Goal: Information Seeking & Learning: Learn about a topic

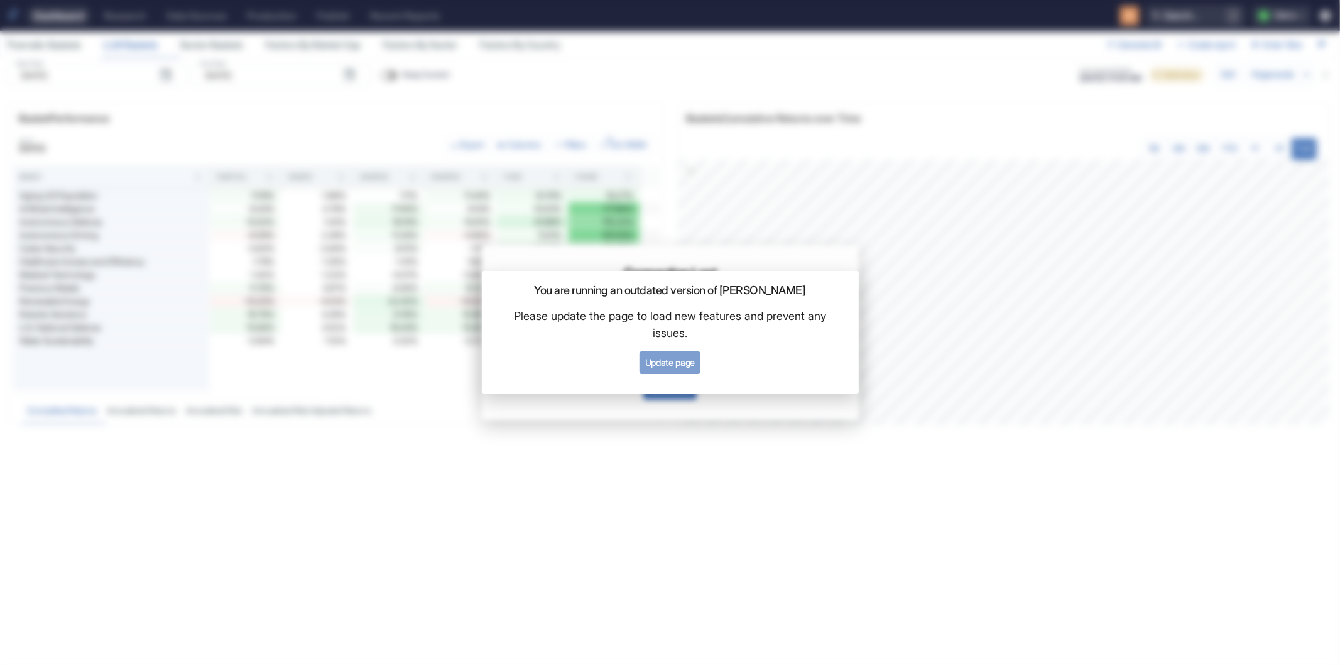
click at [679, 368] on button "Update page" at bounding box center [670, 362] width 61 height 23
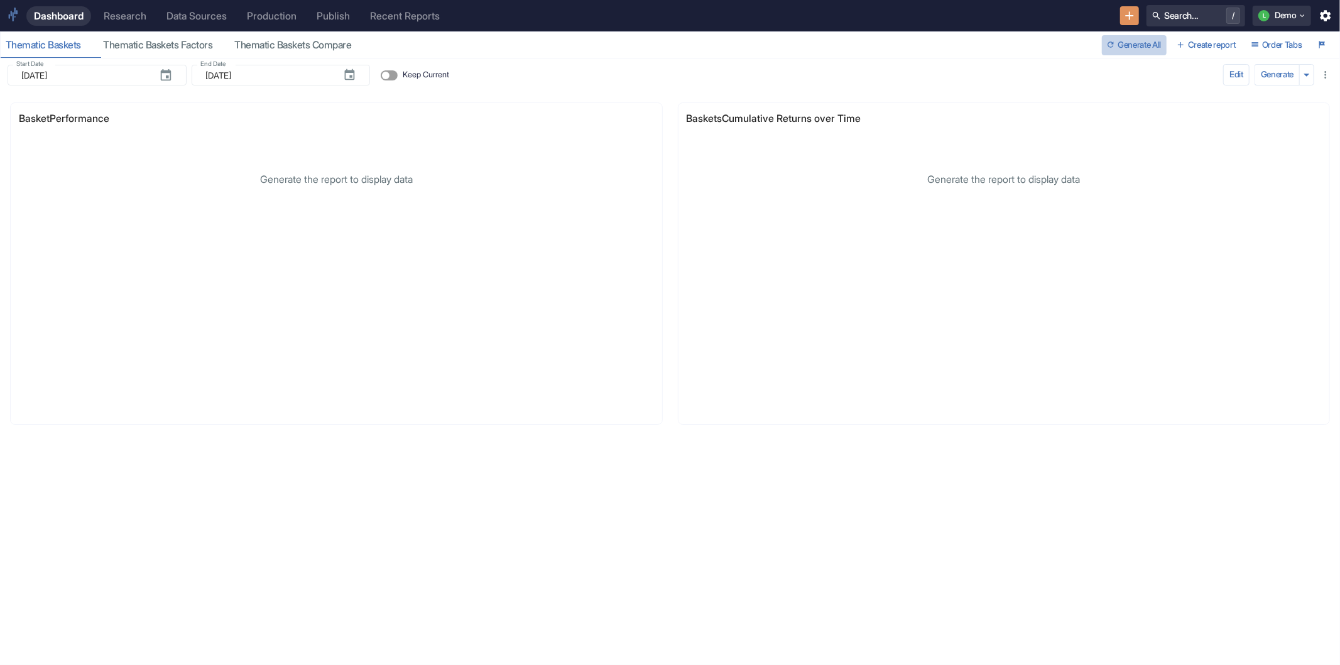
click at [1113, 42] on button "Generate All" at bounding box center [1134, 45] width 65 height 20
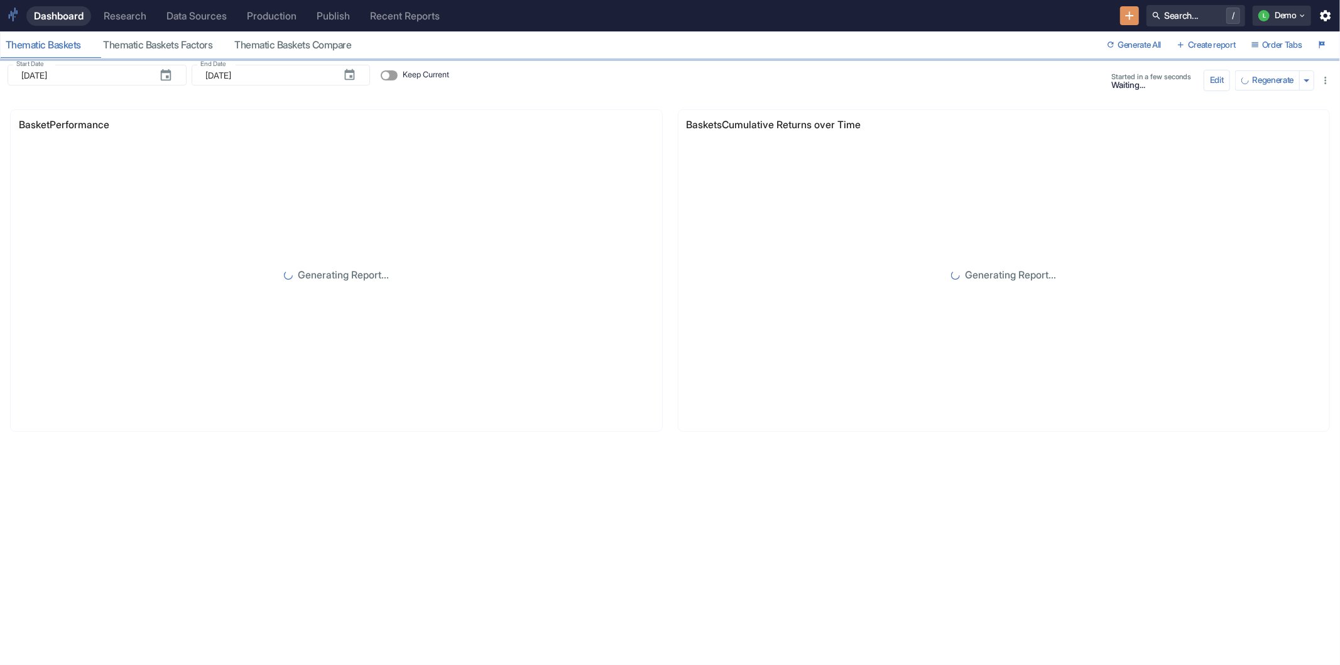
click at [1261, 40] on button "Order Tabs" at bounding box center [1277, 45] width 62 height 20
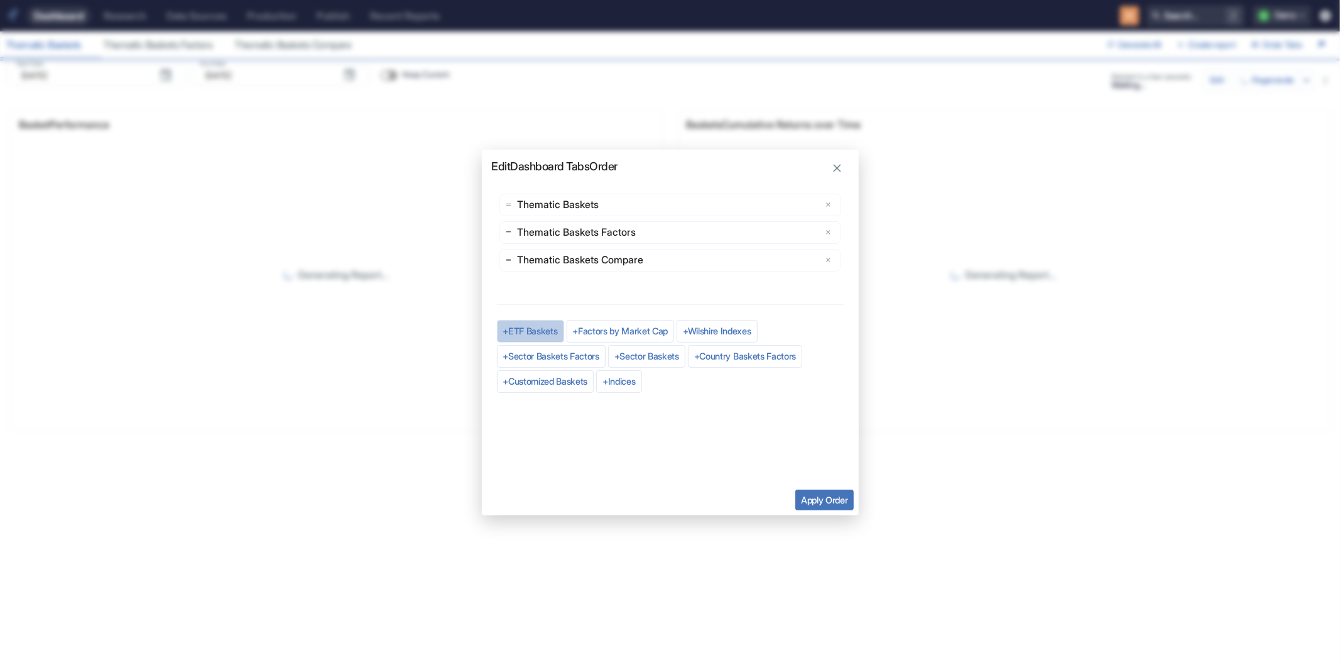
click at [526, 333] on button "+ ETF Baskets" at bounding box center [530, 331] width 67 height 23
click at [528, 381] on button "+ Sector Baskets" at bounding box center [535, 381] width 77 height 23
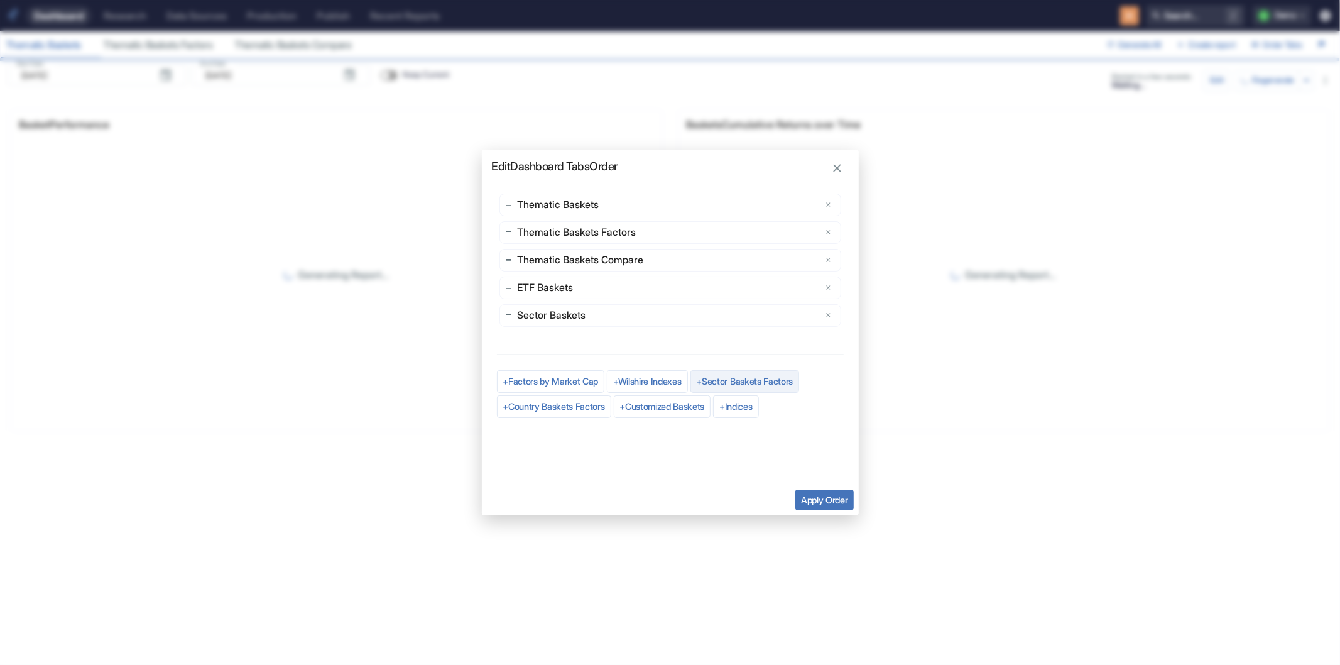
click at [751, 381] on button "+ Sector Baskets Factors" at bounding box center [744, 381] width 109 height 23
click at [821, 494] on button "Apply Order" at bounding box center [824, 499] width 58 height 21
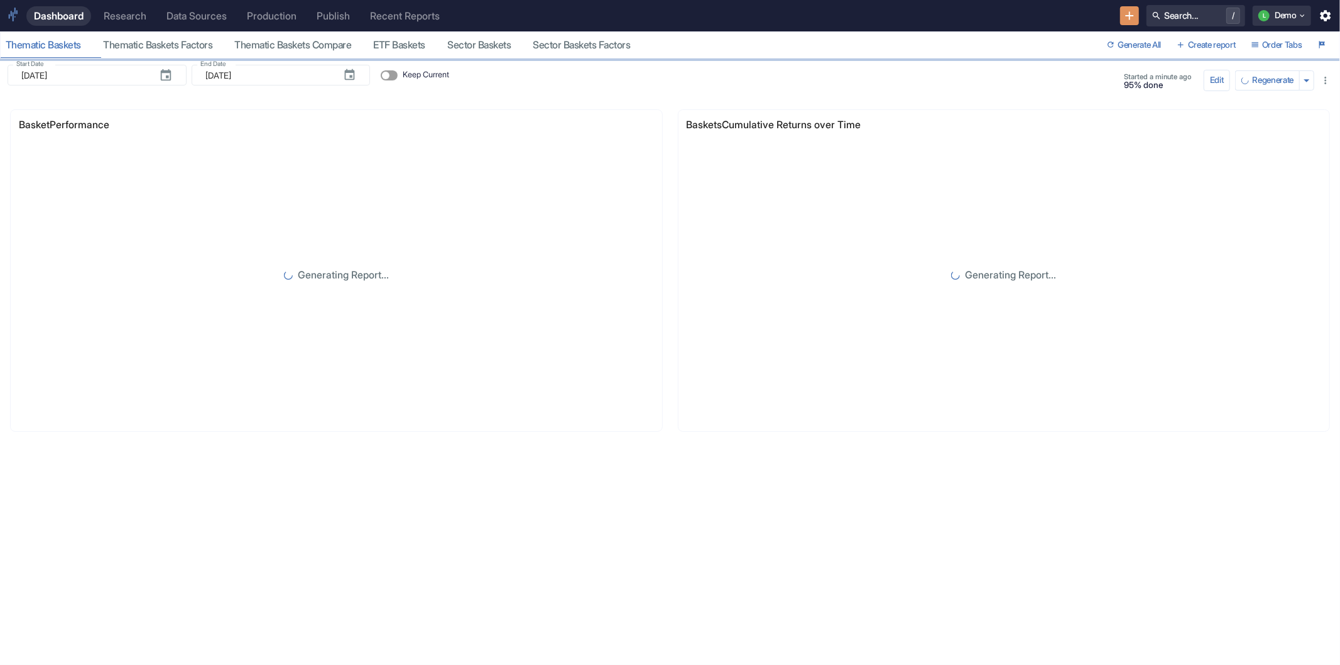
click at [128, 17] on div "Research" at bounding box center [125, 16] width 43 height 12
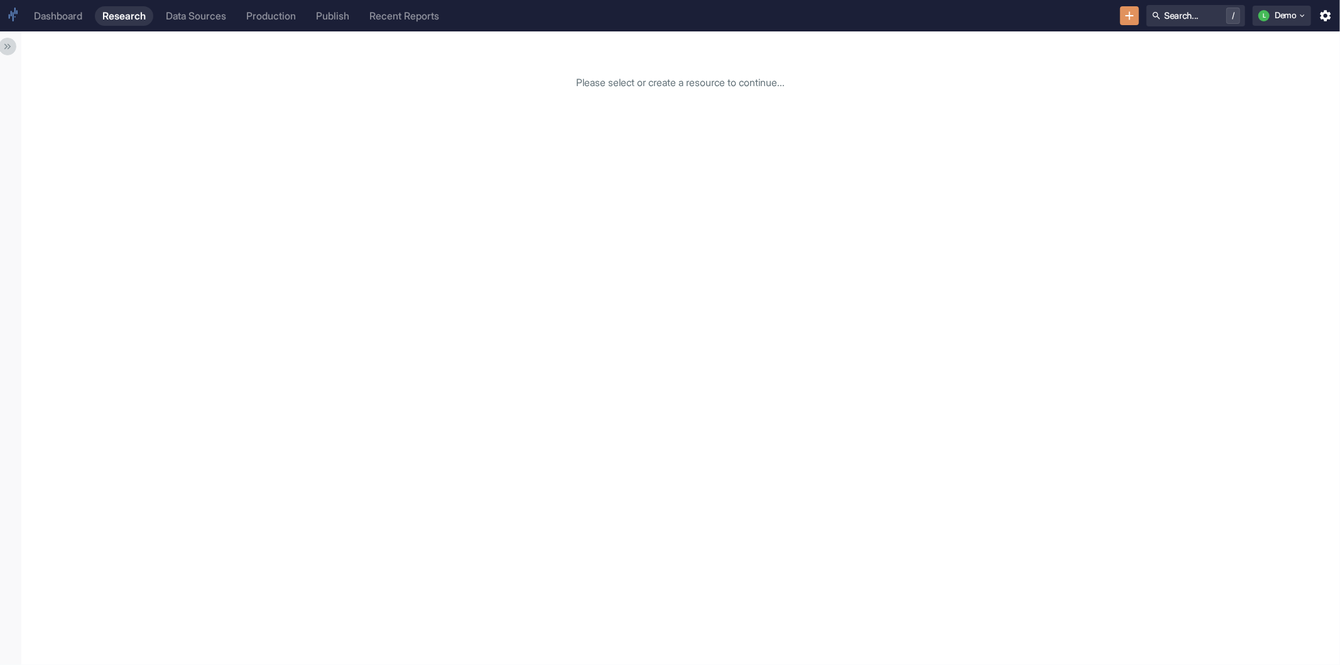
click at [4, 42] on icon "Show Sidebar" at bounding box center [7, 46] width 11 height 11
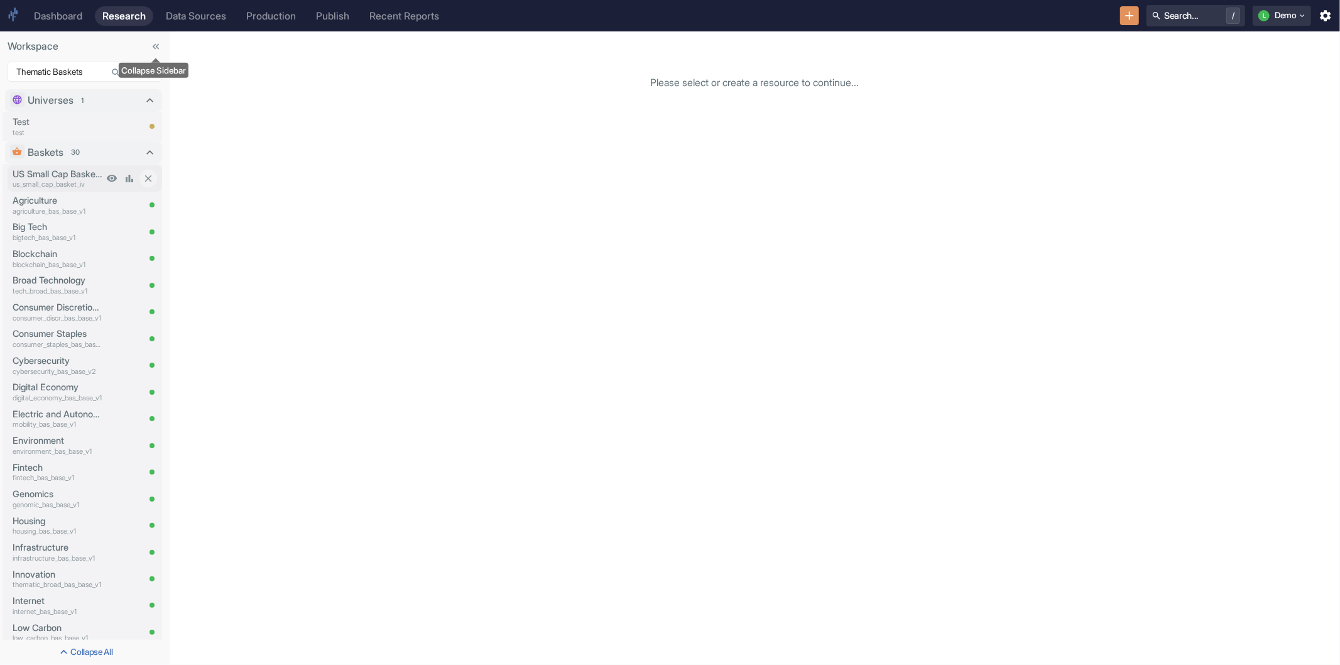
click at [48, 177] on p "US Small Cap Basket IV" at bounding box center [58, 174] width 90 height 14
click at [48, 177] on div "Baskets 30 US Small Cap Basket IV us_small_cap_basket_iv Agriculture agricultur…" at bounding box center [81, 554] width 162 height 826
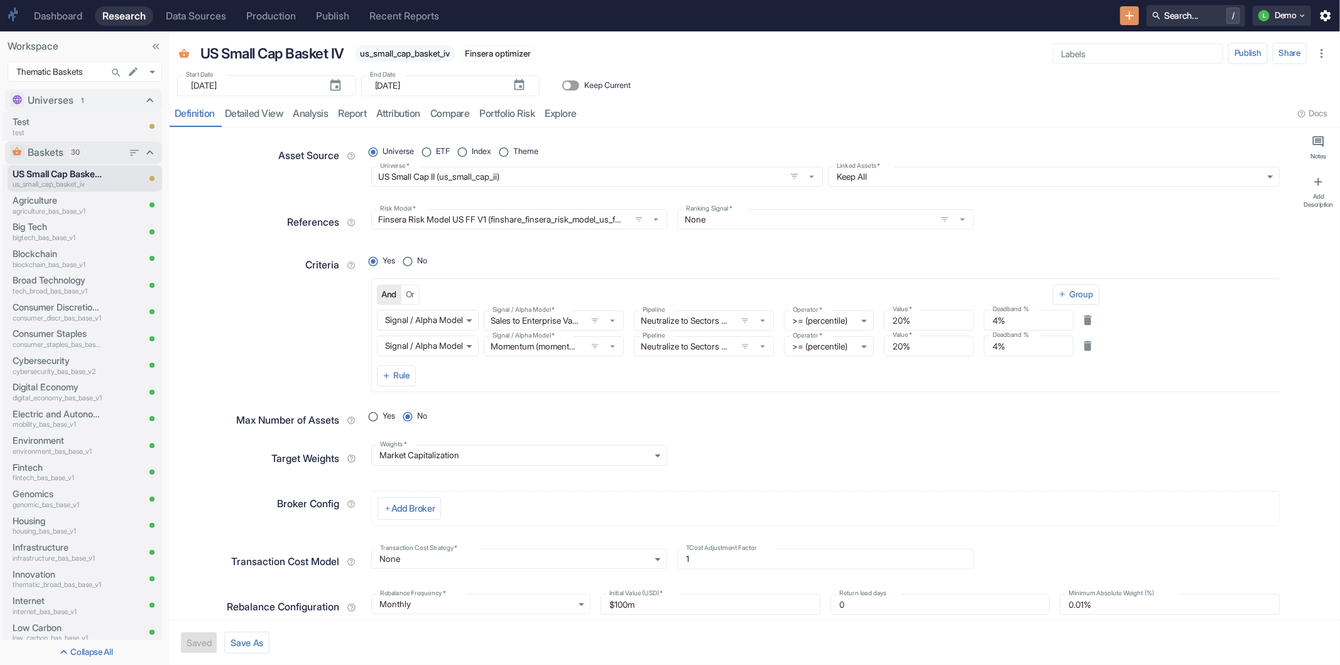
click at [143, 148] on icon at bounding box center [150, 153] width 14 height 14
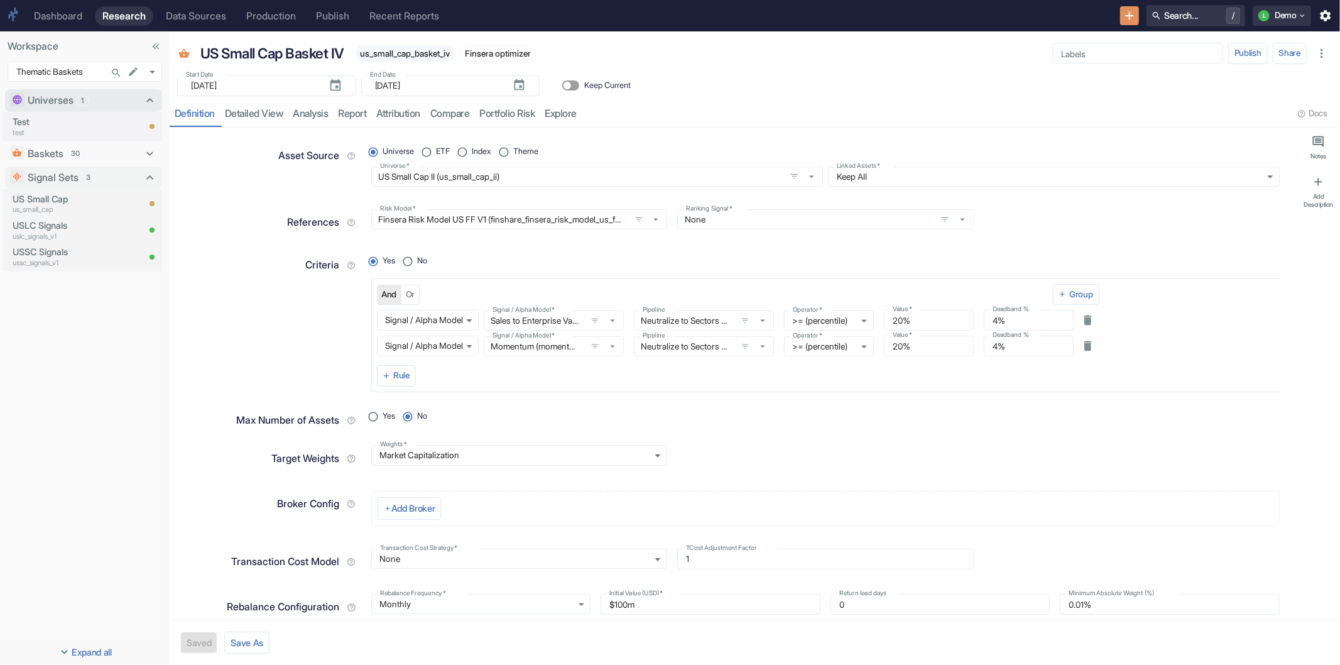
click at [149, 101] on icon at bounding box center [150, 100] width 7 height 4
click at [149, 101] on icon at bounding box center [150, 102] width 14 height 14
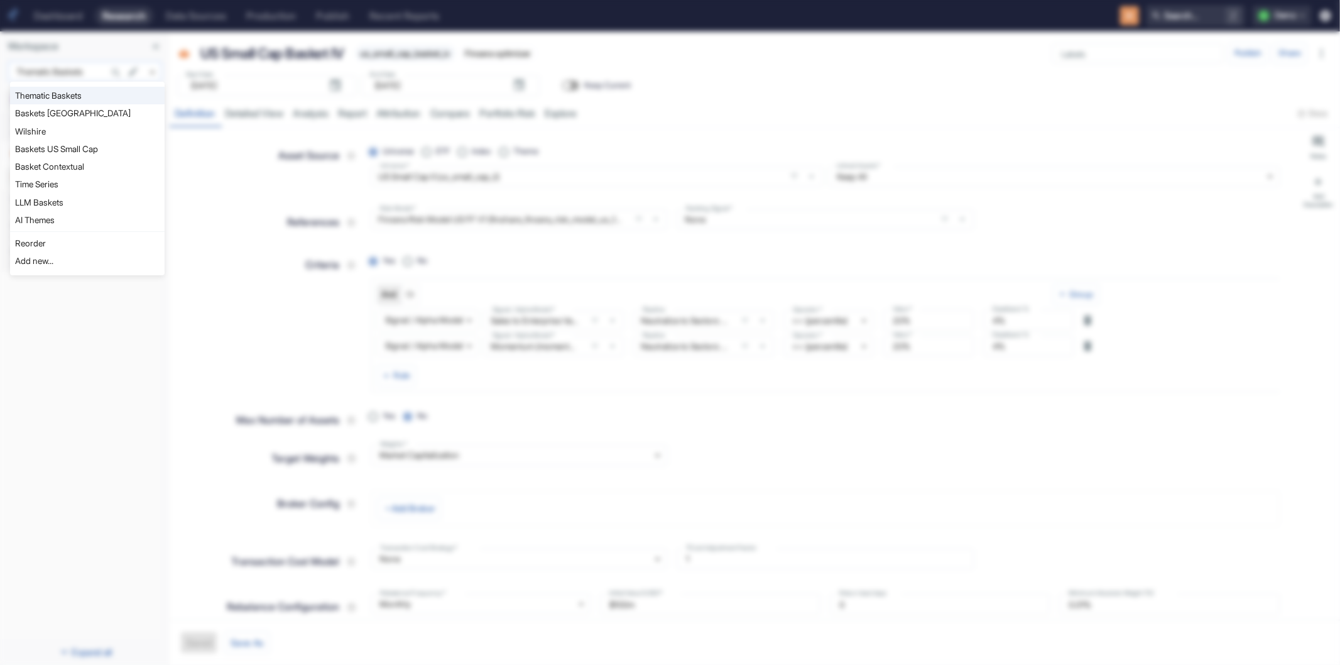
click at [151, 67] on body "Dashboard Research Data Sources Production Publish Recent Reports Search... / L…" at bounding box center [670, 332] width 1340 height 665
type textarea "x"
click at [69, 202] on li "LLM Baskets" at bounding box center [87, 203] width 155 height 18
type input "1112"
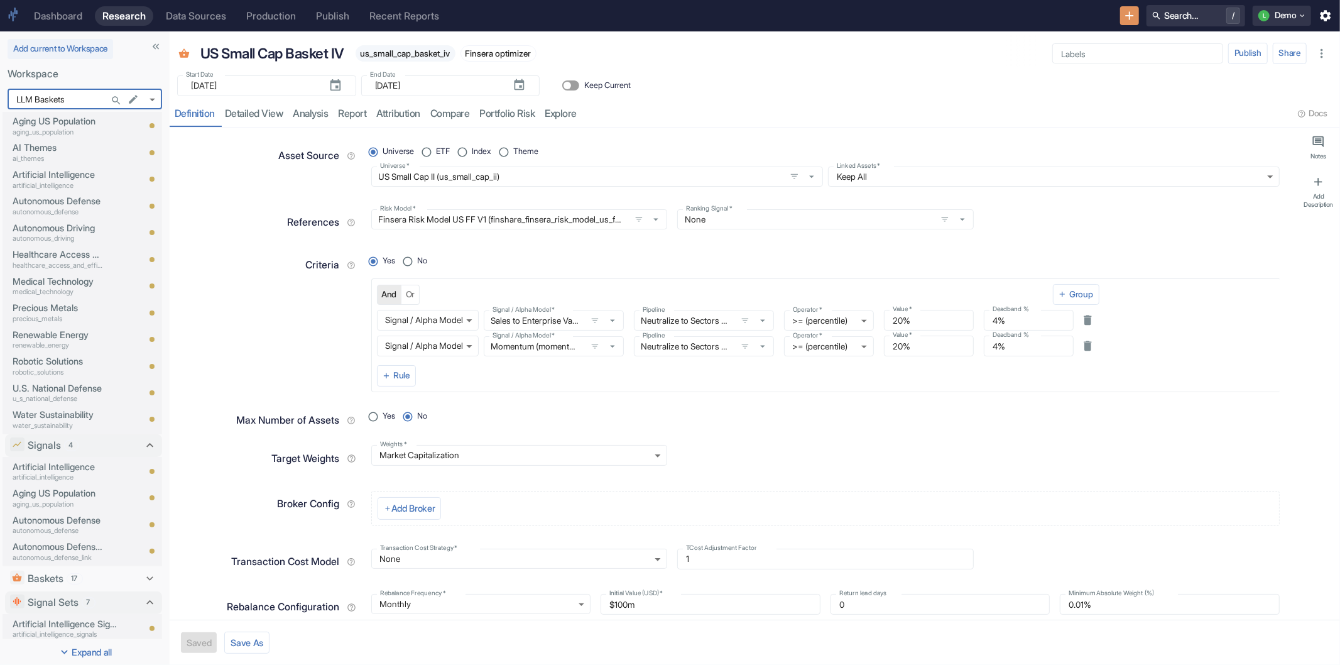
type textarea "x"
click at [58, 308] on p "Artificial Intelligence" at bounding box center [58, 307] width 90 height 14
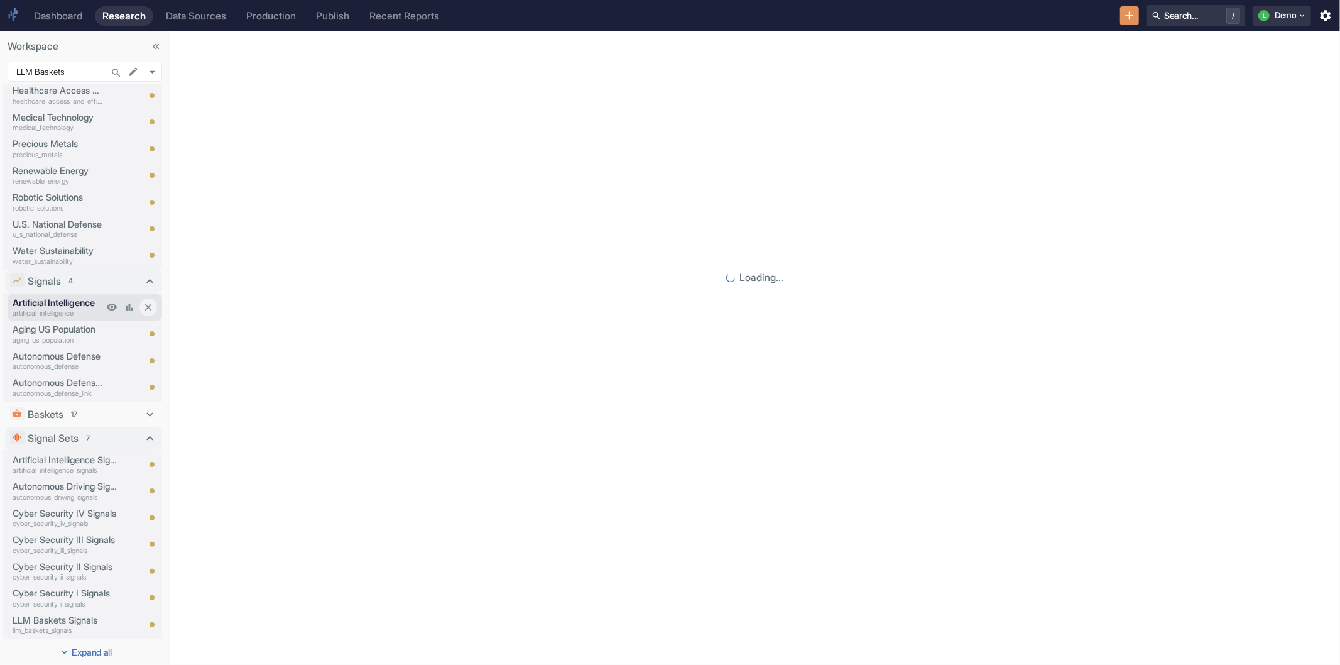
scroll to position [324, 0]
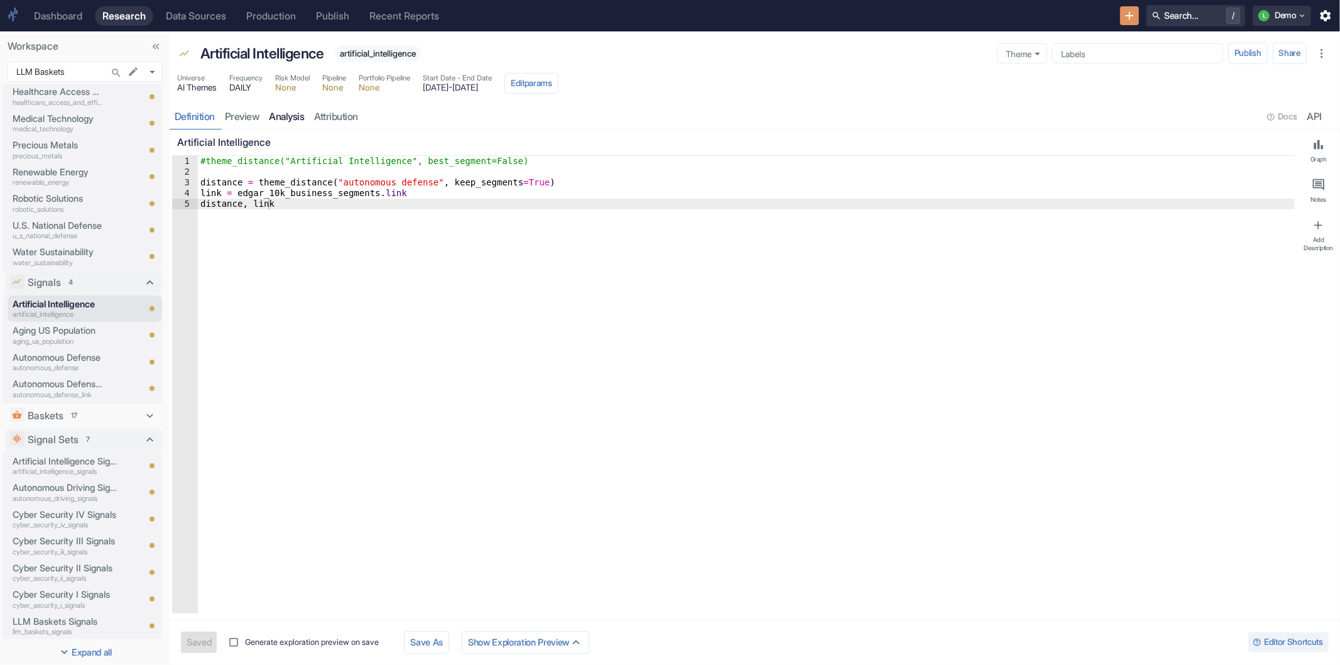
type textarea "x"
click at [279, 117] on link "analysis" at bounding box center [286, 117] width 45 height 26
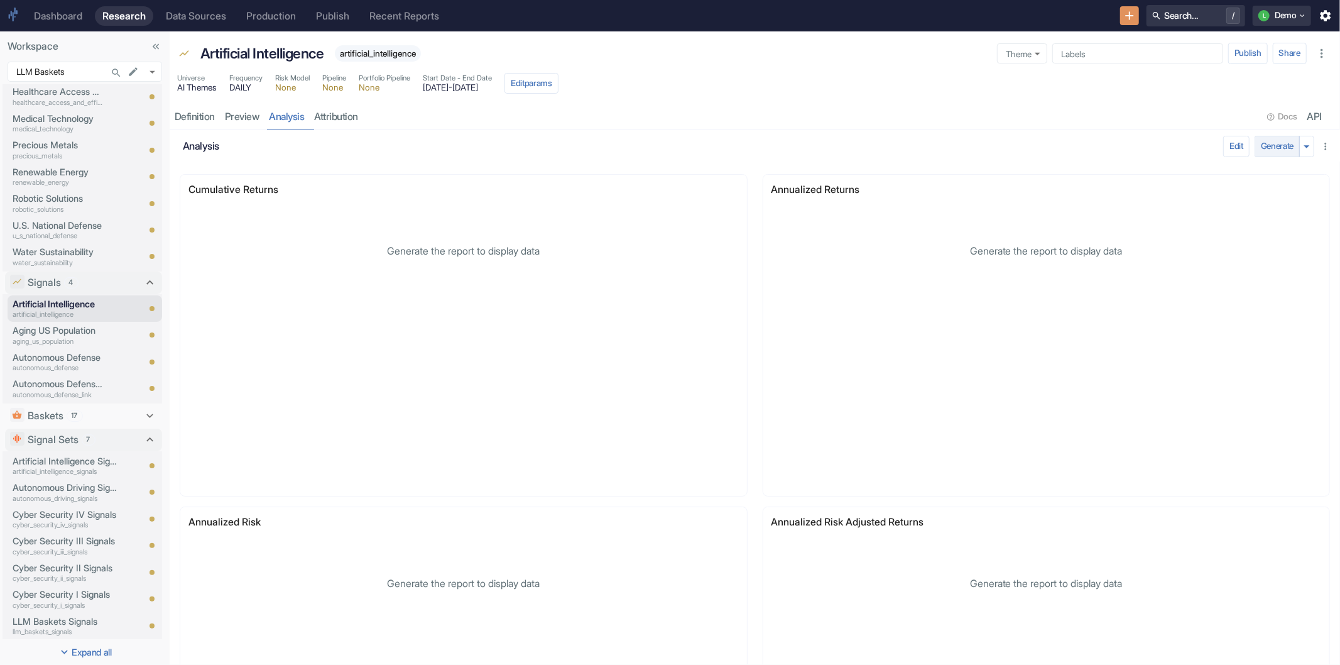
click at [1263, 141] on button "Generate" at bounding box center [1277, 146] width 45 height 21
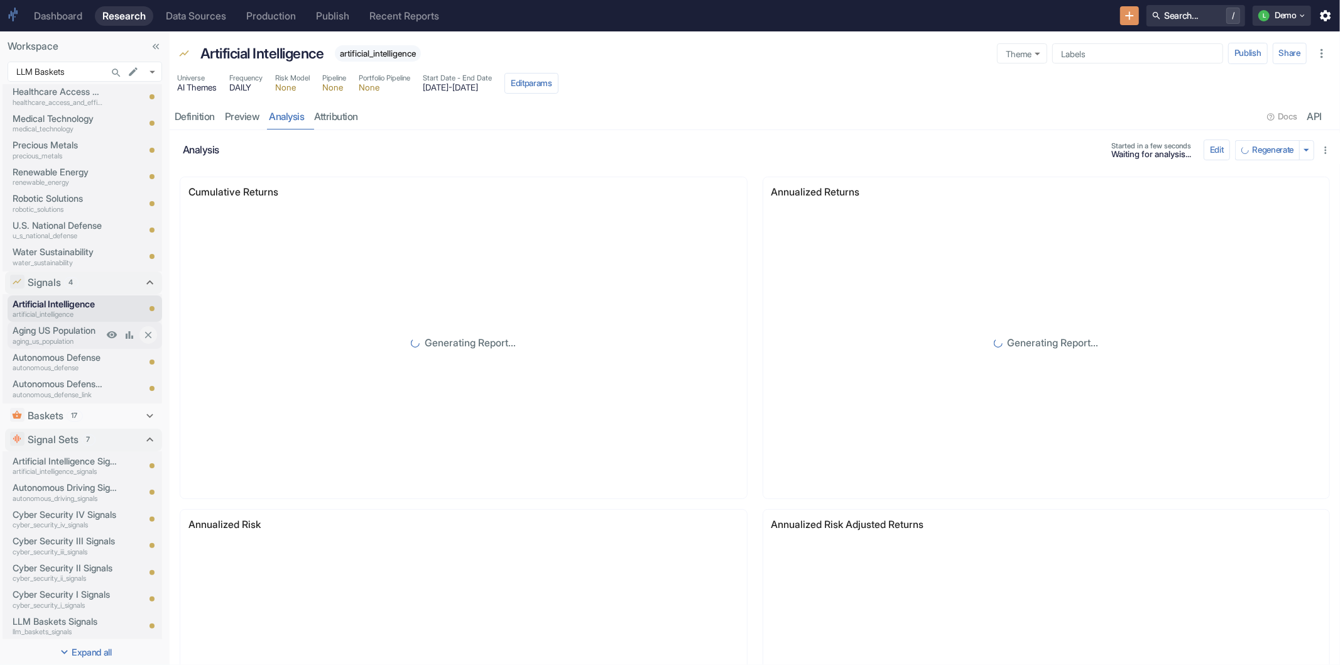
click at [49, 327] on p "Aging US Population" at bounding box center [58, 331] width 90 height 14
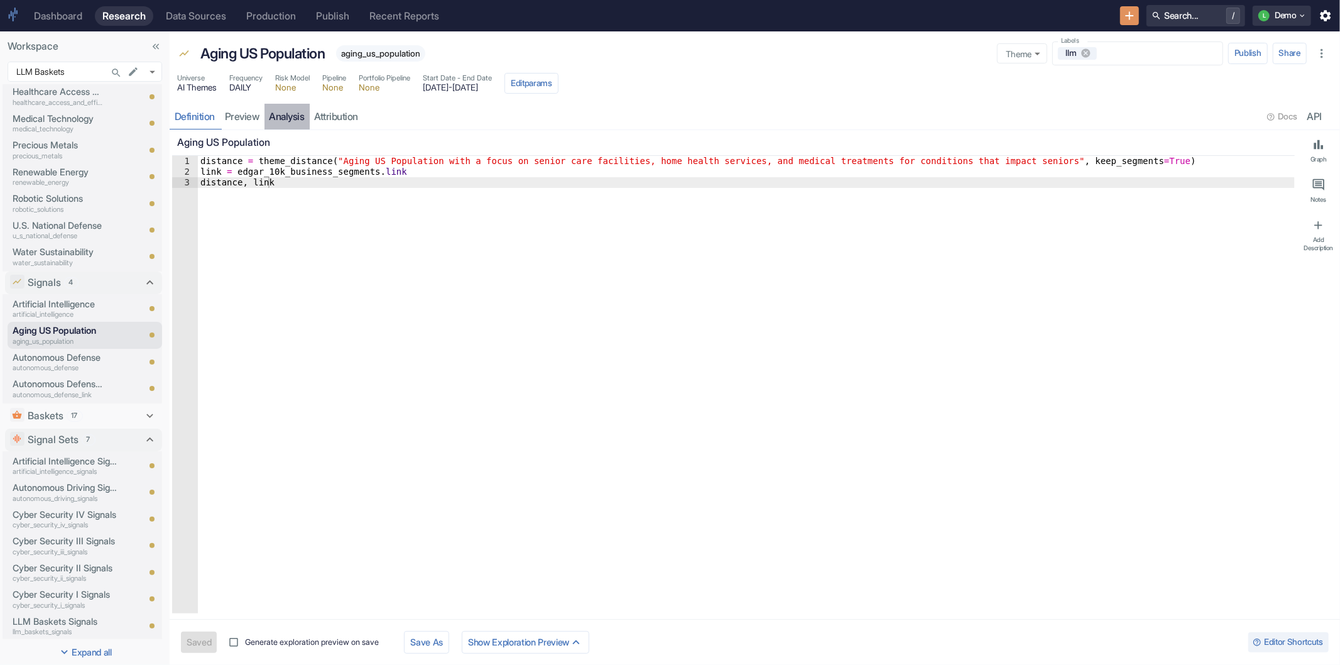
click at [298, 117] on link "analysis" at bounding box center [286, 117] width 45 height 26
type textarea "x"
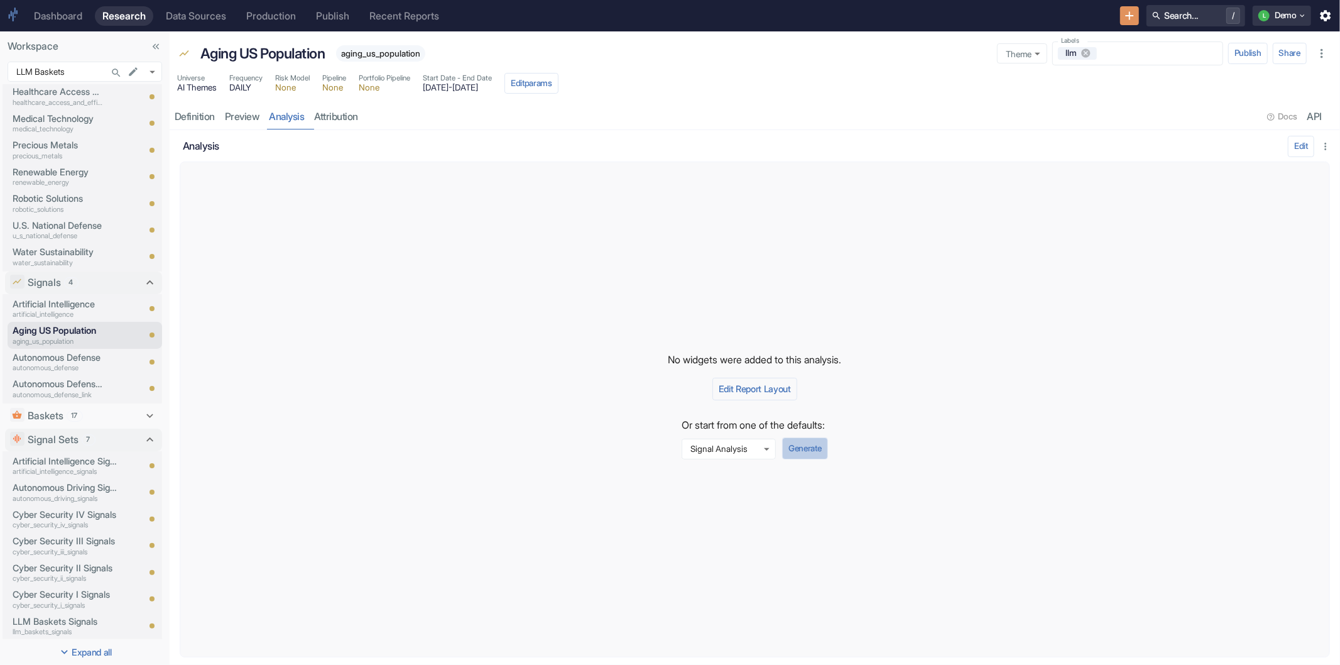
click at [814, 449] on button "Generate" at bounding box center [804, 447] width 45 height 21
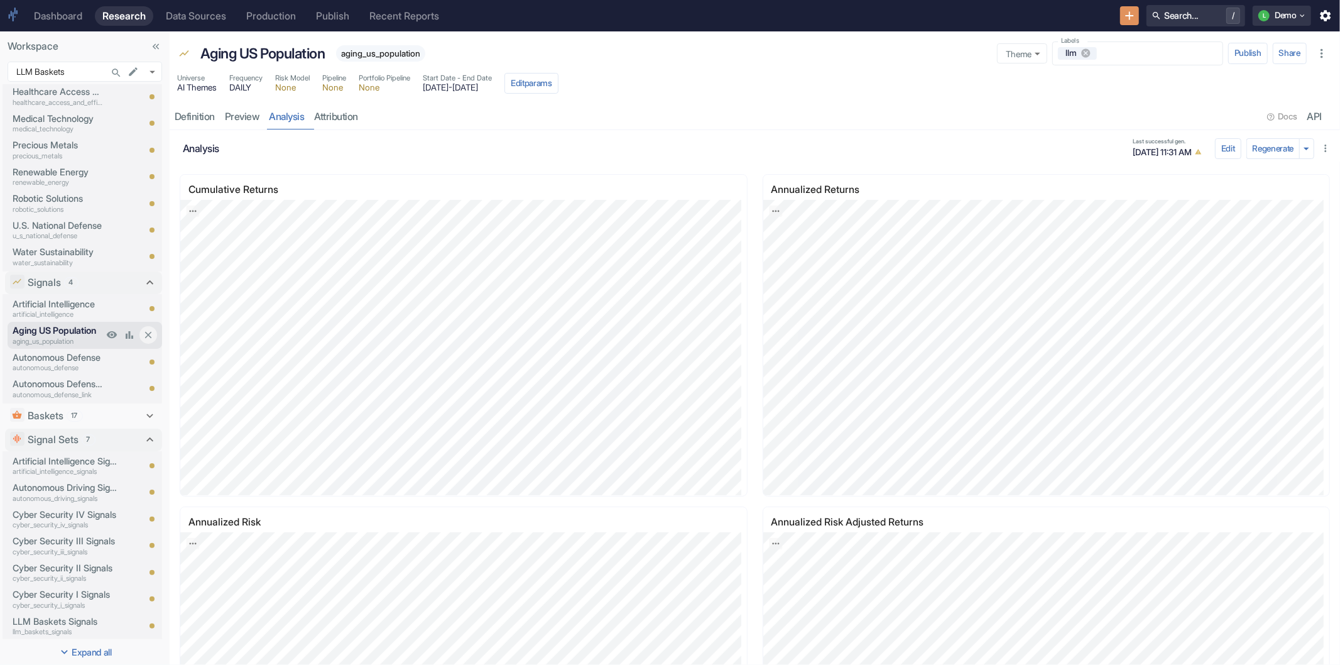
click at [51, 330] on p "Aging US Population" at bounding box center [58, 331] width 90 height 14
click at [54, 305] on p "Artificial Intelligence" at bounding box center [58, 304] width 90 height 14
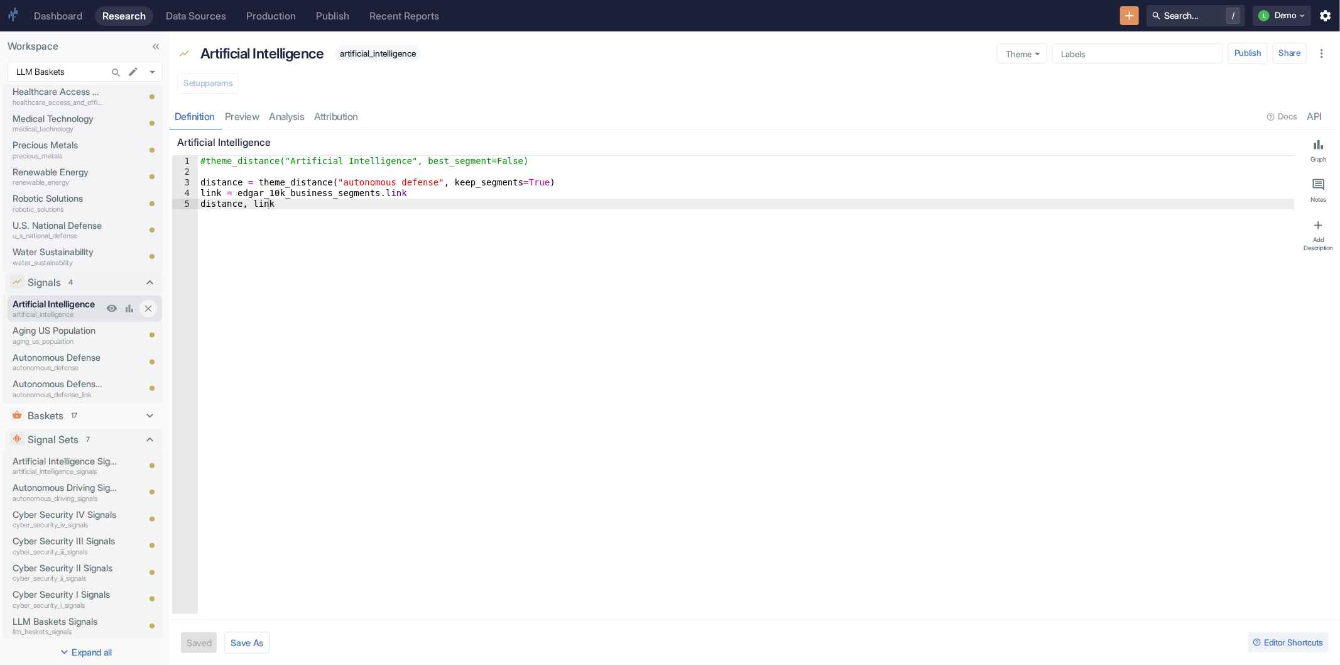
type textarea "x"
click at [54, 325] on p "Aging US Population" at bounding box center [58, 331] width 90 height 14
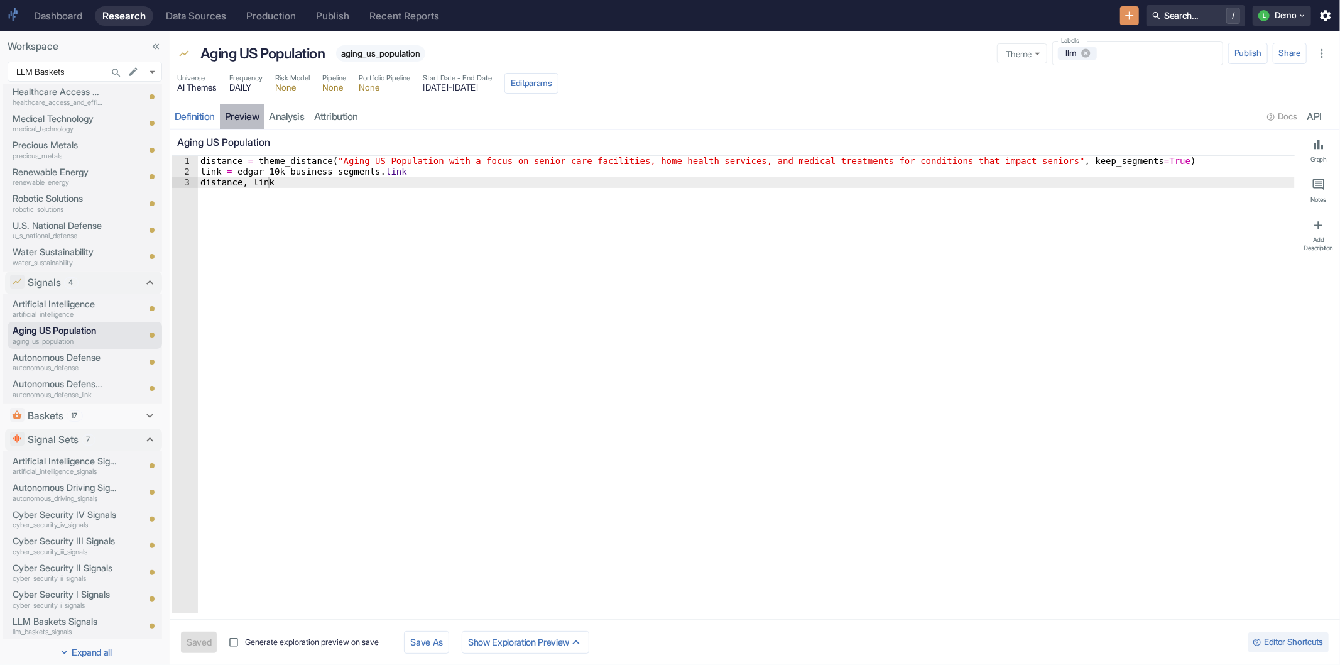
click at [234, 119] on link "preview" at bounding box center [242, 117] width 45 height 26
type textarea "x"
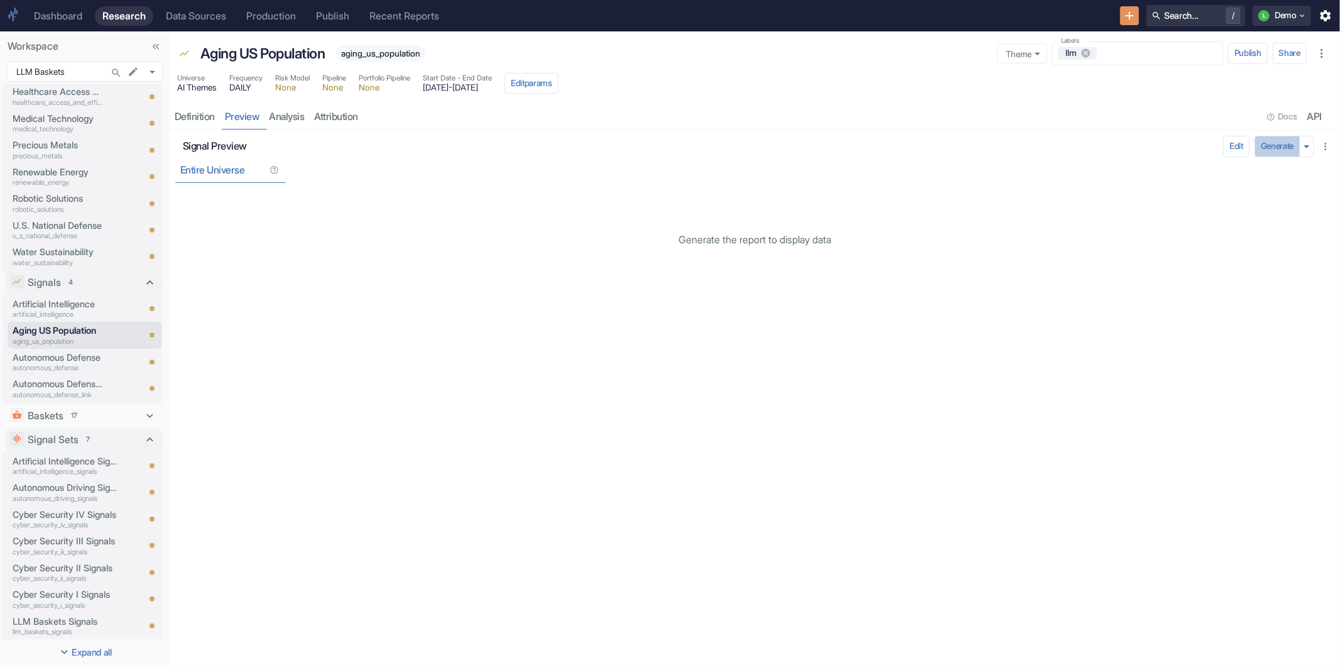
click at [1286, 147] on button "Generate" at bounding box center [1277, 146] width 45 height 21
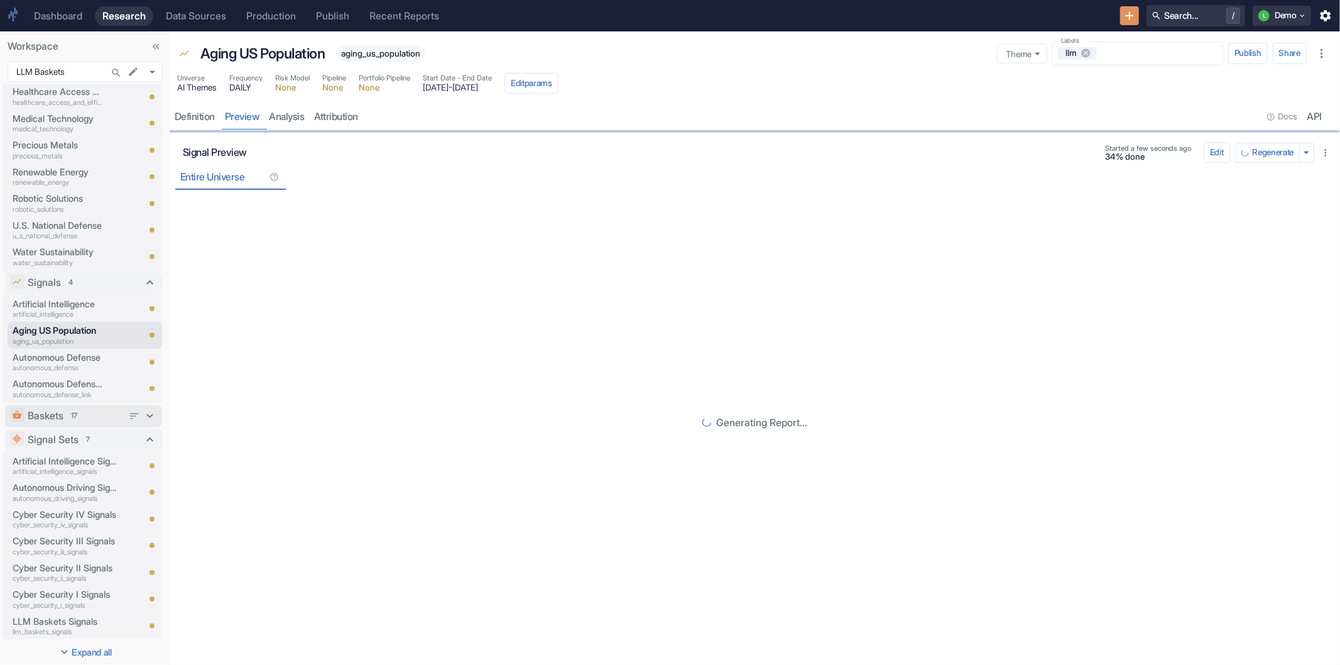
click at [53, 416] on p "Baskets" at bounding box center [46, 415] width 36 height 15
click at [54, 434] on p "Cyber Security" at bounding box center [58, 436] width 90 height 14
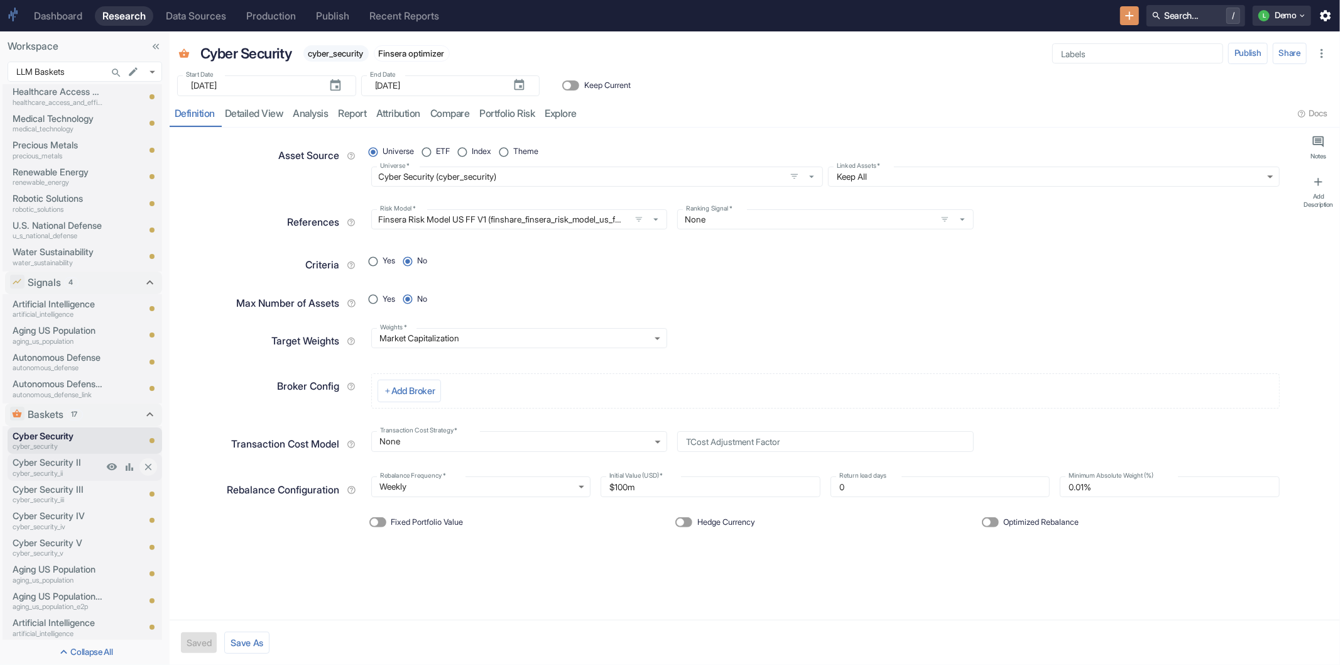
click at [46, 464] on p "Cyber Security II" at bounding box center [58, 462] width 90 height 14
type textarea "x"
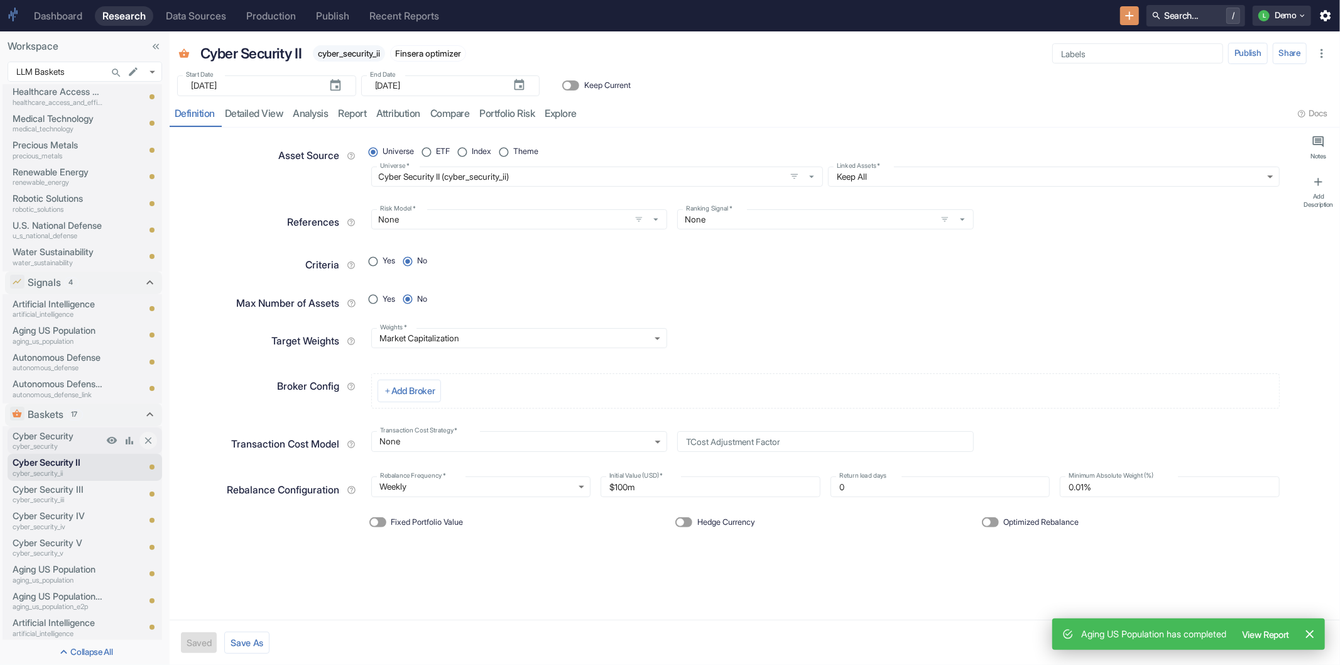
click at [50, 443] on p "cyber_security" at bounding box center [58, 446] width 90 height 11
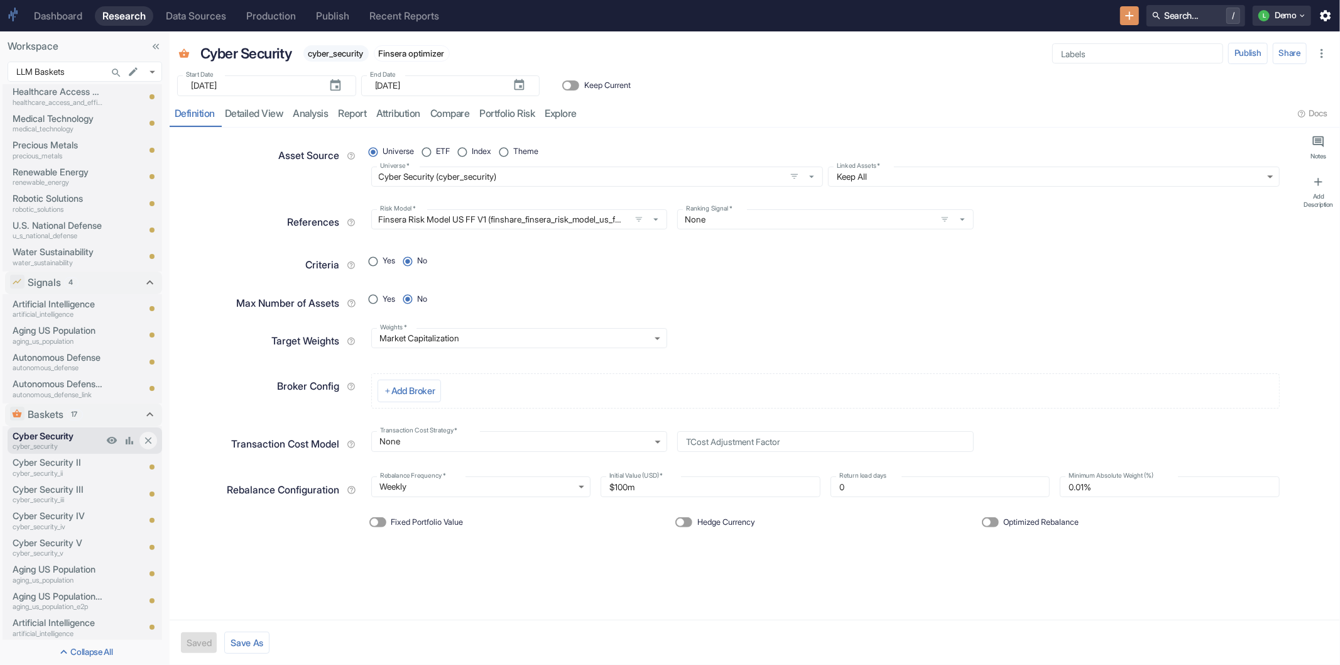
type textarea "x"
click at [124, 435] on icon "View Analysis" at bounding box center [129, 440] width 11 height 11
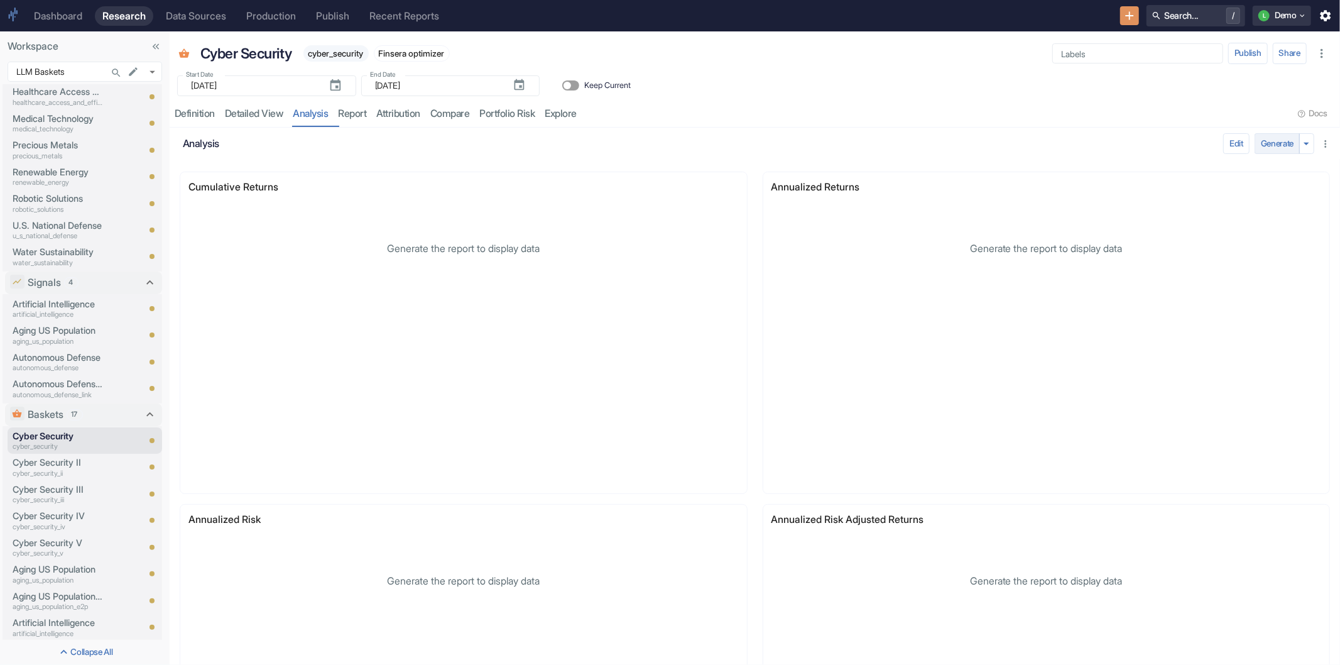
click at [1257, 138] on button "Generate" at bounding box center [1277, 143] width 45 height 21
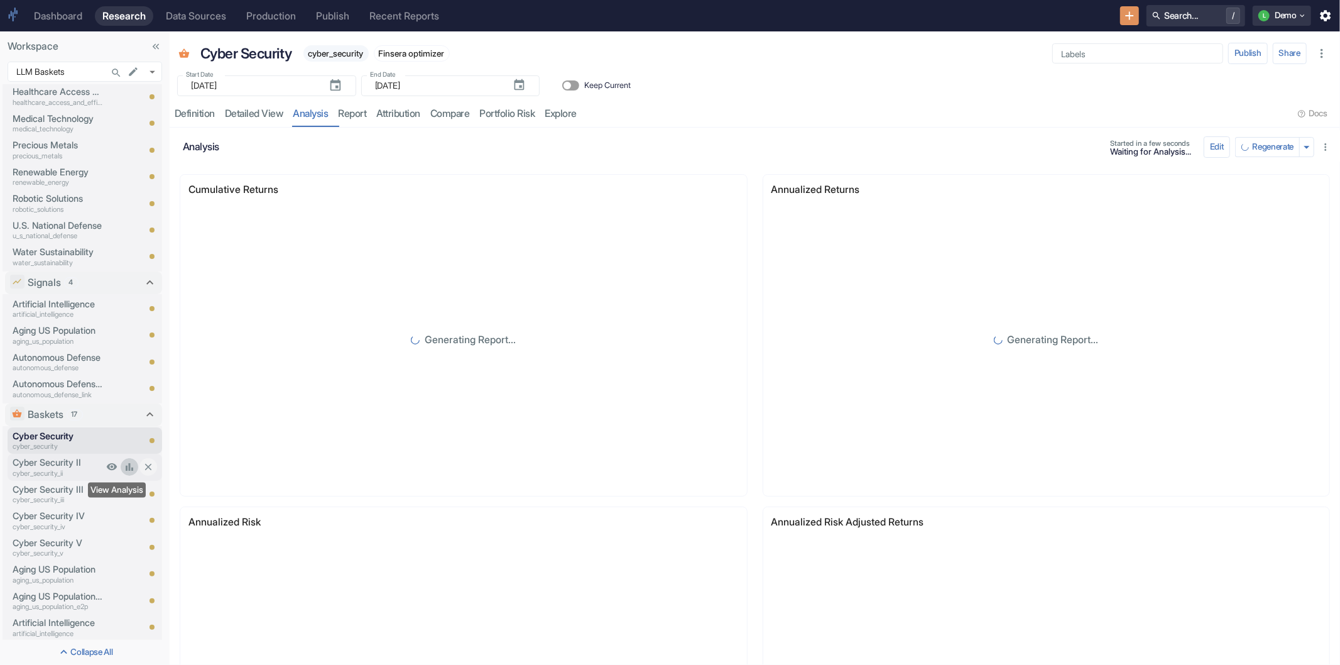
click at [124, 463] on icon "View Analysis" at bounding box center [129, 466] width 11 height 11
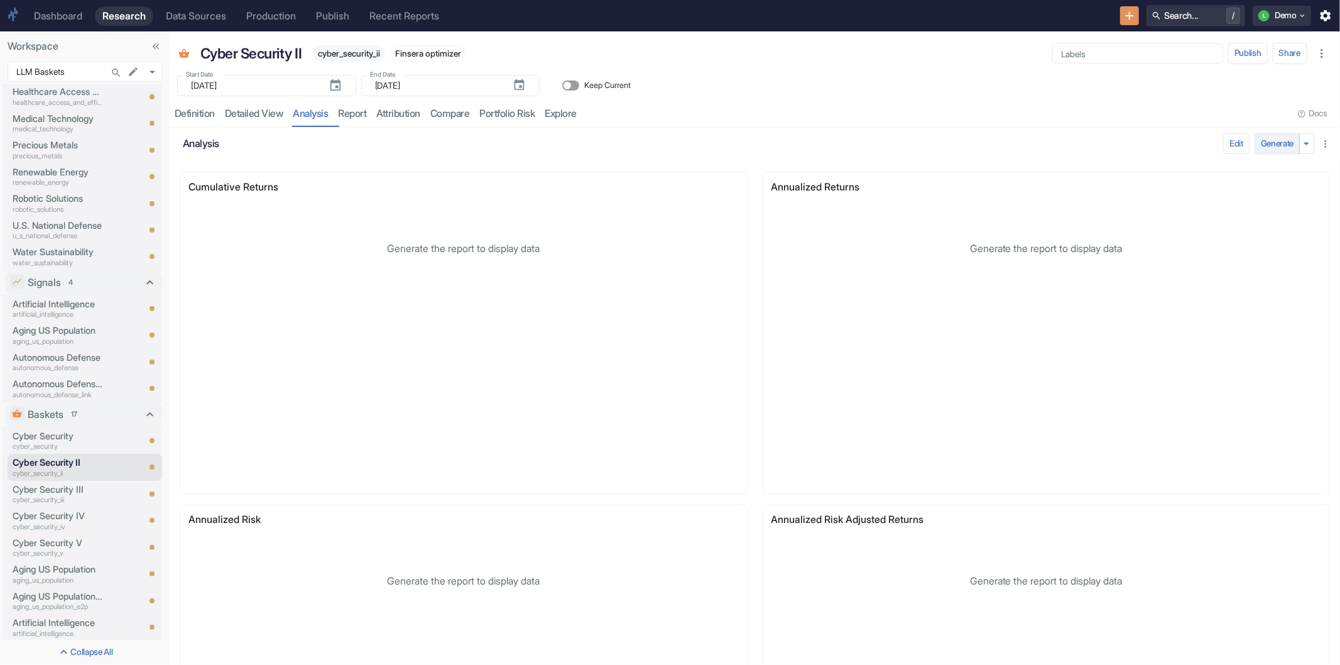
click at [1255, 143] on button "Generate" at bounding box center [1277, 143] width 45 height 21
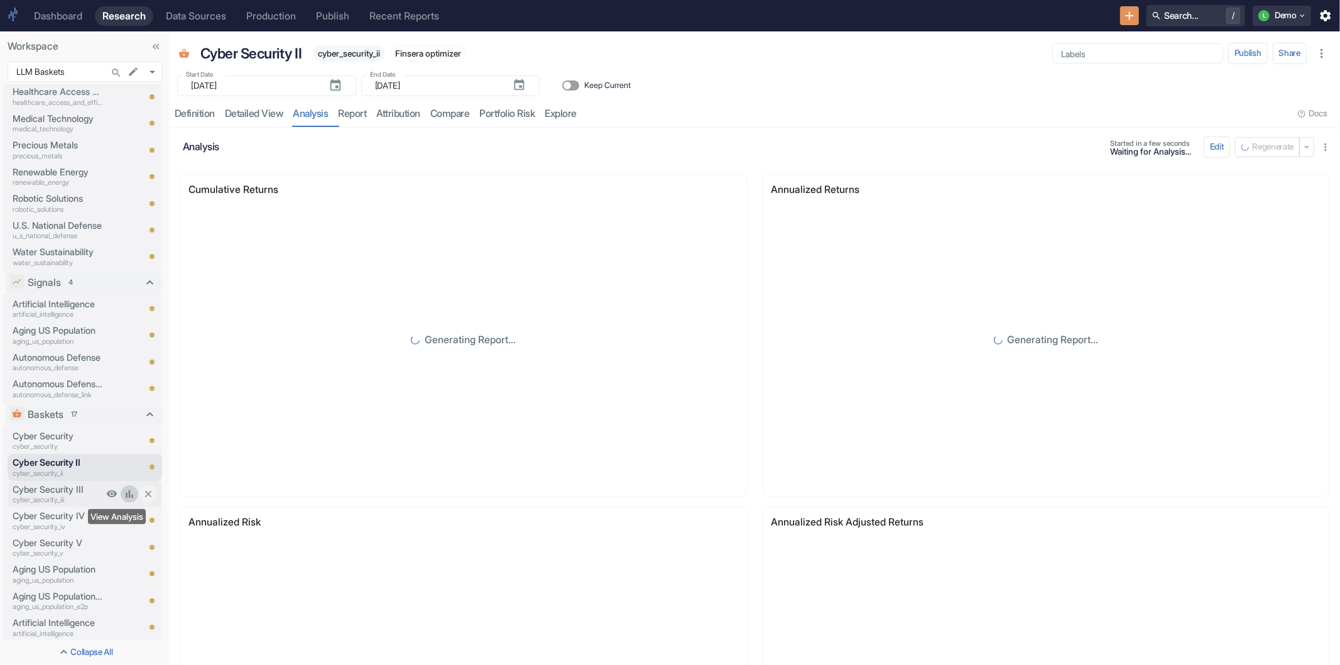
click at [124, 488] on icon "View Analysis" at bounding box center [129, 493] width 11 height 11
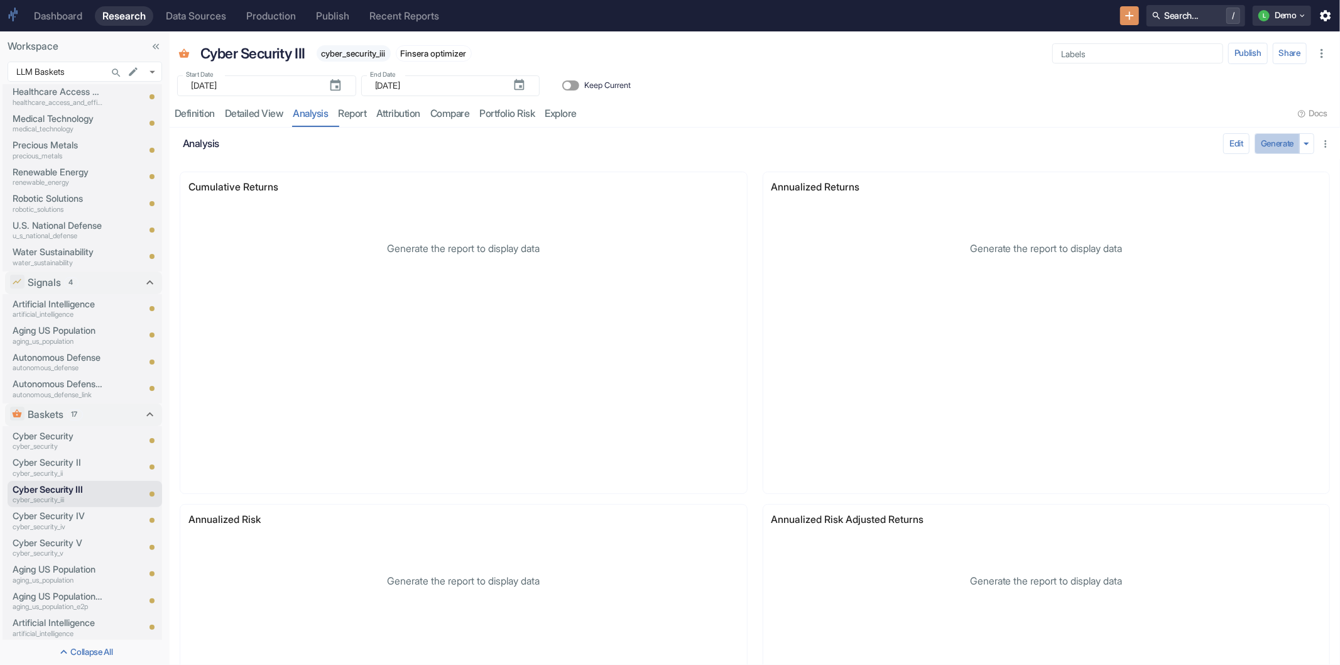
click at [1255, 140] on button "Generate" at bounding box center [1277, 143] width 45 height 21
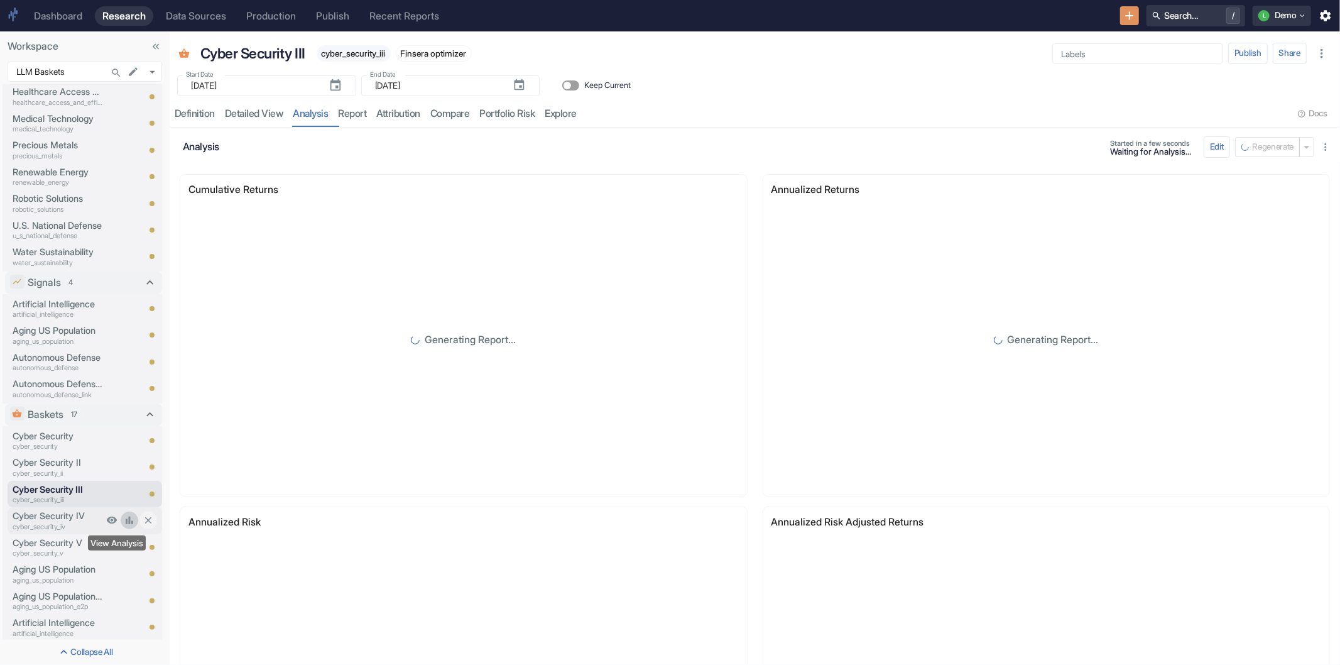
click at [124, 516] on icon "View Analysis" at bounding box center [129, 520] width 11 height 11
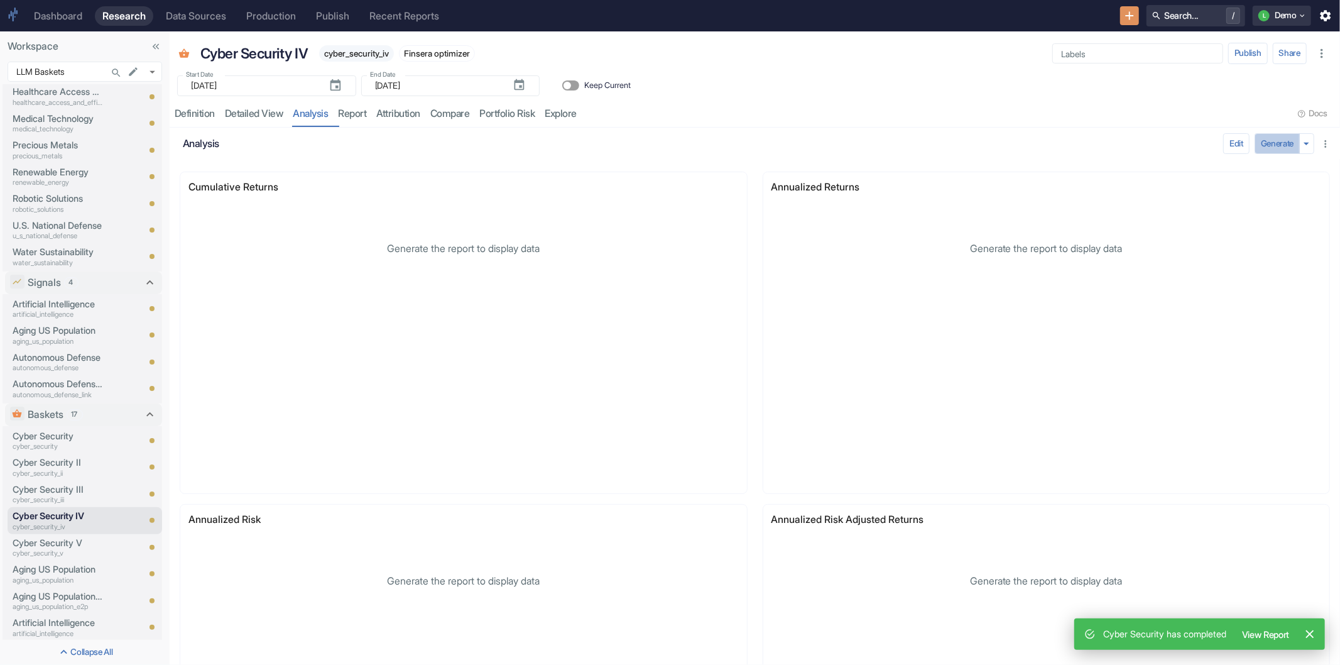
click at [1255, 148] on button "Generate" at bounding box center [1277, 143] width 45 height 21
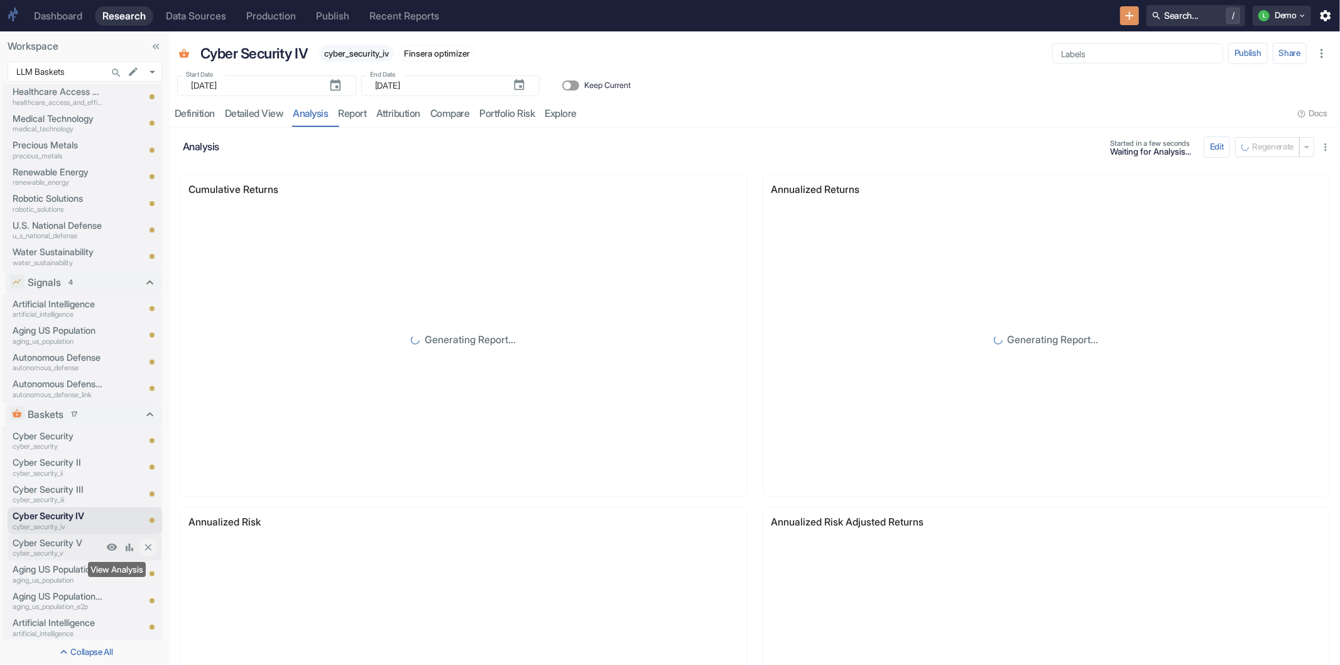
click at [124, 547] on icon "View Analysis" at bounding box center [129, 547] width 11 height 11
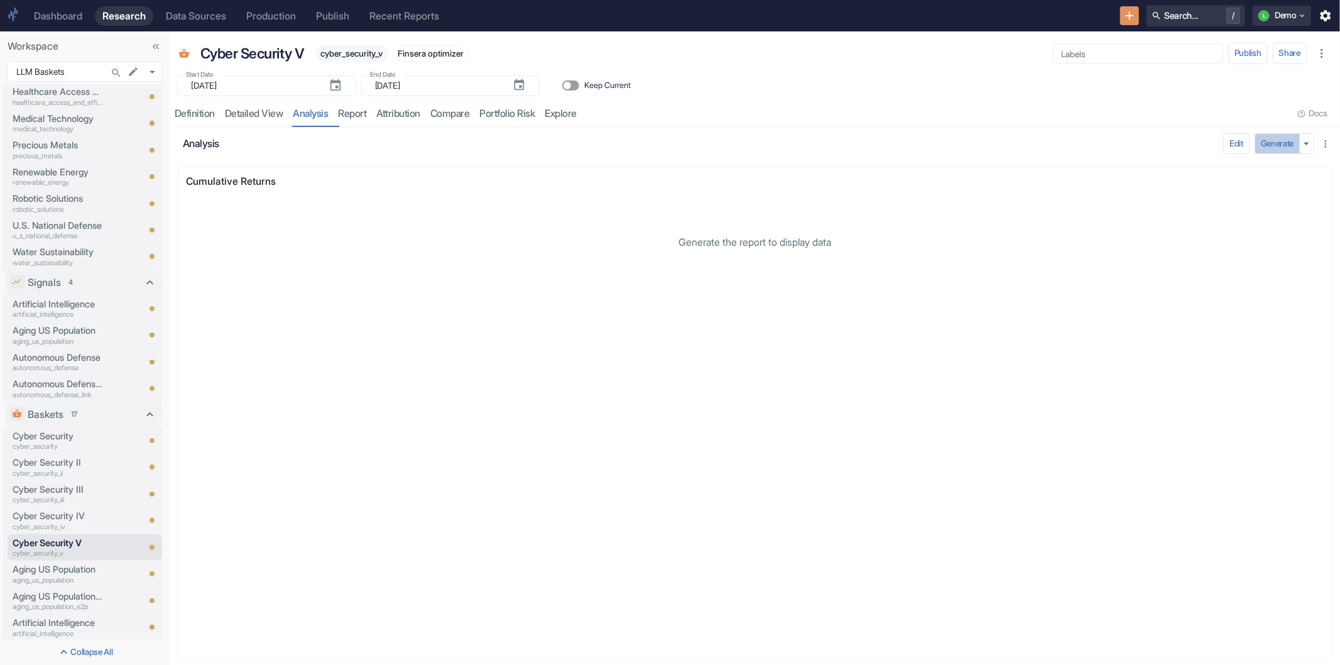
click at [1255, 141] on button "Generate" at bounding box center [1277, 143] width 45 height 21
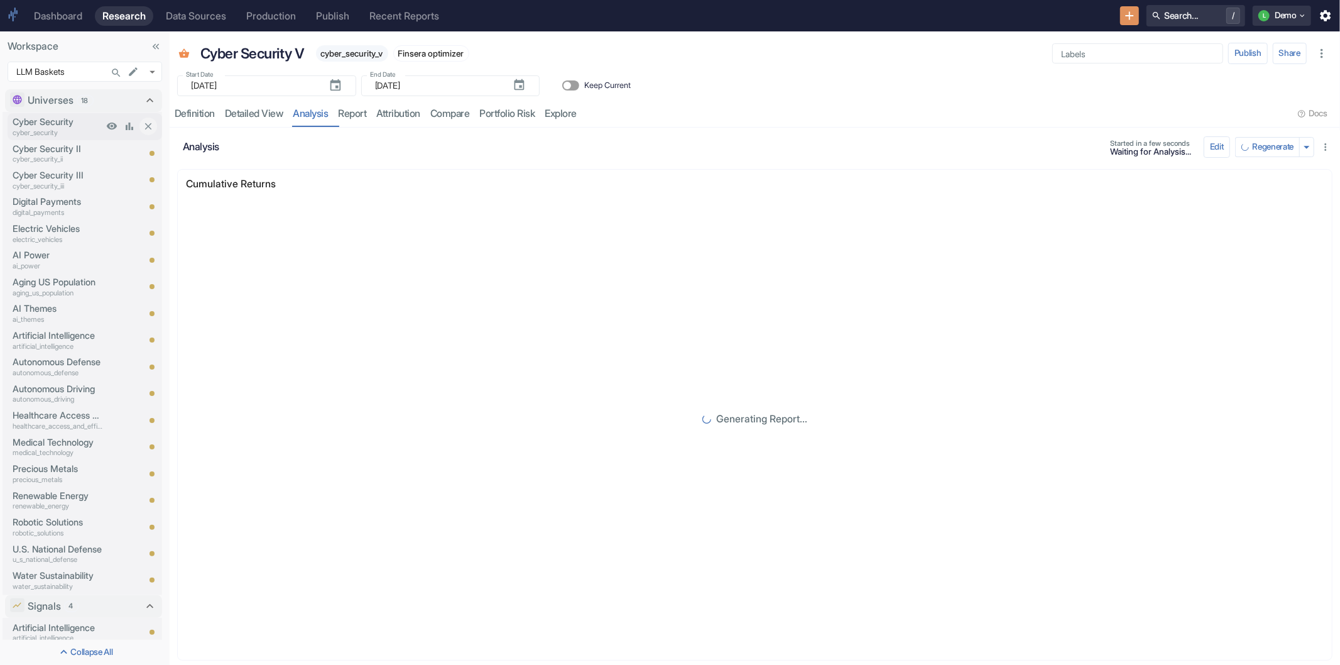
click at [71, 124] on p "Cyber Security" at bounding box center [58, 122] width 90 height 14
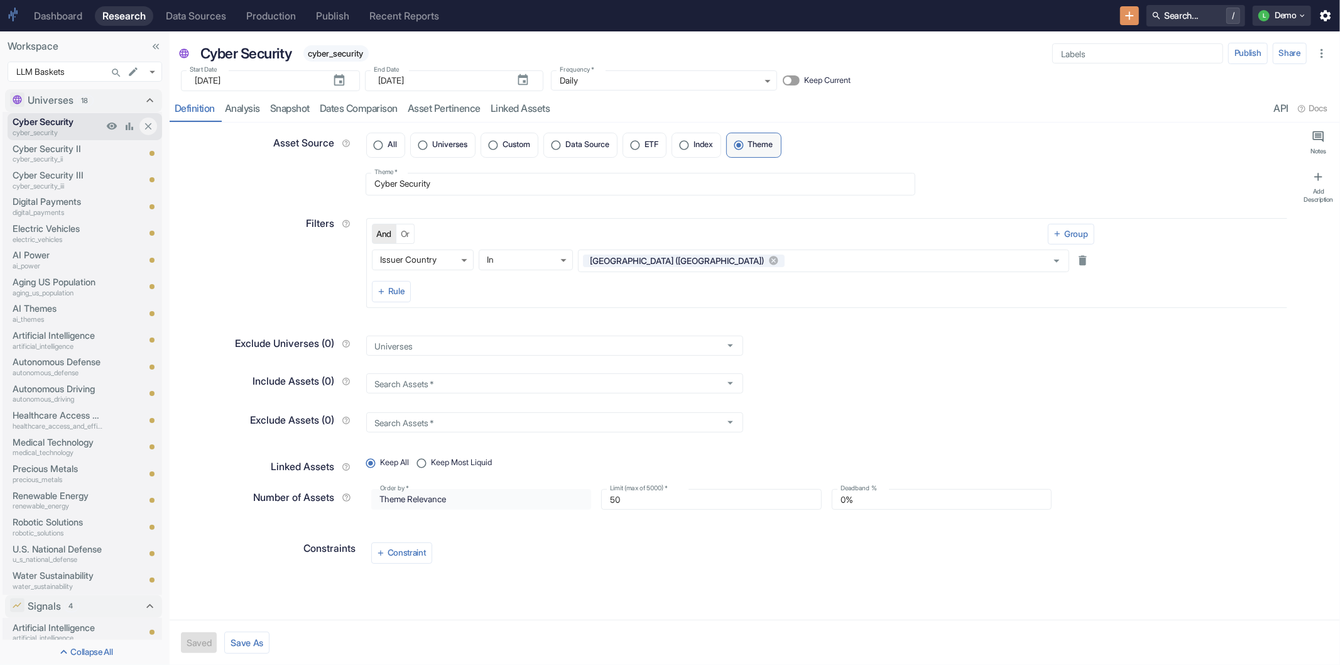
type textarea "x"
click at [291, 111] on link "Snapshot" at bounding box center [290, 109] width 50 height 26
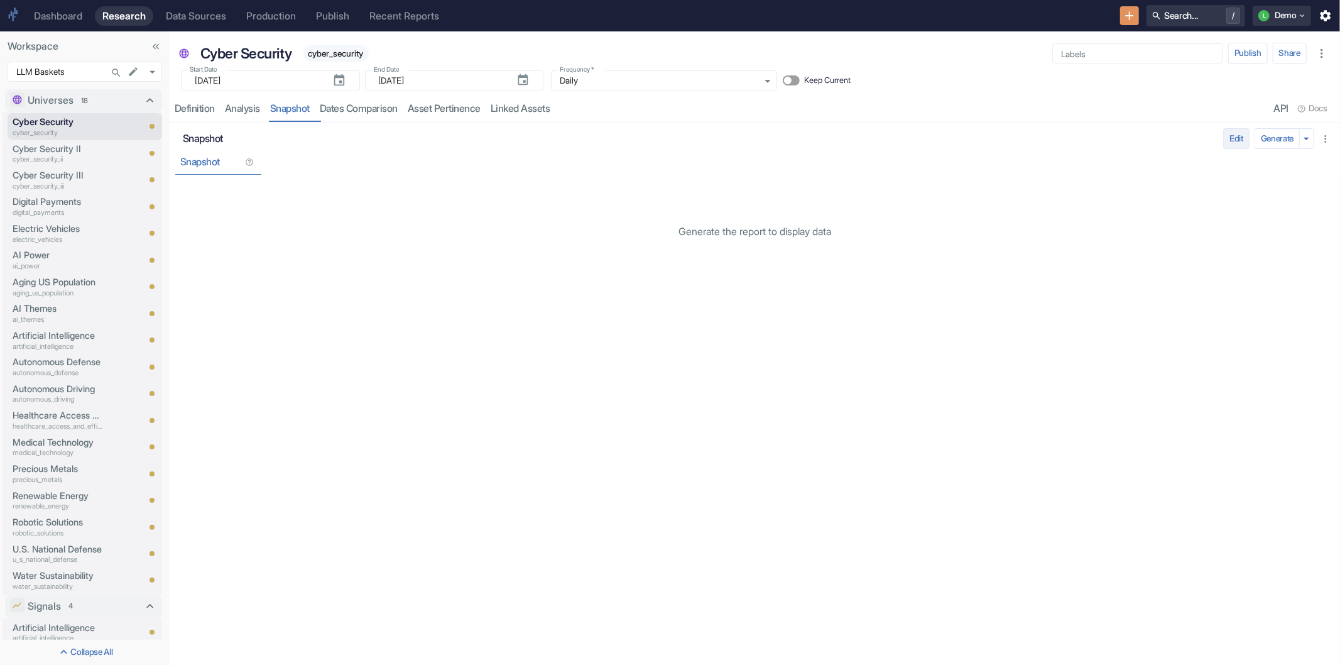
click at [1272, 136] on button "Generate" at bounding box center [1277, 138] width 45 height 21
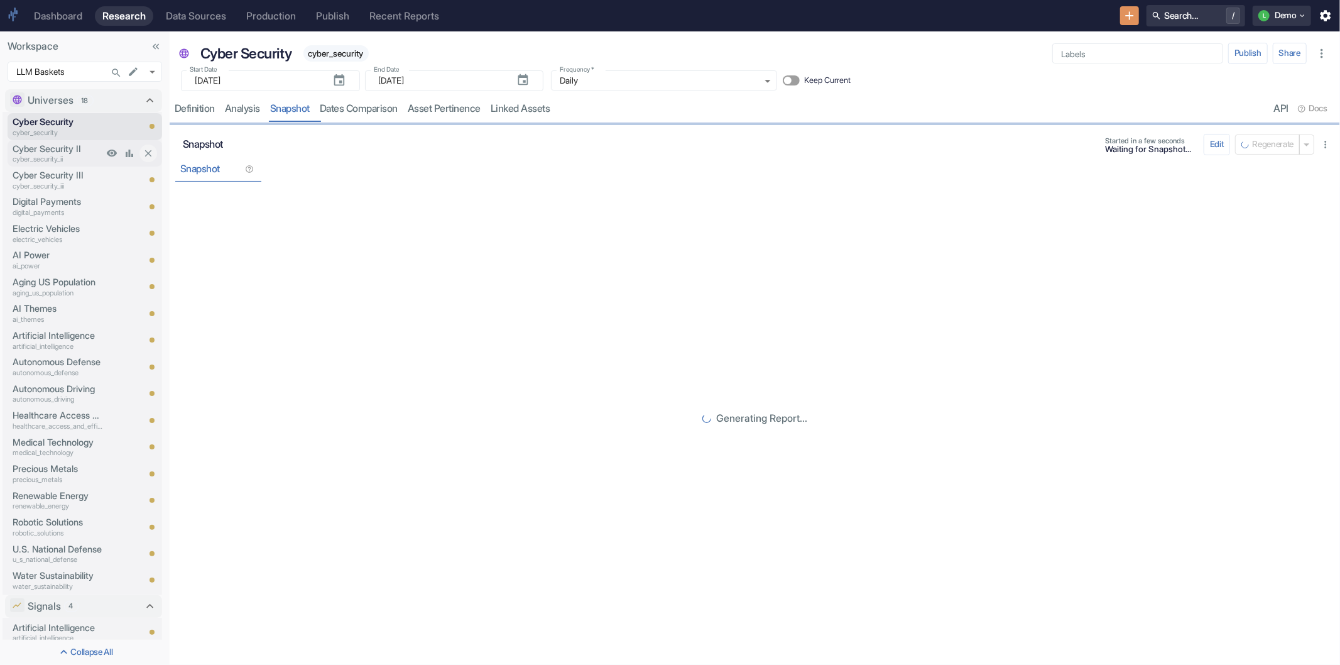
click at [51, 148] on p "Cyber Security II" at bounding box center [58, 149] width 90 height 14
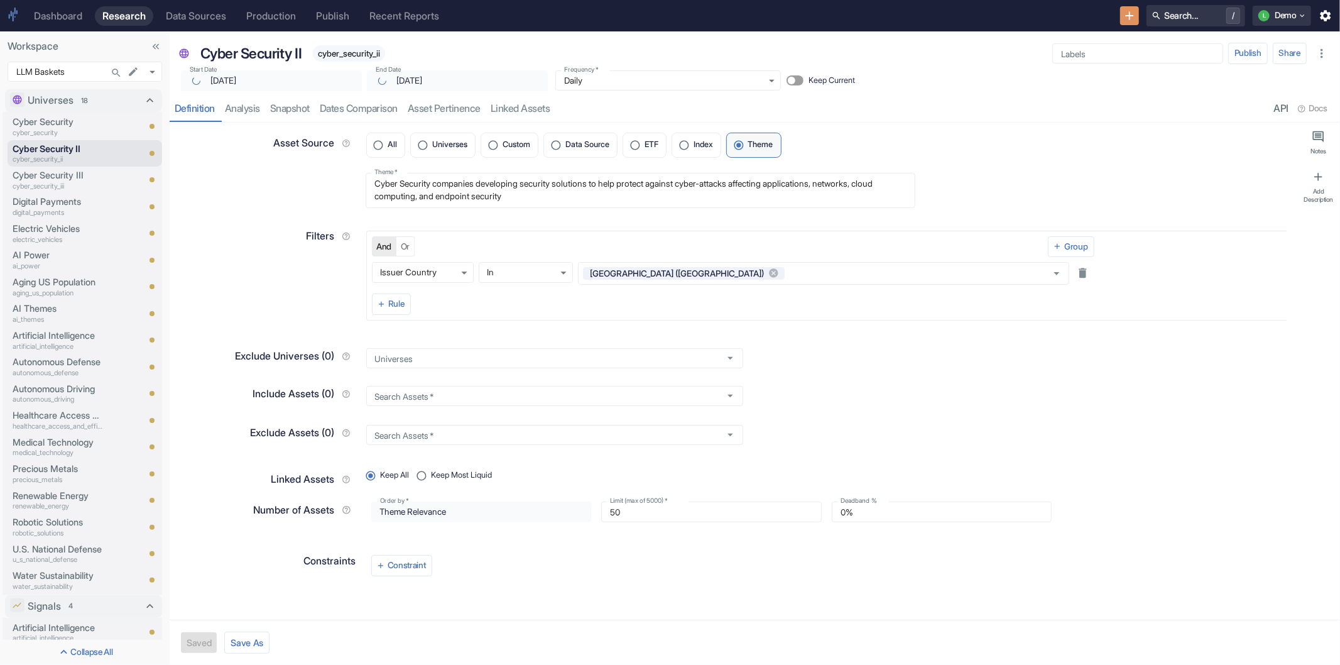
type textarea "x"
click at [298, 109] on link "Snapshot" at bounding box center [290, 109] width 50 height 26
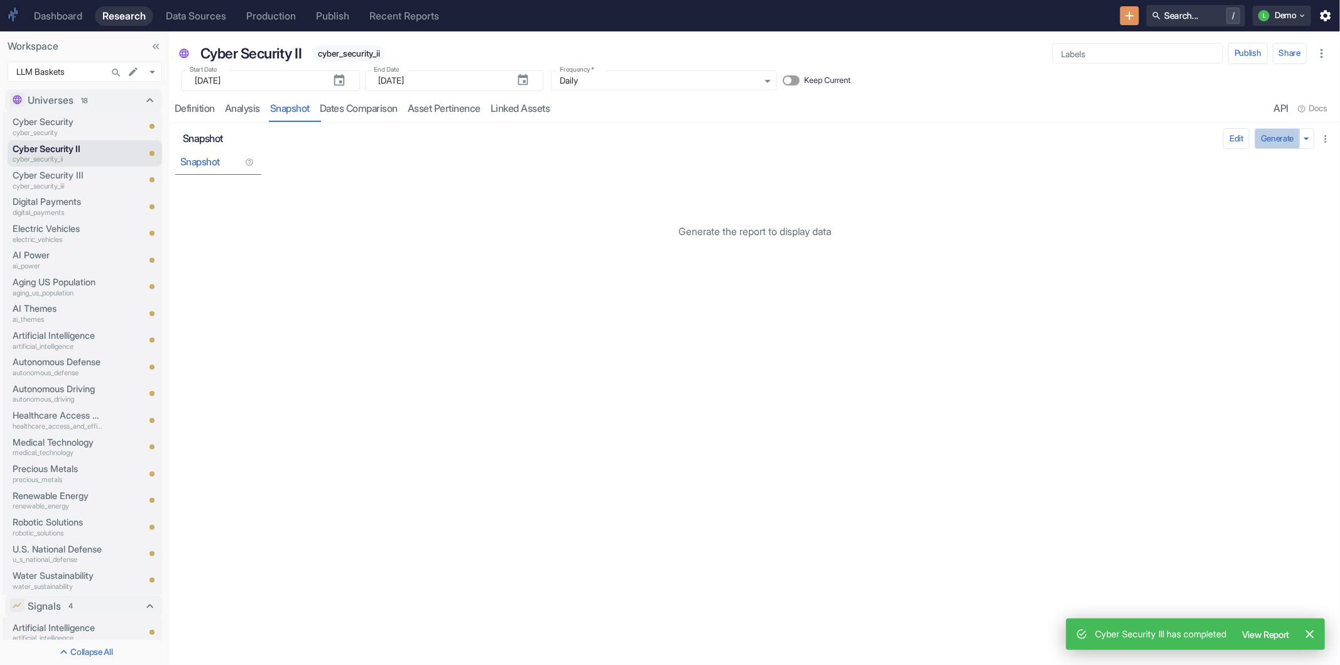
click at [1276, 139] on button "Generate" at bounding box center [1277, 138] width 45 height 21
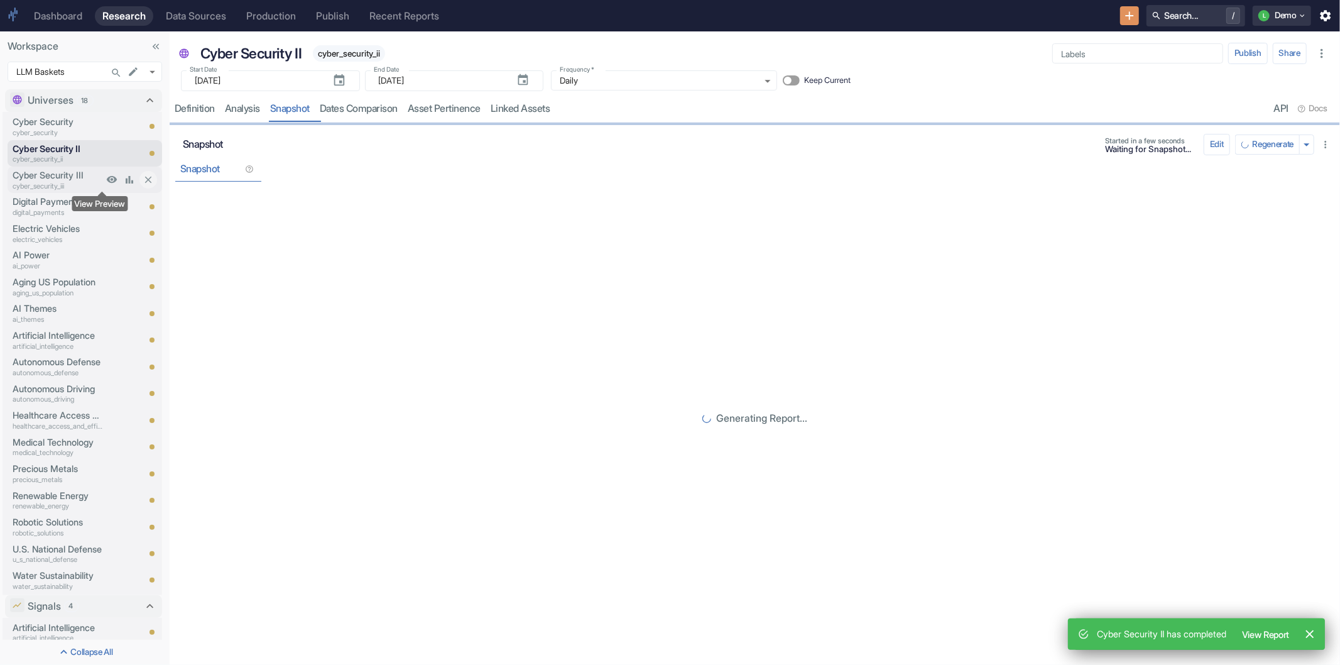
click at [107, 178] on icon "View Preview" at bounding box center [112, 179] width 11 height 7
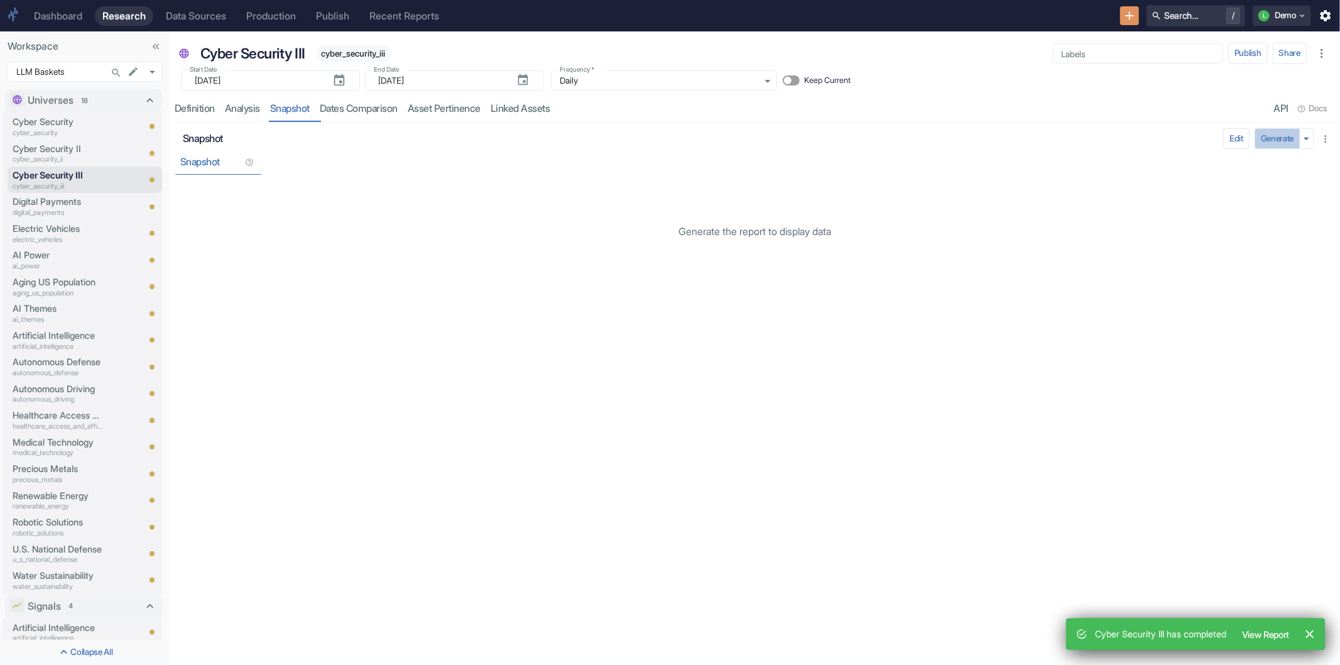
click at [1276, 136] on button "Generate" at bounding box center [1277, 138] width 45 height 21
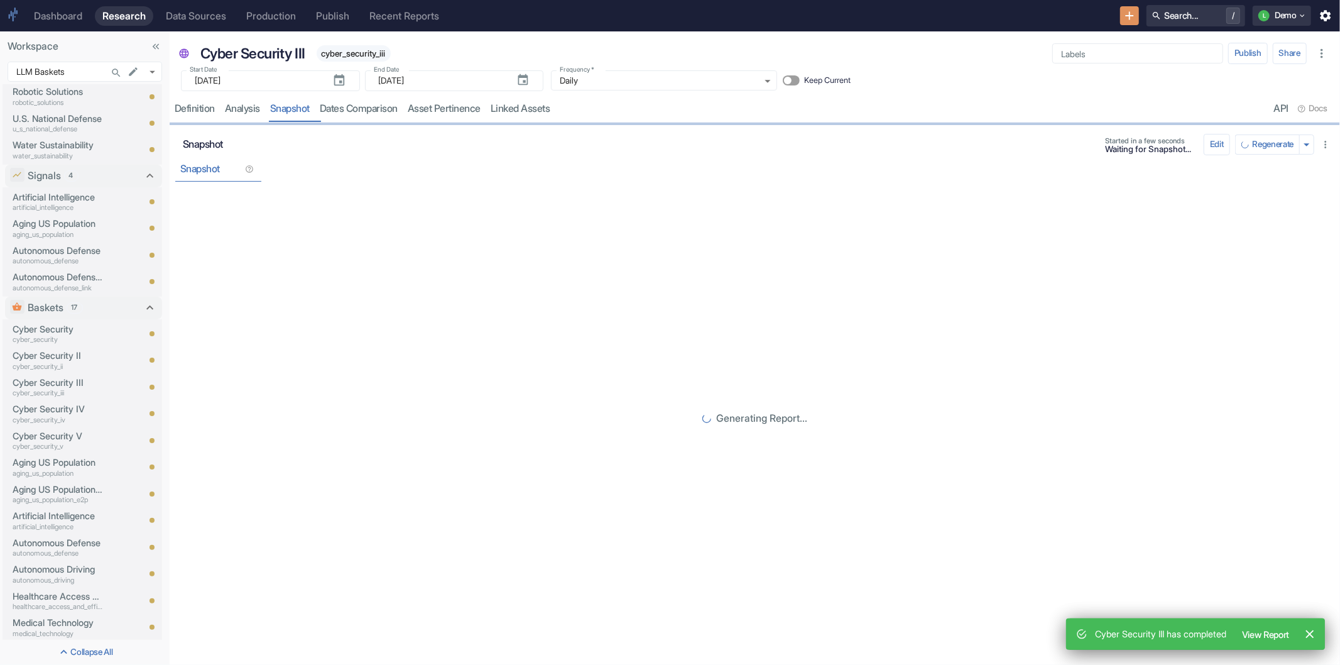
scroll to position [448, 0]
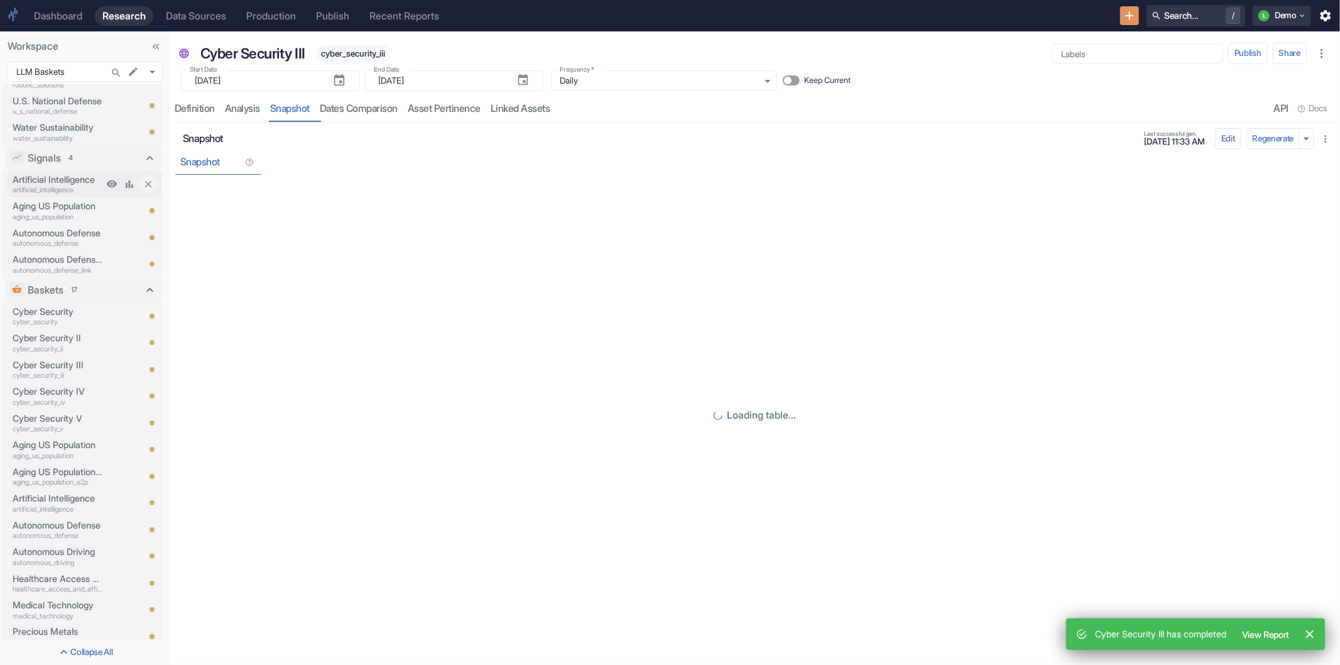
click at [46, 180] on p "Artificial Intelligence" at bounding box center [58, 180] width 90 height 14
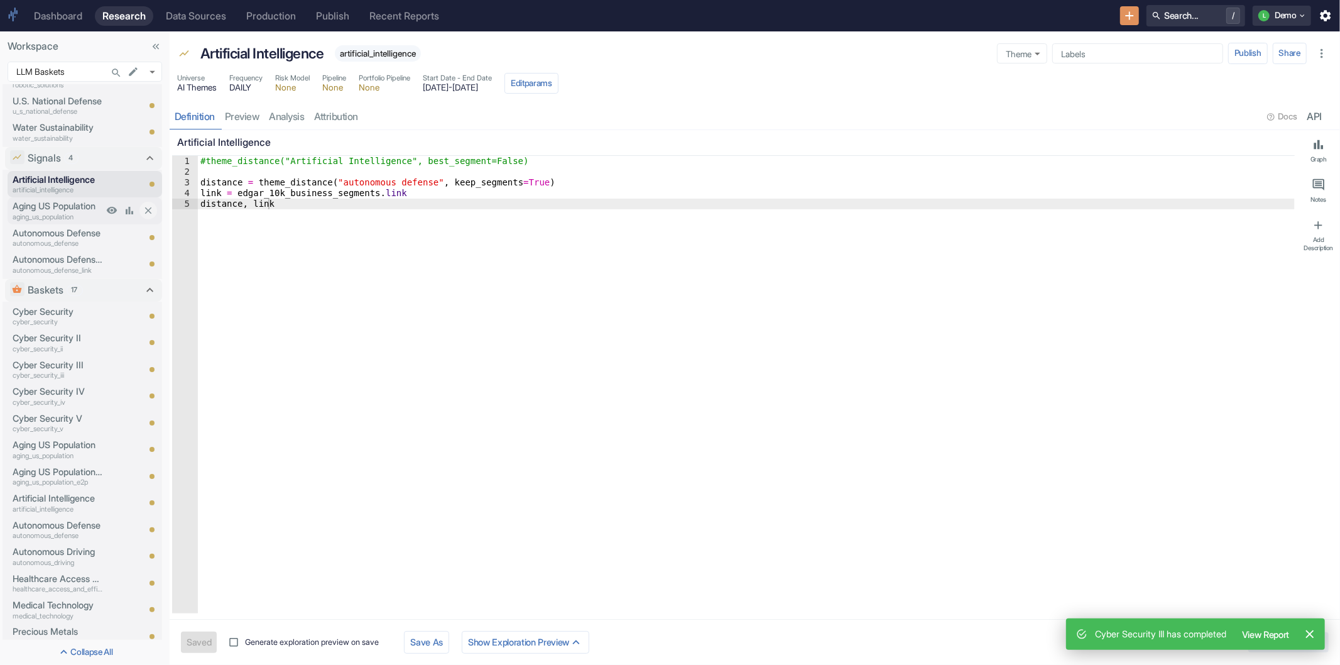
type textarea "x"
click at [44, 201] on p "Aging US Population" at bounding box center [58, 206] width 90 height 14
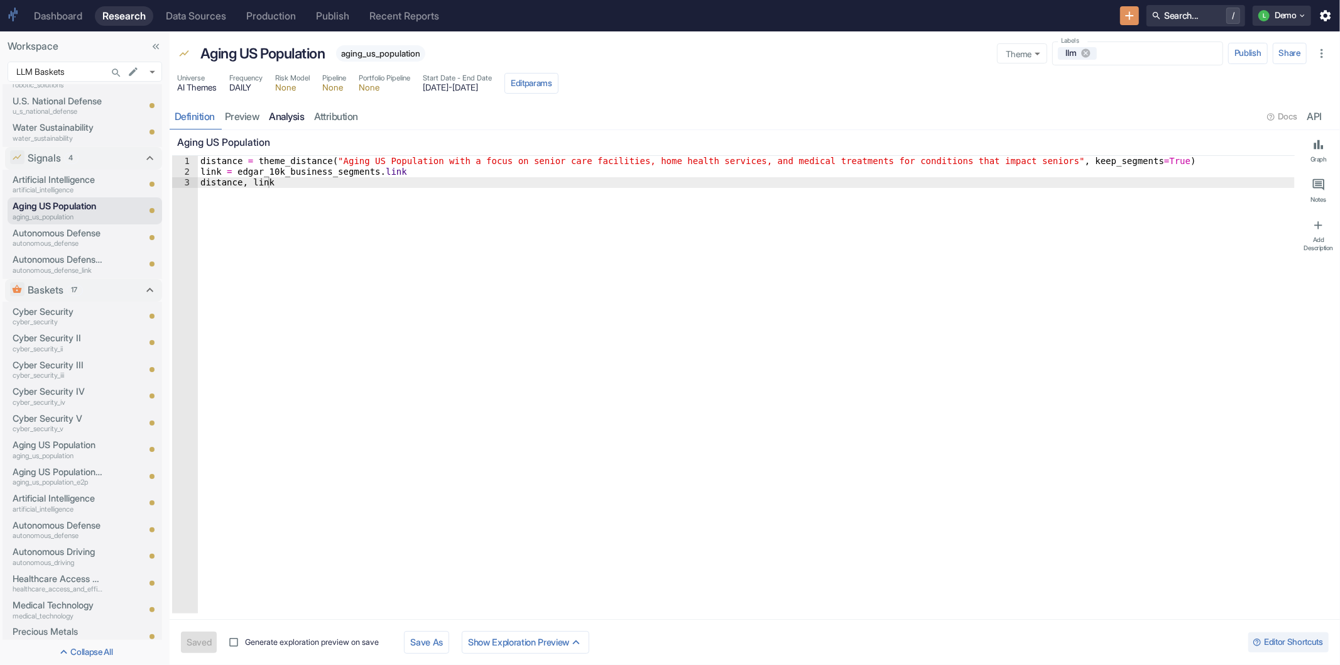
type textarea "x"
click at [246, 116] on link "preview" at bounding box center [242, 117] width 45 height 26
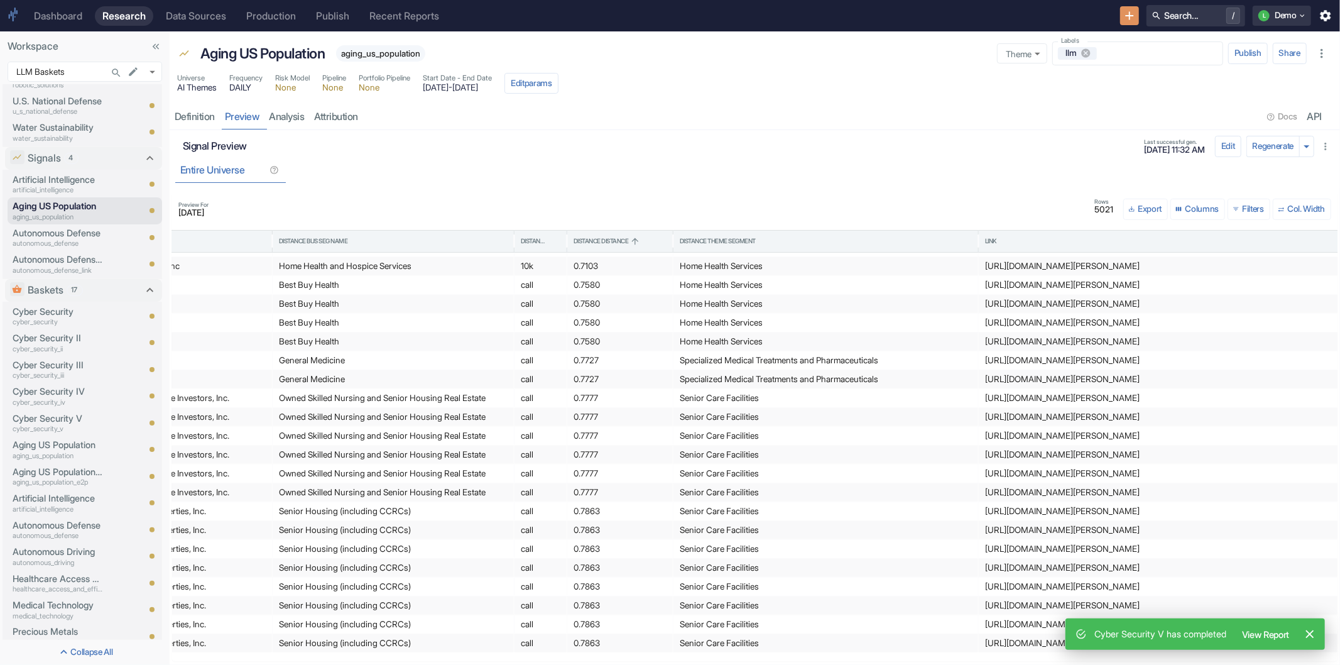
scroll to position [279, 0]
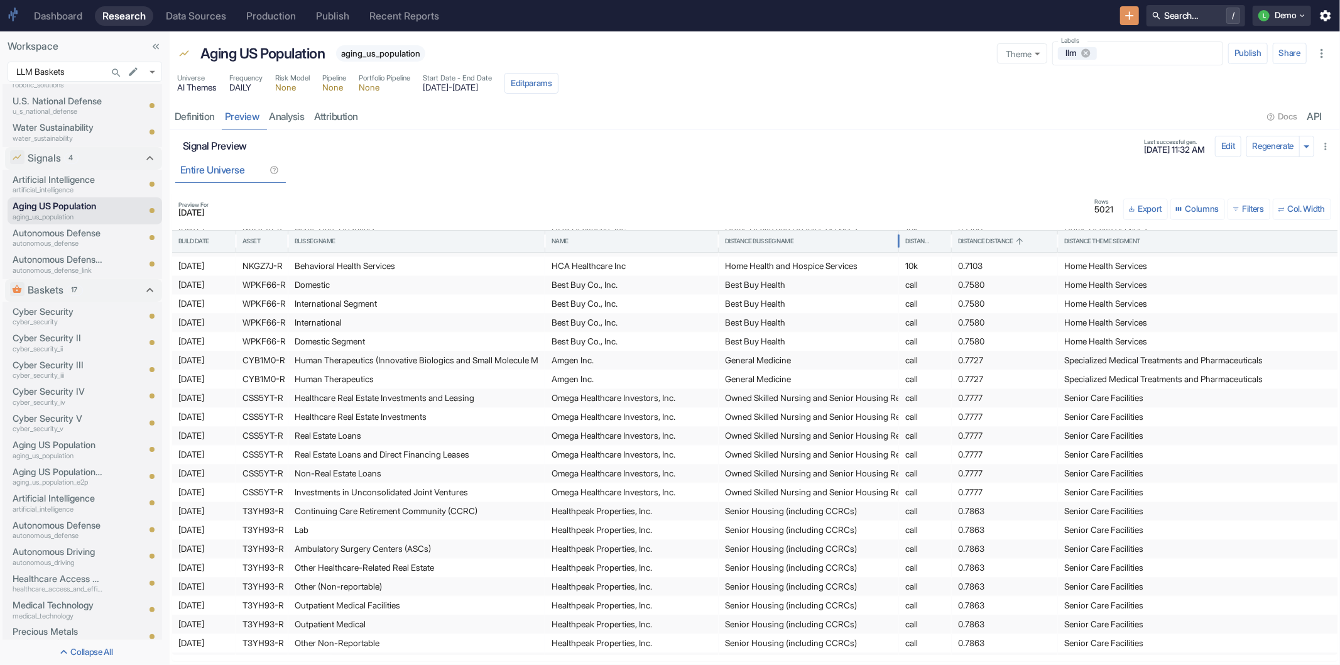
drag, startPoint x: 957, startPoint y: 239, endPoint x: 895, endPoint y: 273, distance: 70.3
click at [895, 273] on div "Build Date Asset Bus Seg Name Name Distance Bus Seg Name Distance Source Distan…" at bounding box center [754, 442] width 1165 height 425
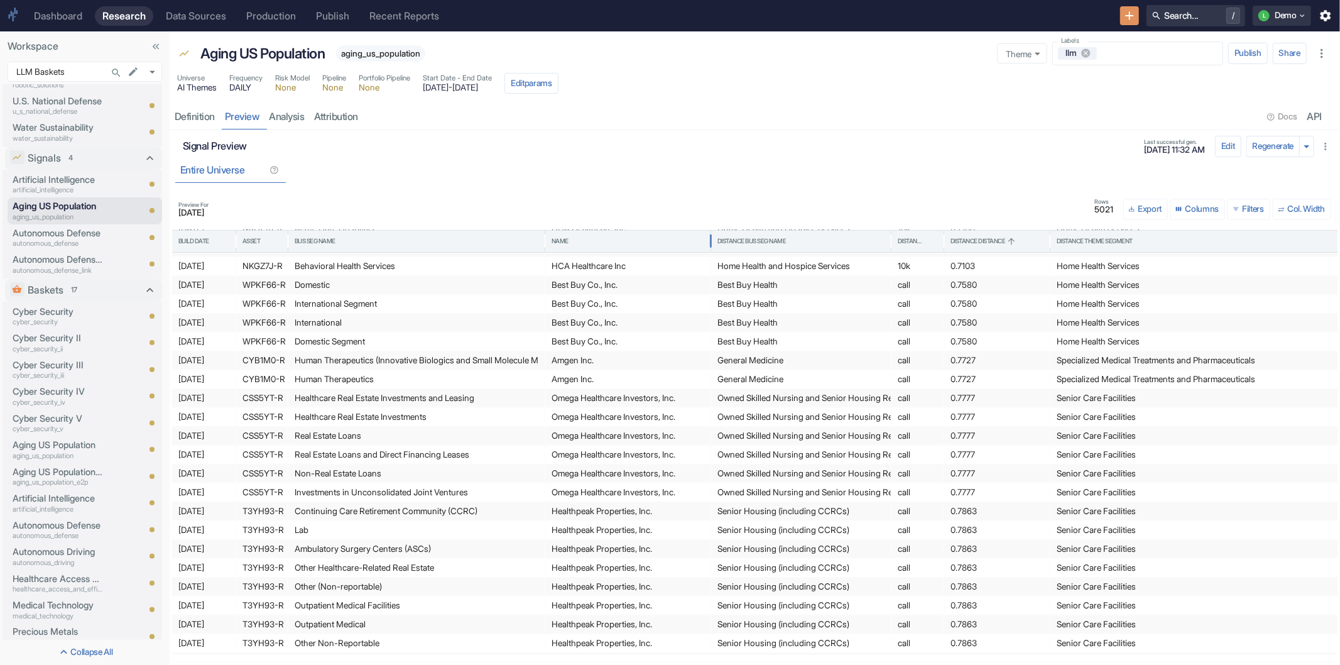
drag, startPoint x: 716, startPoint y: 241, endPoint x: 709, endPoint y: 253, distance: 14.1
click at [709, 253] on div at bounding box center [710, 241] width 6 height 28
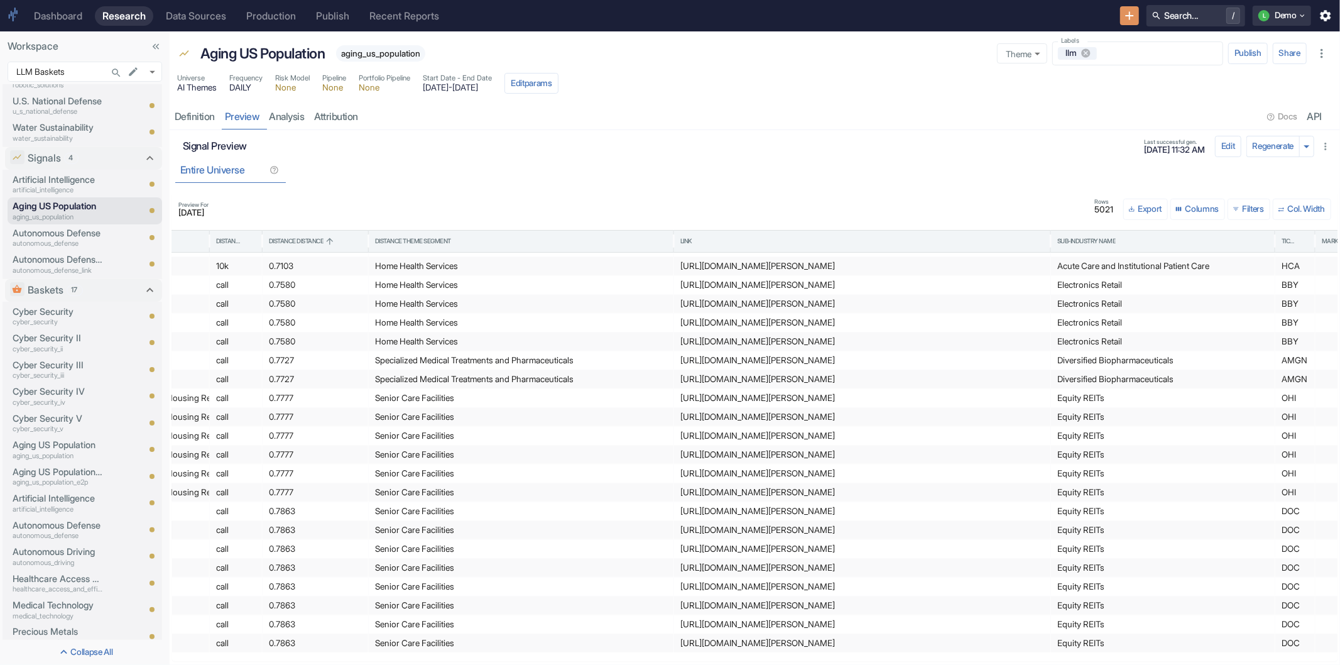
scroll to position [279, 685]
click at [203, 111] on div "Definition" at bounding box center [195, 117] width 40 height 13
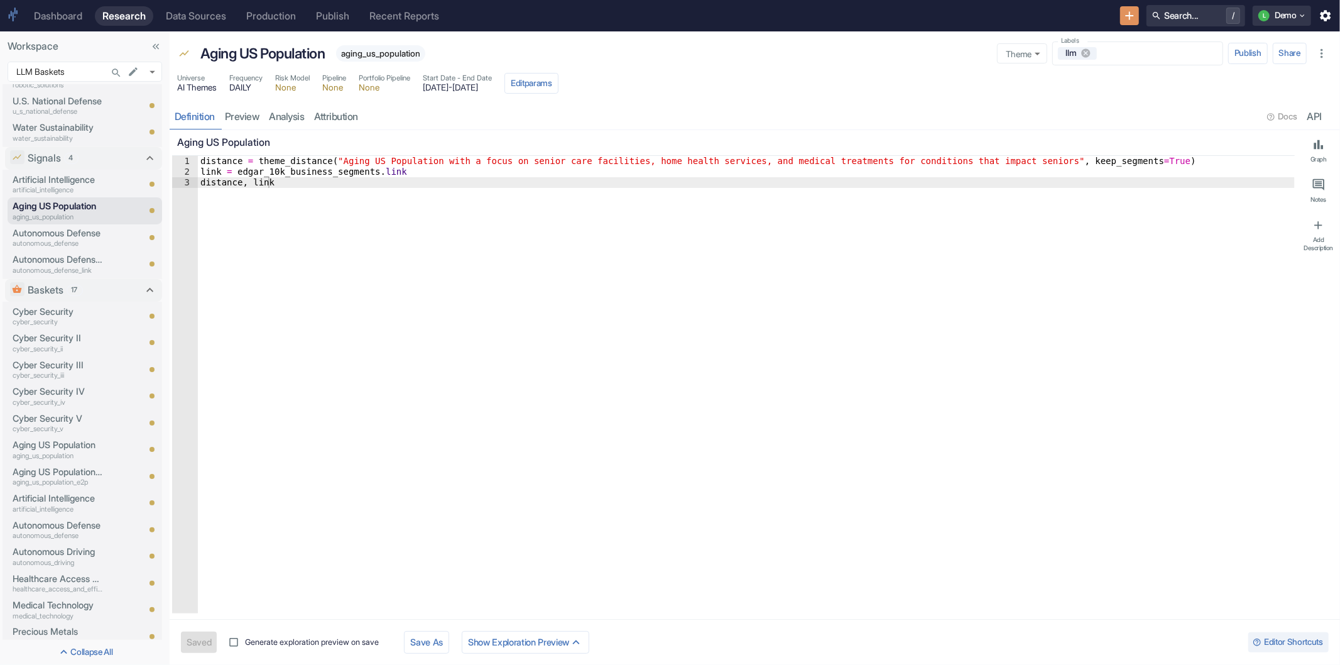
click at [199, 160] on div "distance = theme_distance ( "Aging US Population with a focus on senior care fa…" at bounding box center [746, 395] width 1097 height 479
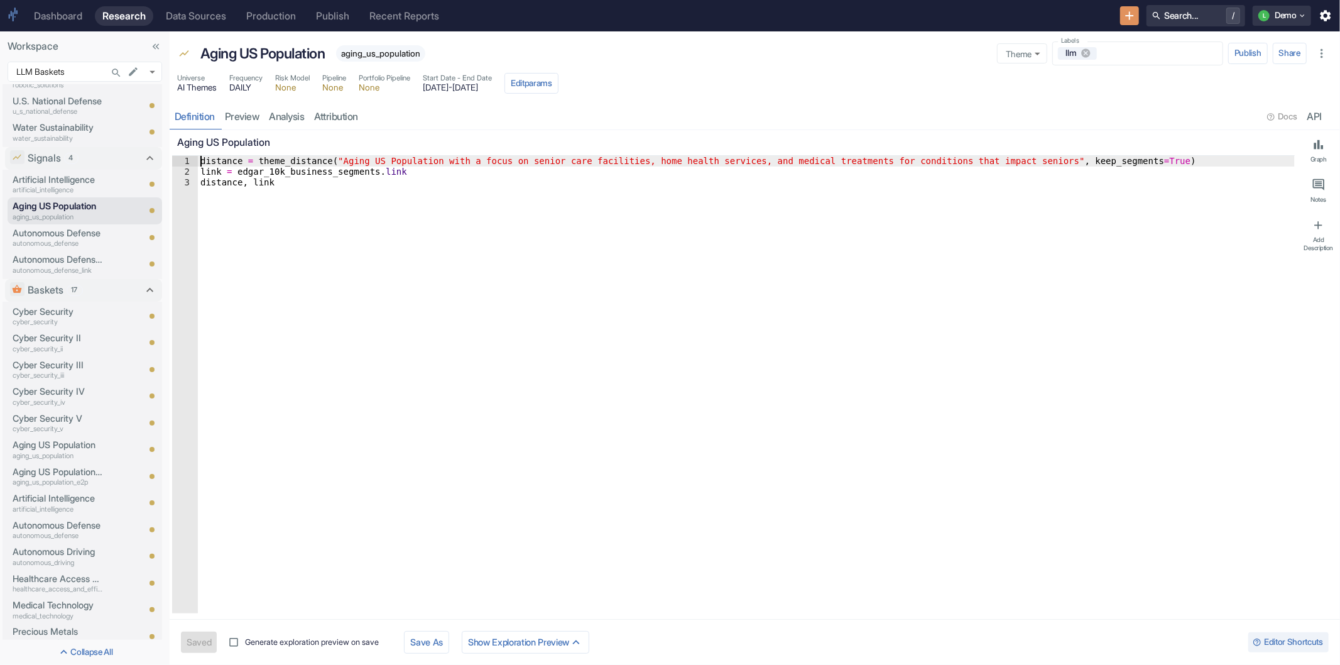
type textarea "#distance = theme_distance("Aging US Population with a focus on senior care fac…"
type textarea "x"
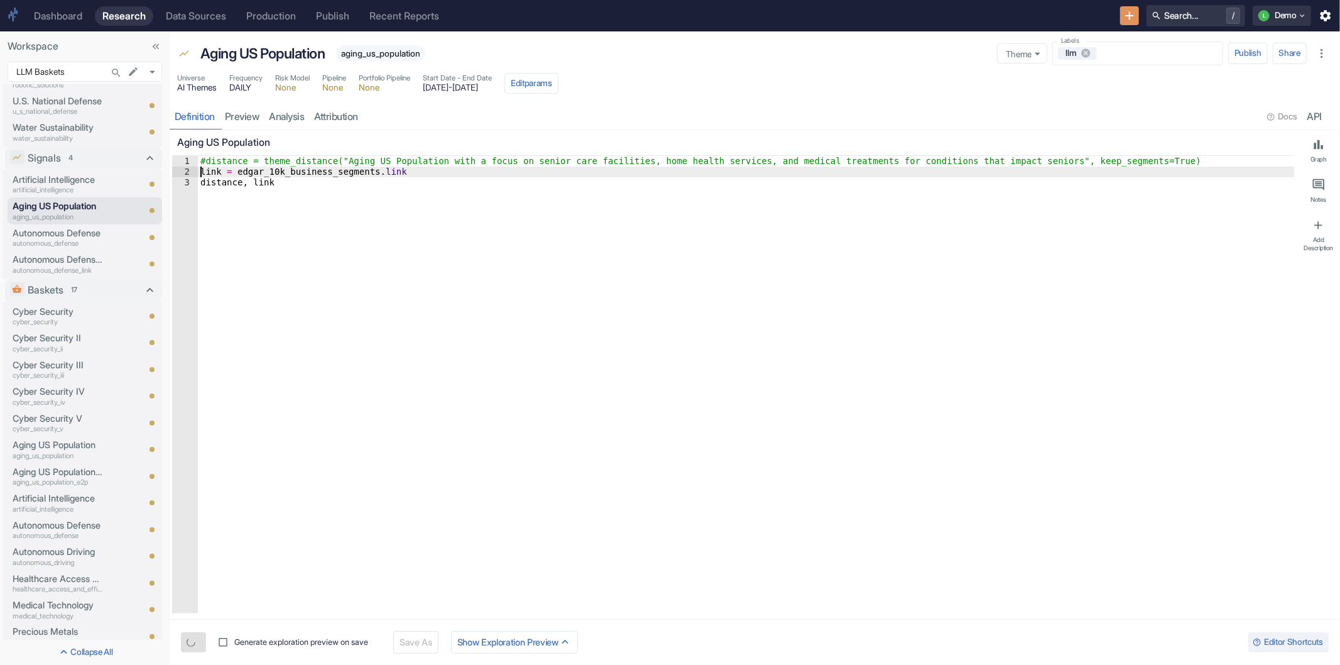
type textarea "#link = edgar_10k_business_[DOMAIN_NAME]"
type textarea "x"
type textarea "#distance, link"
type textarea "x"
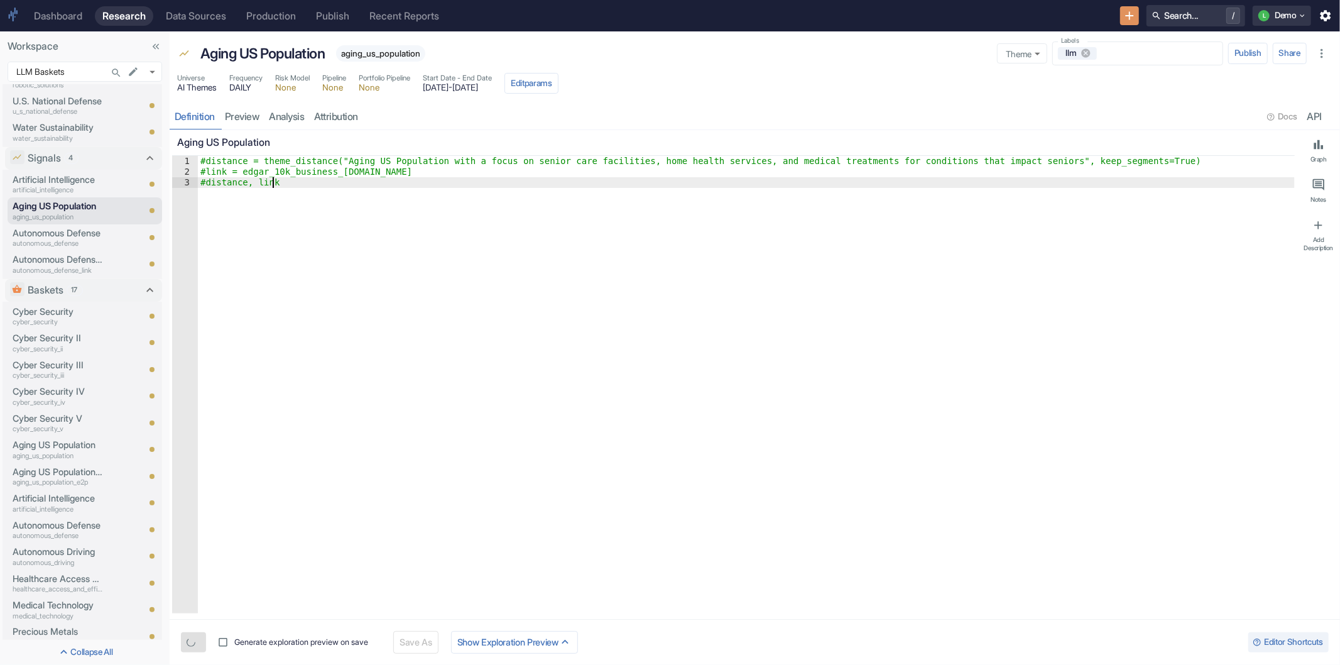
scroll to position [0, 0]
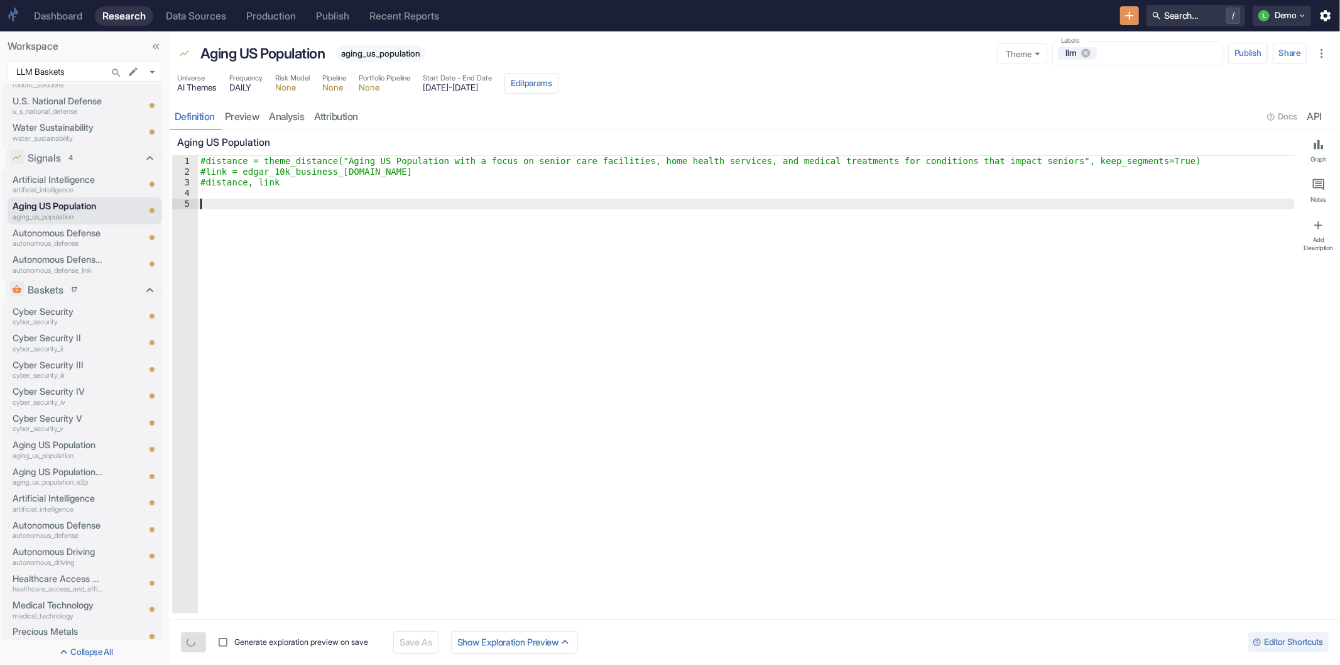
paste textarea "fmp_earning_call_transcripts"
type textarea "x"
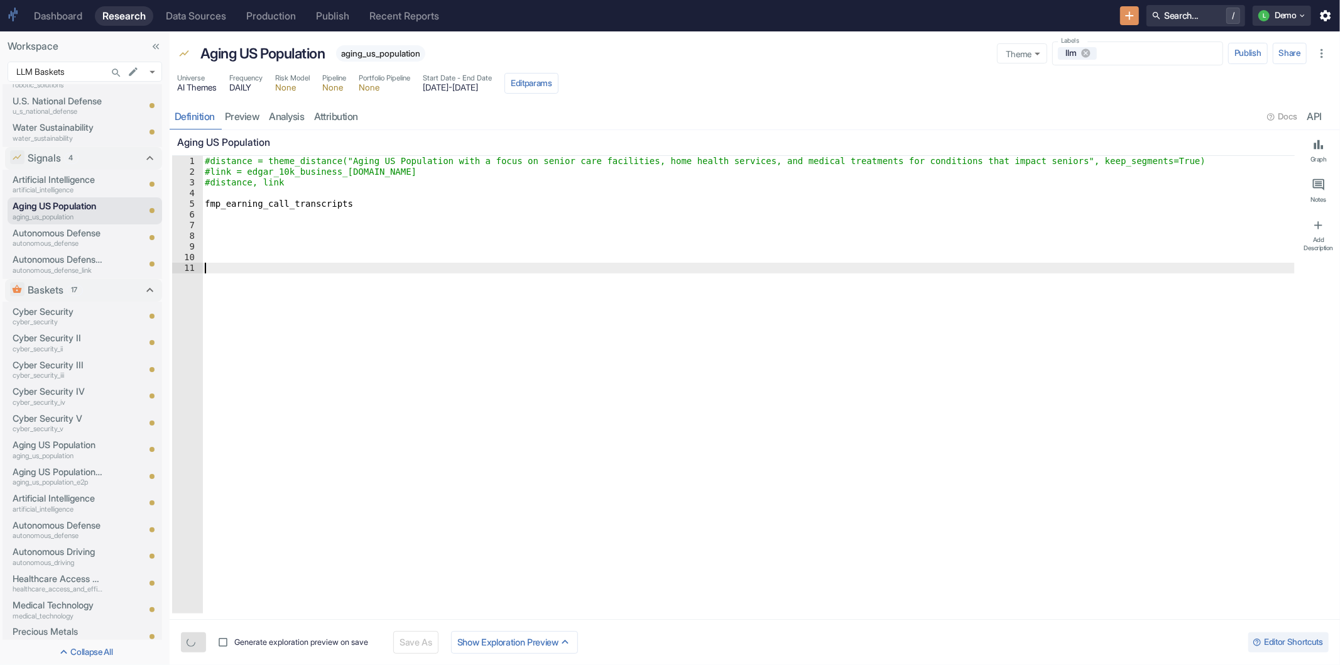
click at [368, 204] on div "#distance = theme_distance("Aging US Population with a focus on senior care fac…" at bounding box center [748, 395] width 1093 height 479
type textarea "fmp_earning_call_transcripts"
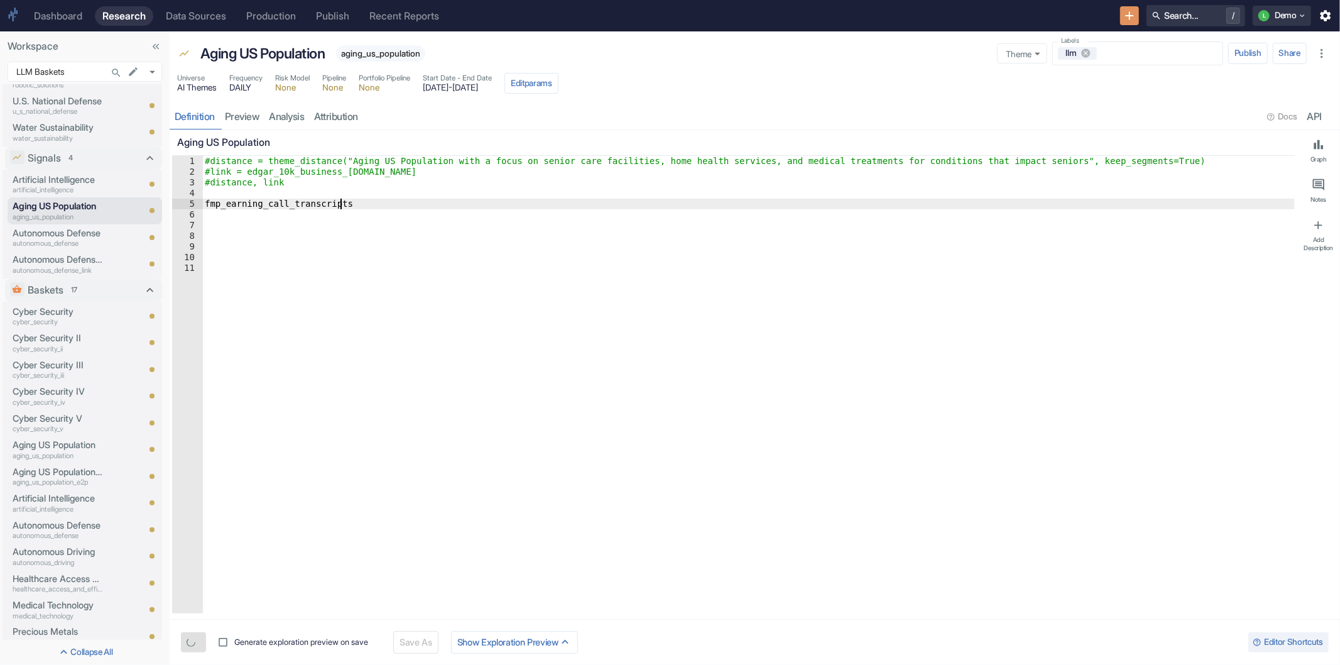
type textarea "x"
type textarea "fmp_earning_call_transcripts"
click at [199, 645] on button "Save" at bounding box center [196, 641] width 31 height 21
type textarea "x"
click at [236, 116] on link "preview" at bounding box center [242, 117] width 45 height 26
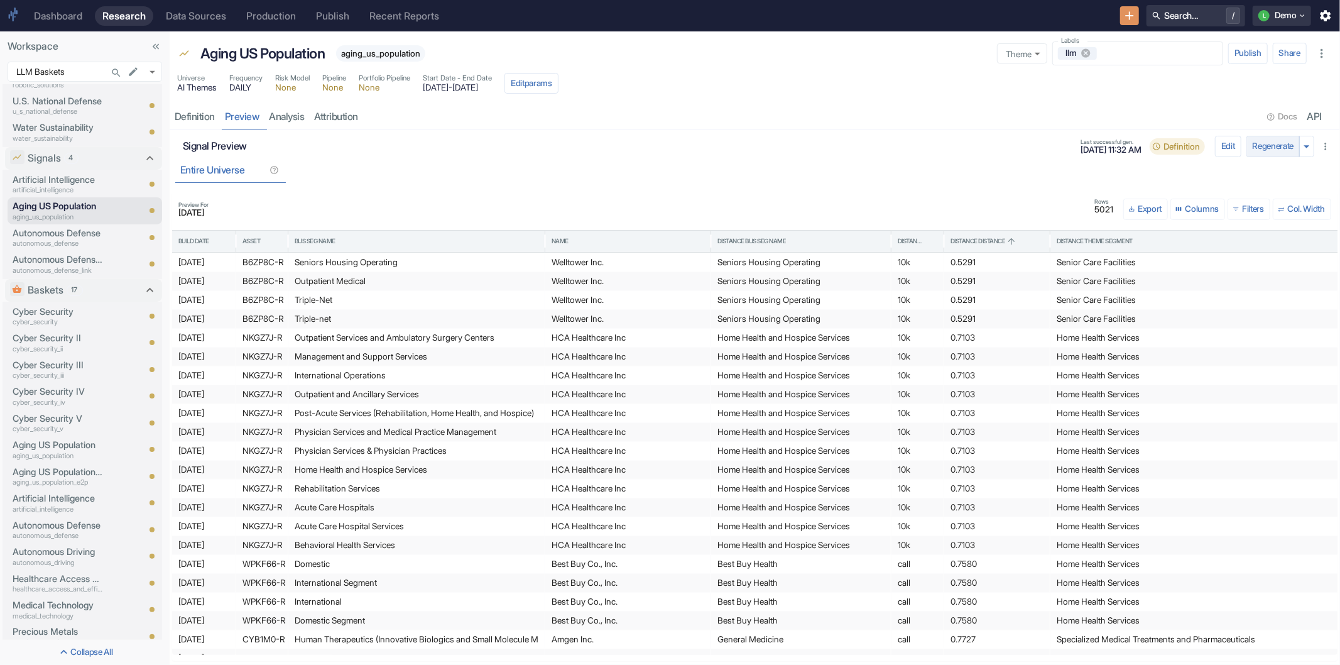
click at [1272, 144] on button "Regenerate" at bounding box center [1273, 146] width 54 height 21
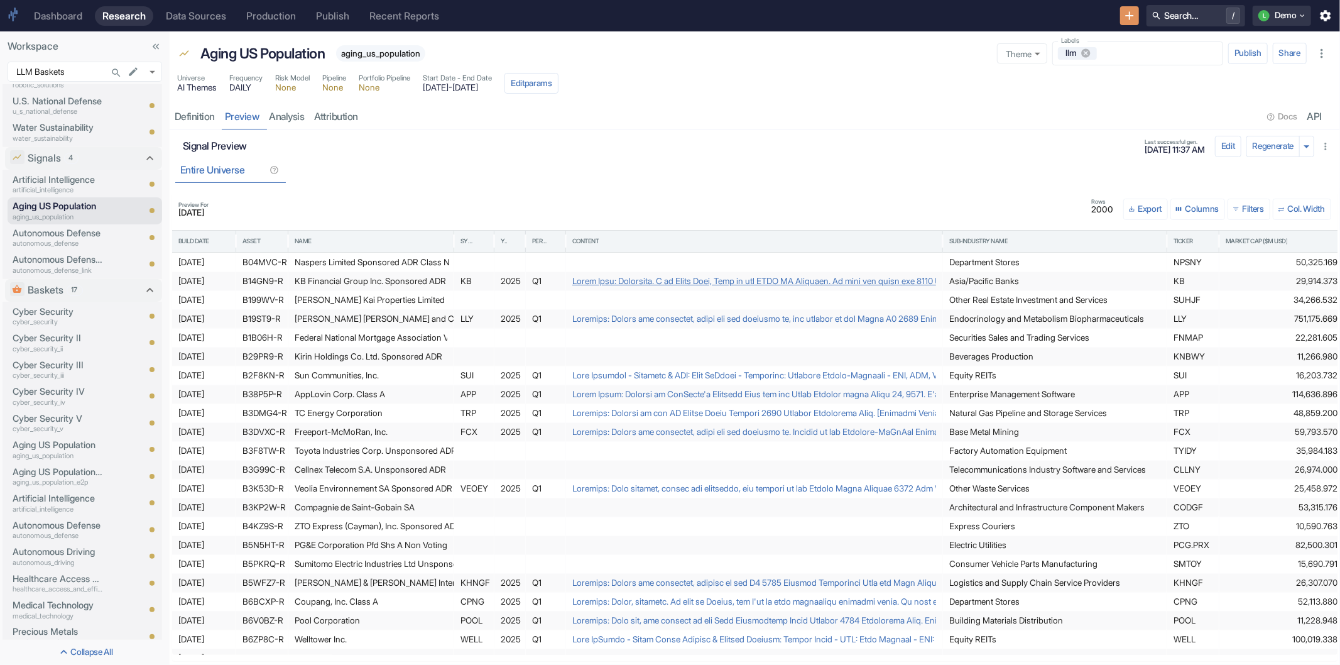
click at [710, 279] on div at bounding box center [754, 281] width 364 height 18
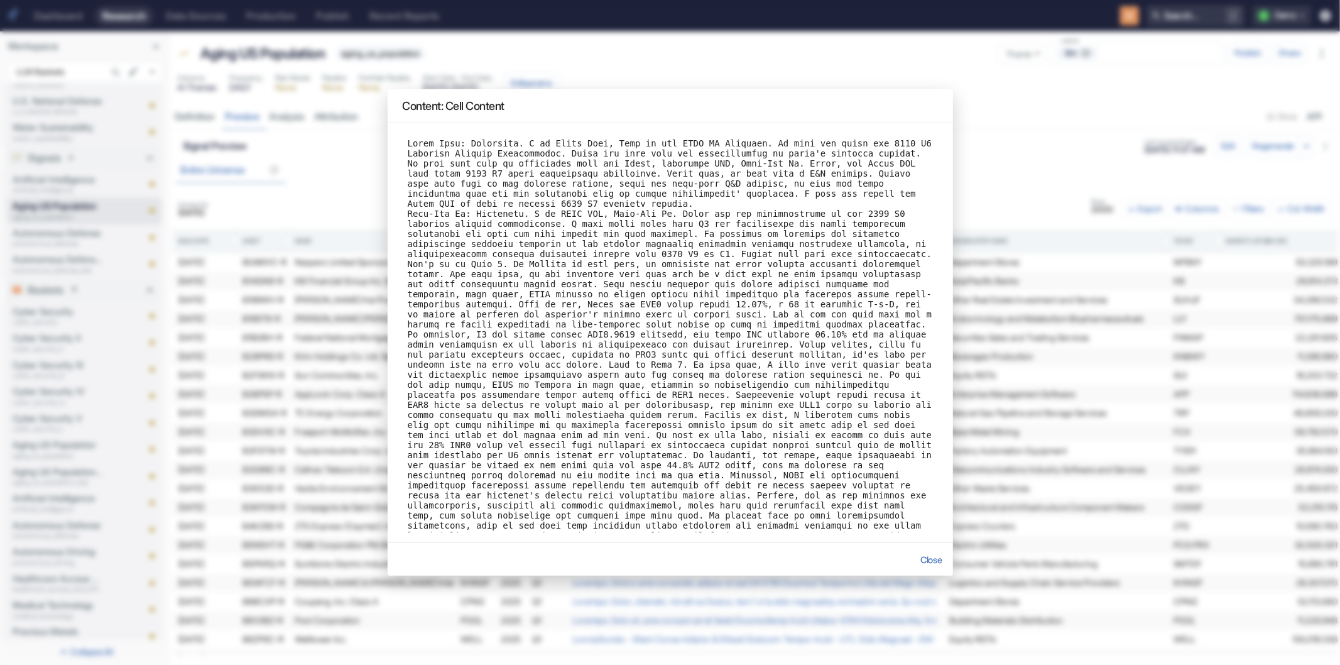
click at [934, 557] on button "Close" at bounding box center [931, 559] width 33 height 23
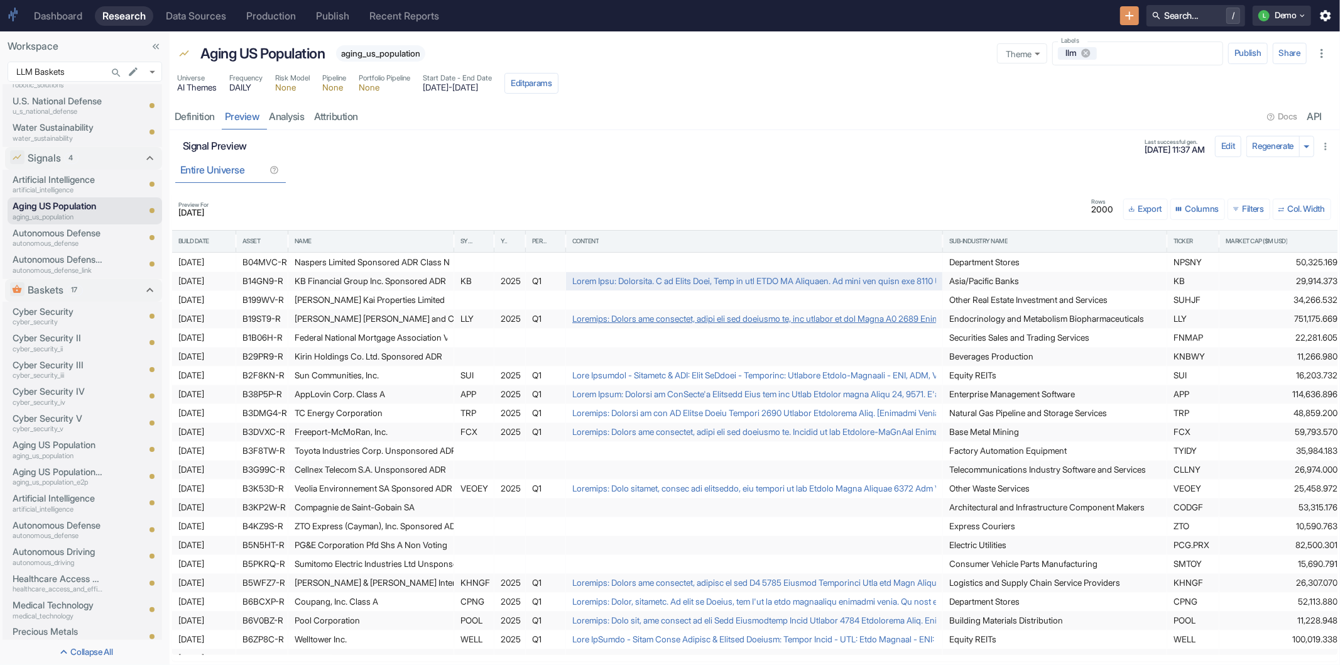
click at [603, 316] on div at bounding box center [754, 319] width 364 height 18
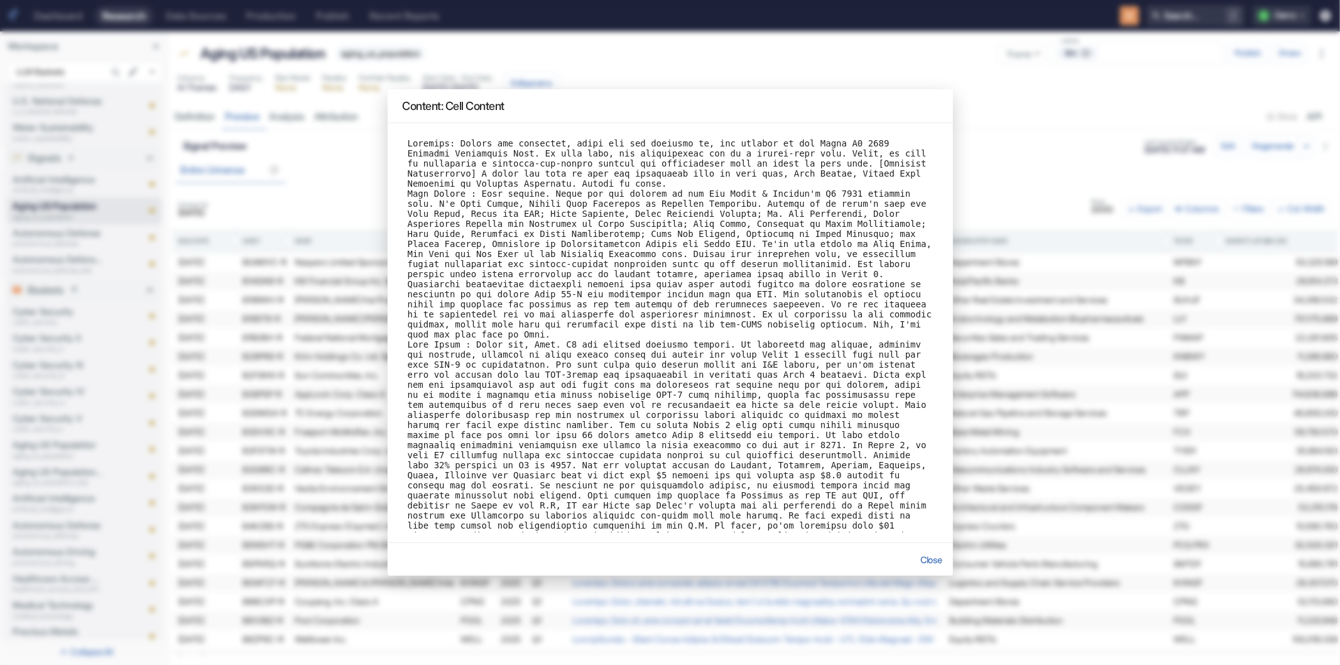
click at [939, 555] on button "Close" at bounding box center [931, 559] width 33 height 23
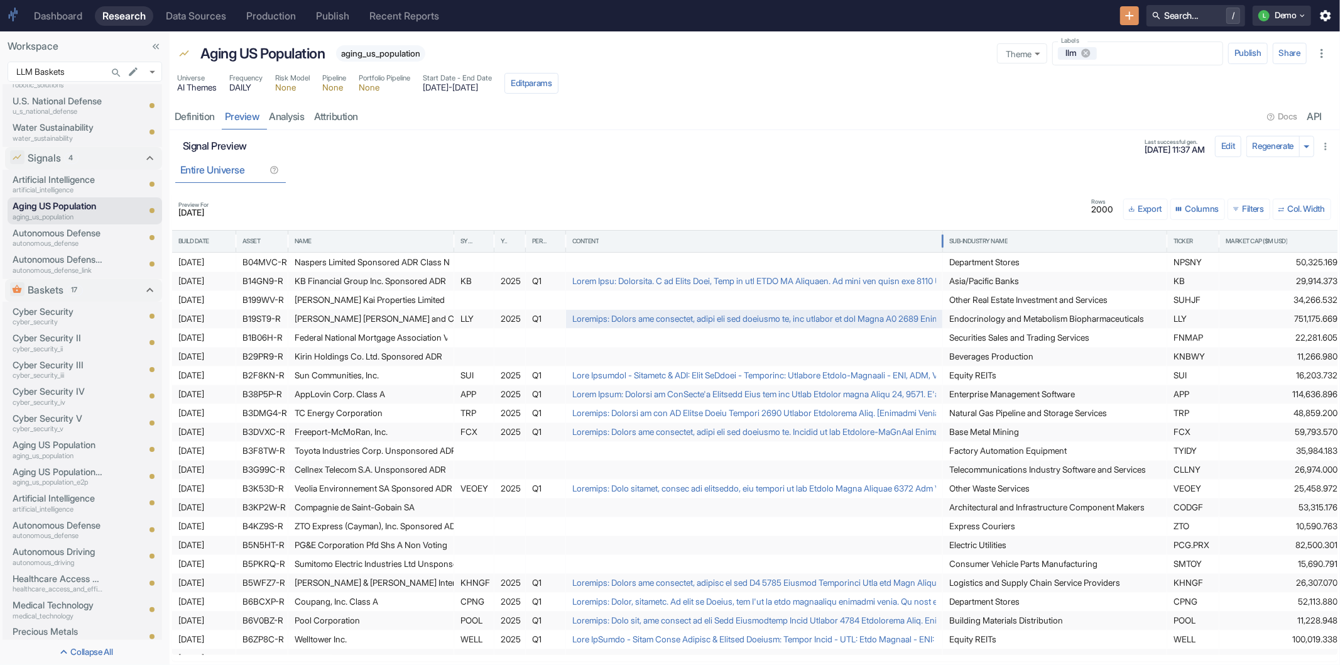
click at [648, 239] on div "Content" at bounding box center [754, 241] width 364 height 21
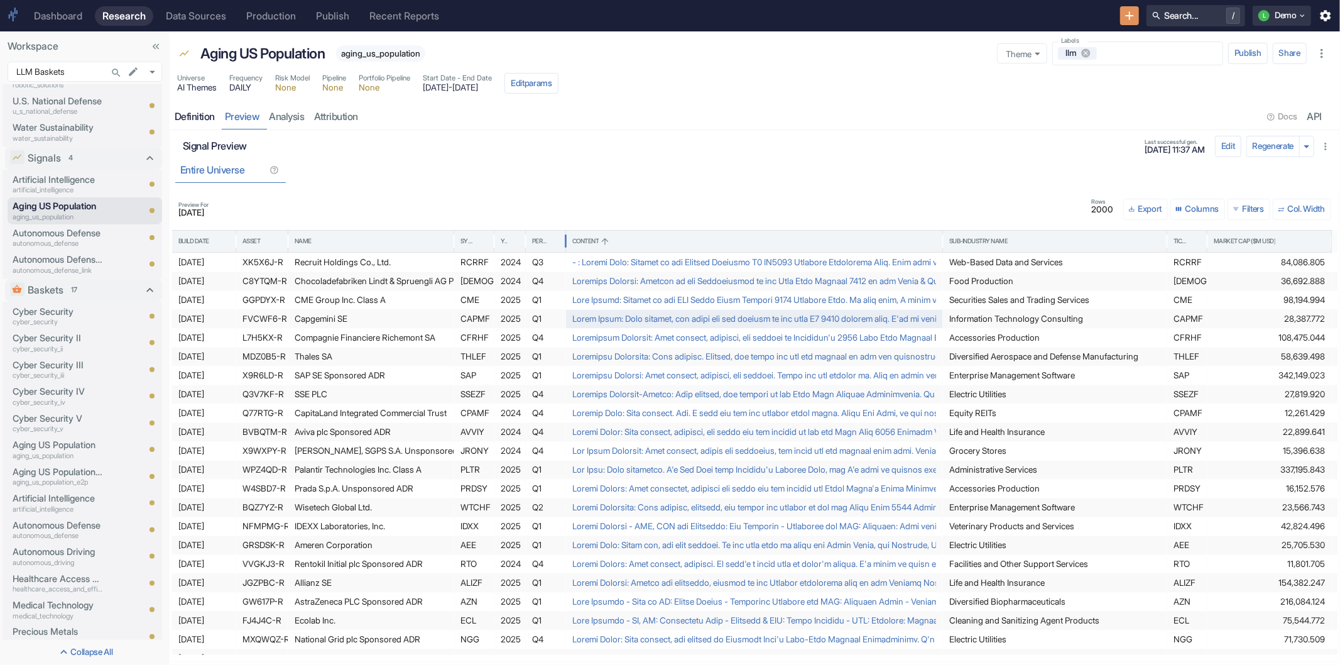
click at [204, 117] on div "Definition" at bounding box center [195, 117] width 40 height 13
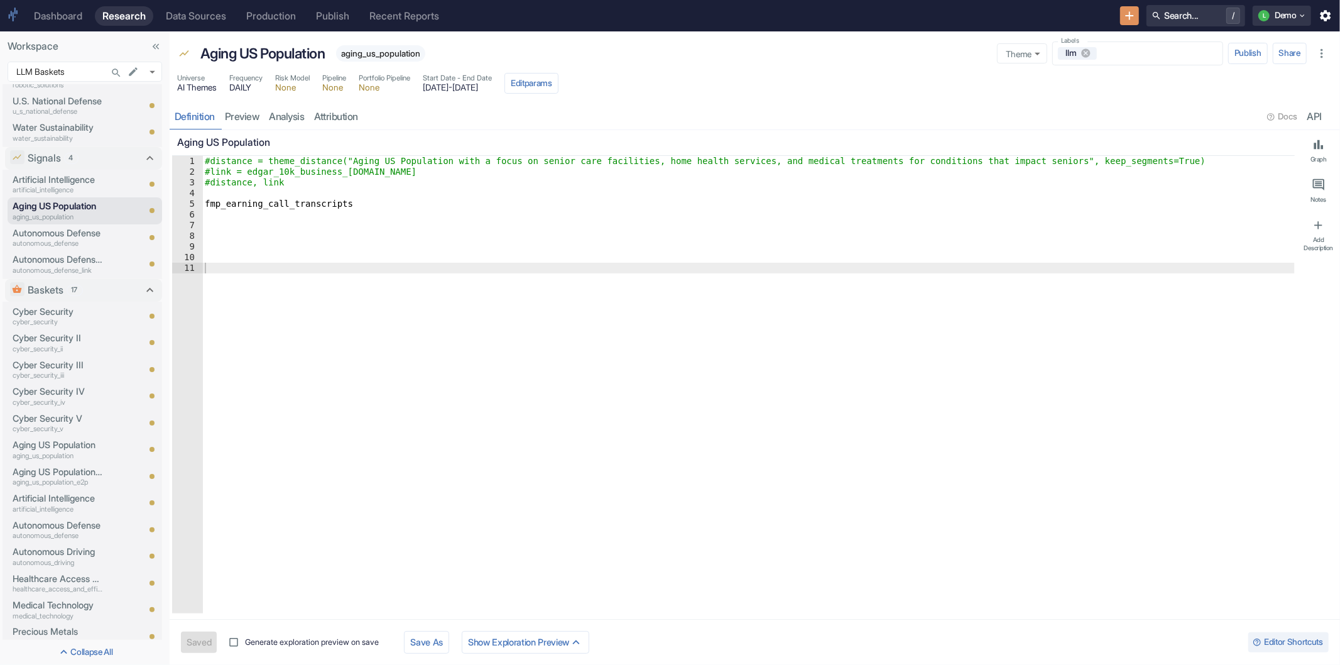
click at [205, 203] on div "#distance = theme_distance("Aging US Population with a focus on senior care fac…" at bounding box center [748, 395] width 1093 height 479
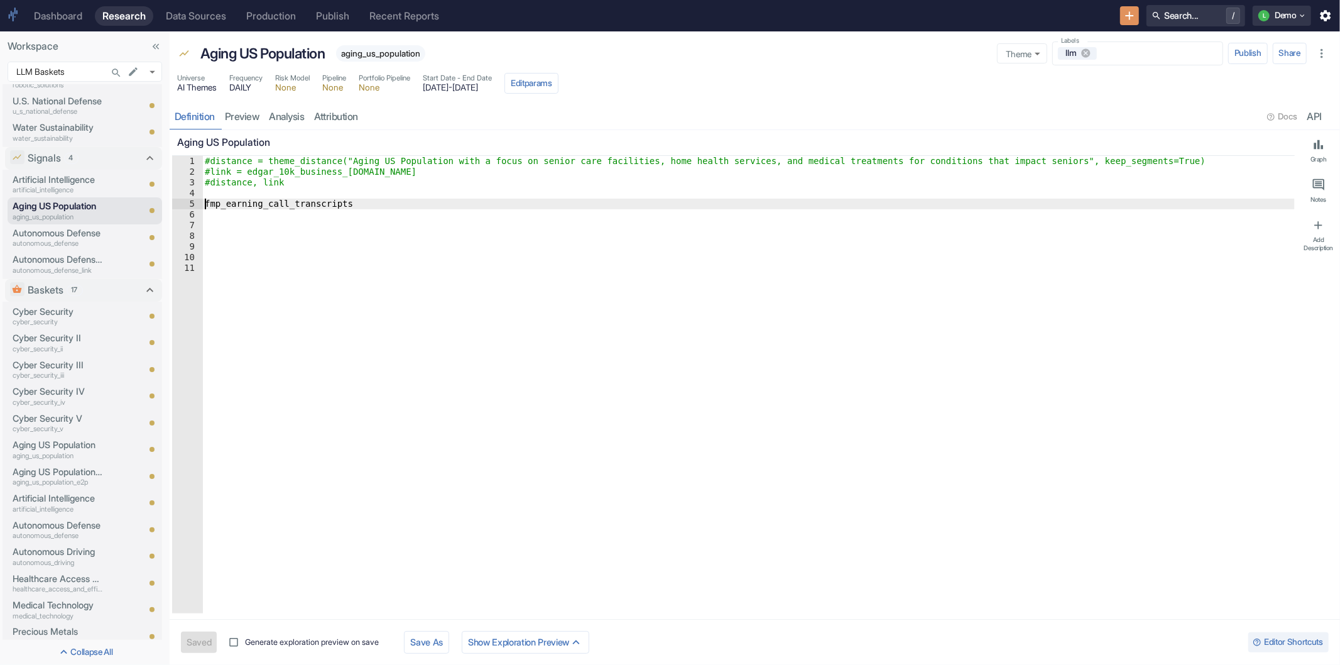
type textarea "#fmp_earning_call_transcripts"
type textarea "x"
type textarea "#fmp_earning_call_transcripts"
type textarea "x"
paste textarea "fmp_earning_call"
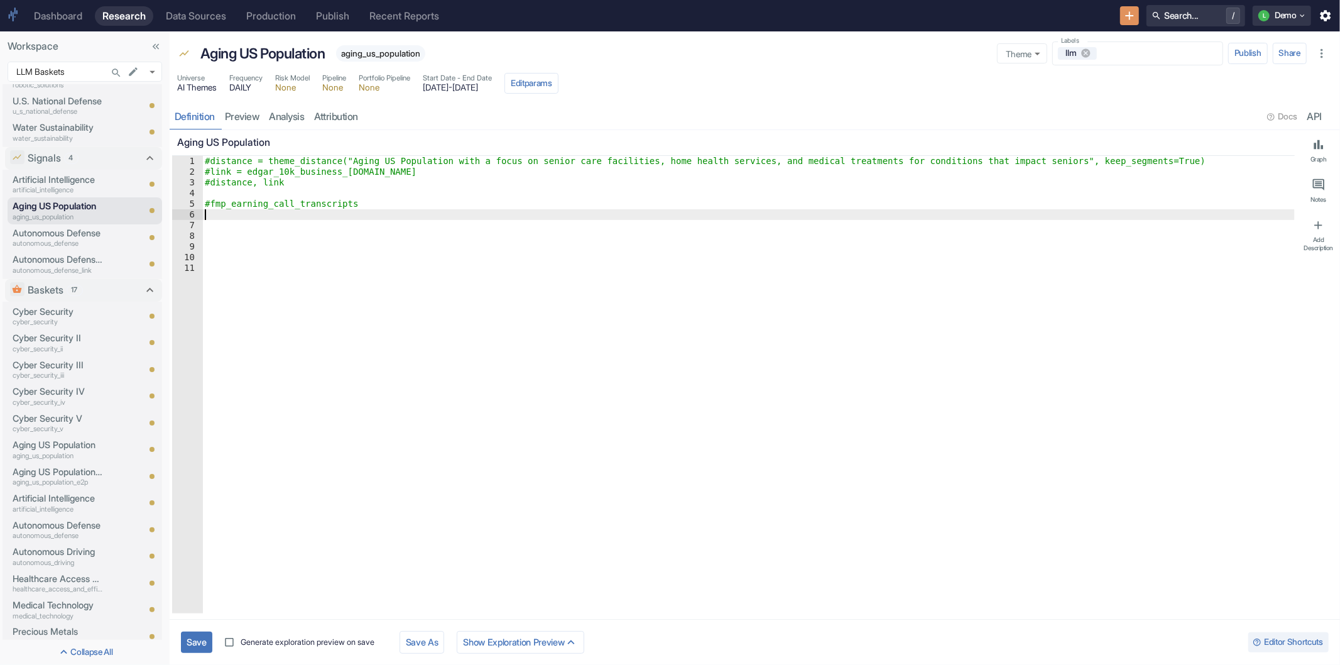
type textarea "fmp_earning_call"
type textarea "x"
type textarea "fmp_earning_call_"
type textarea "x"
type textarea "fmp_earning_call_b"
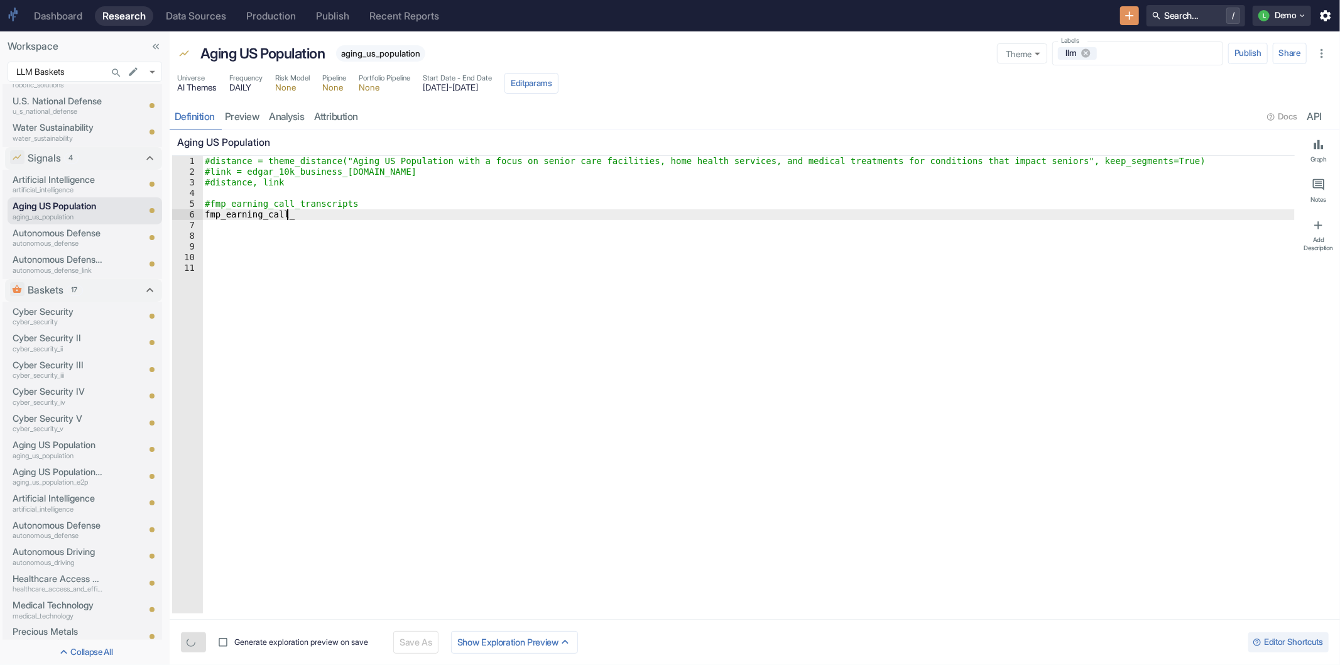
type textarea "x"
type textarea "fmp_earning_call_bi"
type textarea "x"
type textarea "fmp_earning_call_b"
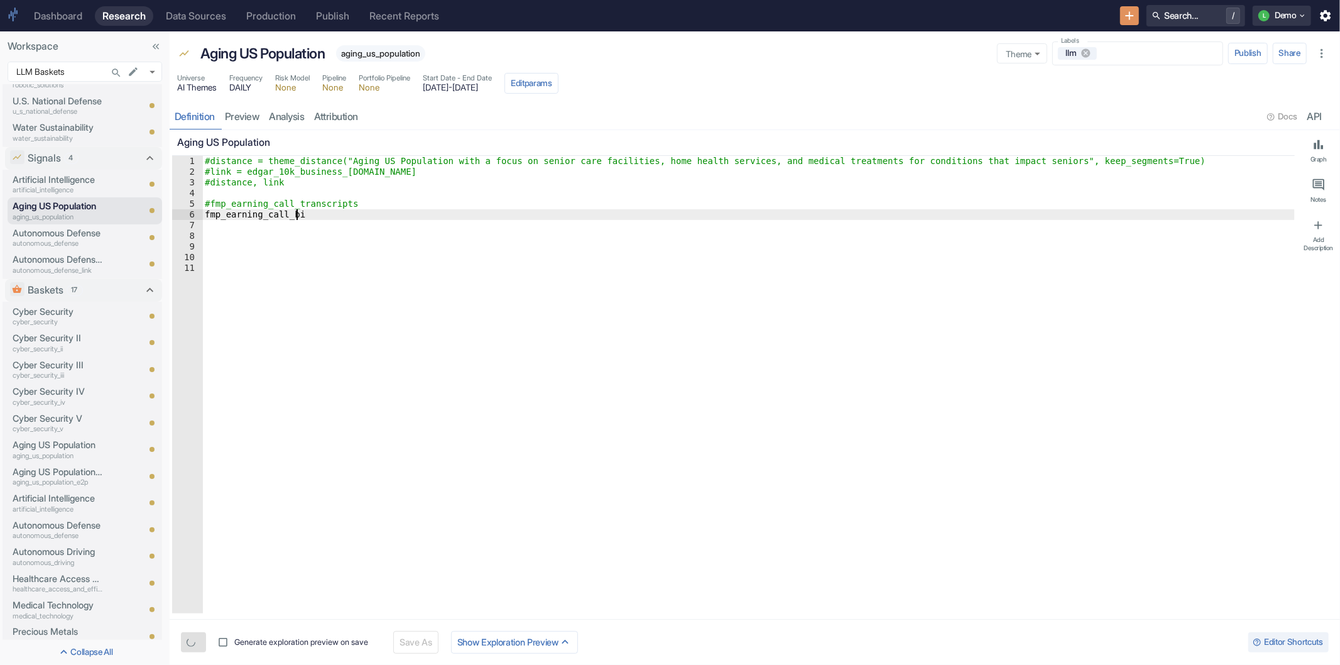
type textarea "x"
type textarea "fmp_earning_call_bu"
type textarea "x"
type textarea "fmp_earning_call_bus"
type textarea "x"
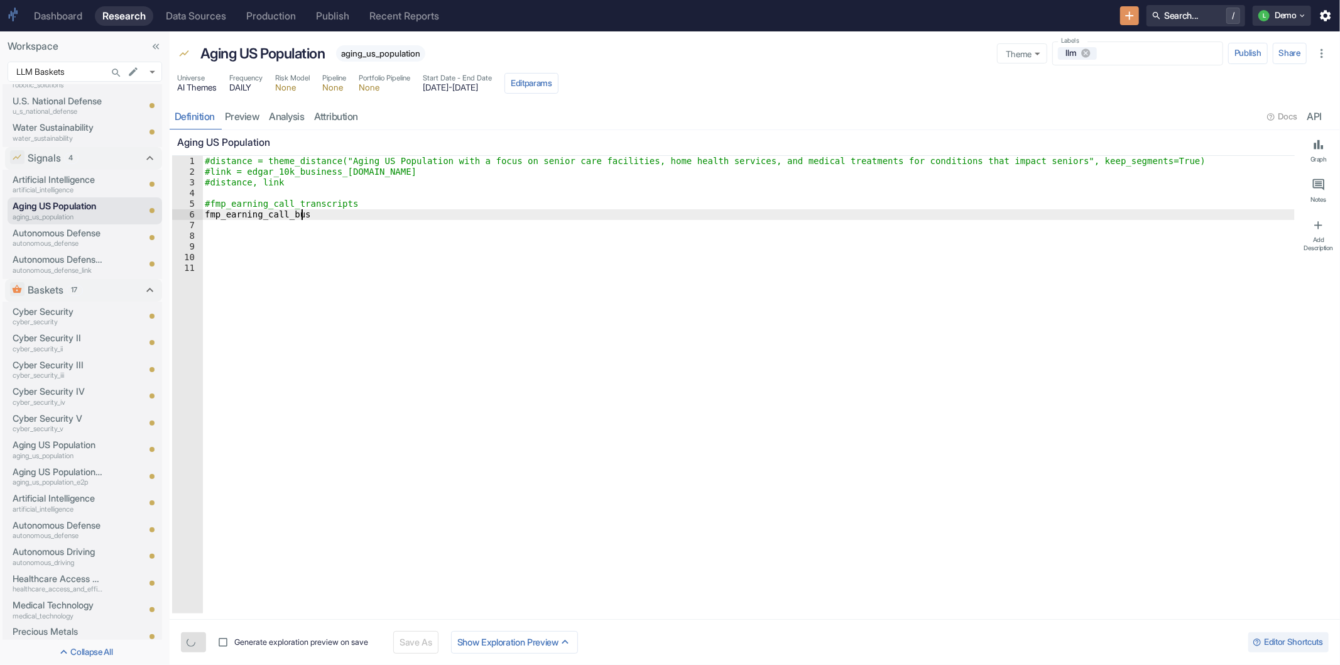
type textarea "fmp_earning_call_busi"
type textarea "x"
type textarea "fmp_earning_call_busin"
type textarea "x"
type textarea "fmp_earning_call_busine"
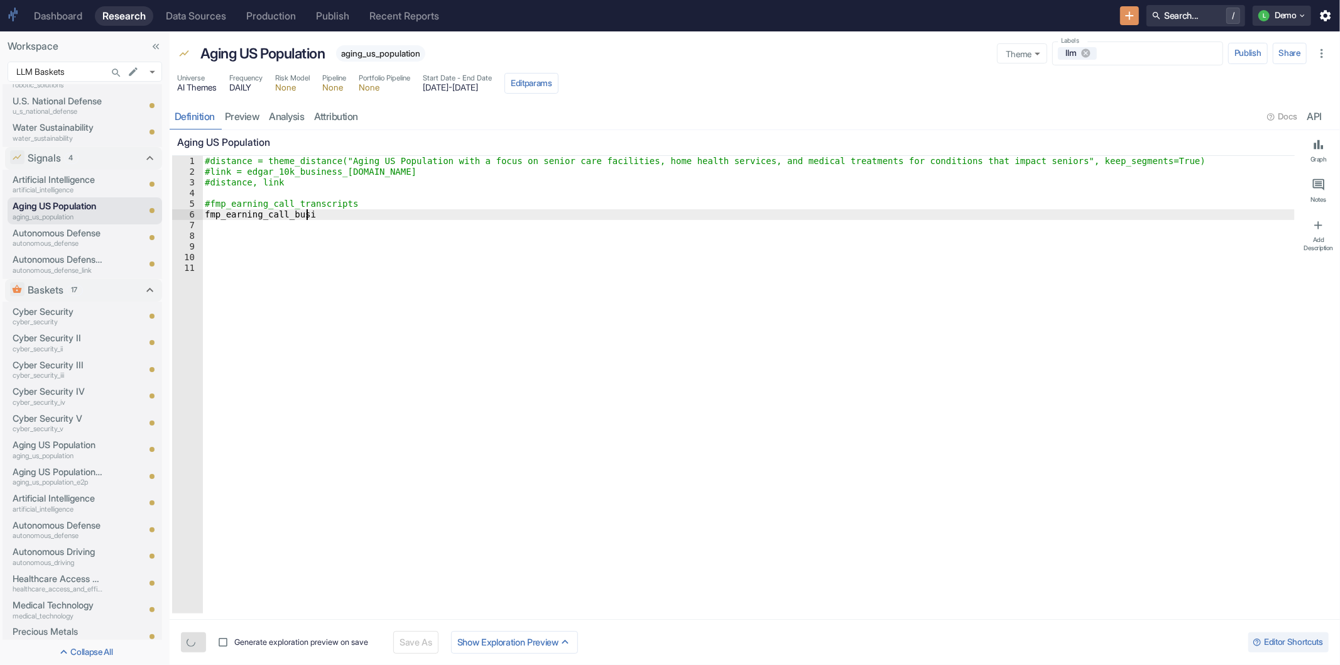
type textarea "x"
type textarea "fmp_earning_call_busines"
type textarea "x"
type textarea "fmp_earning_call_business"
type textarea "x"
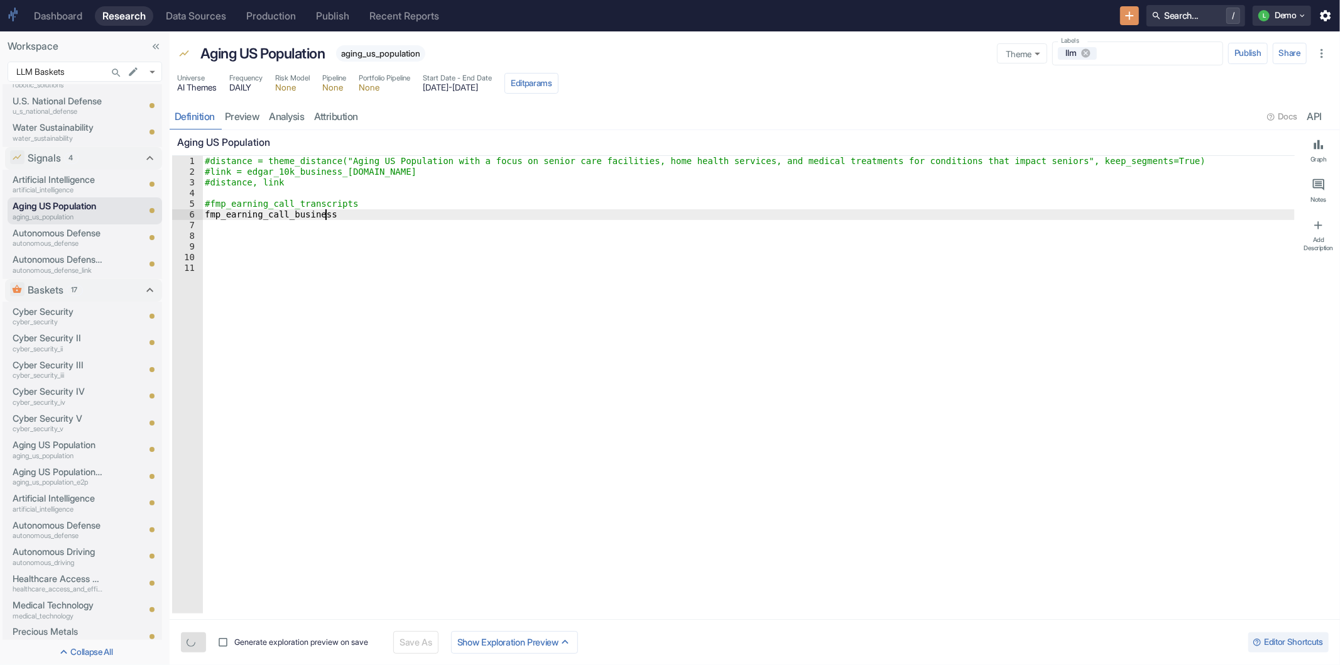
type textarea "fmp_earning_call_business_"
type textarea "x"
type textarea "fmp_earning_call_business_s"
type textarea "x"
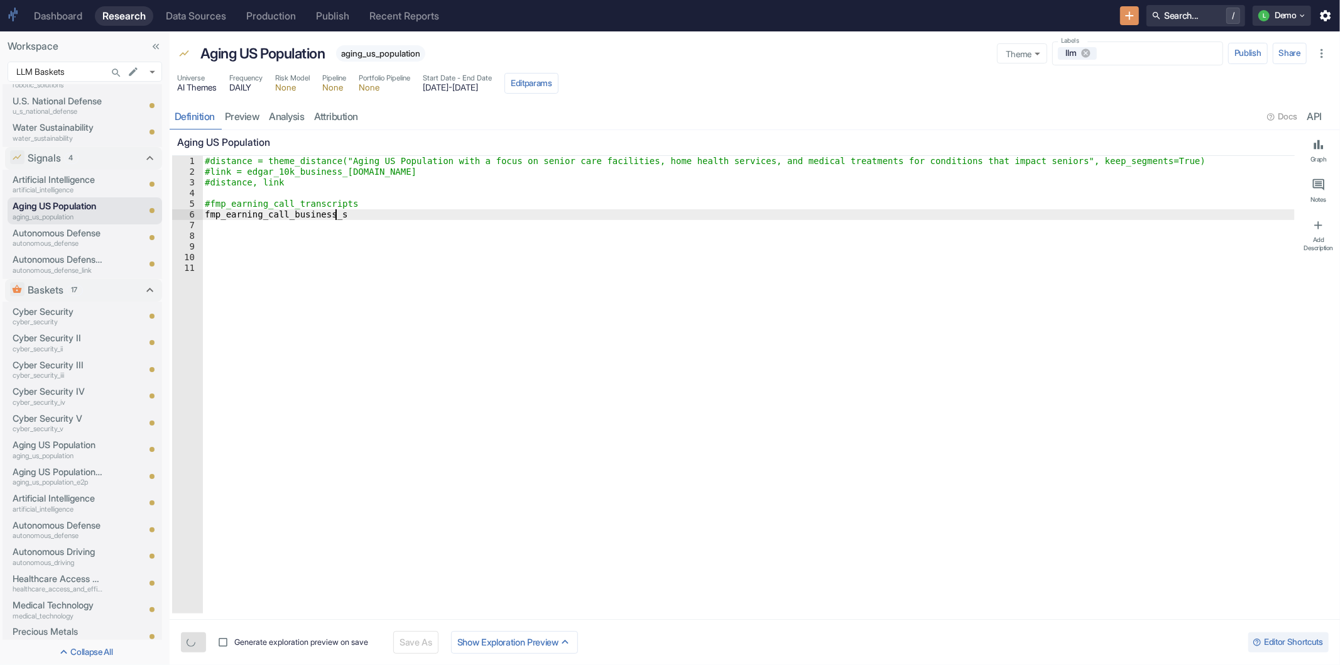
type textarea "fmp_earning_call_business_se"
type textarea "x"
type textarea "fmp_earning_call_business_seg"
type textarea "x"
type textarea "fmp_earning_call_business_segm"
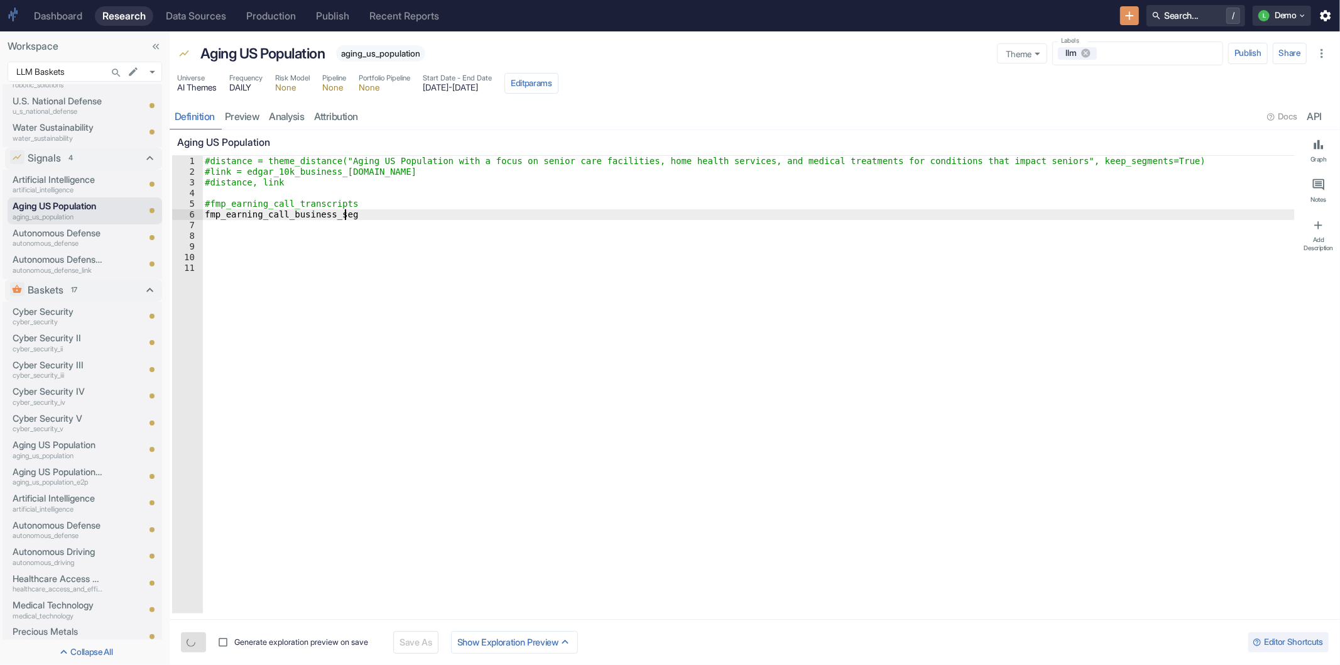
type textarea "x"
type textarea "fmp_earning_call_business_segme"
type textarea "x"
type textarea "fmp_earning_call_business_segmen"
type textarea "x"
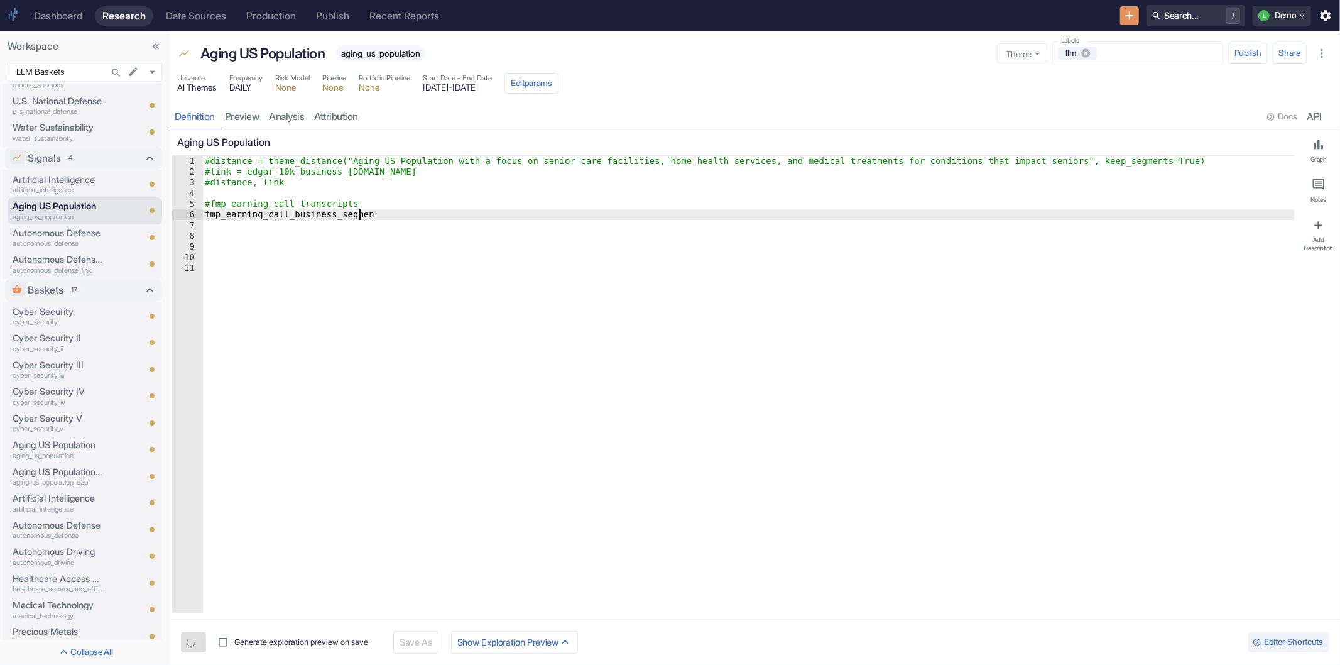
type textarea "fmp_earning_call_business_segment"
type textarea "x"
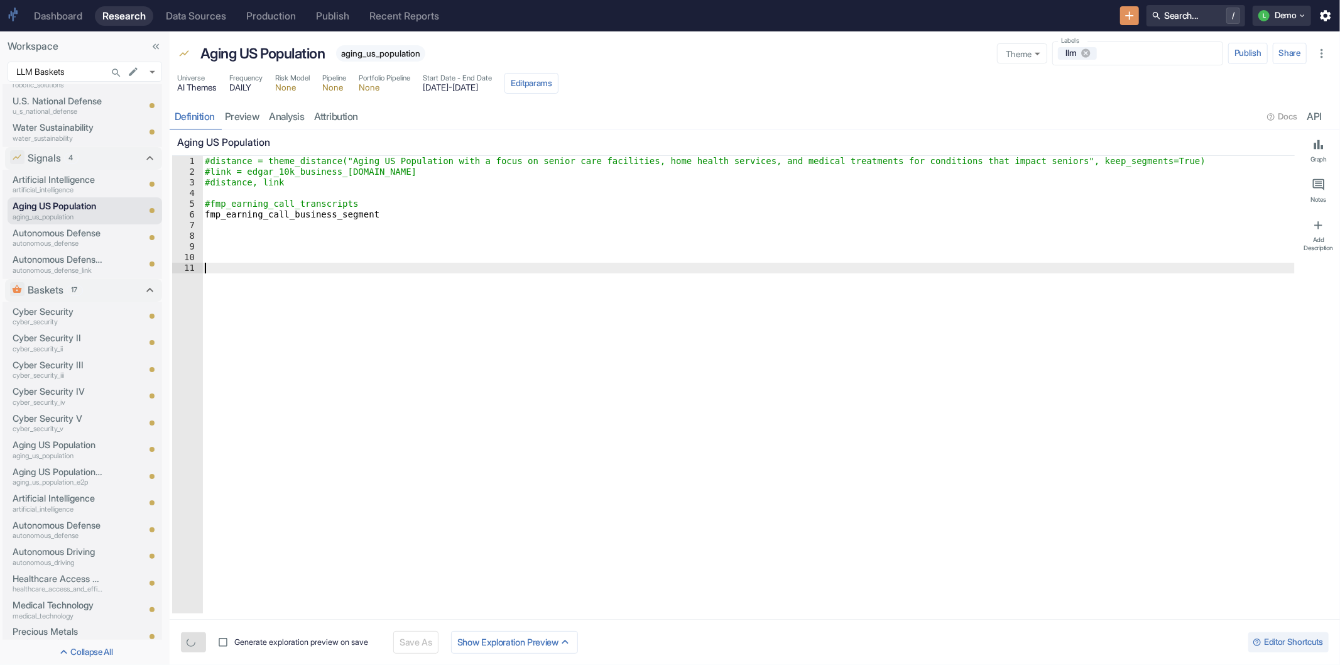
click at [285, 267] on div "#distance = theme_distance("Aging US Population with a focus on senior care fac…" at bounding box center [748, 395] width 1093 height 479
click at [296, 111] on link "analysis" at bounding box center [286, 117] width 45 height 26
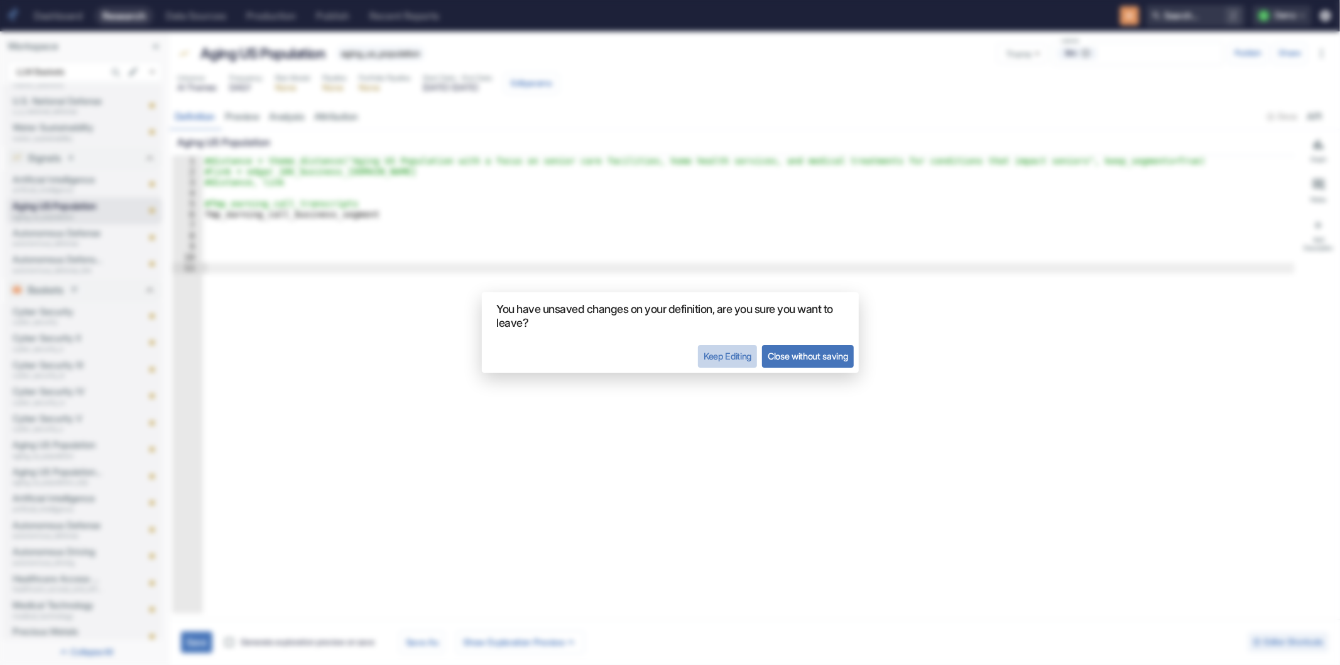
click at [700, 354] on button "Keep Editing" at bounding box center [727, 356] width 59 height 23
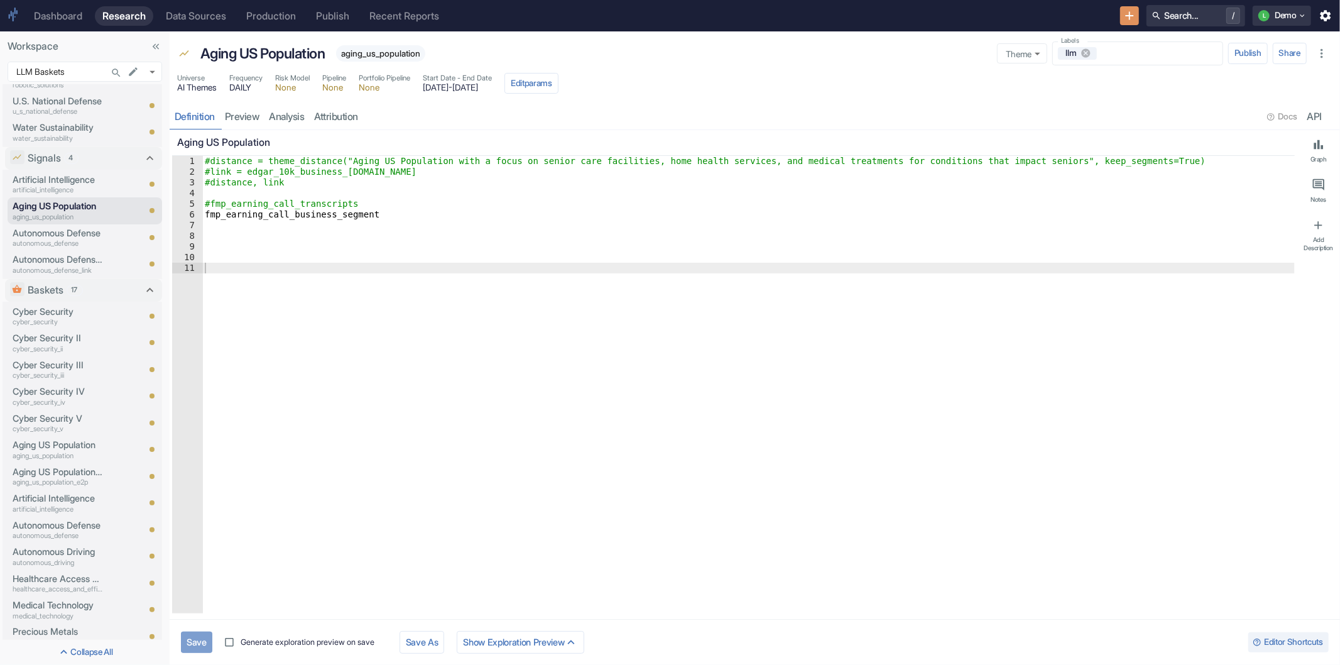
click at [197, 640] on button "Save" at bounding box center [196, 641] width 31 height 21
type textarea "x"
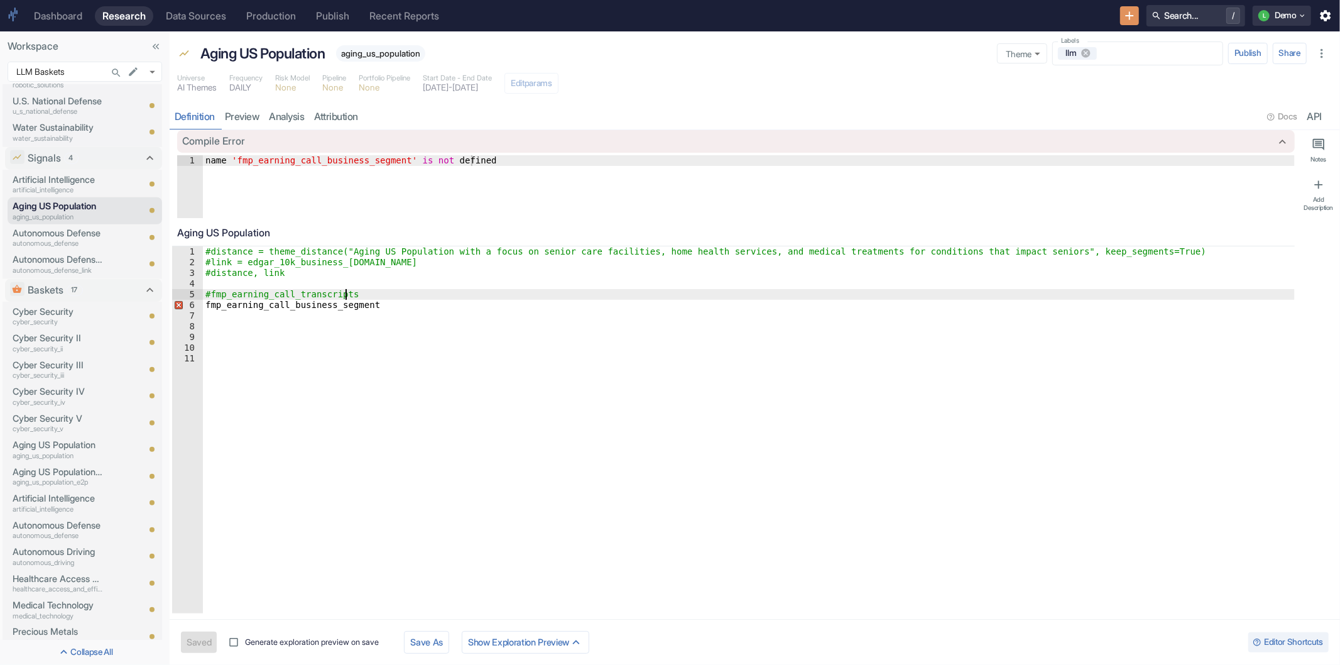
click at [366, 300] on div "#distance = theme_distance("Aging US Population with a focus on senior care fac…" at bounding box center [749, 440] width 1092 height 388
type textarea "fmp_earning_call_business_segments"
type textarea "x"
type textarea "fmp_earning_call_business_segments"
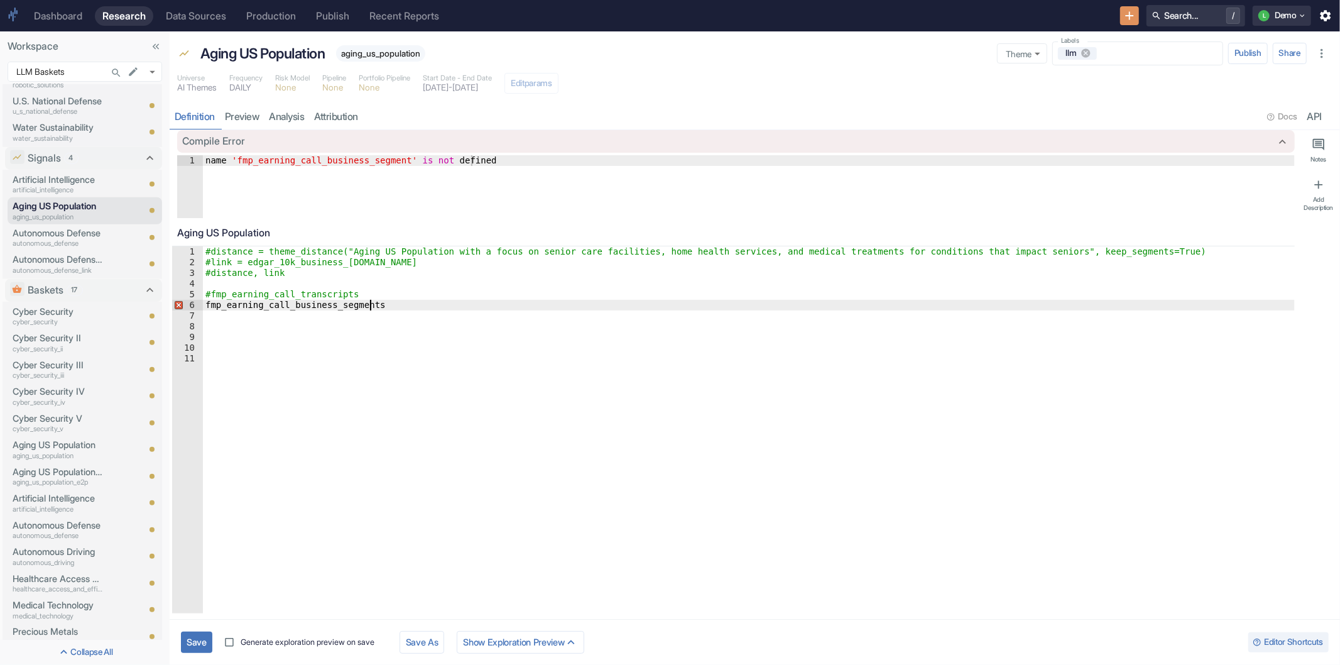
click at [193, 641] on button "Save" at bounding box center [196, 641] width 31 height 21
type textarea "x"
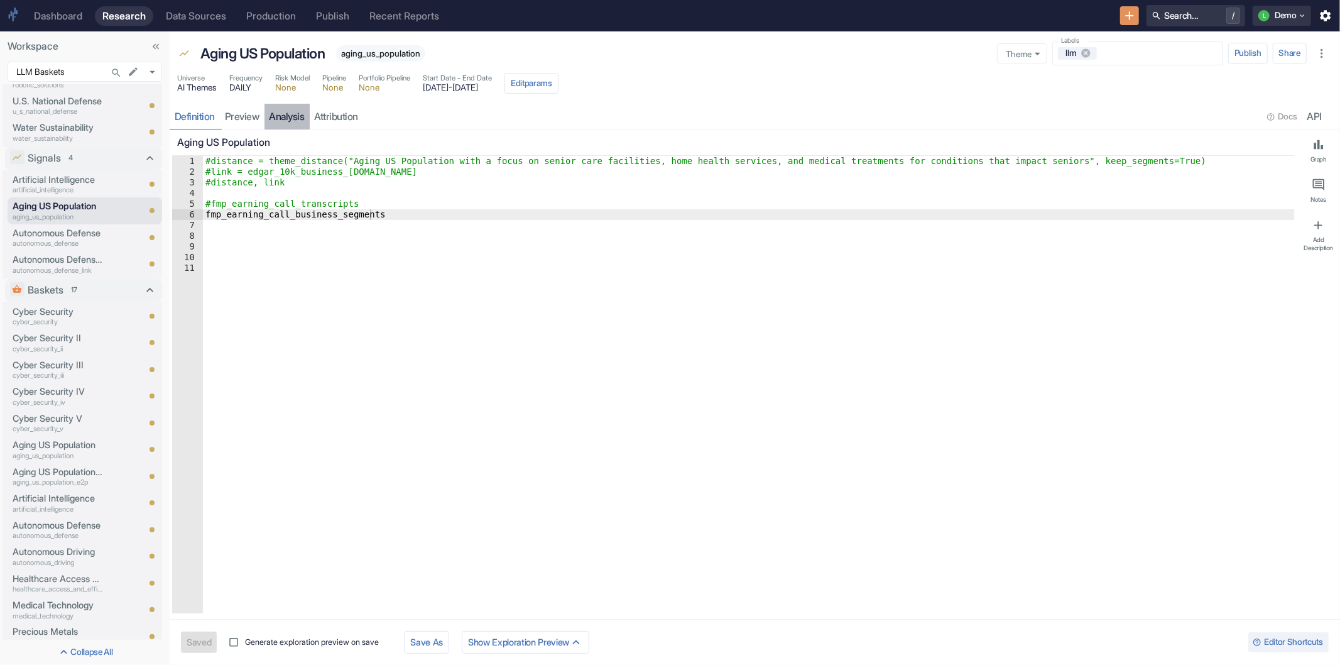
click at [292, 121] on link "analysis" at bounding box center [286, 117] width 45 height 26
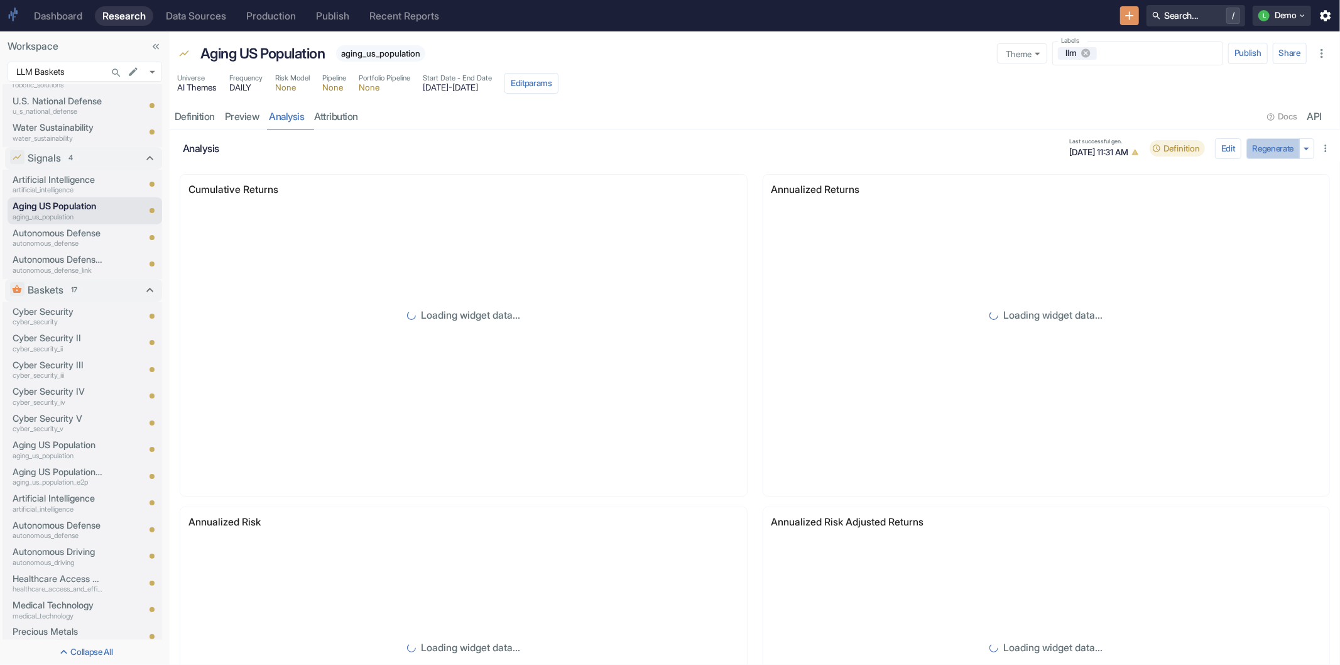
click at [1267, 150] on button "Regenerate" at bounding box center [1273, 148] width 54 height 21
click at [239, 123] on link "preview" at bounding box center [242, 117] width 45 height 26
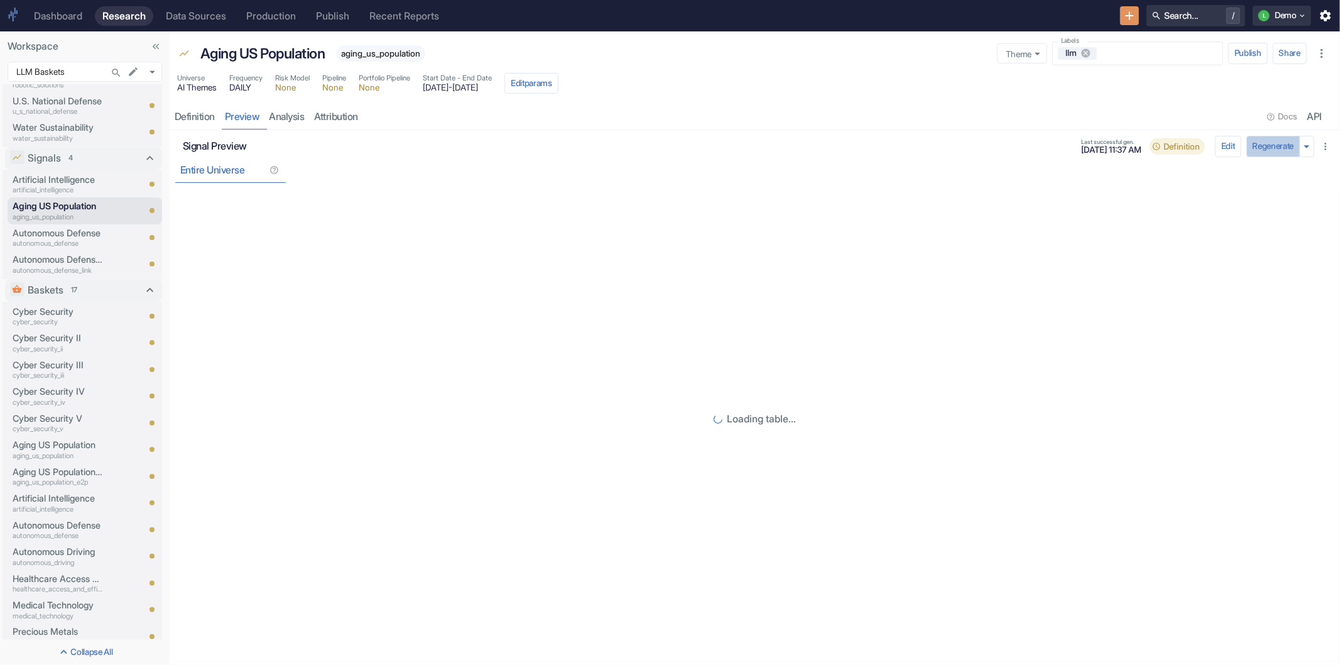
click at [1260, 146] on button "Regenerate" at bounding box center [1273, 146] width 54 height 21
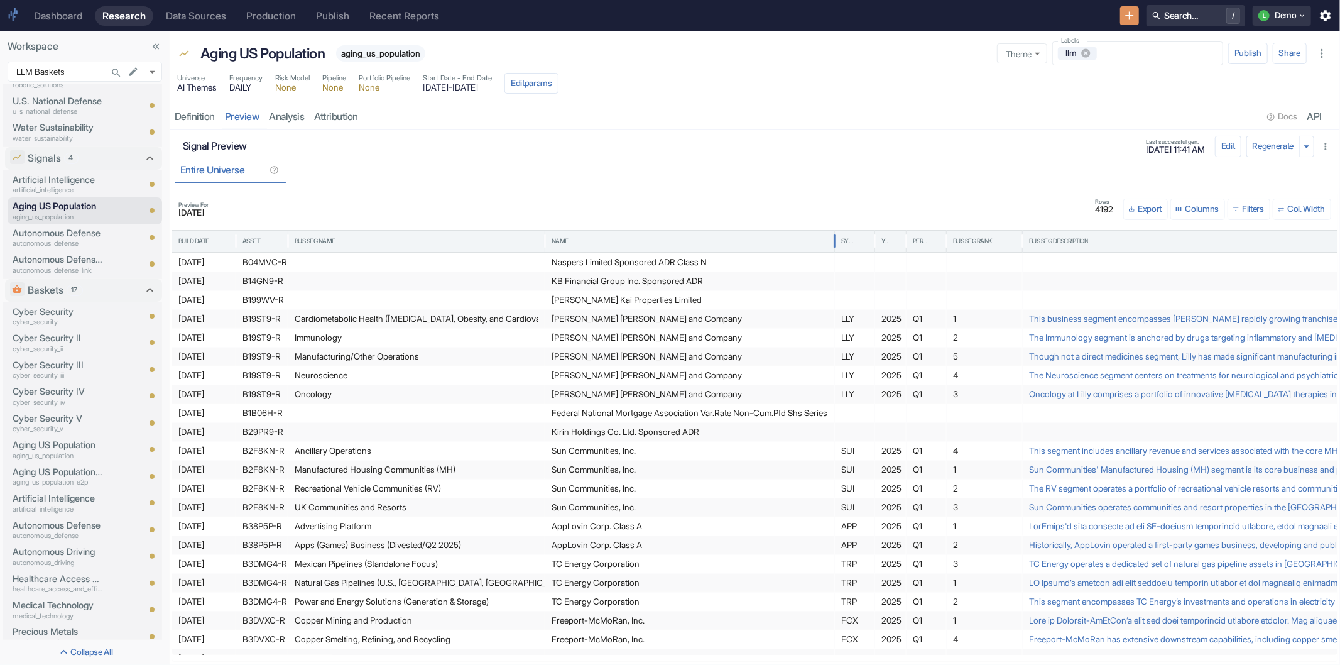
drag, startPoint x: 711, startPoint y: 245, endPoint x: 834, endPoint y: 246, distance: 123.8
click at [834, 246] on div at bounding box center [834, 241] width 6 height 28
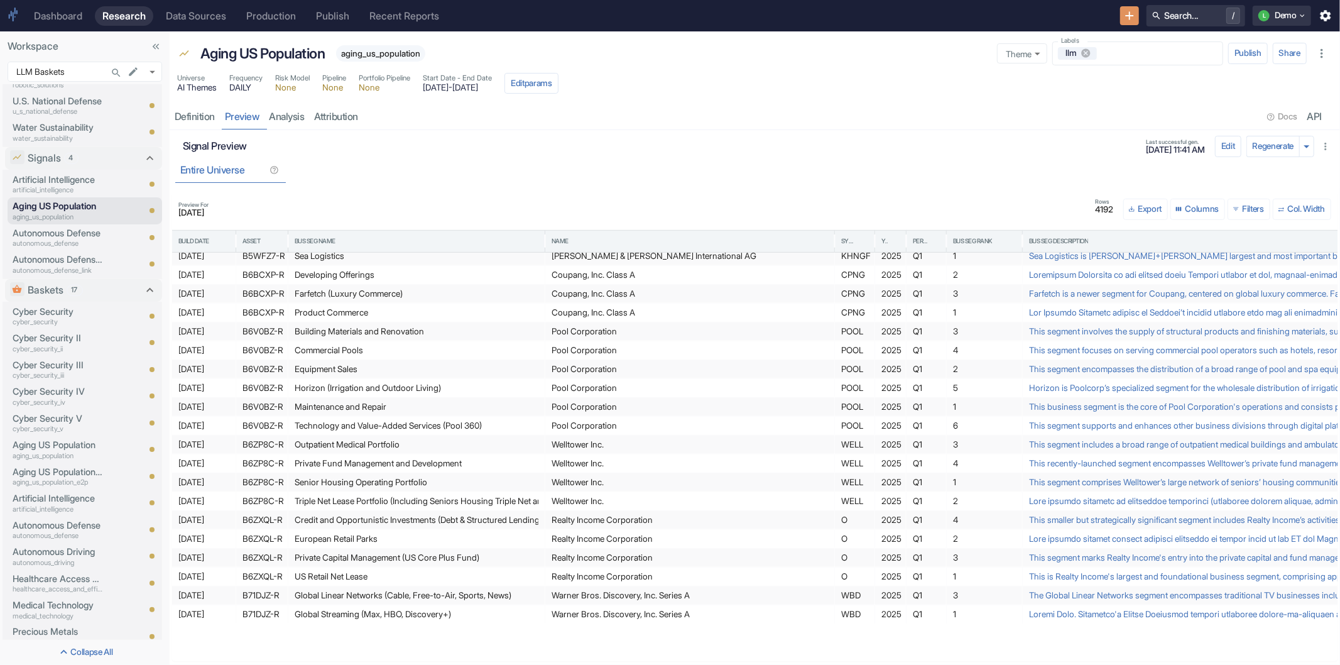
scroll to position [317, 0]
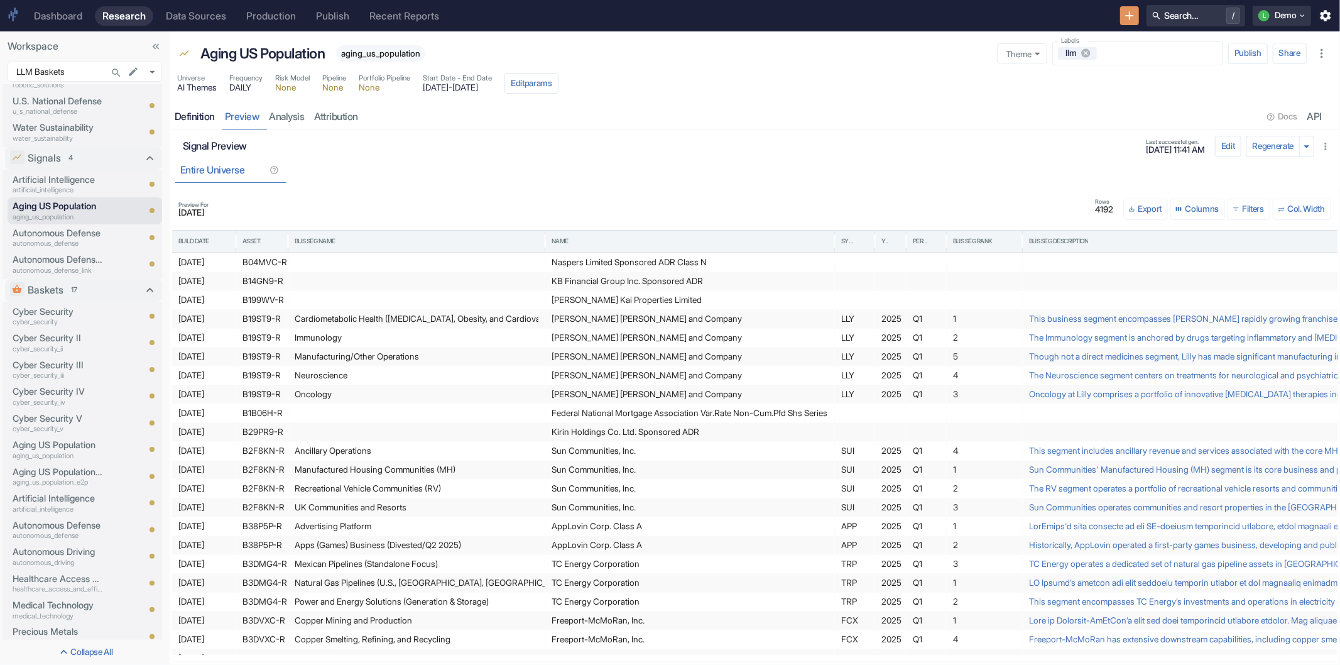
click at [198, 121] on div "Definition" at bounding box center [195, 117] width 40 height 13
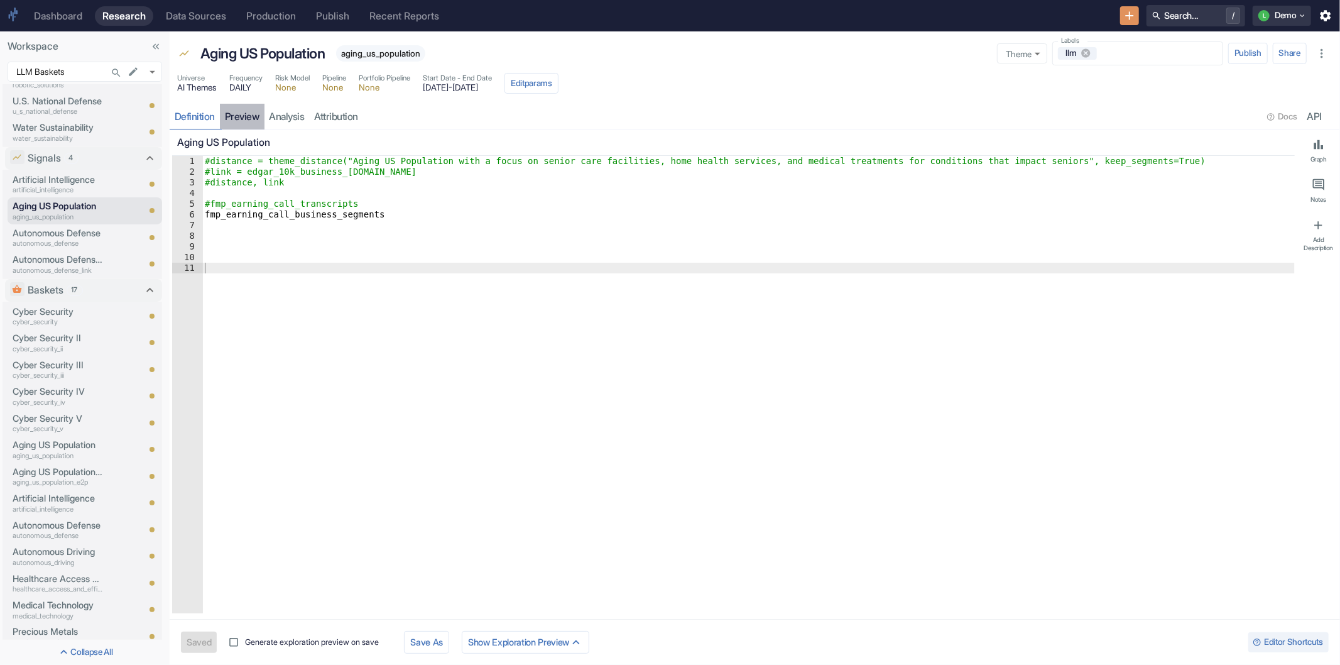
click at [237, 119] on link "preview" at bounding box center [242, 117] width 45 height 26
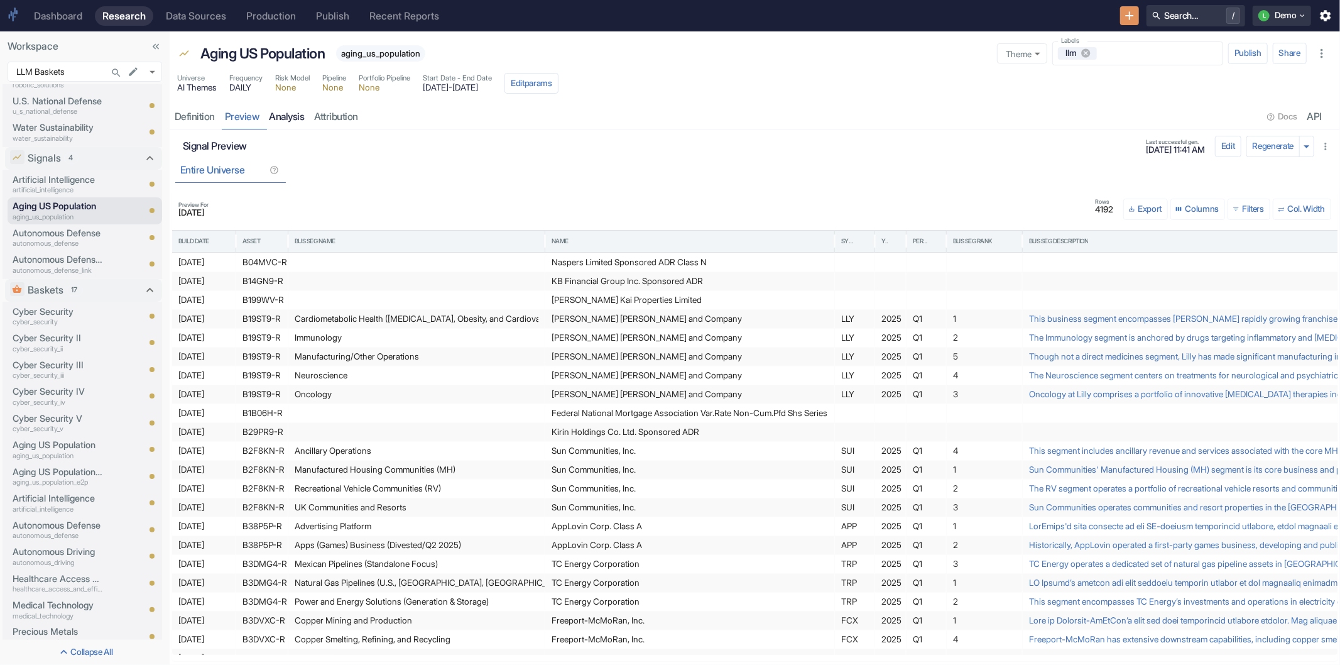
click at [297, 115] on link "analysis" at bounding box center [286, 117] width 45 height 26
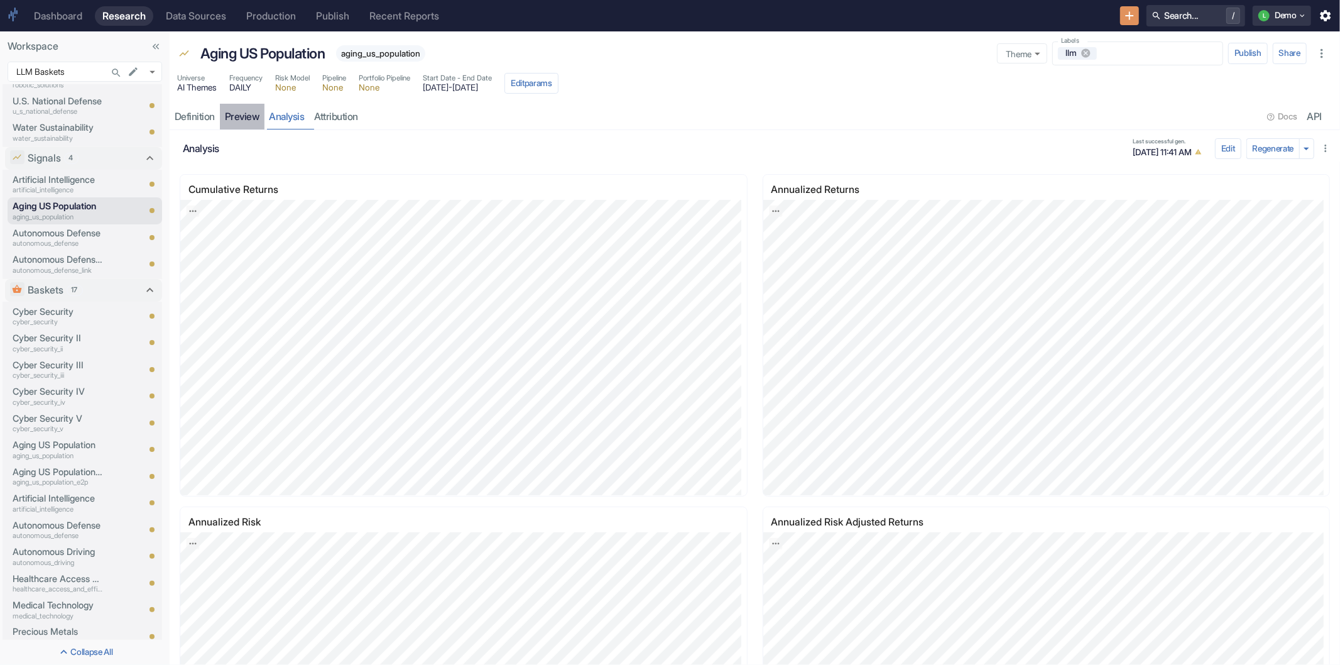
click at [242, 111] on link "preview" at bounding box center [242, 117] width 45 height 26
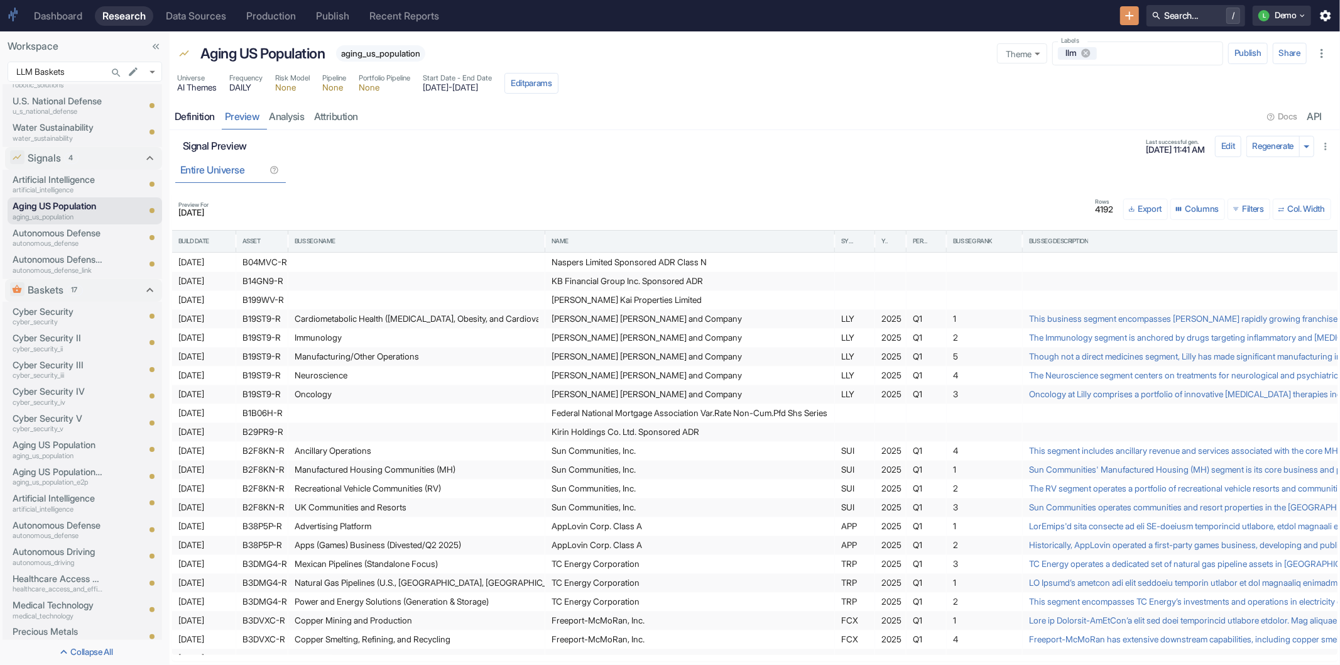
click at [189, 109] on link "Definition" at bounding box center [195, 117] width 50 height 26
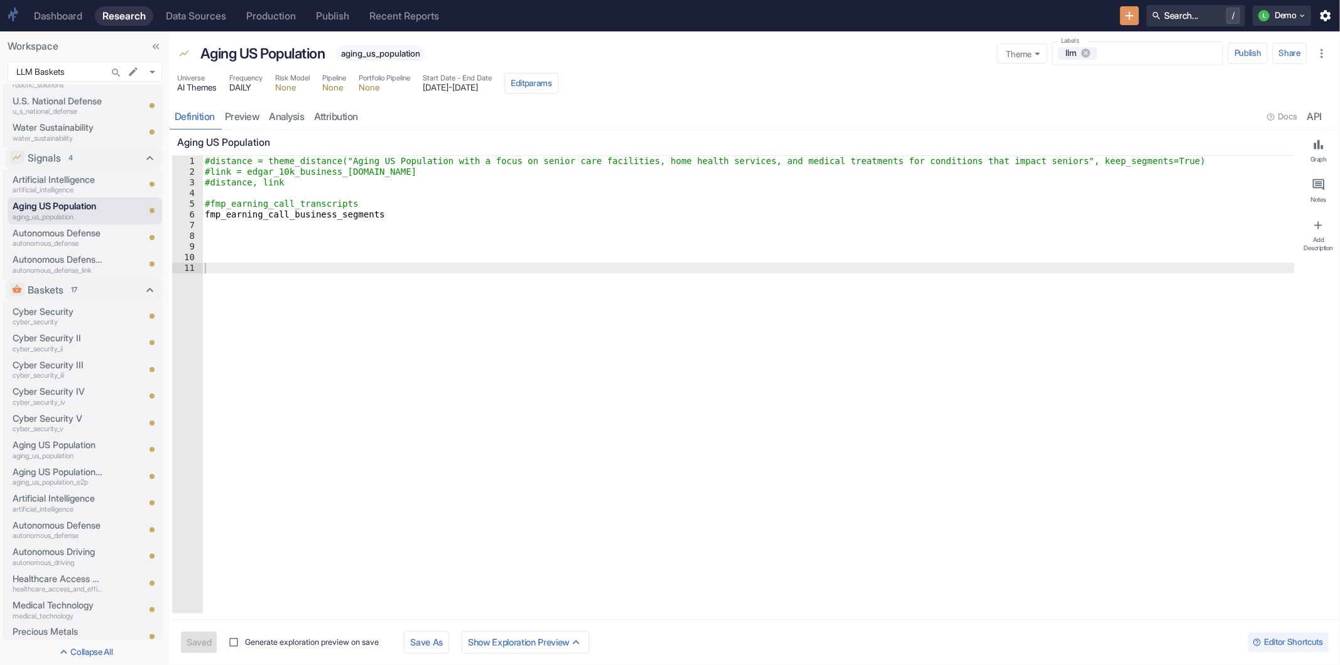
click at [193, 85] on span "AI Themes" at bounding box center [197, 88] width 40 height 9
click at [559, 89] on button "Edit params" at bounding box center [531, 83] width 54 height 21
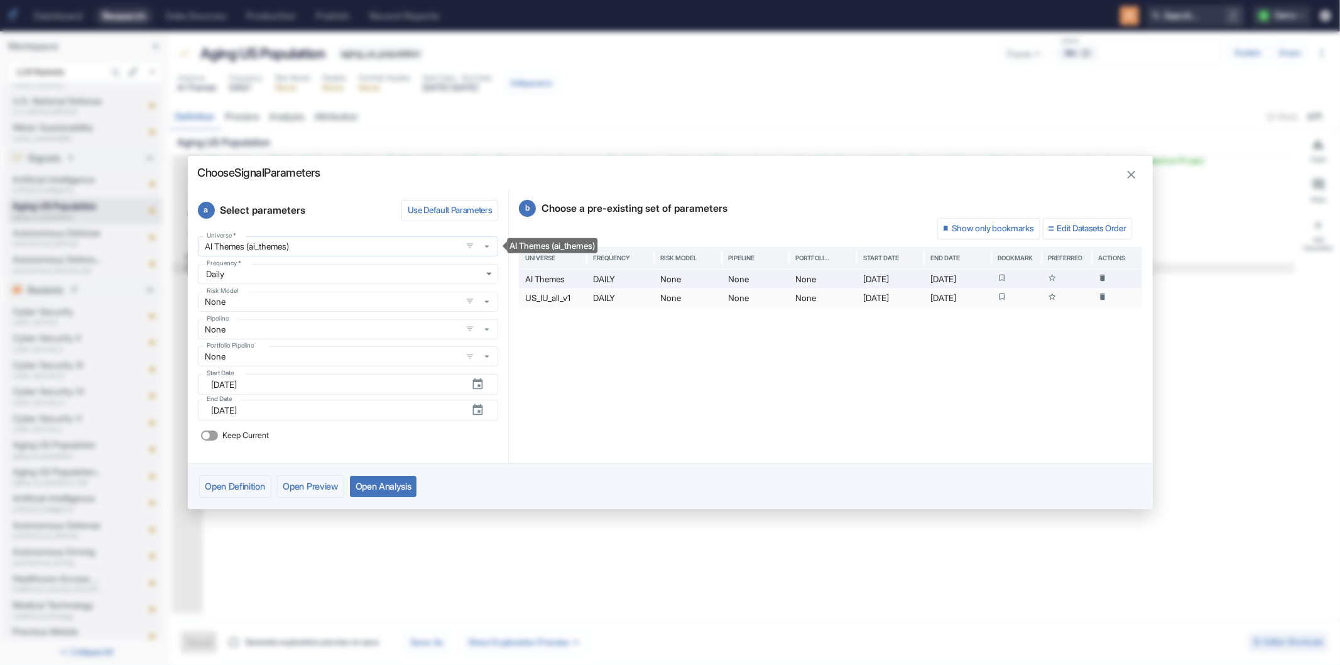
click at [366, 246] on input "AI Themes (ai_themes)" at bounding box center [330, 246] width 256 height 11
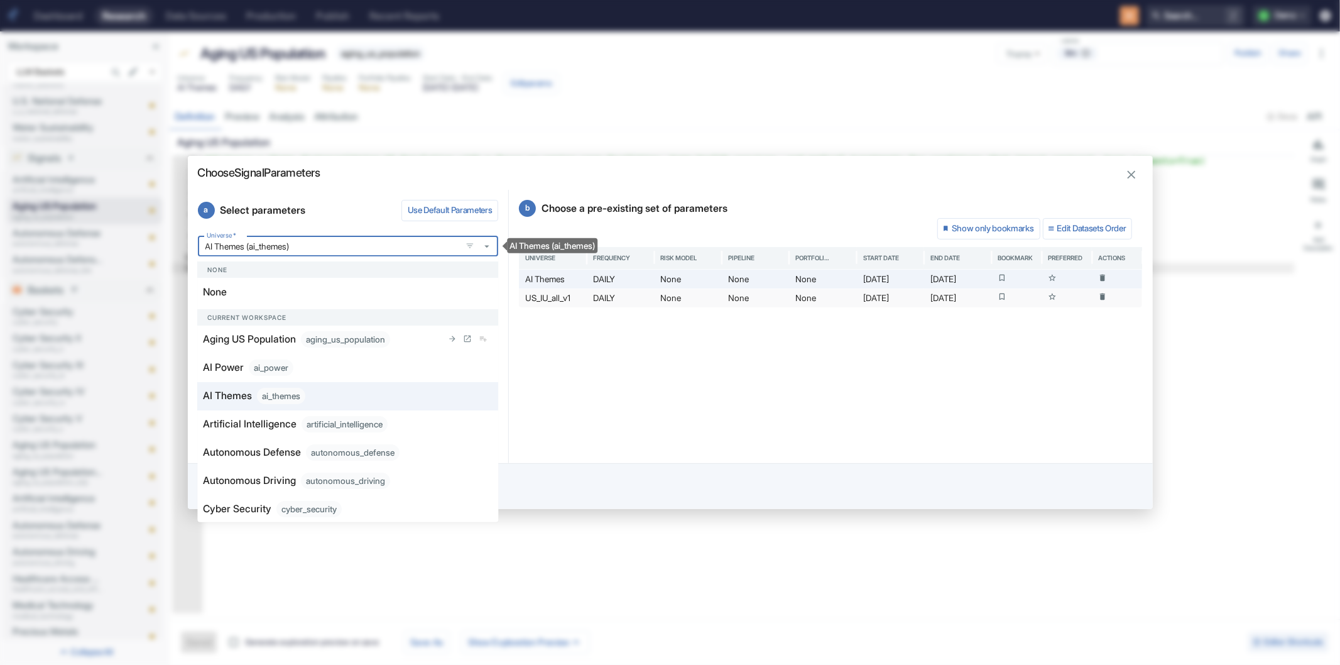
click at [324, 339] on div "aging_us_population" at bounding box center [345, 339] width 89 height 16
type textarea "x"
type input "Aging US Population (aging_us_population)"
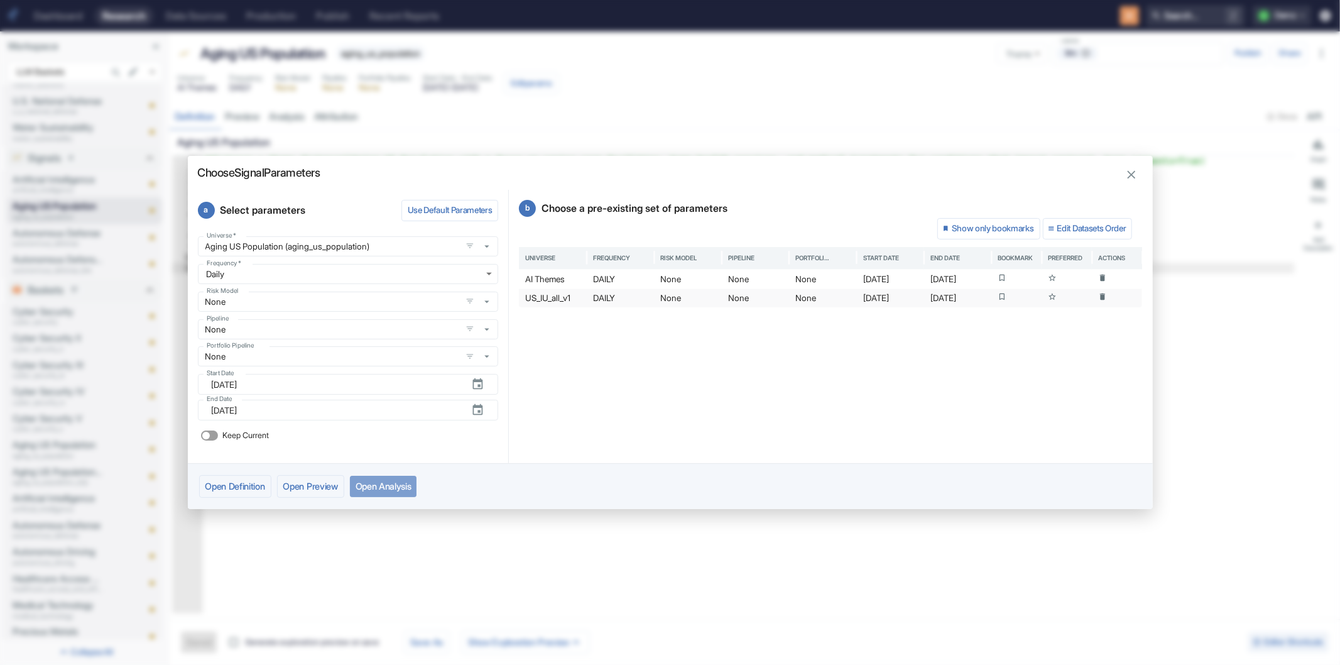
click at [394, 485] on button "Open Analysis" at bounding box center [383, 486] width 67 height 21
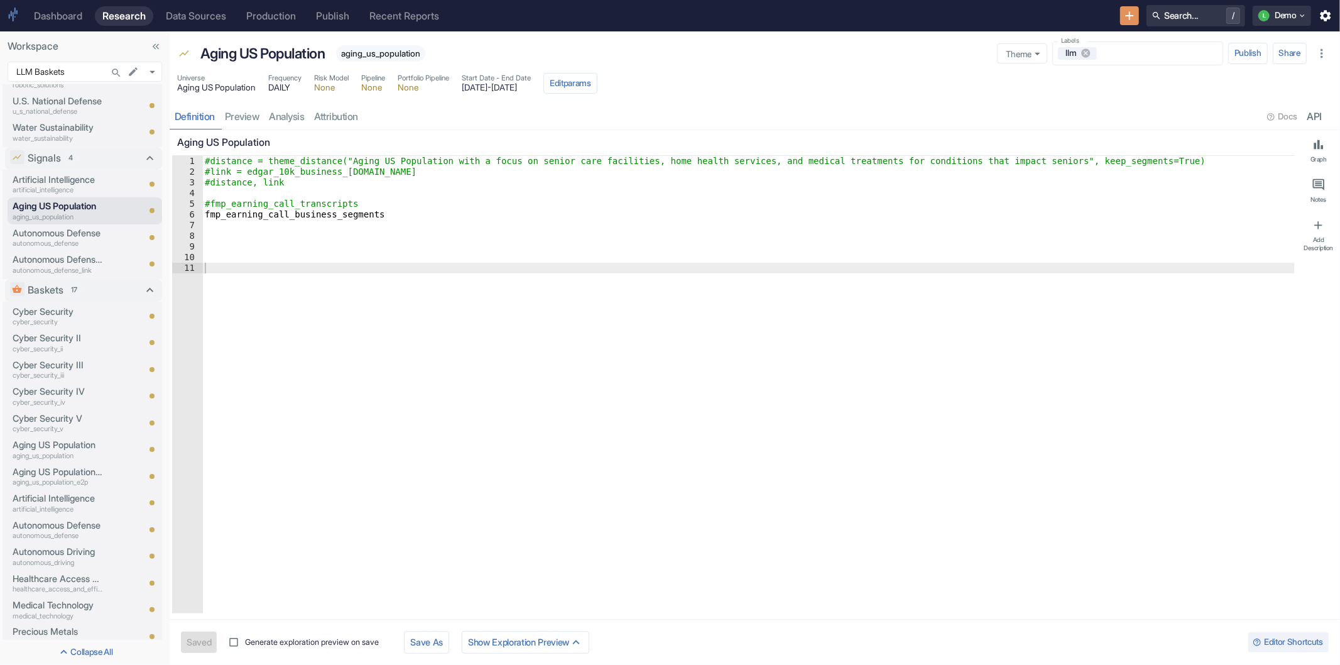
type textarea "x"
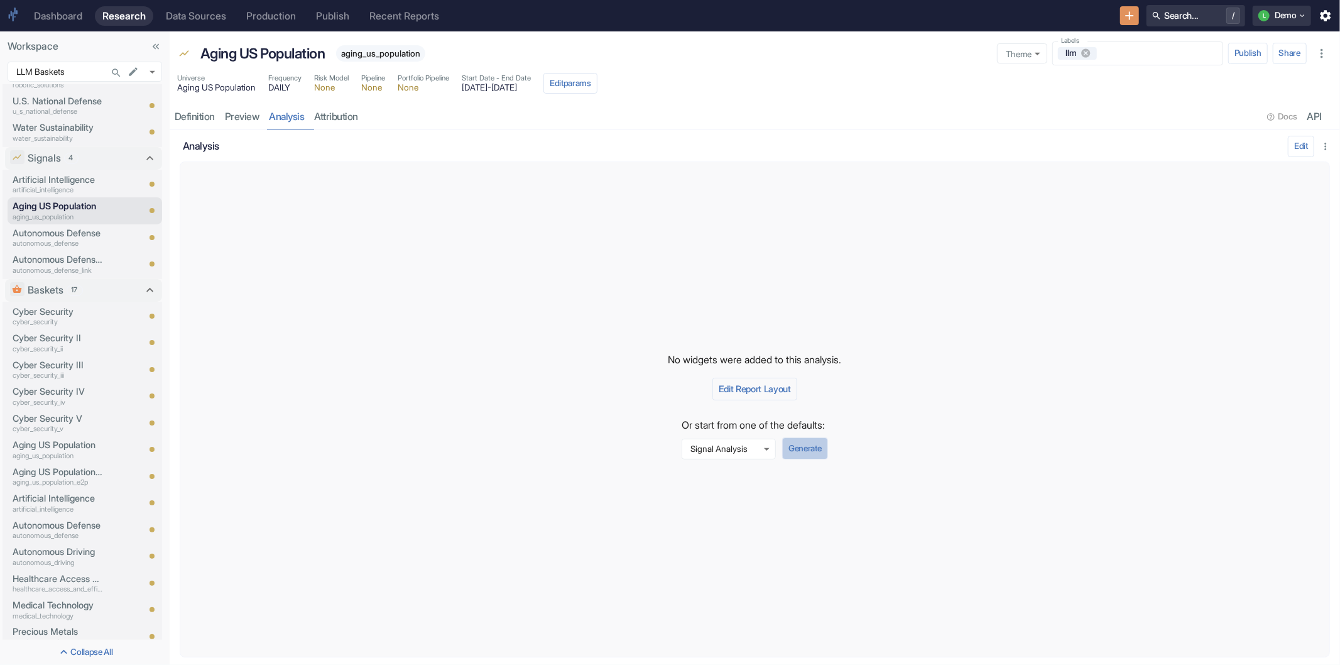
click at [819, 447] on button "Generate" at bounding box center [804, 447] width 45 height 21
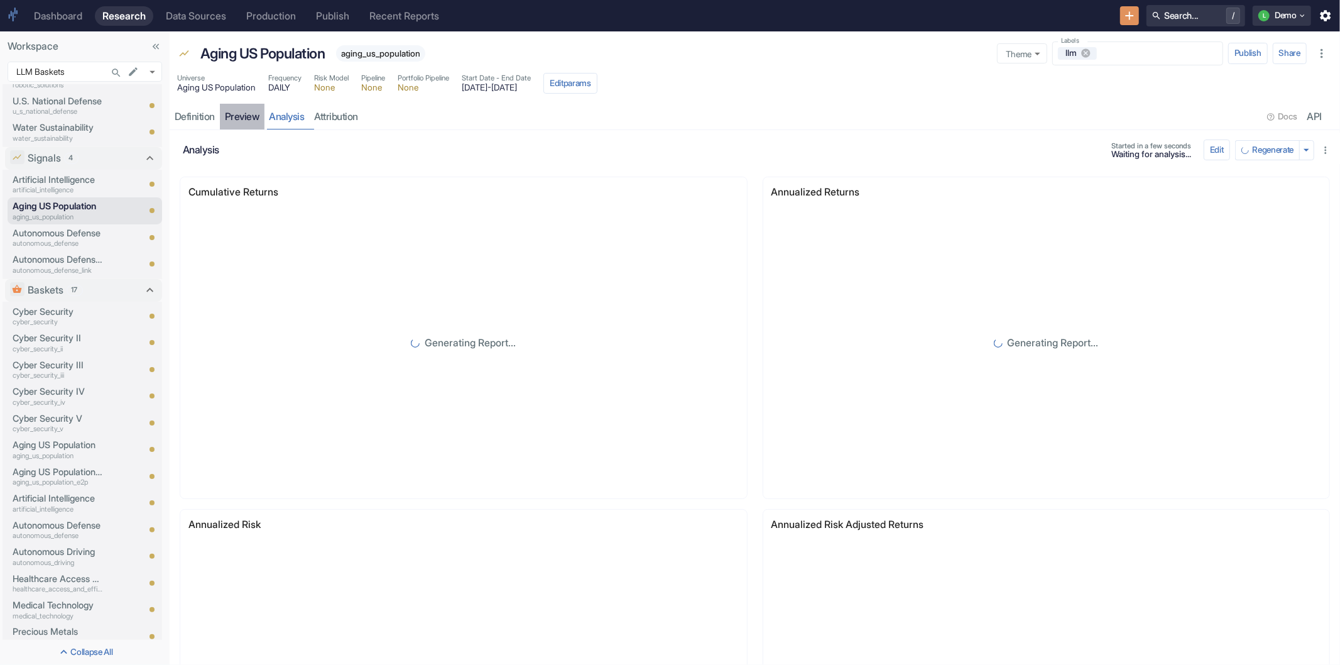
click at [235, 111] on link "preview" at bounding box center [242, 117] width 45 height 26
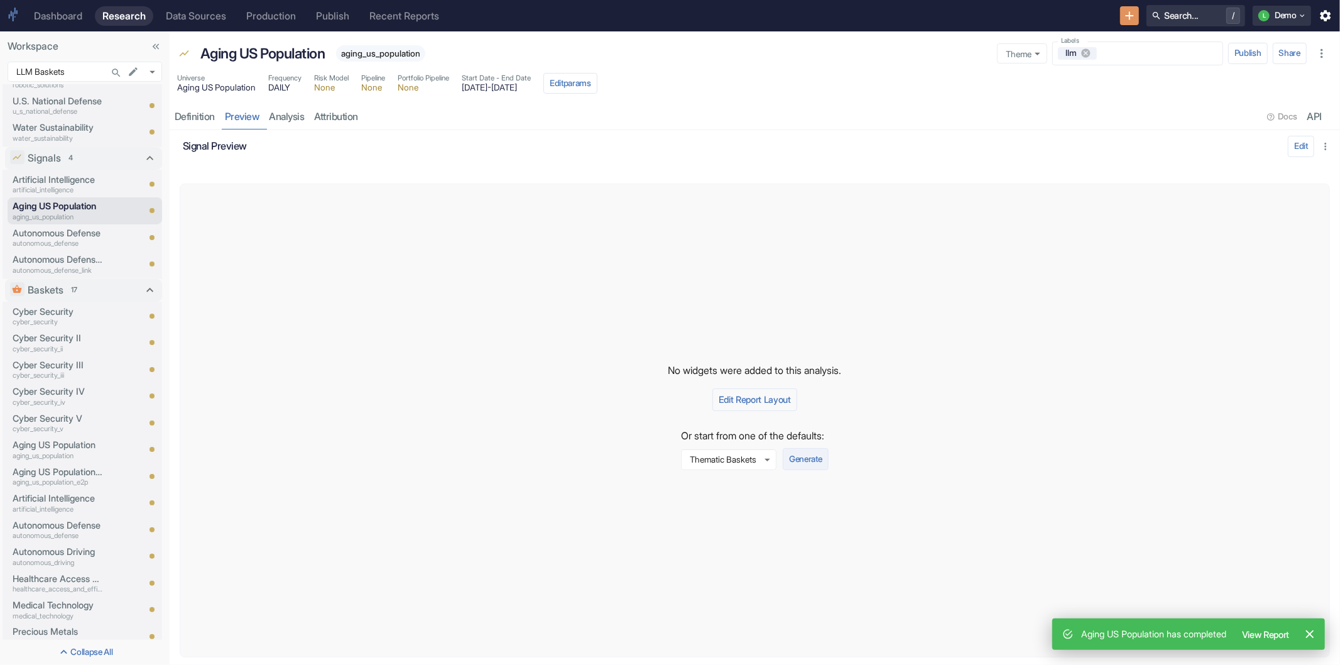
click at [806, 464] on button "Generate" at bounding box center [805, 458] width 45 height 21
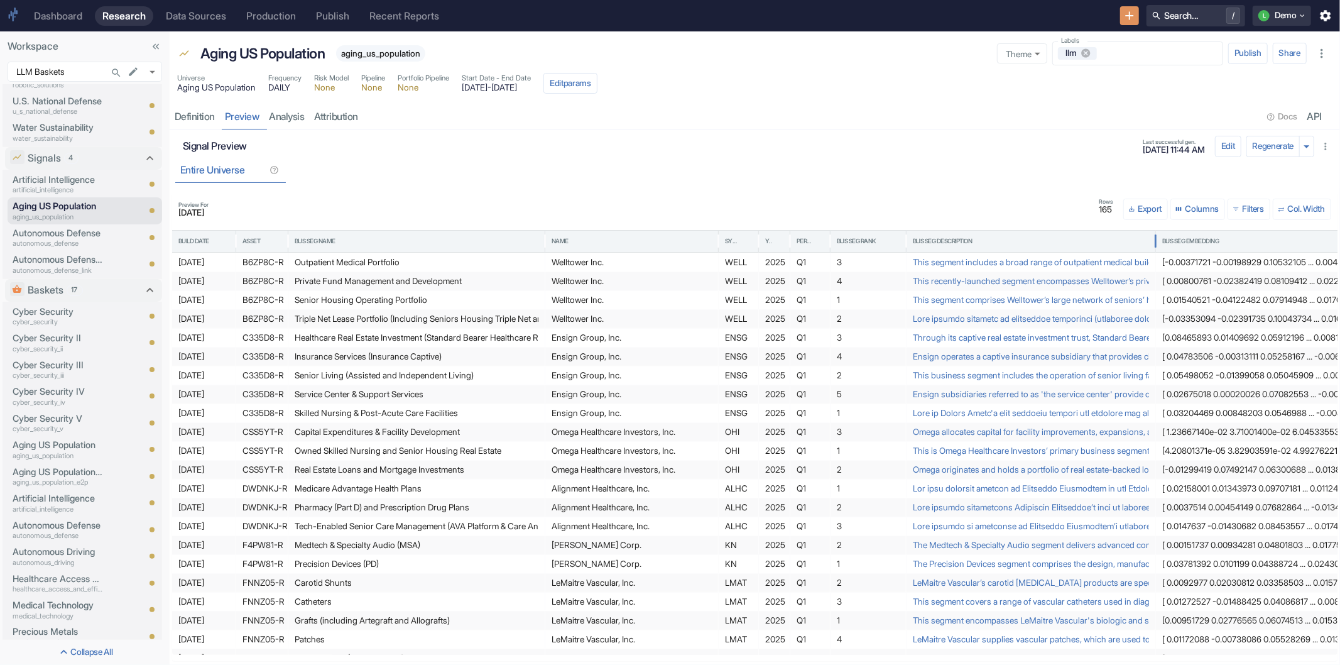
drag, startPoint x: 1282, startPoint y: 243, endPoint x: 1154, endPoint y: 261, distance: 128.8
click at [1154, 261] on div "Build Date Asset Bus Seg Name Name Symbol Year Period Bus Seg Rank Bus Seg Desc…" at bounding box center [754, 442] width 1165 height 425
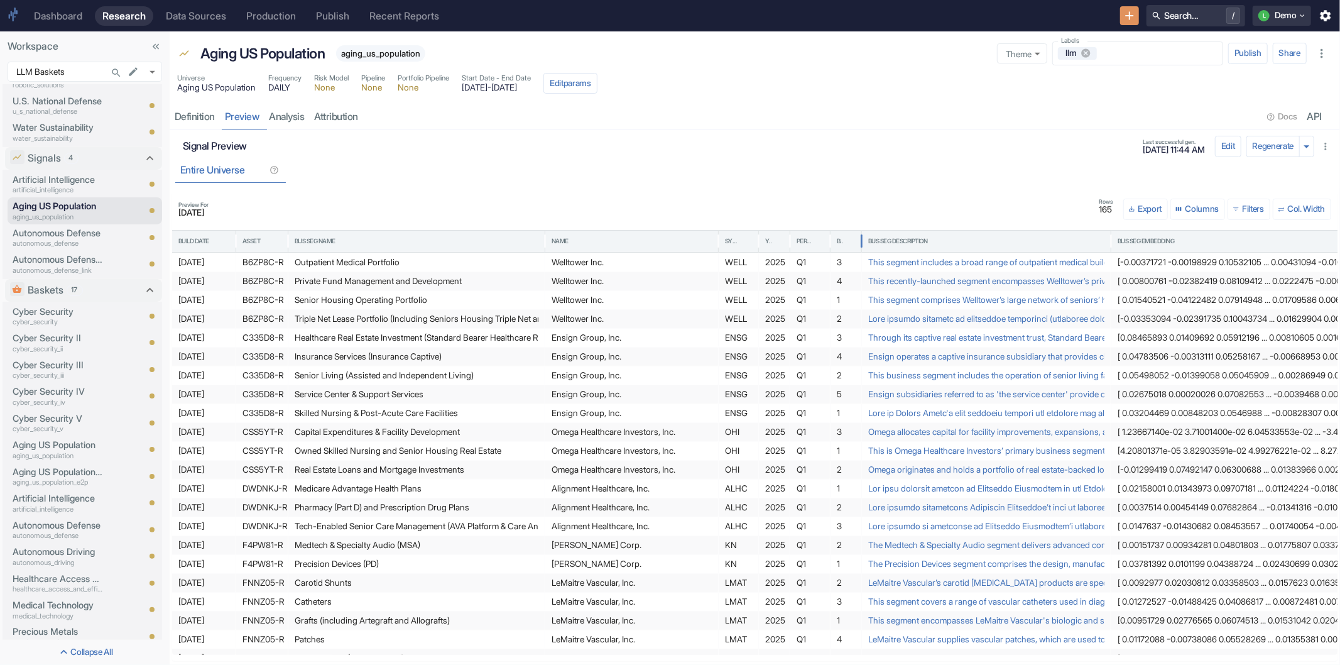
drag, startPoint x: 906, startPoint y: 234, endPoint x: 861, endPoint y: 246, distance: 46.2
click at [861, 246] on div at bounding box center [862, 241] width 6 height 28
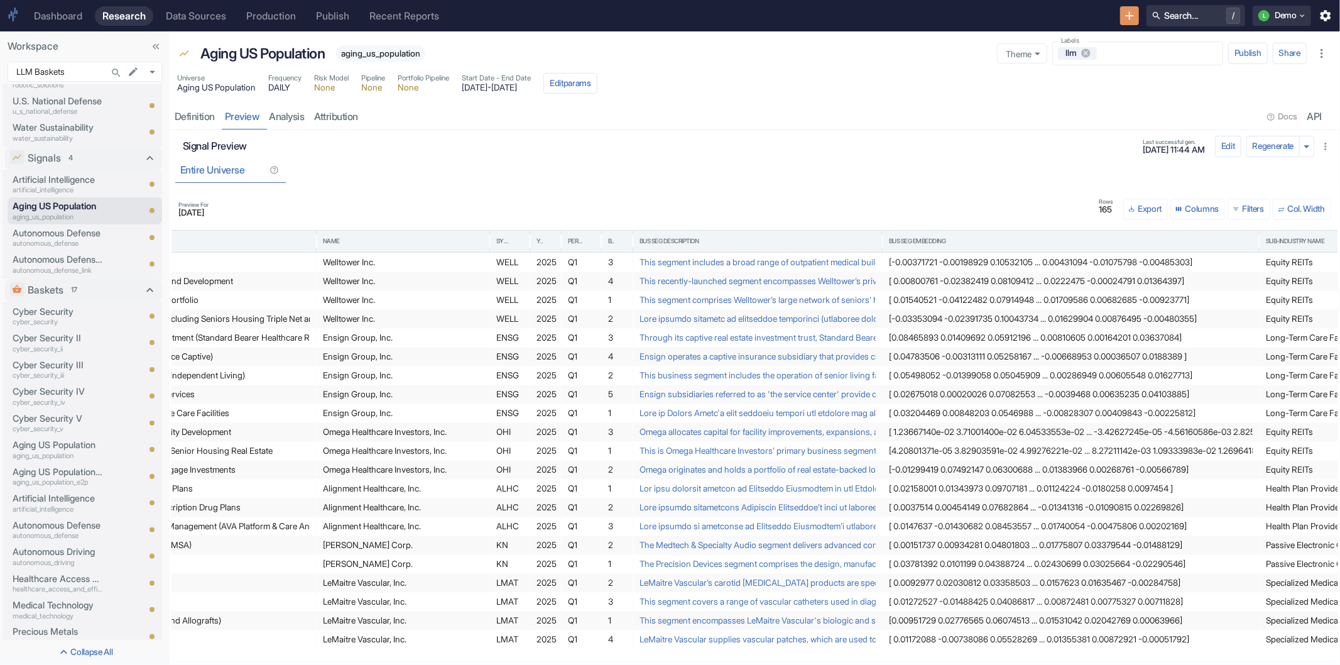
scroll to position [0, 349]
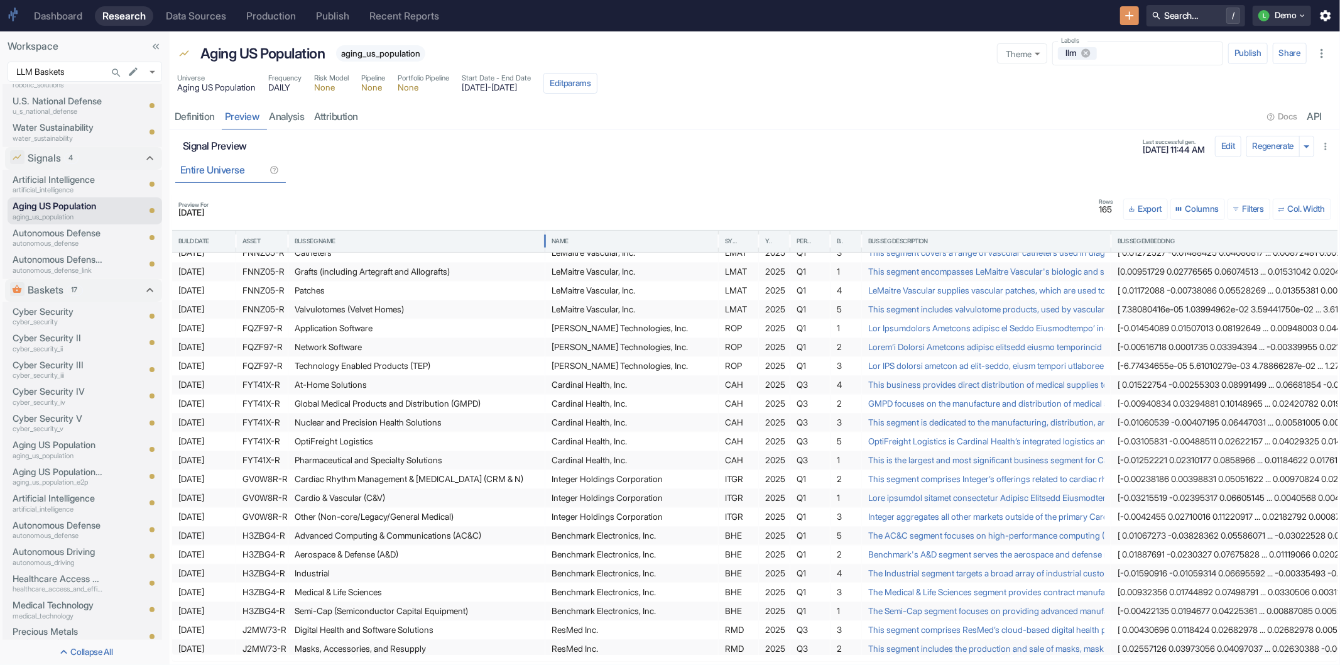
click at [405, 250] on div "Bus Seg Name" at bounding box center [417, 241] width 244 height 21
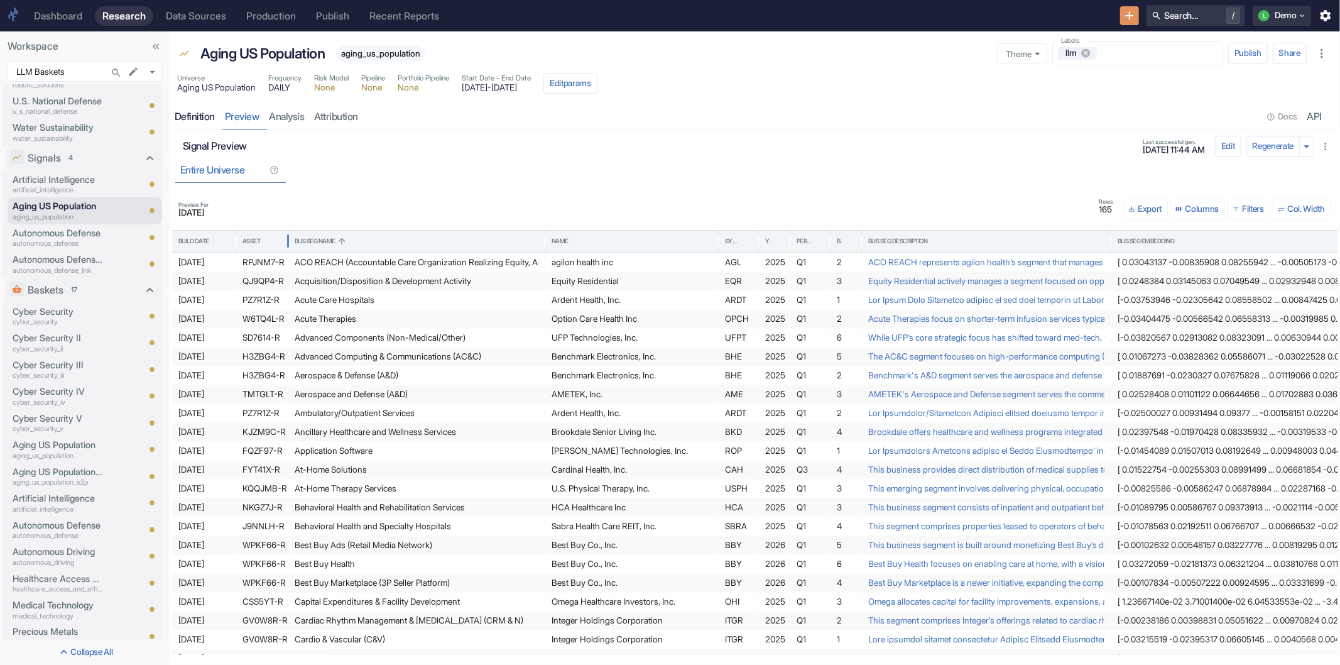
click at [177, 117] on div "Definition" at bounding box center [195, 117] width 40 height 13
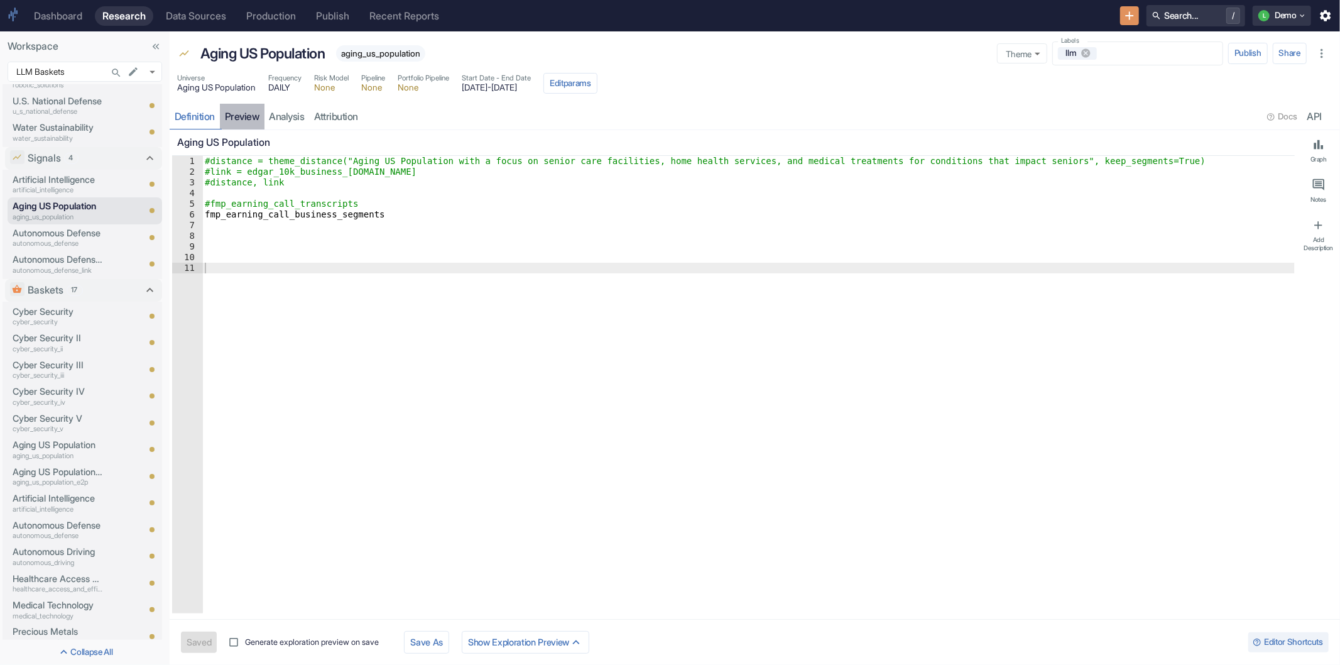
click at [243, 114] on link "preview" at bounding box center [242, 117] width 45 height 26
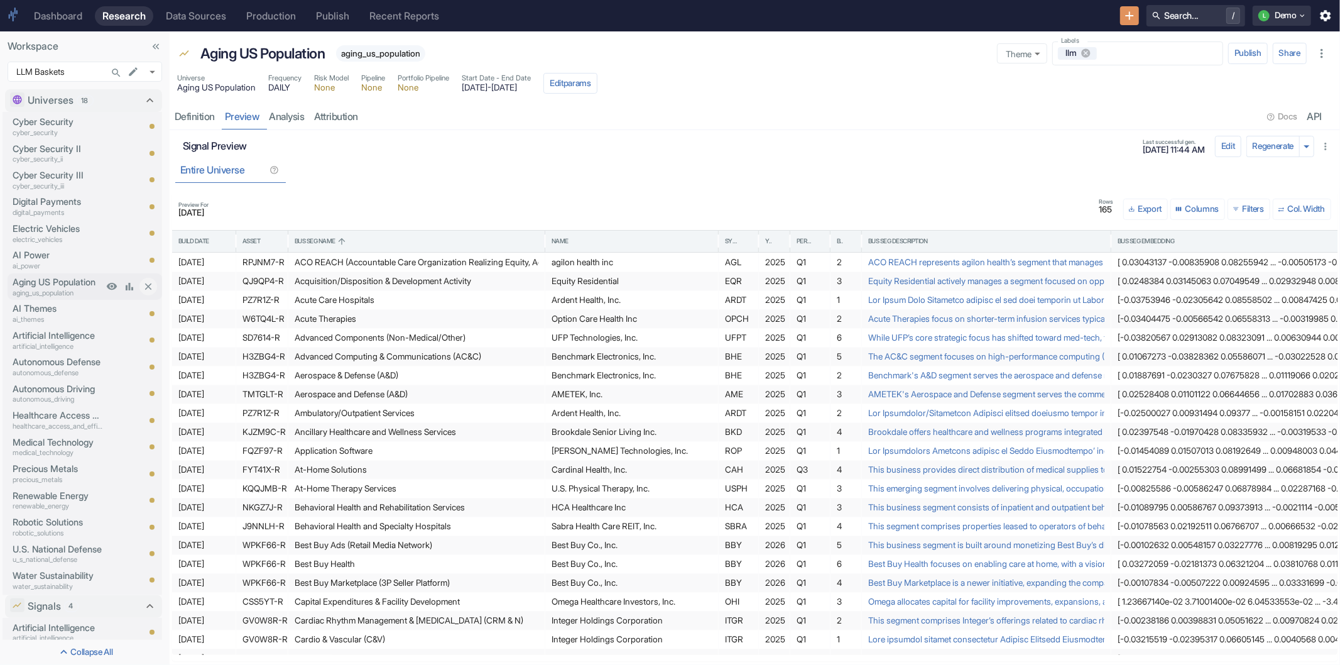
click at [40, 285] on p "Aging US Population" at bounding box center [58, 282] width 90 height 14
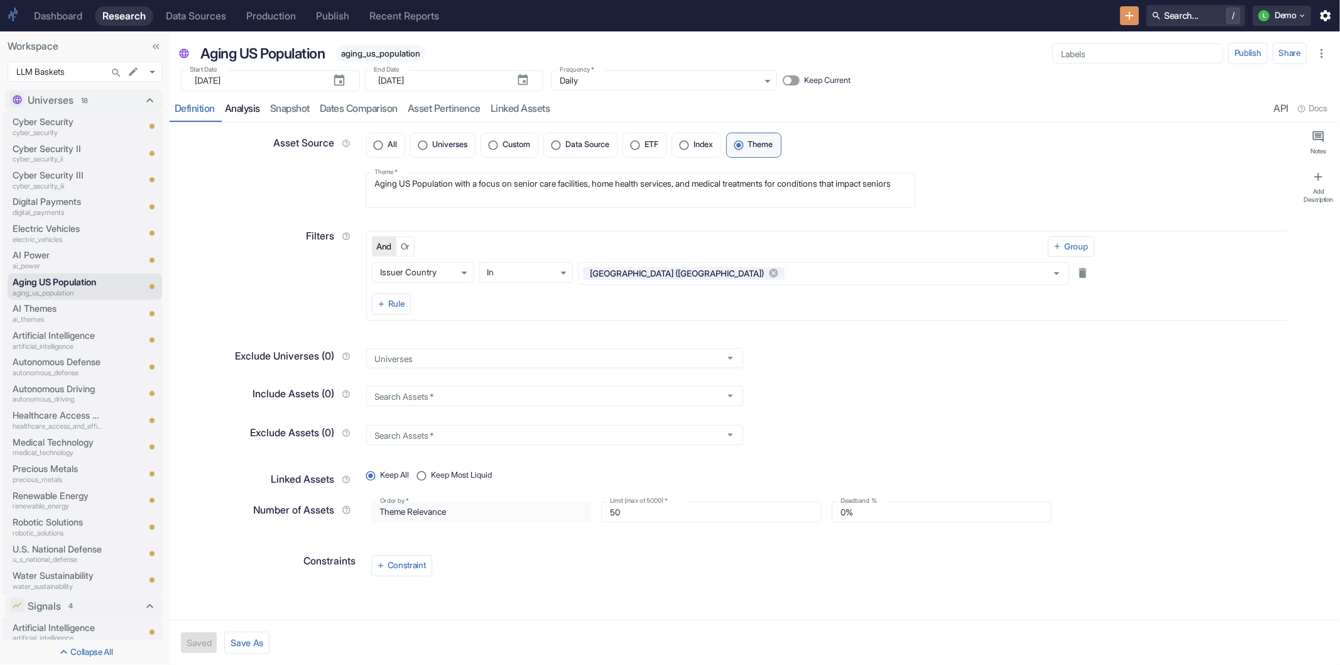
type textarea "x"
click at [243, 111] on link "analysis" at bounding box center [242, 109] width 45 height 26
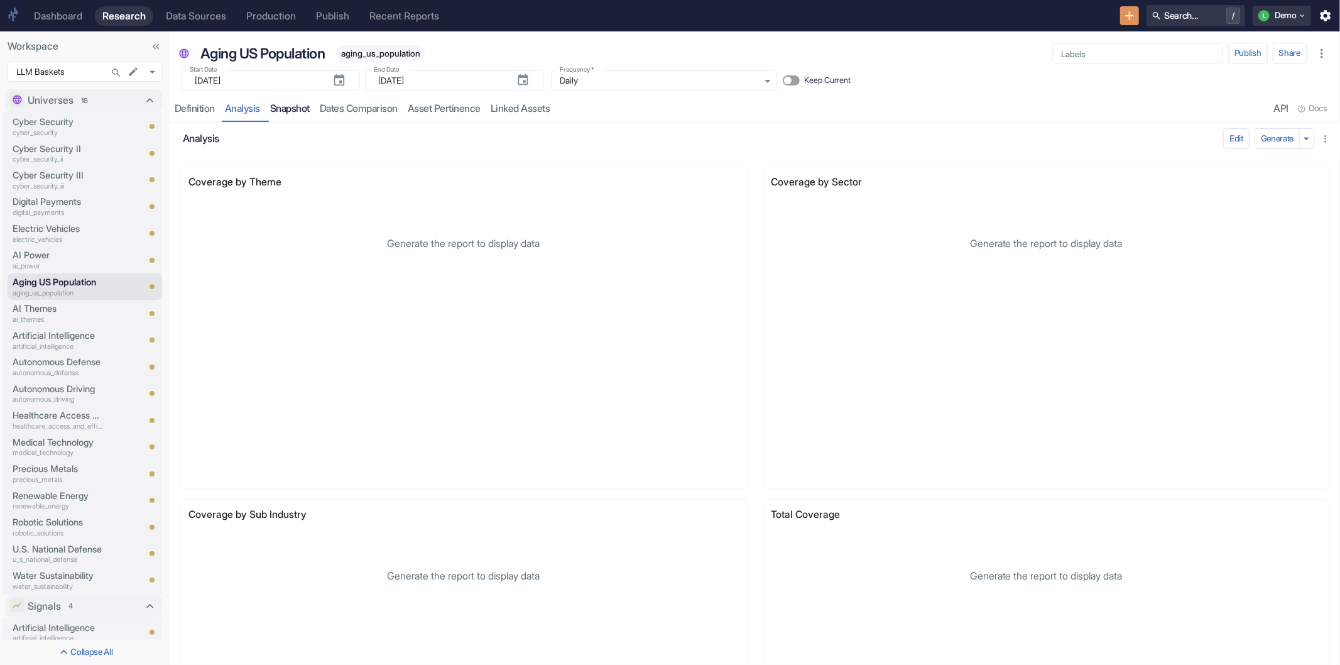
click at [306, 110] on link "Snapshot" at bounding box center [290, 109] width 50 height 26
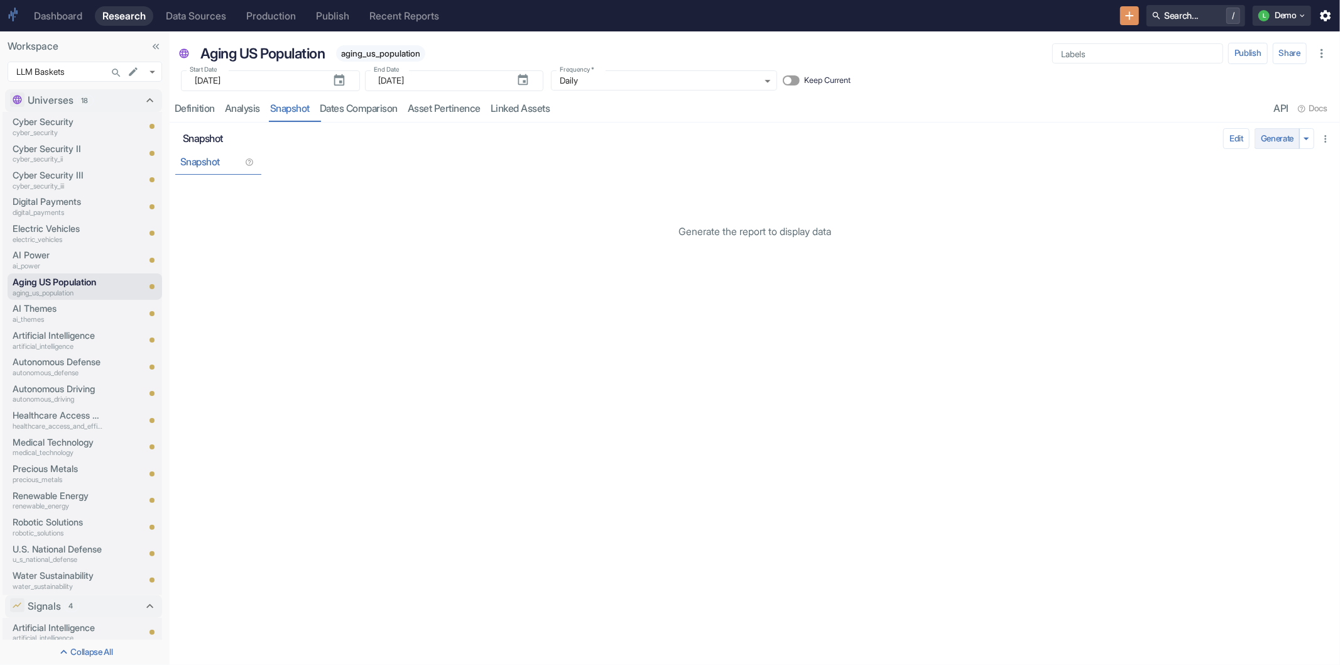
click at [1276, 135] on button "Generate" at bounding box center [1277, 138] width 45 height 21
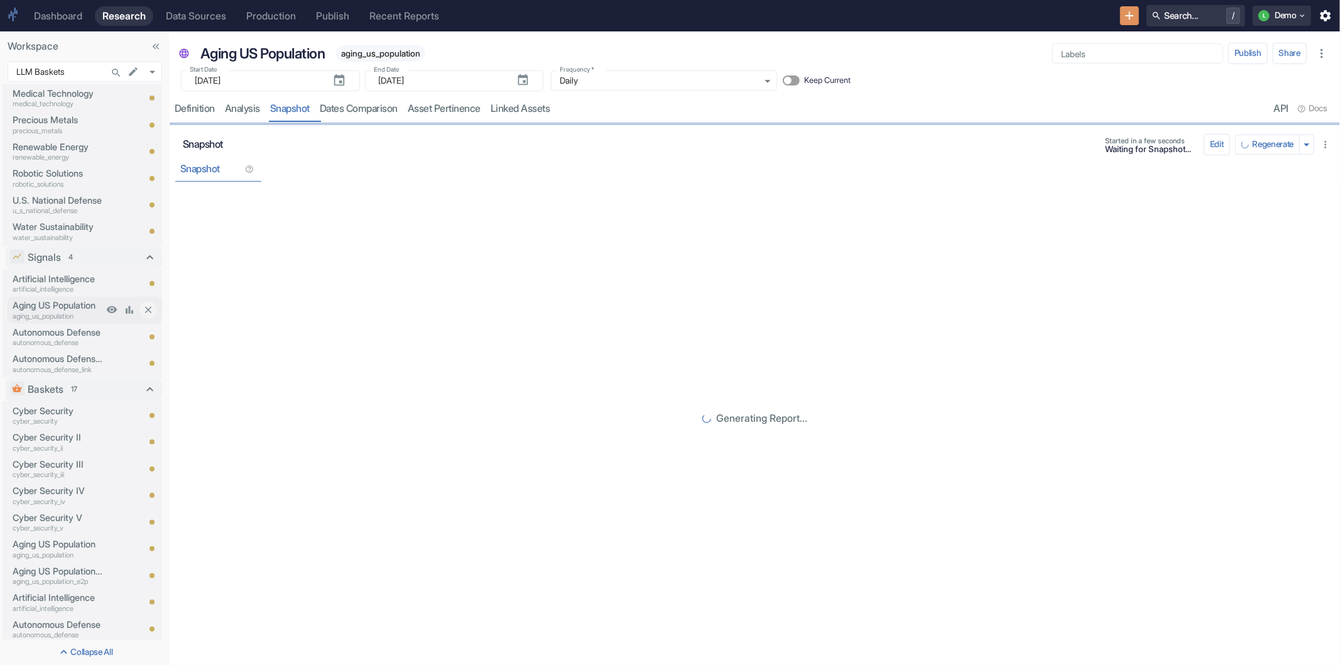
click at [60, 306] on p "Aging US Population" at bounding box center [58, 305] width 90 height 14
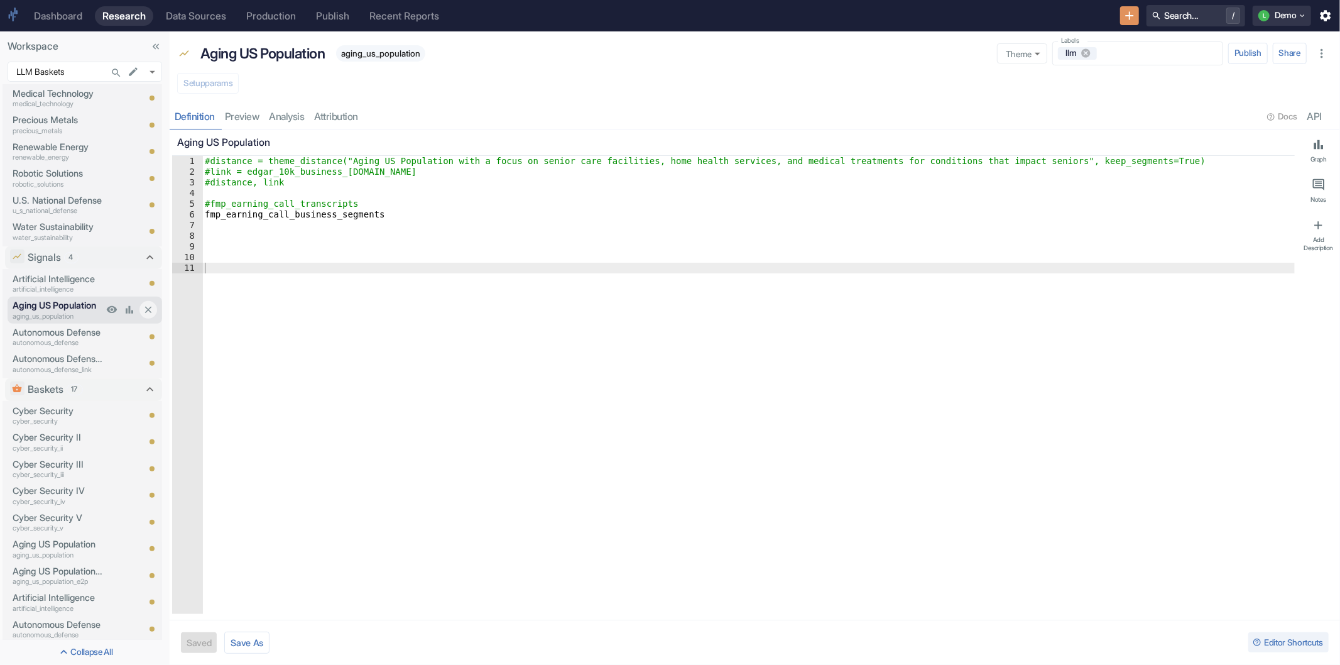
type textarea "x"
click at [291, 119] on link "analysis" at bounding box center [286, 117] width 45 height 26
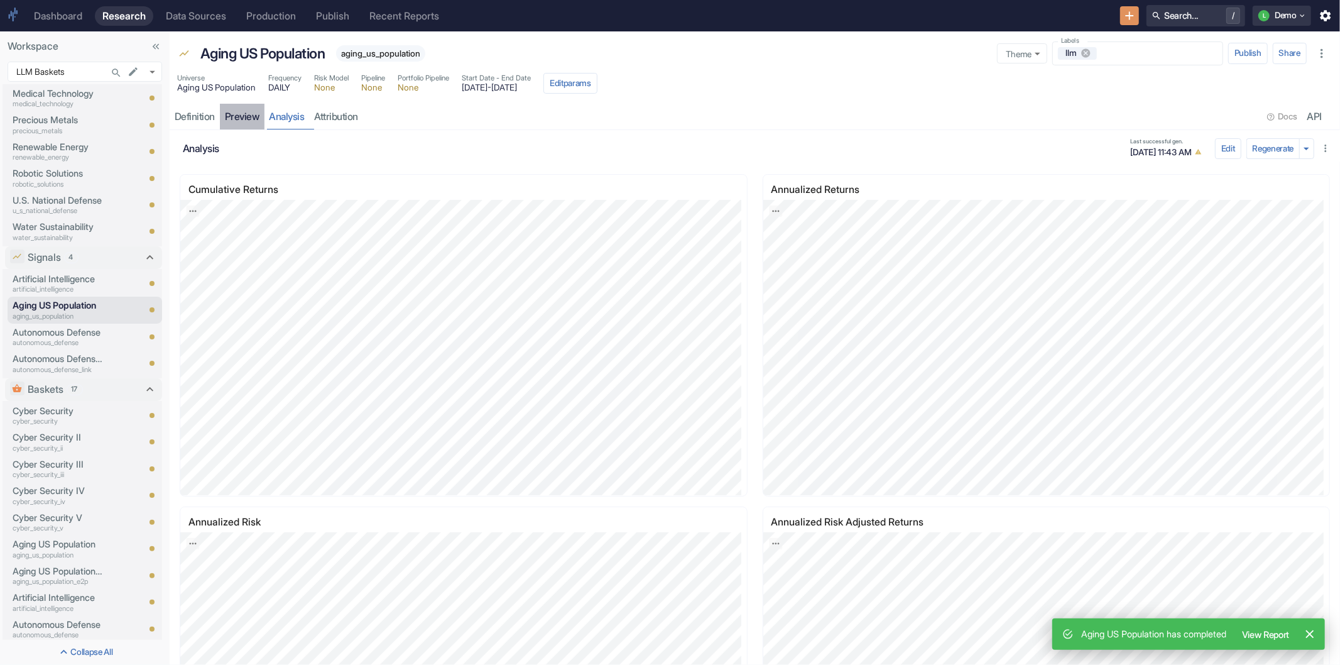
click at [239, 117] on link "preview" at bounding box center [242, 117] width 45 height 26
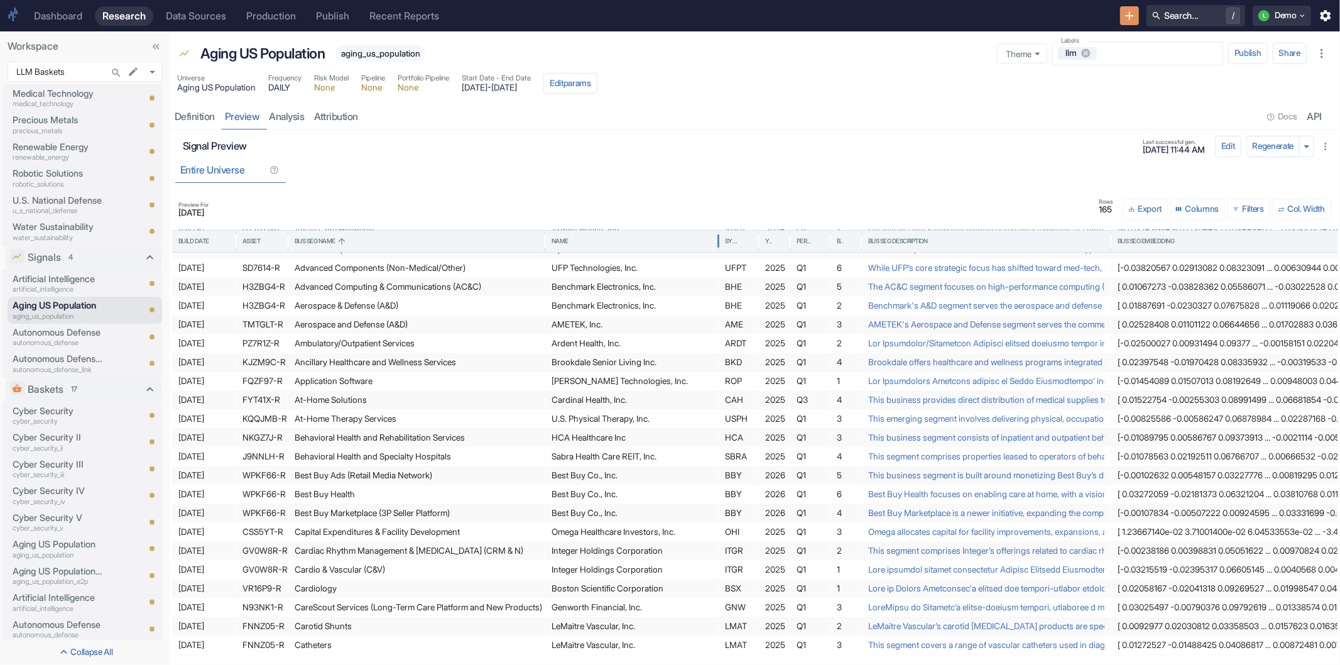
click at [564, 237] on div "Name" at bounding box center [560, 241] width 17 height 9
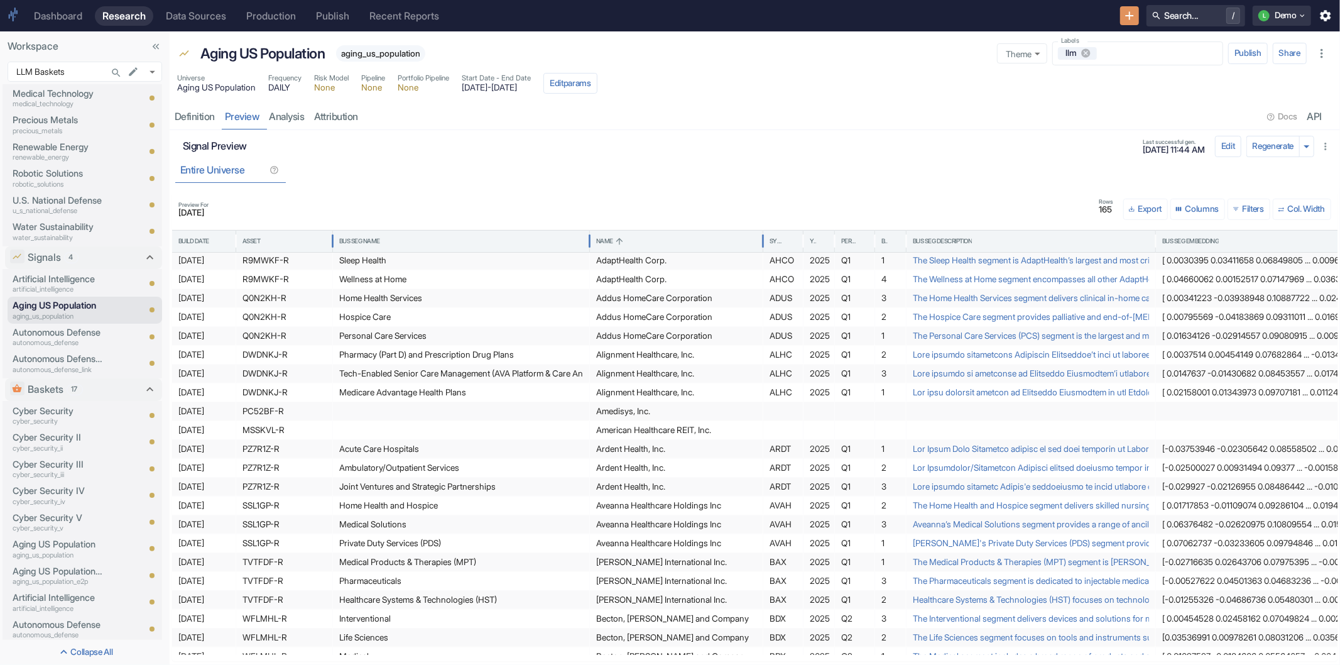
drag, startPoint x: 286, startPoint y: 240, endPoint x: 331, endPoint y: 254, distance: 46.7
click at [331, 254] on div at bounding box center [332, 241] width 6 height 28
click at [645, 412] on div "Amedisys, Inc." at bounding box center [676, 411] width 160 height 18
click at [58, 276] on p "Aging US Population" at bounding box center [58, 282] width 90 height 14
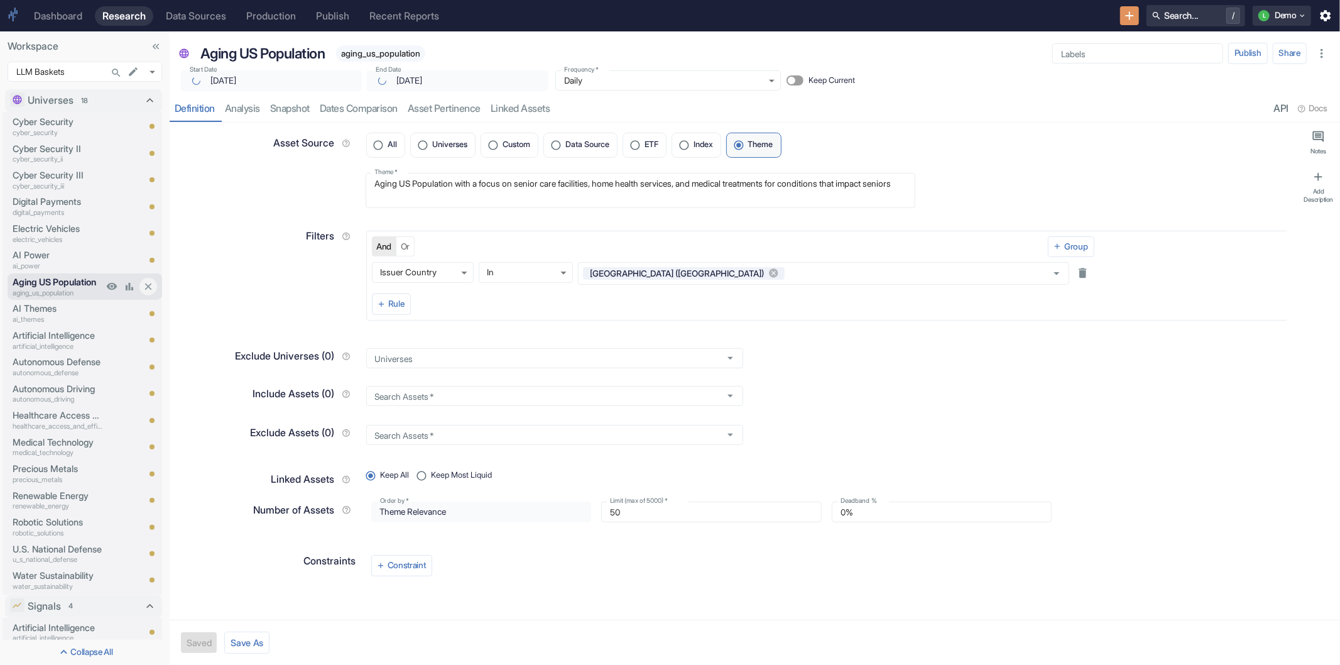
type textarea "x"
click at [312, 109] on link "Snapshot" at bounding box center [290, 109] width 50 height 26
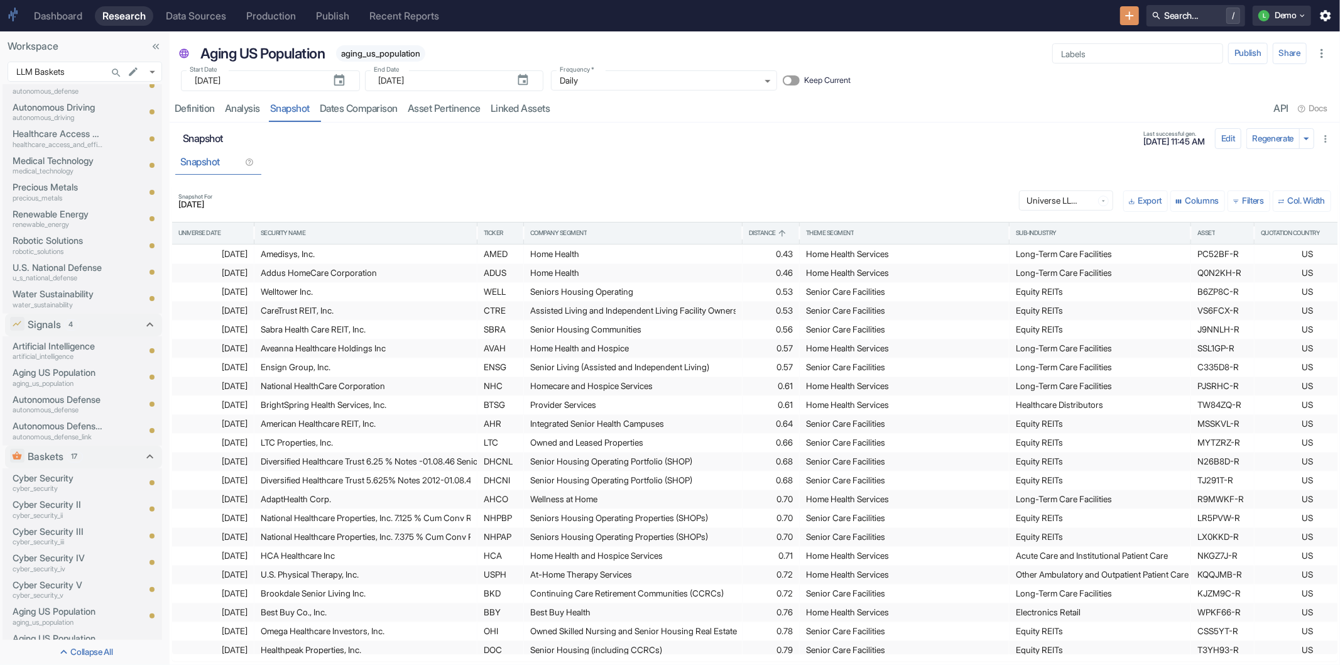
scroll to position [289, 0]
click at [67, 365] on p "Aging US Population" at bounding box center [58, 365] width 90 height 14
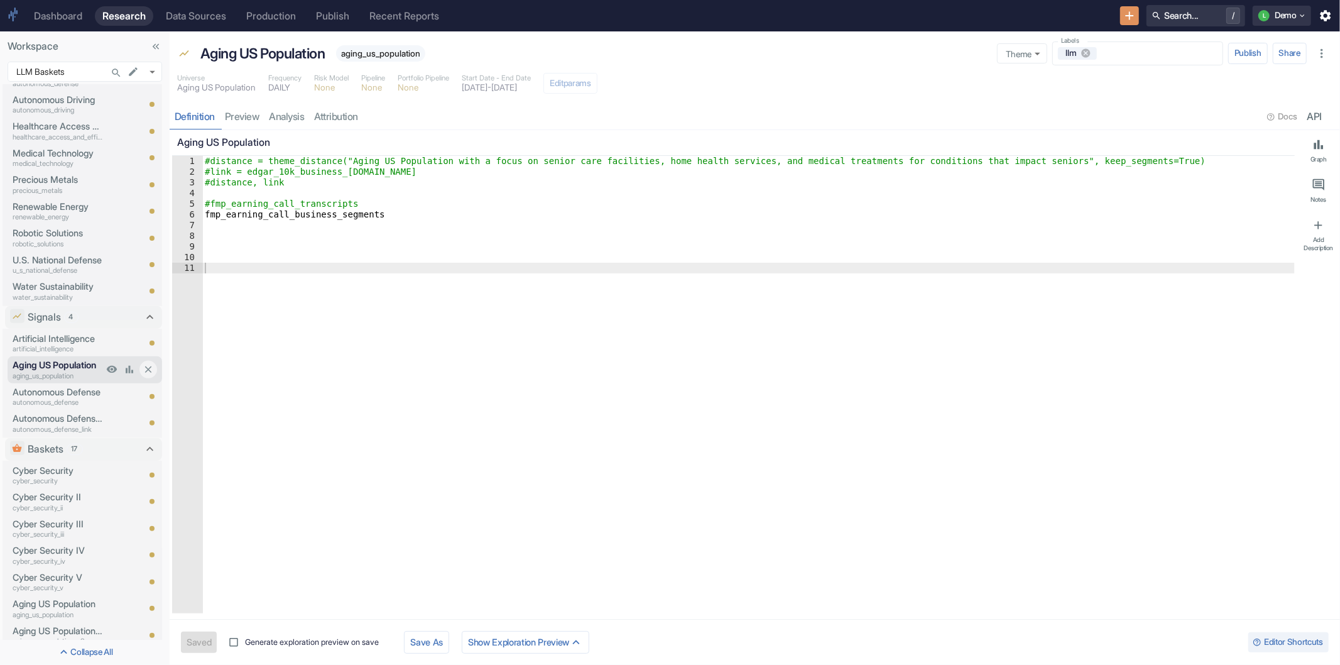
type textarea "x"
click at [281, 113] on link "analysis" at bounding box center [286, 117] width 45 height 26
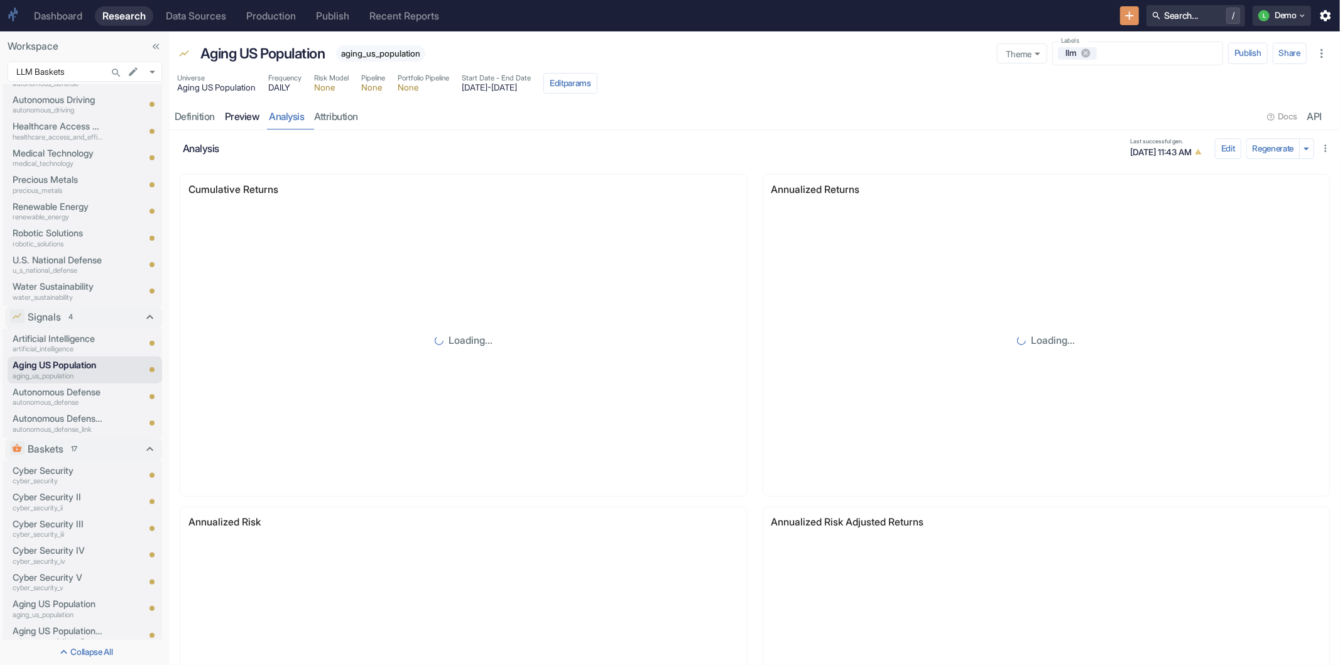
click at [223, 119] on link "preview" at bounding box center [242, 117] width 45 height 26
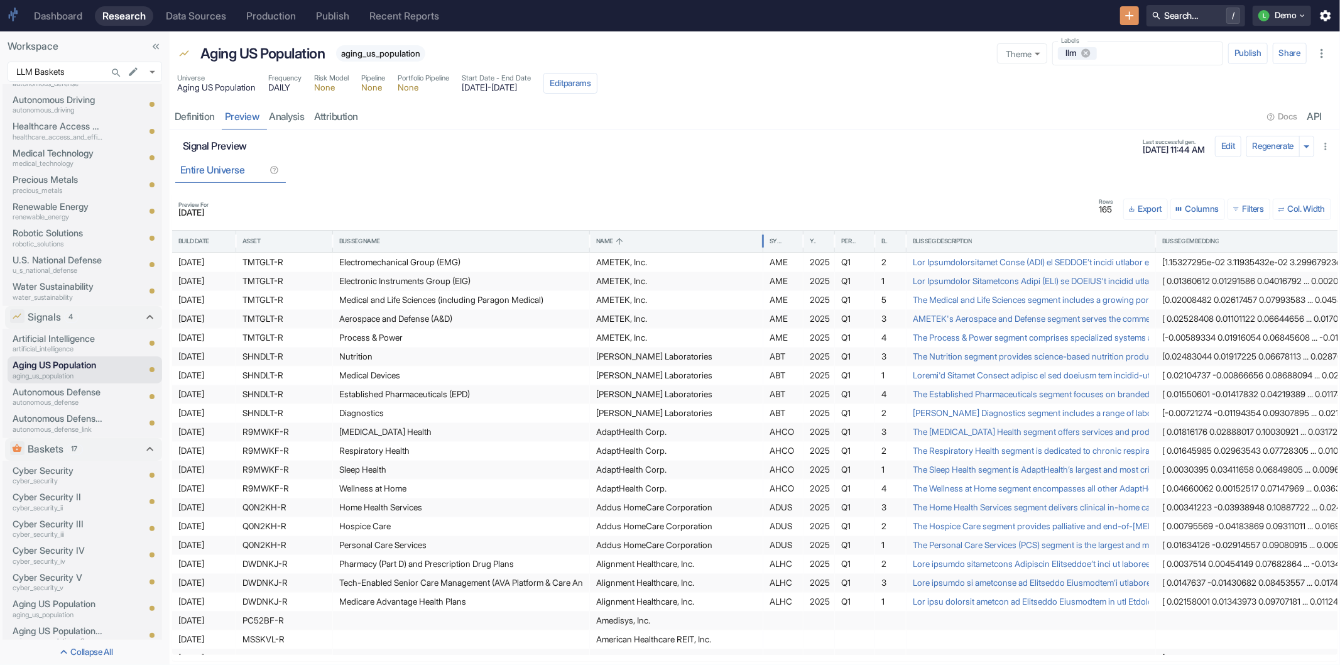
click at [645, 244] on div "Name" at bounding box center [676, 241] width 160 height 21
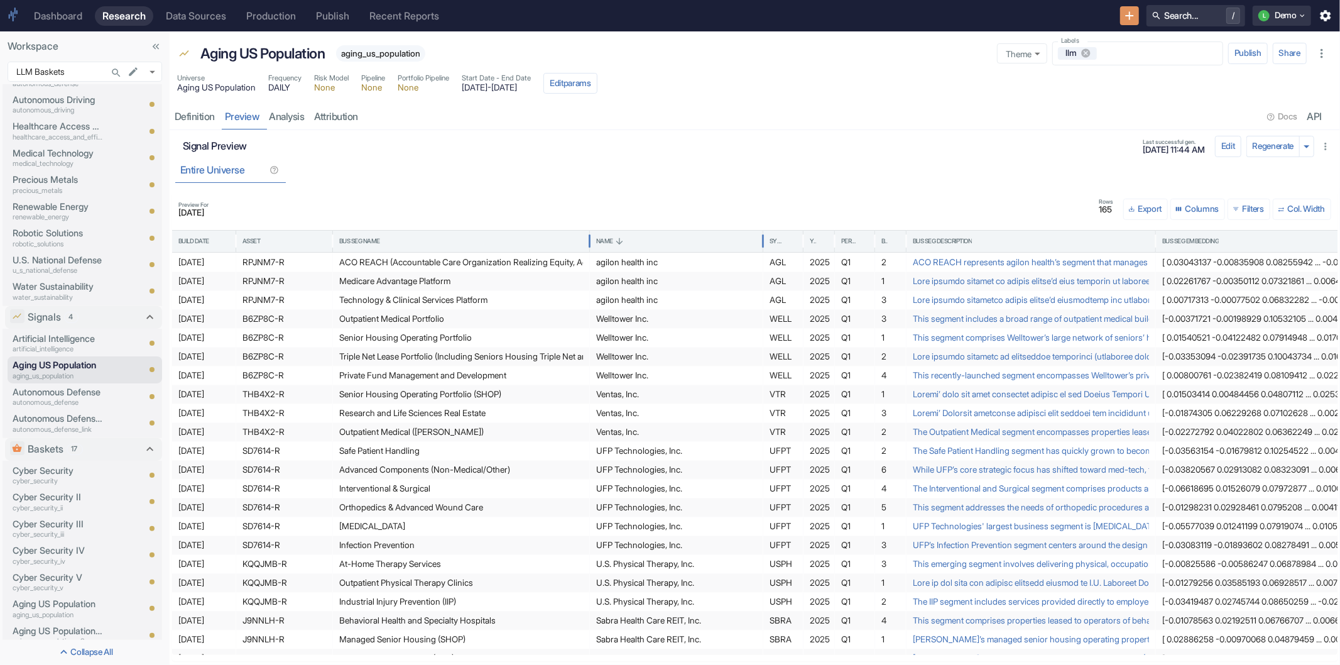
click at [645, 244] on div "Name" at bounding box center [676, 241] width 160 height 21
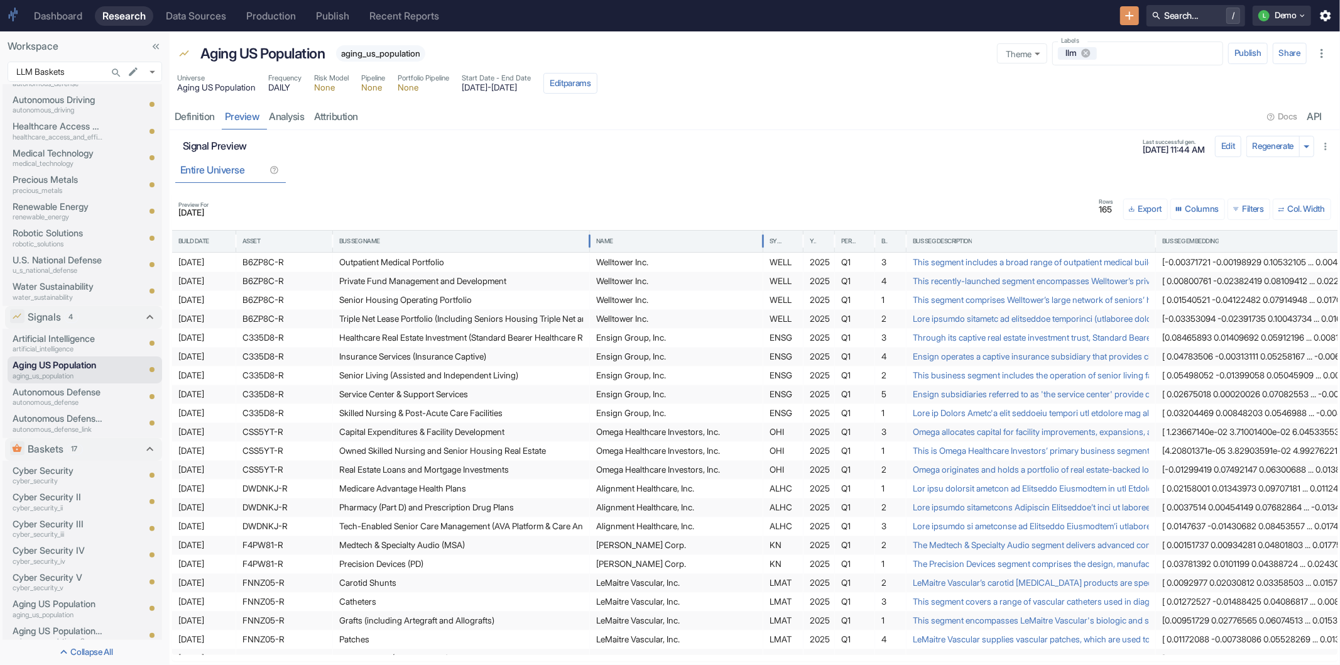
click at [643, 234] on div "Name" at bounding box center [676, 241] width 160 height 21
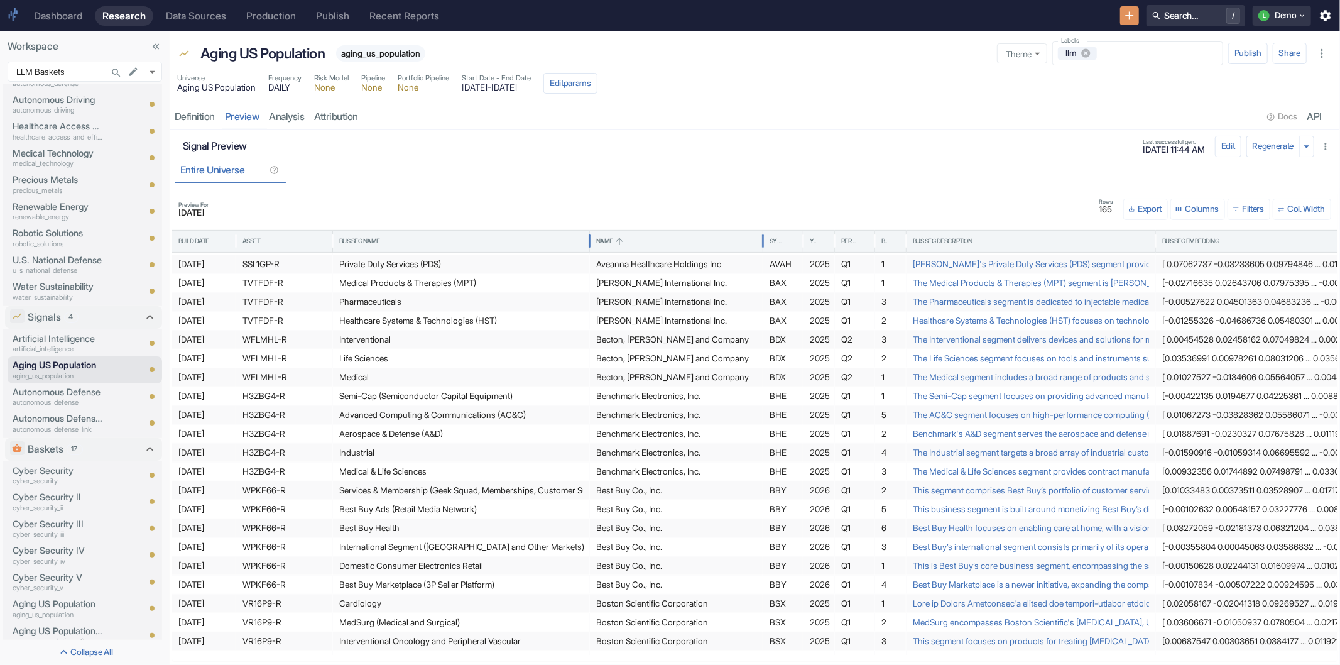
scroll to position [628, 0]
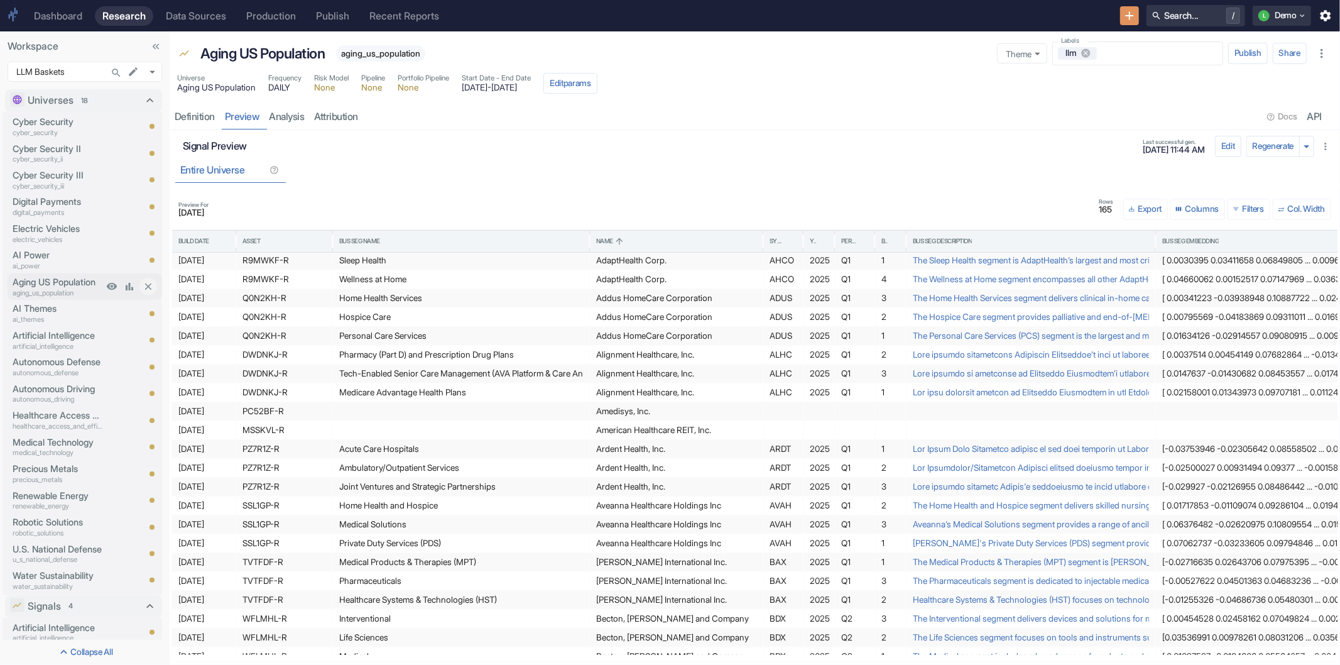
click at [40, 288] on p "aging_us_population" at bounding box center [58, 293] width 90 height 11
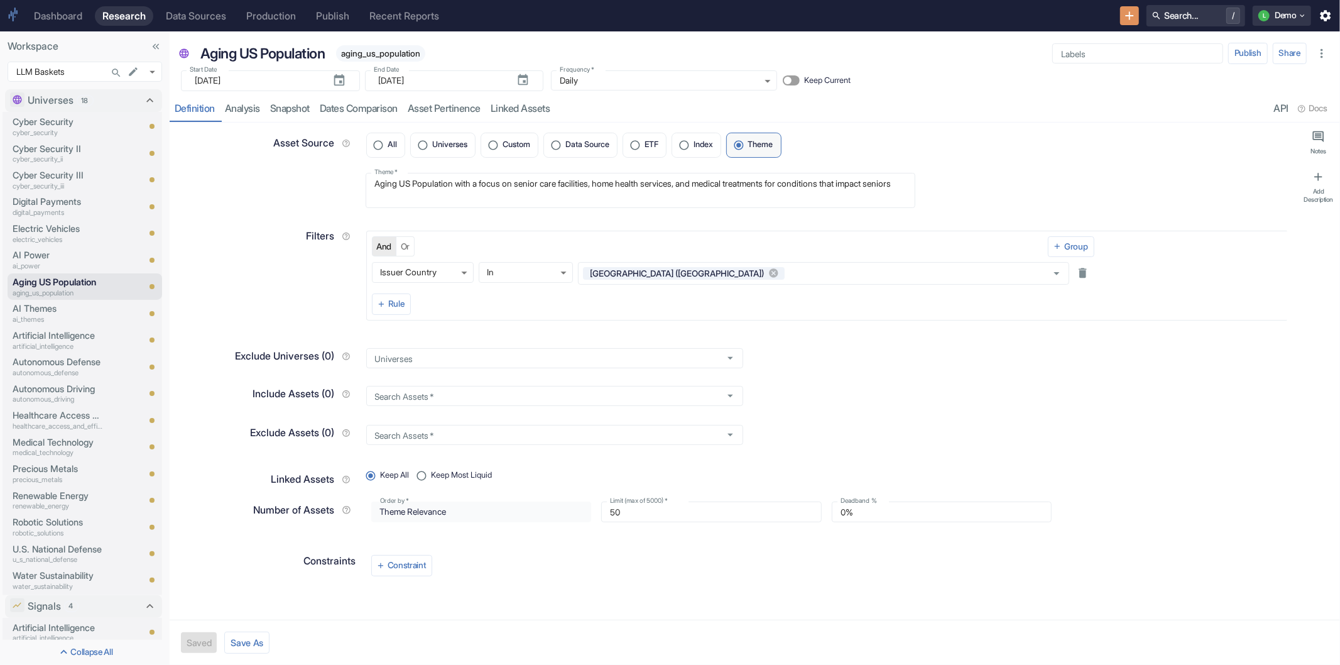
type textarea "x"
click at [280, 108] on link "Snapshot" at bounding box center [290, 109] width 50 height 26
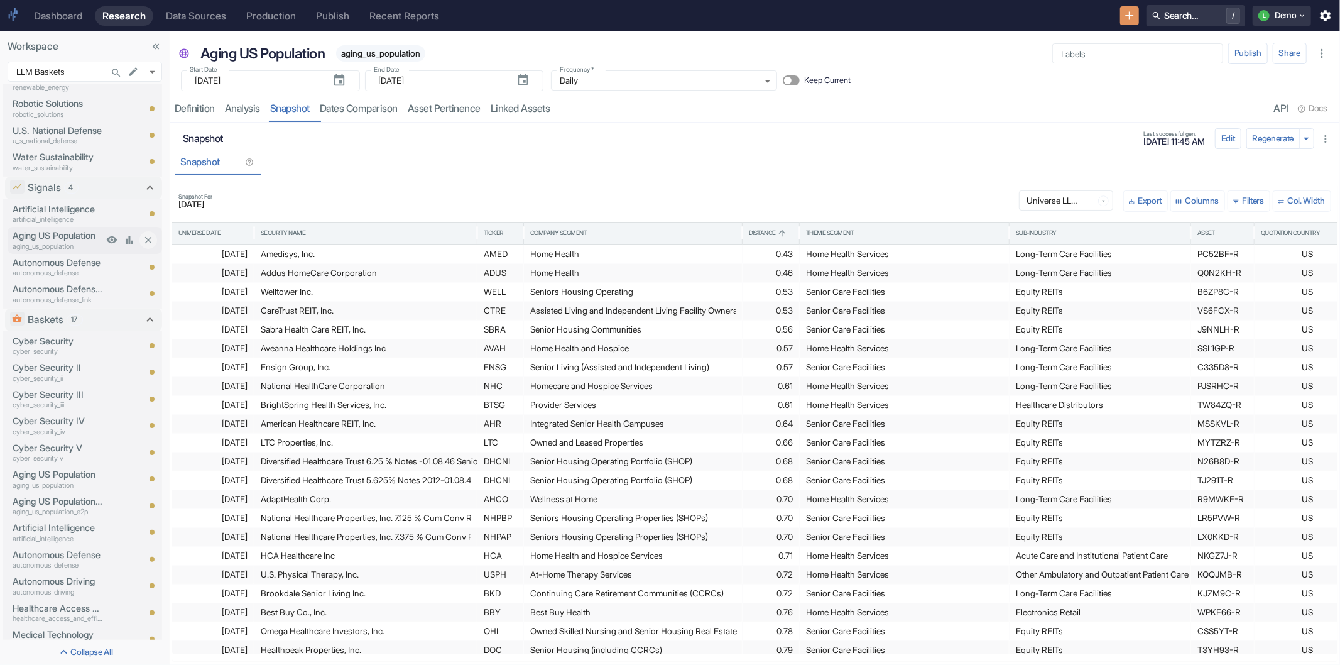
click at [57, 234] on p "Aging US Population" at bounding box center [58, 236] width 90 height 14
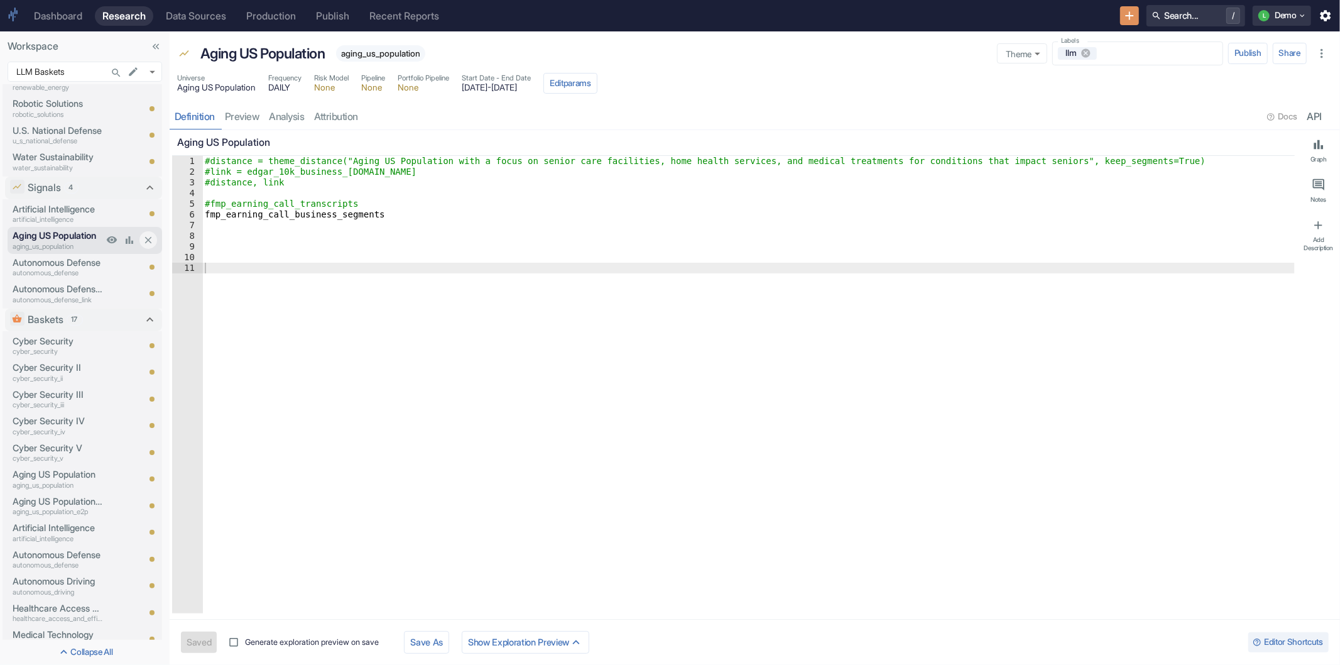
type textarea "x"
click at [275, 114] on link "analysis" at bounding box center [286, 117] width 45 height 26
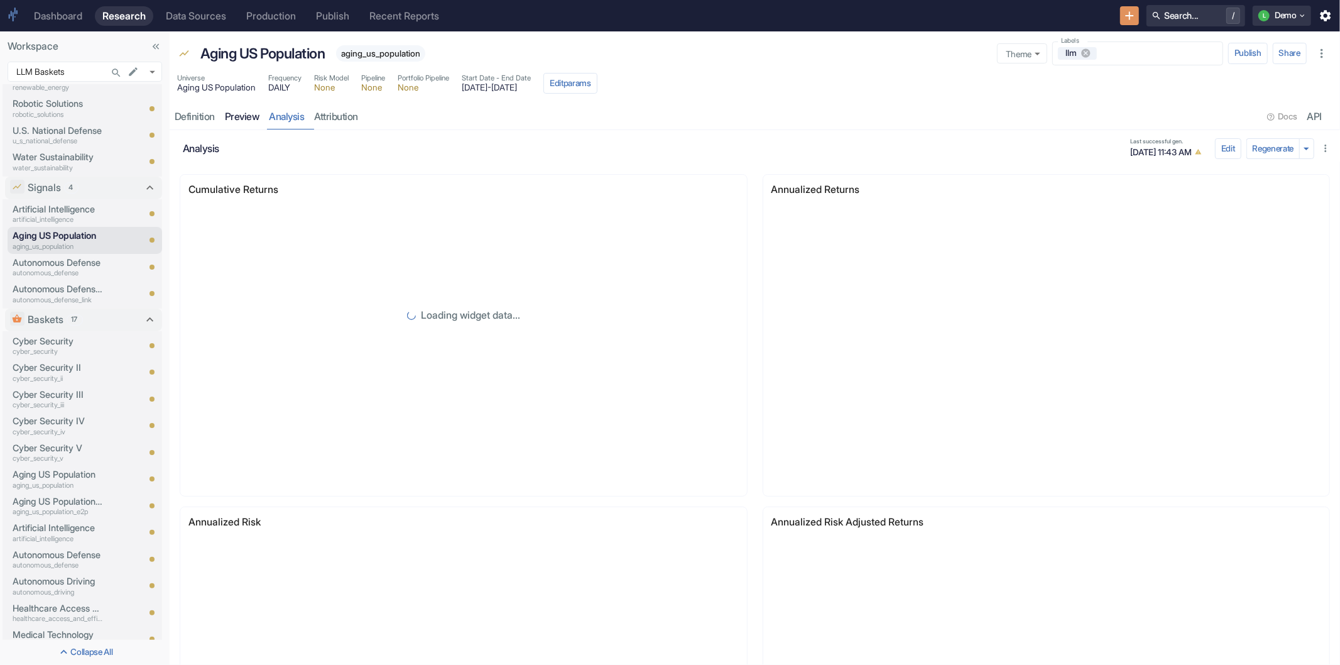
click at [240, 115] on link "preview" at bounding box center [242, 117] width 45 height 26
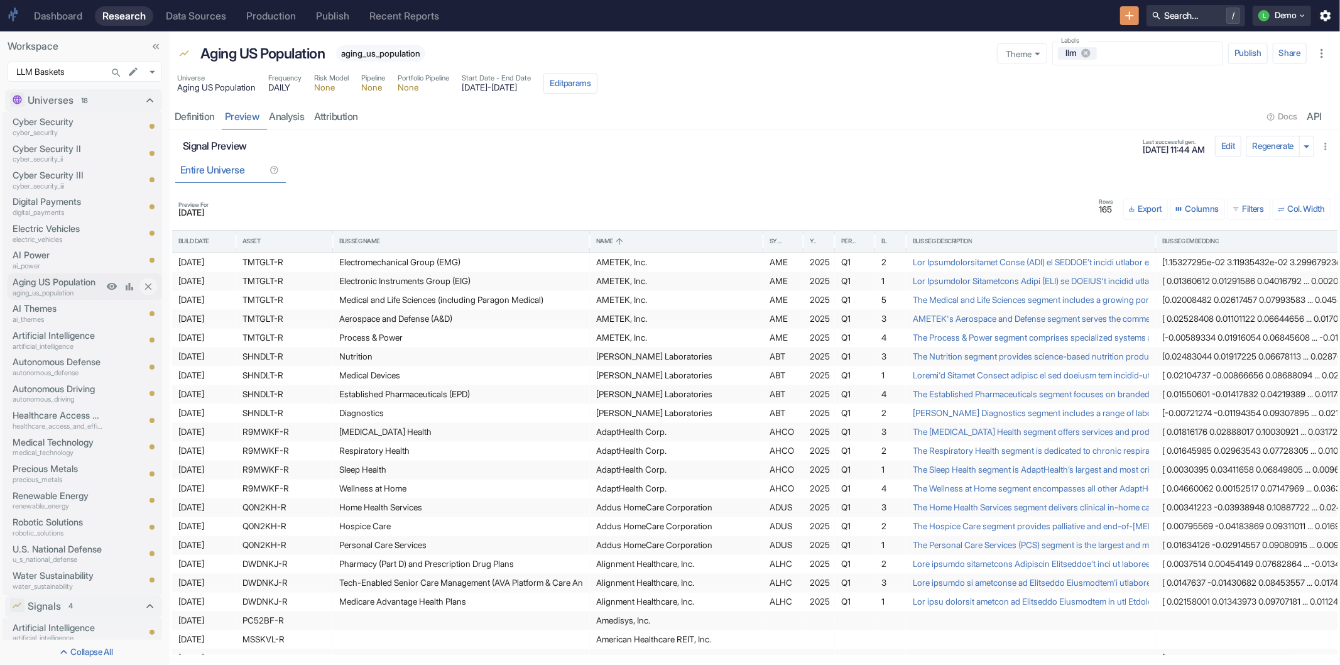
click at [71, 288] on p "aging_us_population" at bounding box center [58, 293] width 90 height 11
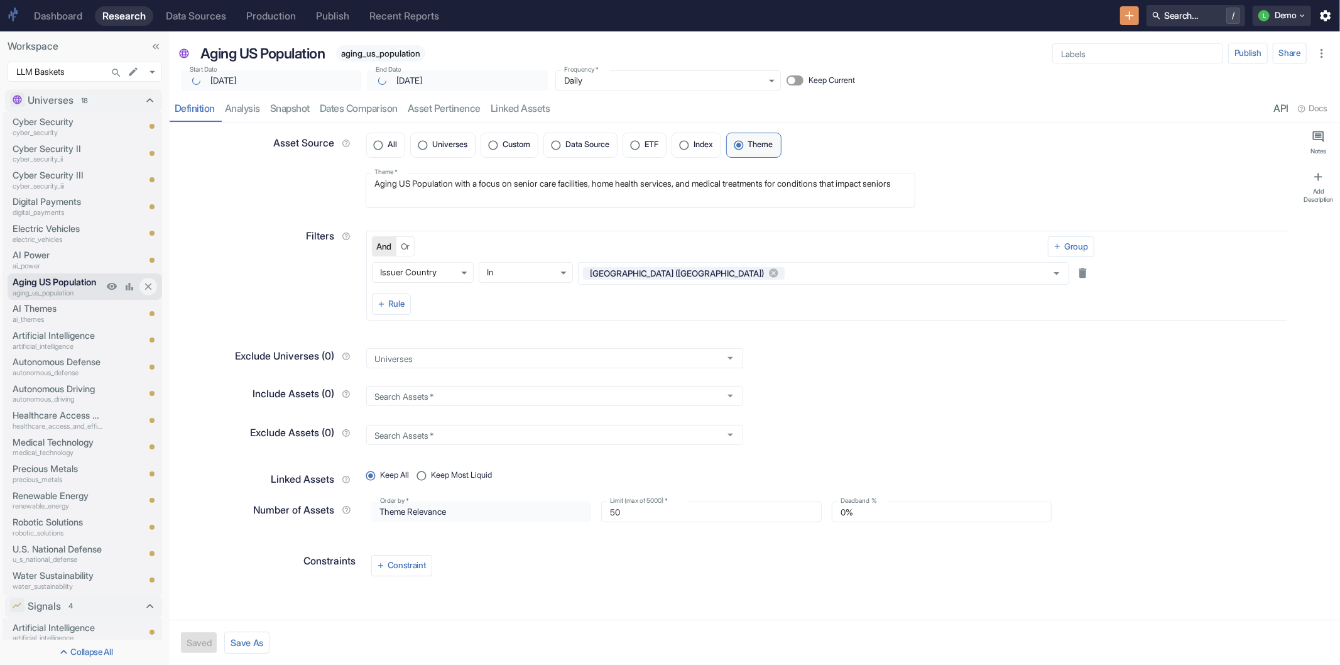
type textarea "x"
click at [285, 111] on link "Snapshot" at bounding box center [290, 109] width 50 height 26
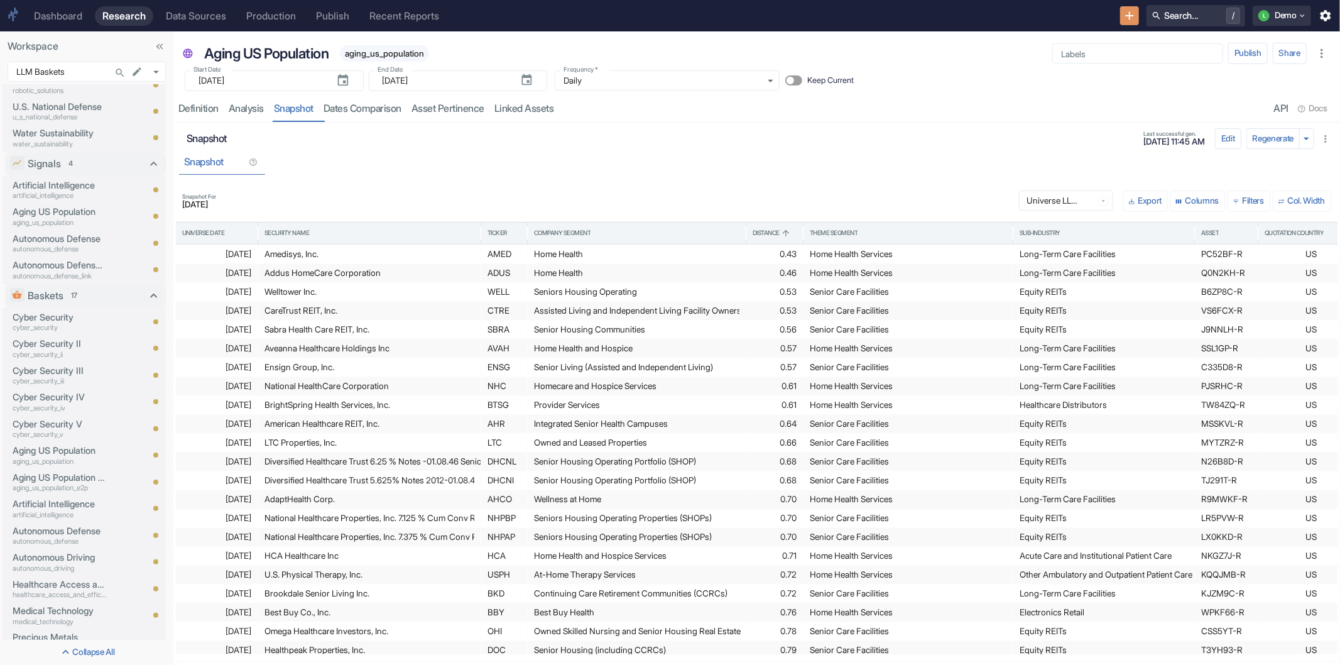
scroll to position [447, 0]
drag, startPoint x: 166, startPoint y: 281, endPoint x: 170, endPoint y: 459, distance: 178.5
click at [35, 209] on p "Aging US Population" at bounding box center [60, 207] width 94 height 14
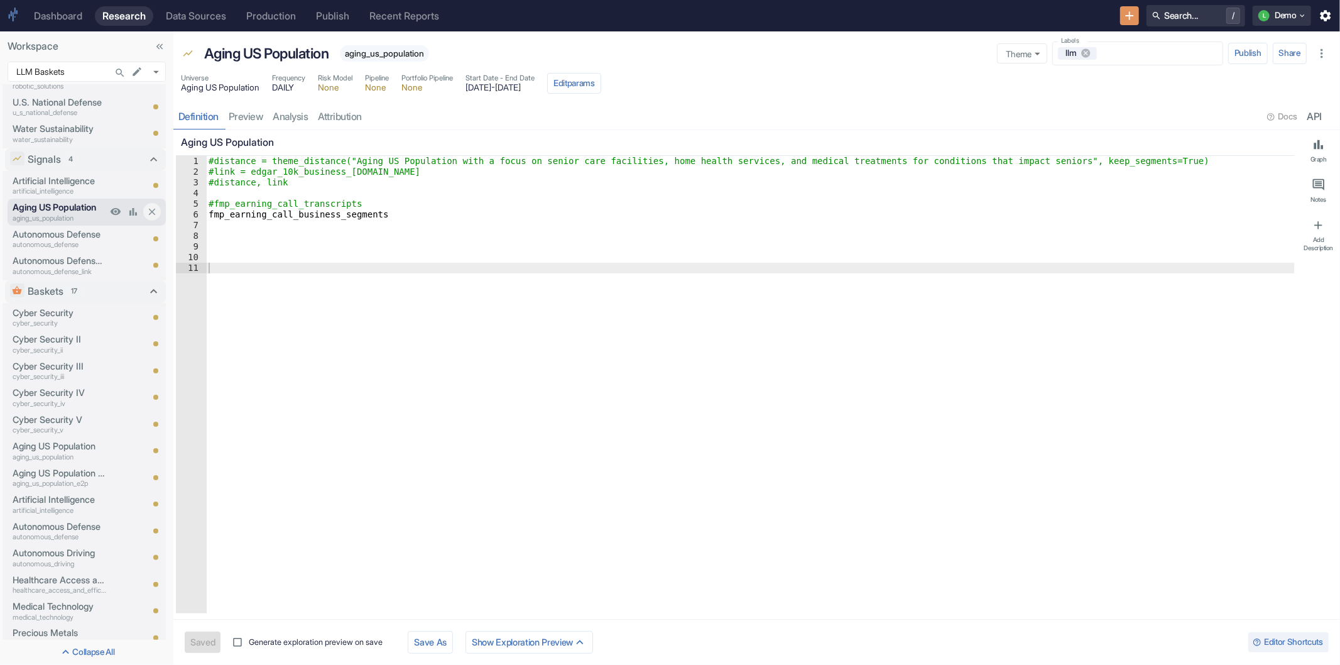
type textarea "x"
click at [254, 117] on link "preview" at bounding box center [246, 117] width 45 height 26
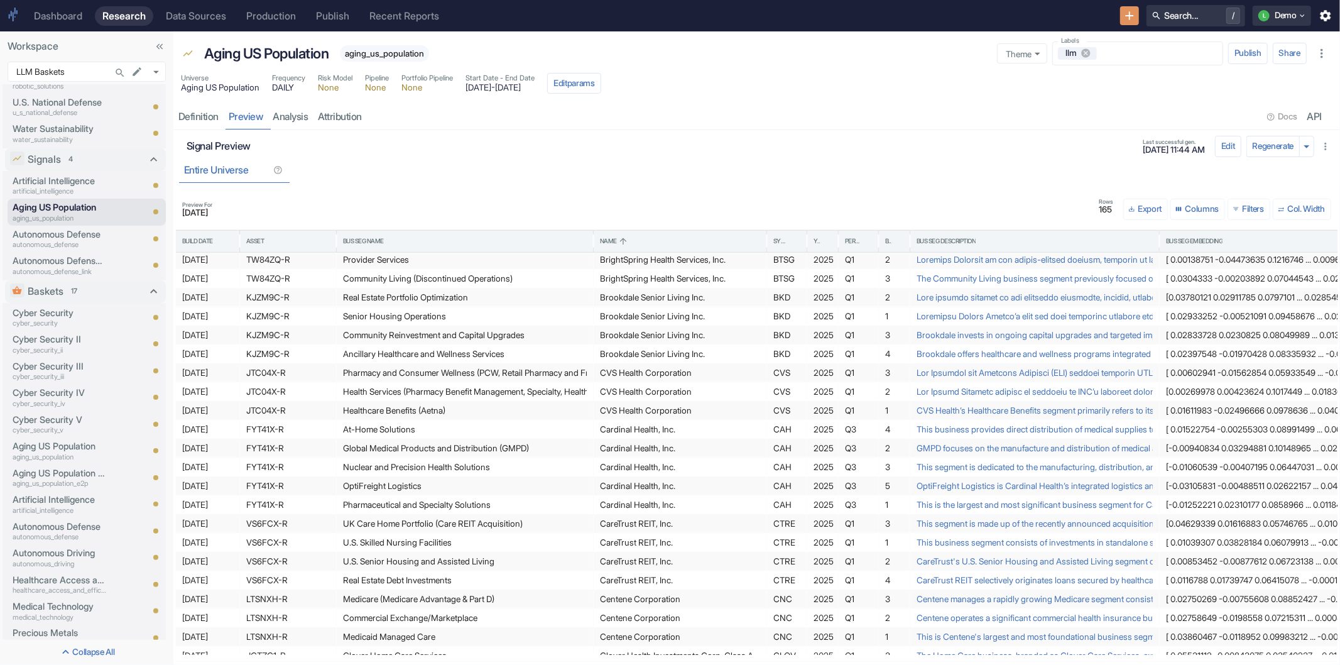
scroll to position [478, 0]
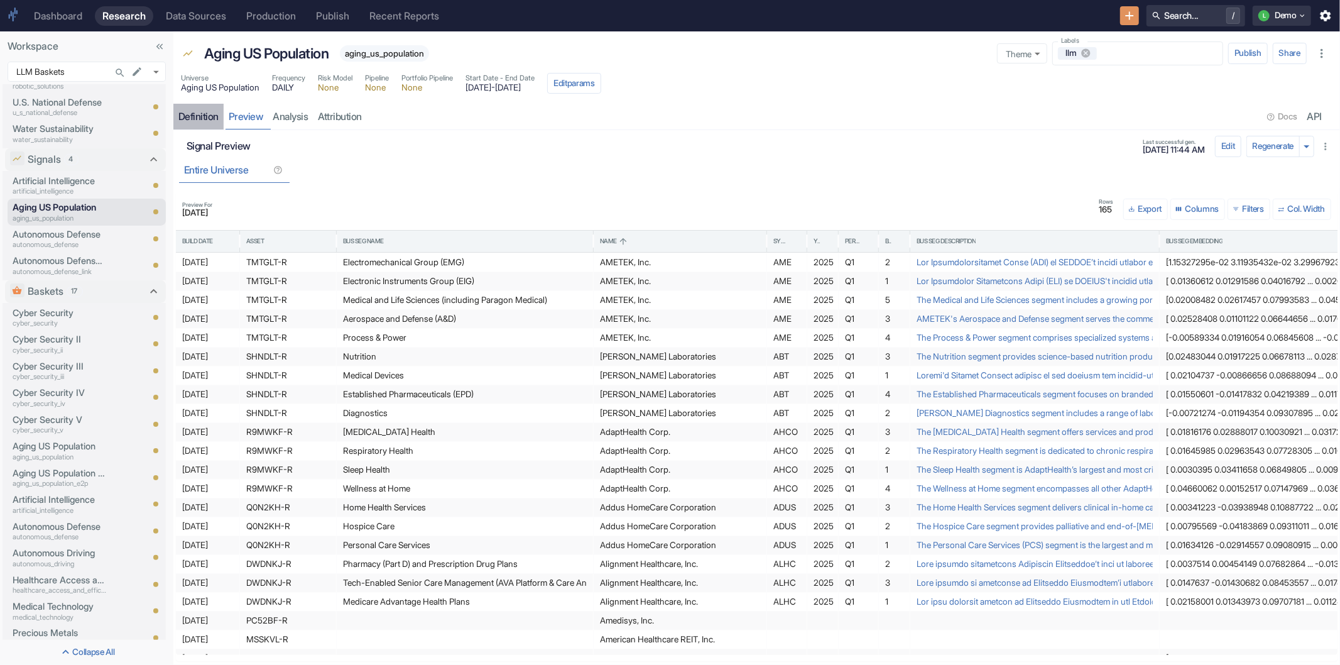
click at [202, 116] on div "Definition" at bounding box center [198, 117] width 40 height 13
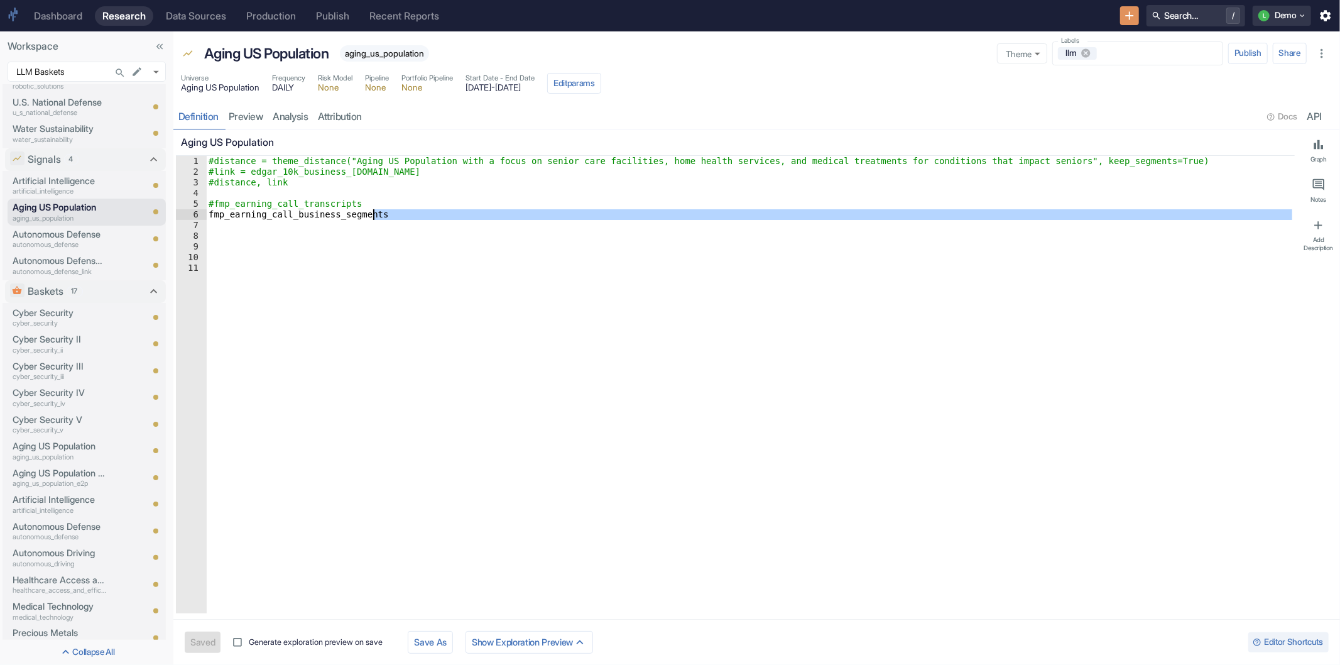
drag, startPoint x: 229, startPoint y: 221, endPoint x: 421, endPoint y: 217, distance: 192.3
click at [421, 217] on div "#distance = theme_distance("Aging US Population with a focus on senior care fac…" at bounding box center [750, 395] width 1089 height 479
click at [421, 217] on div "#distance = theme_distance("Aging US Population with a focus on senior care fac…" at bounding box center [750, 384] width 1089 height 457
type textarea "fmp_earning_call_business_segments"
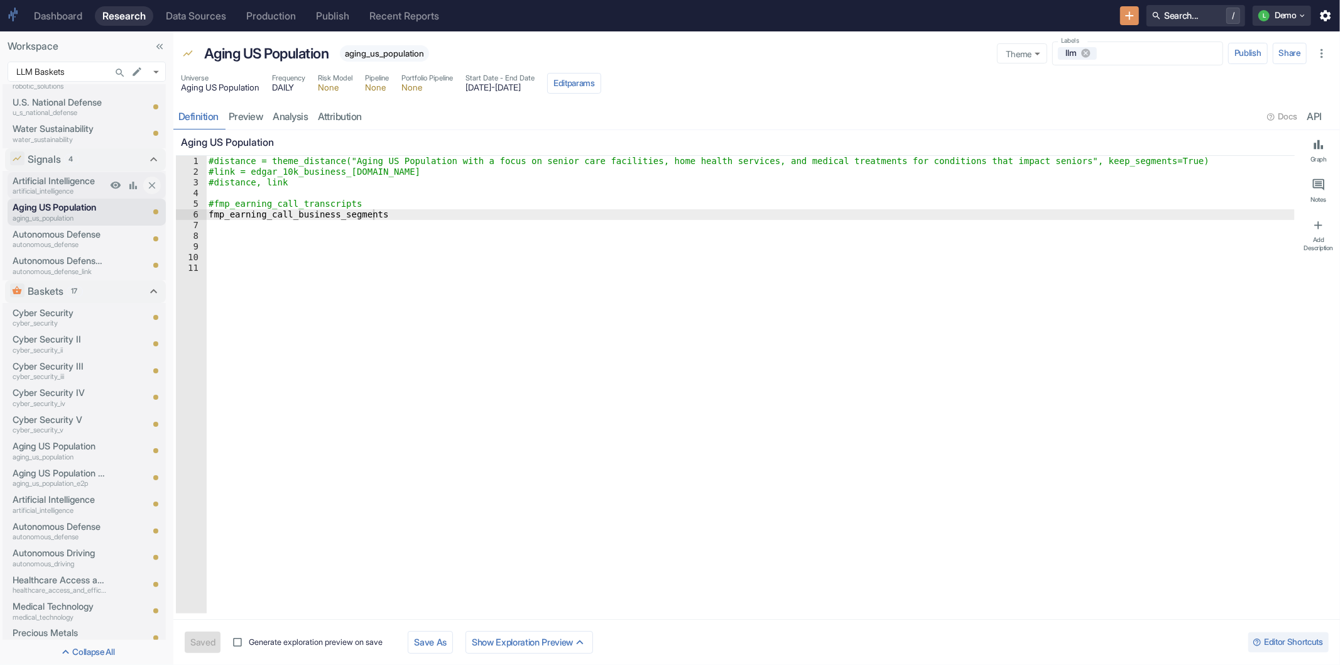
click at [42, 181] on p "Artificial Intelligence" at bounding box center [60, 181] width 94 height 14
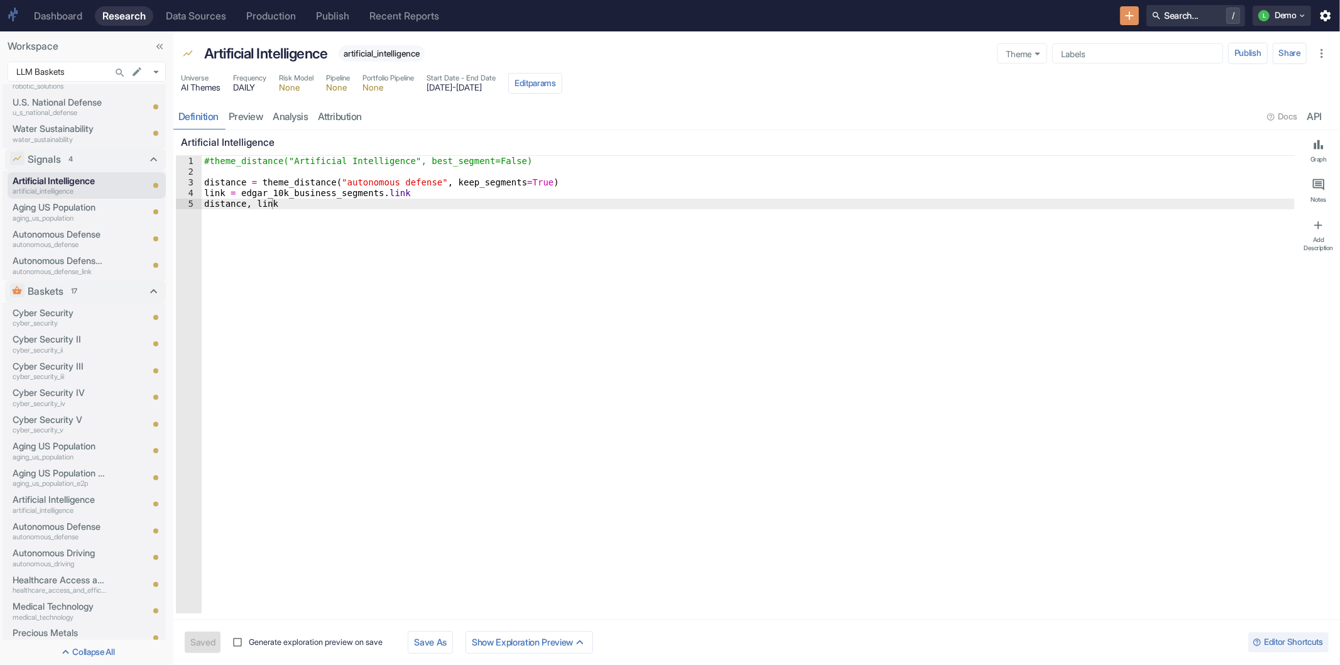
type textarea "x"
click at [248, 109] on link "preview" at bounding box center [246, 117] width 45 height 26
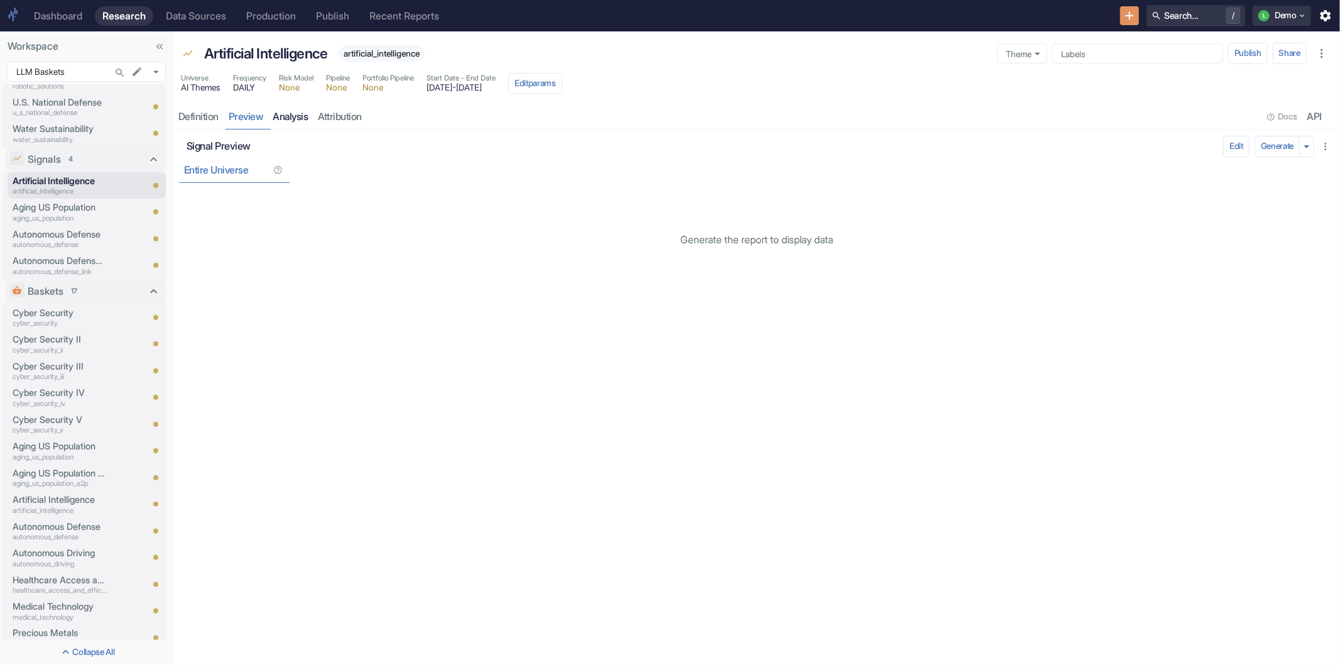
click at [297, 114] on link "analysis" at bounding box center [290, 117] width 45 height 26
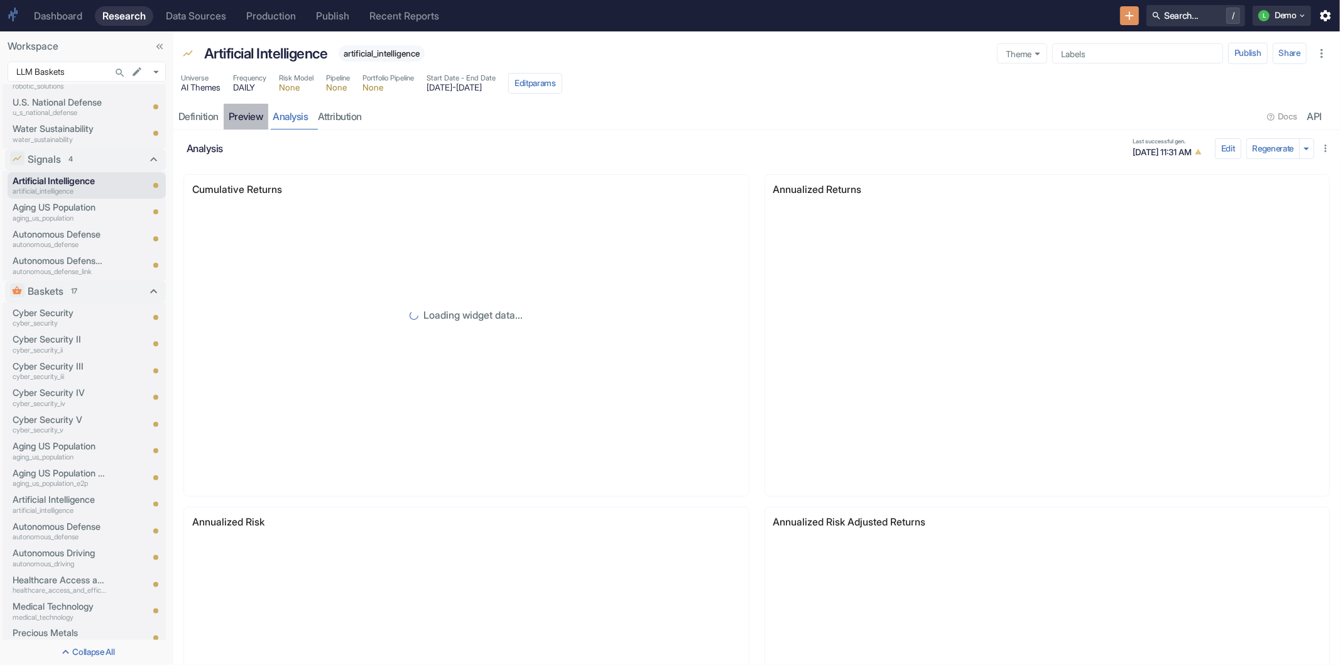
click at [246, 116] on link "preview" at bounding box center [246, 117] width 45 height 26
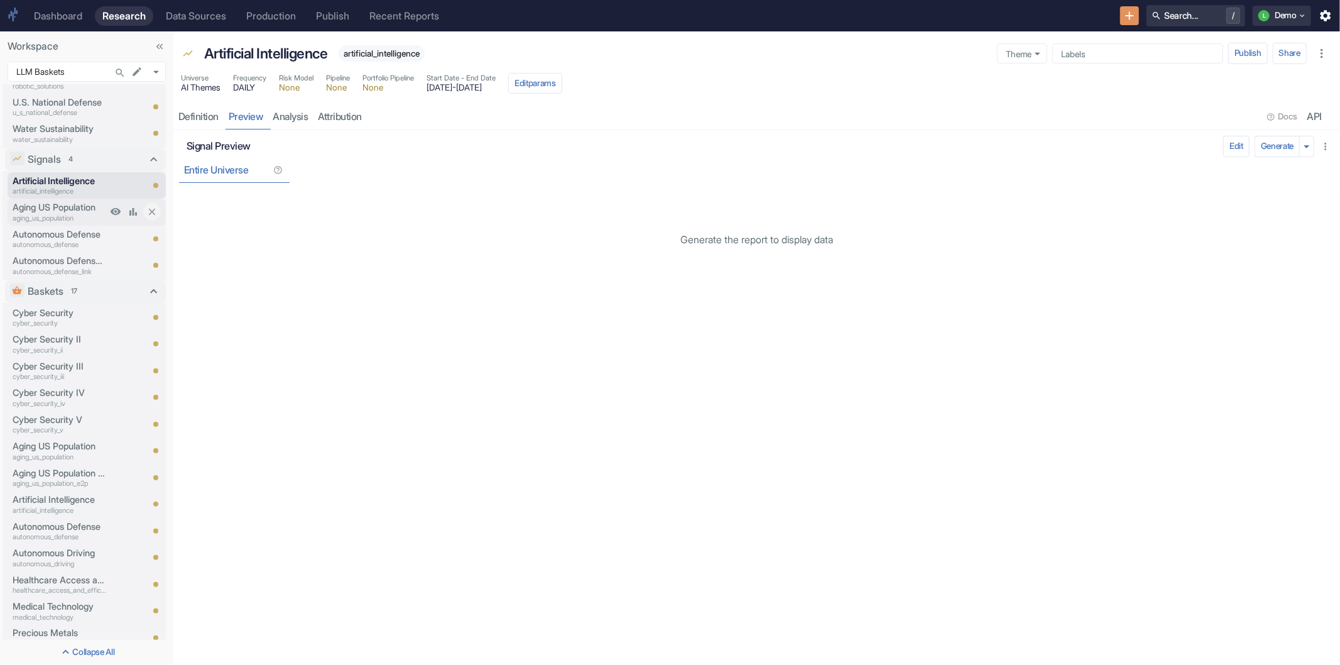
click at [63, 205] on p "Aging US Population" at bounding box center [60, 207] width 94 height 14
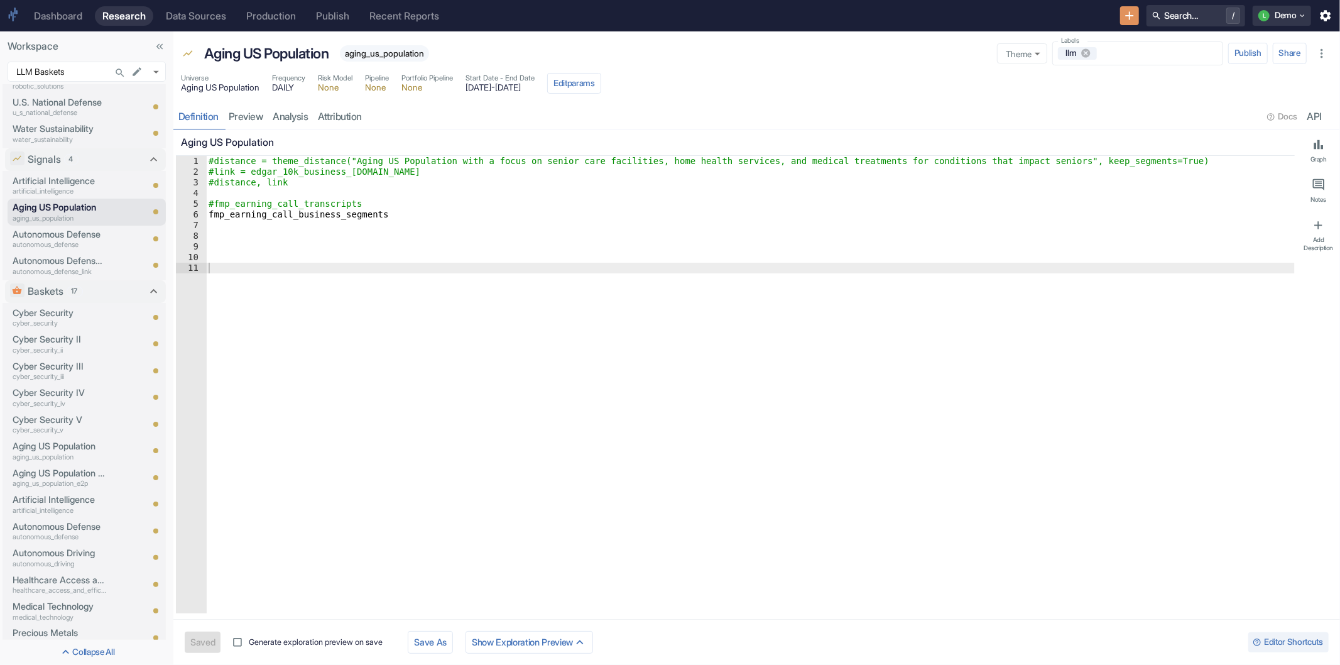
click at [535, 89] on span "2022-06-24 - 2025-06-25" at bounding box center [500, 88] width 69 height 9
click at [601, 79] on button "Edit params" at bounding box center [574, 83] width 54 height 21
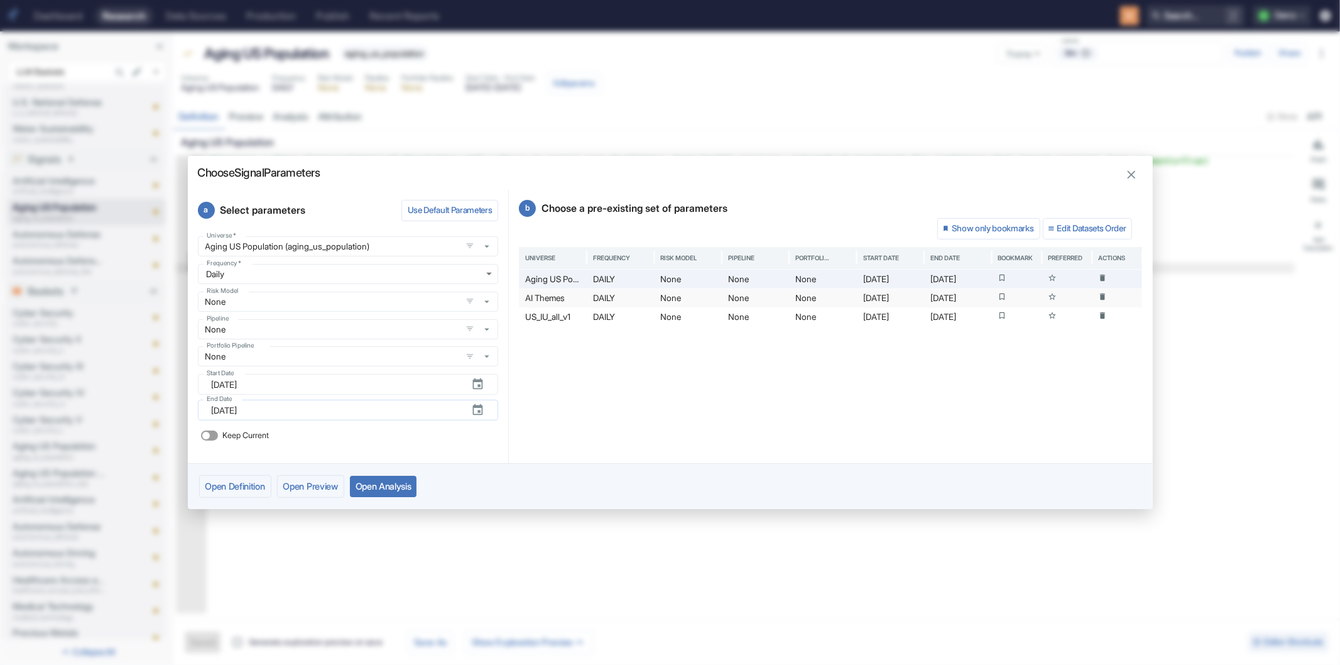
click at [406, 413] on input "[DATE]" at bounding box center [336, 410] width 249 height 21
click at [722, 141] on div "Choose Signal Parameters a Select parameters Use Default Parameters Universe   …" at bounding box center [670, 332] width 1340 height 665
type textarea "x"
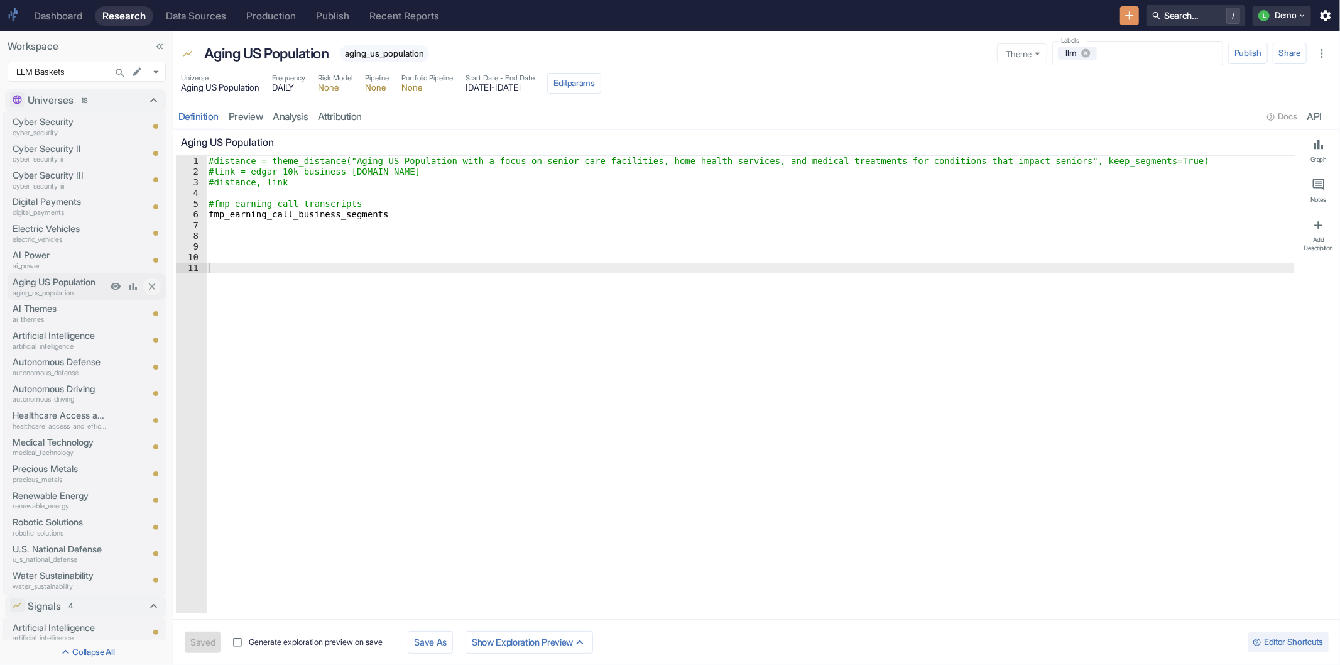
click at [49, 285] on p "Aging US Population" at bounding box center [60, 282] width 94 height 14
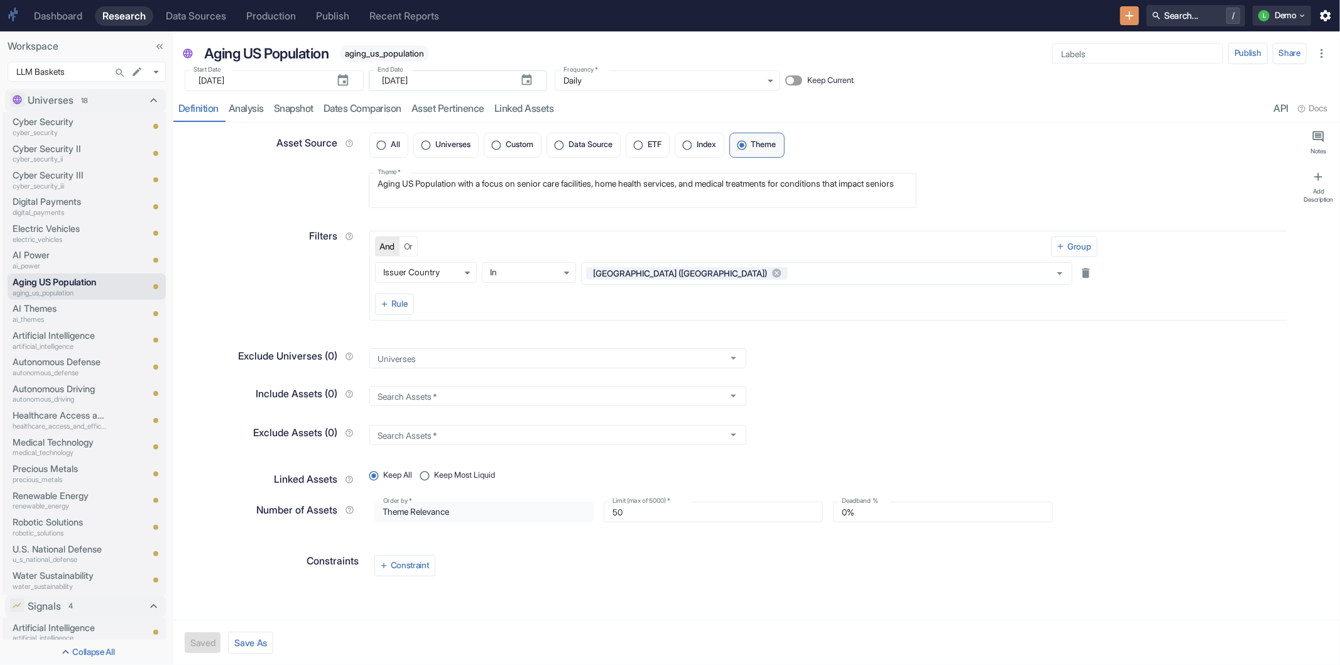
type textarea "x"
click at [38, 14] on div "Dashboard" at bounding box center [58, 16] width 48 height 12
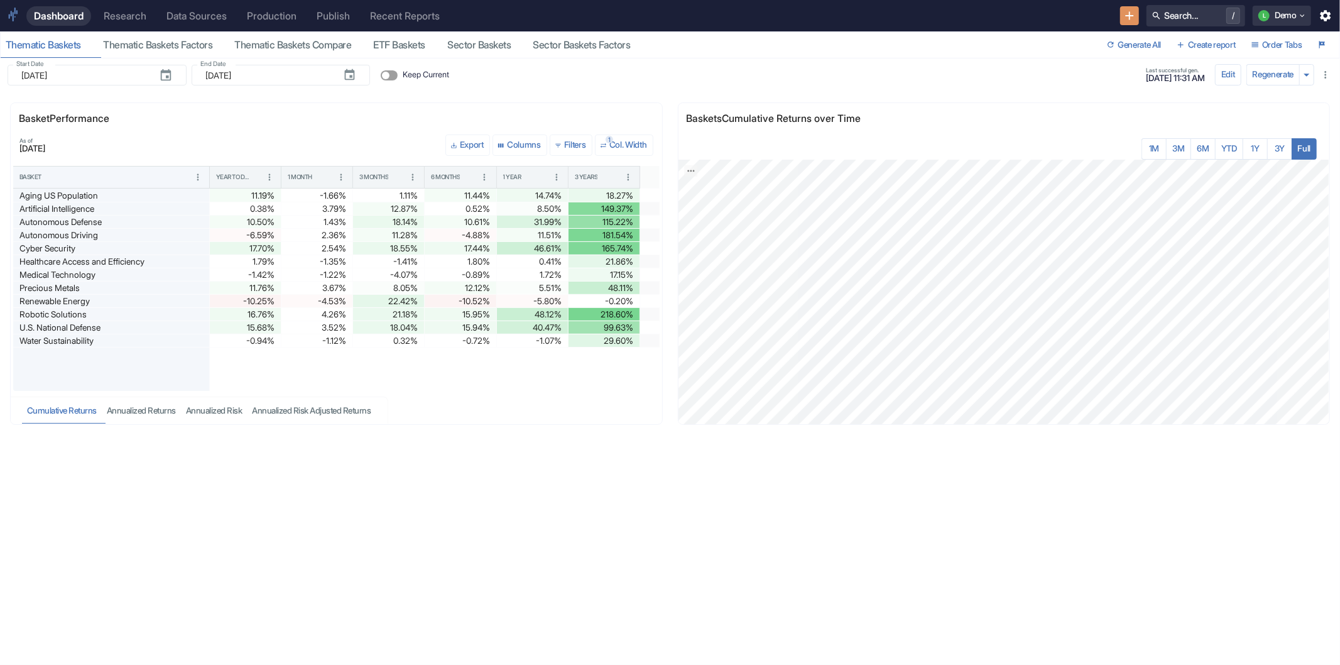
click at [127, 21] on div "Research" at bounding box center [125, 16] width 43 height 12
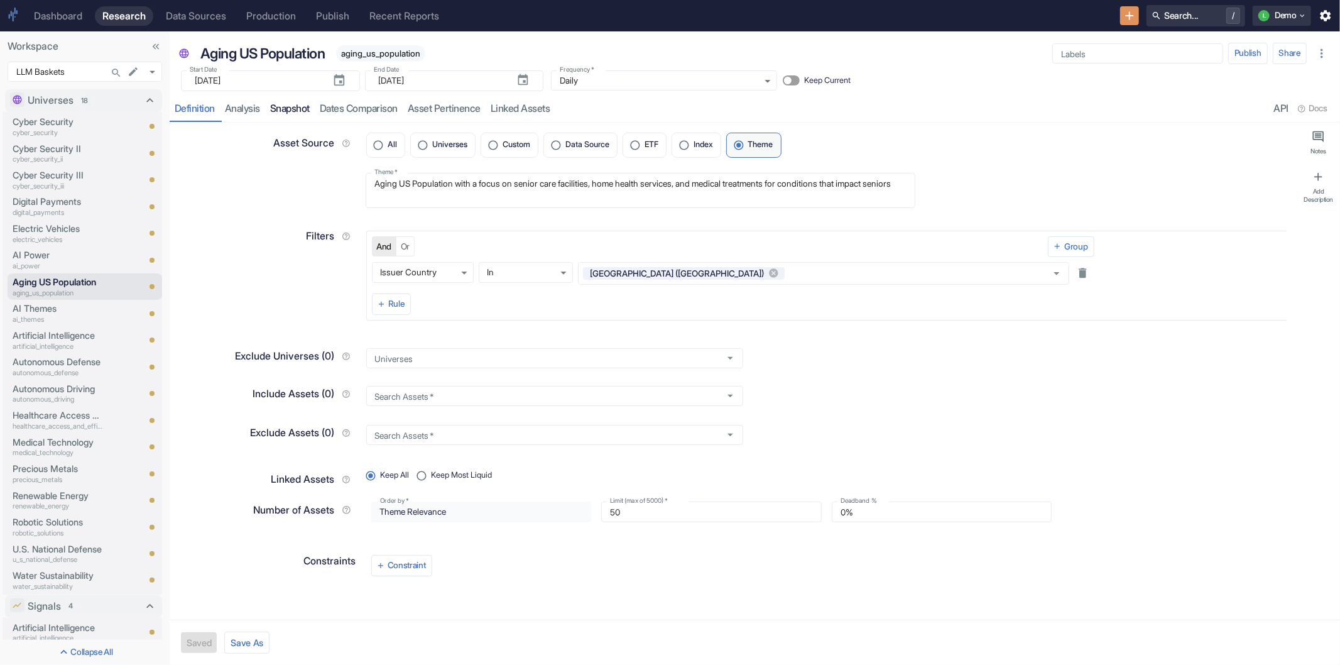
click at [285, 105] on link "Snapshot" at bounding box center [290, 109] width 50 height 26
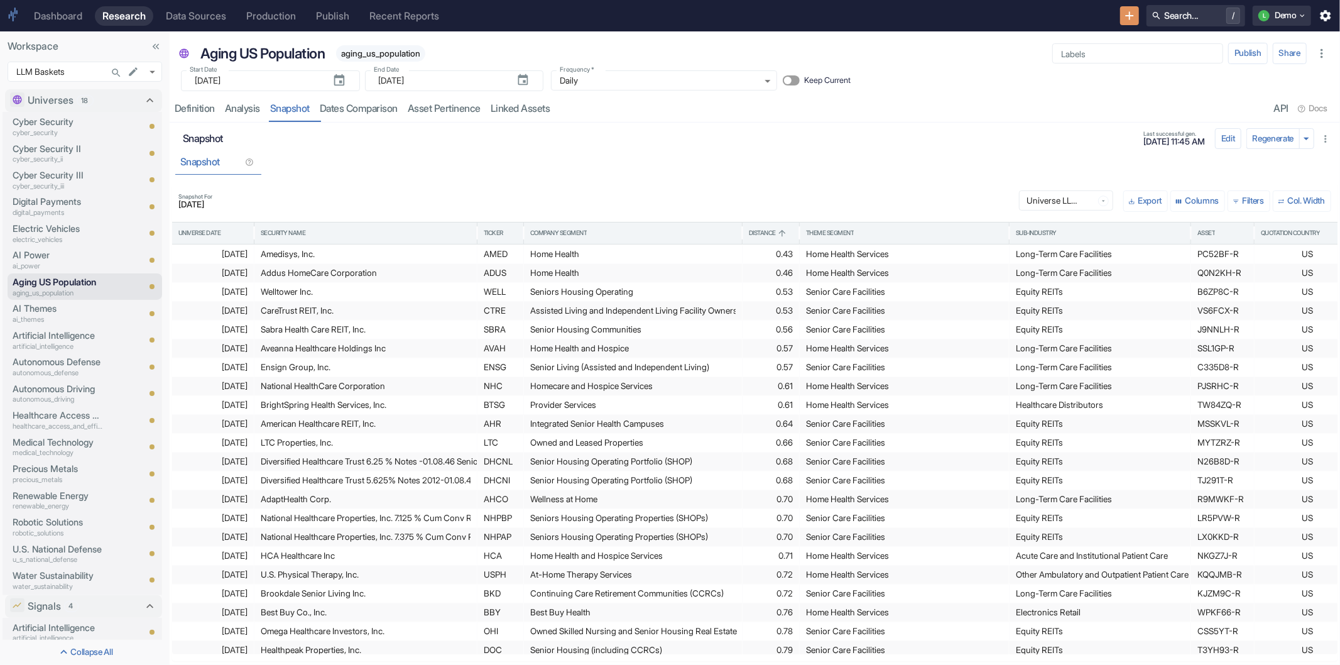
click at [486, 636] on div "OHI" at bounding box center [500, 631] width 33 height 18
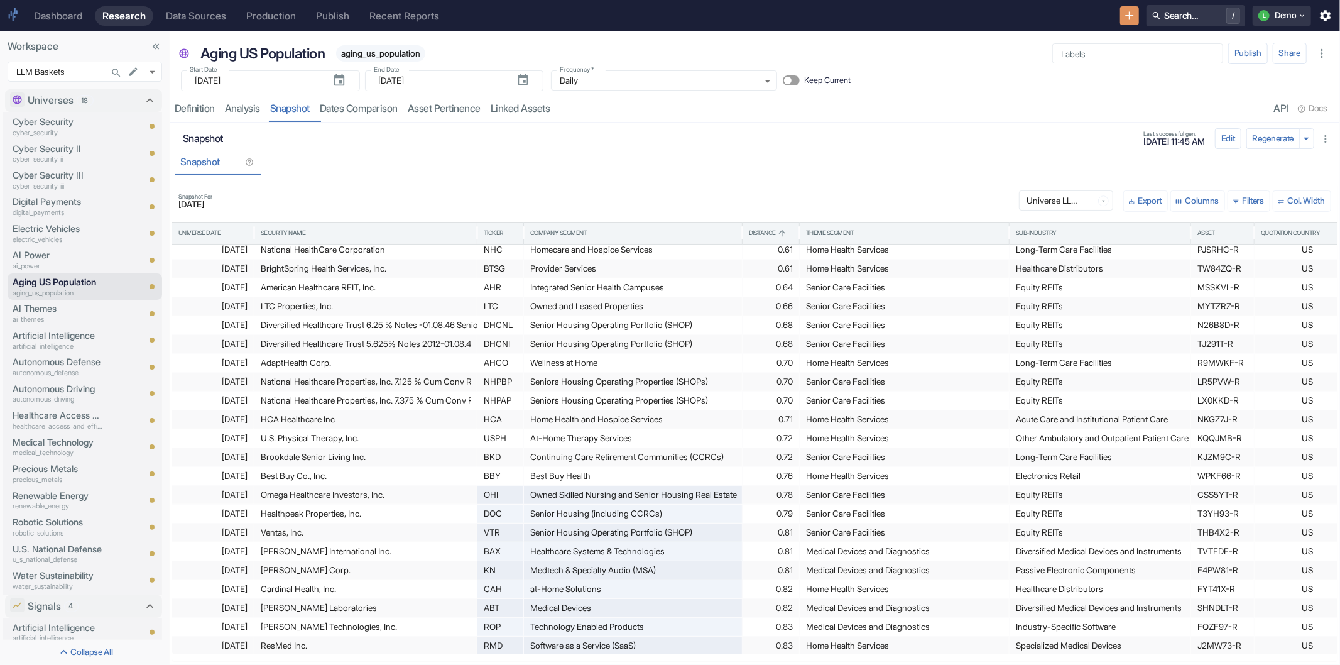
scroll to position [182, 0]
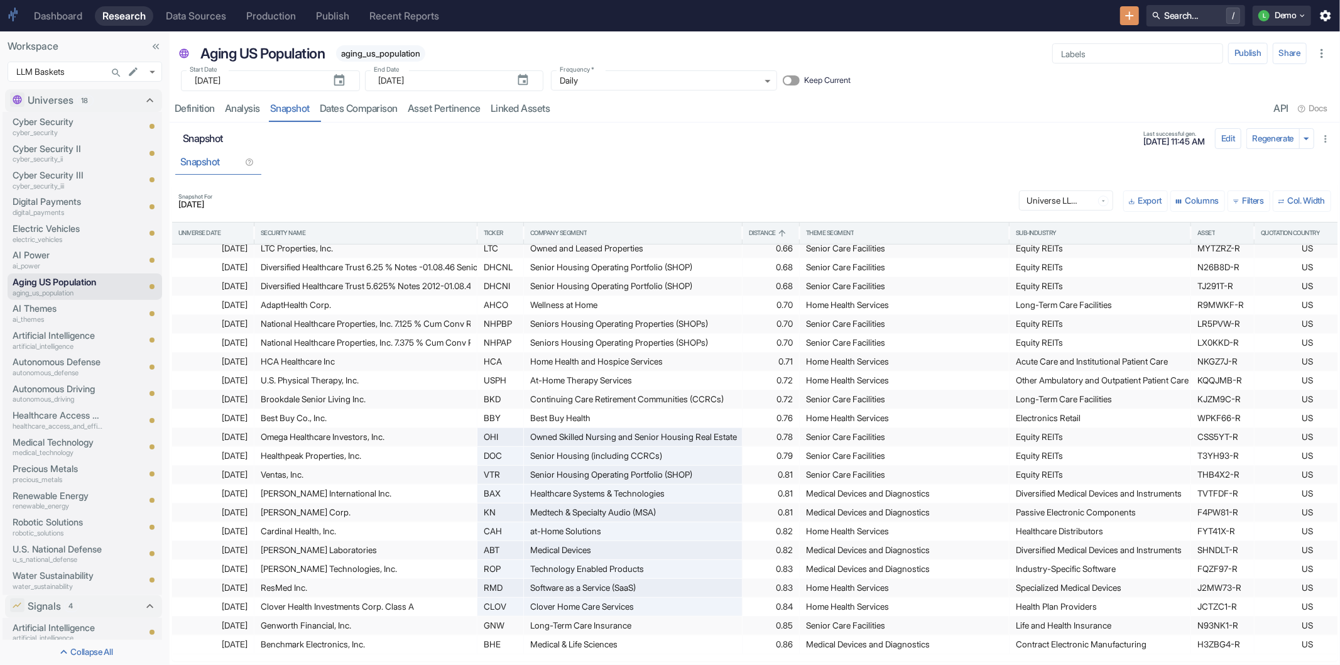
drag, startPoint x: 608, startPoint y: 635, endPoint x: 714, endPoint y: 636, distance: 106.8
click at [714, 636] on div "2025-06-20 National HealthCare Corporation NHC Homecare and Hospice Services 0.…" at bounding box center [771, 530] width 1199 height 697
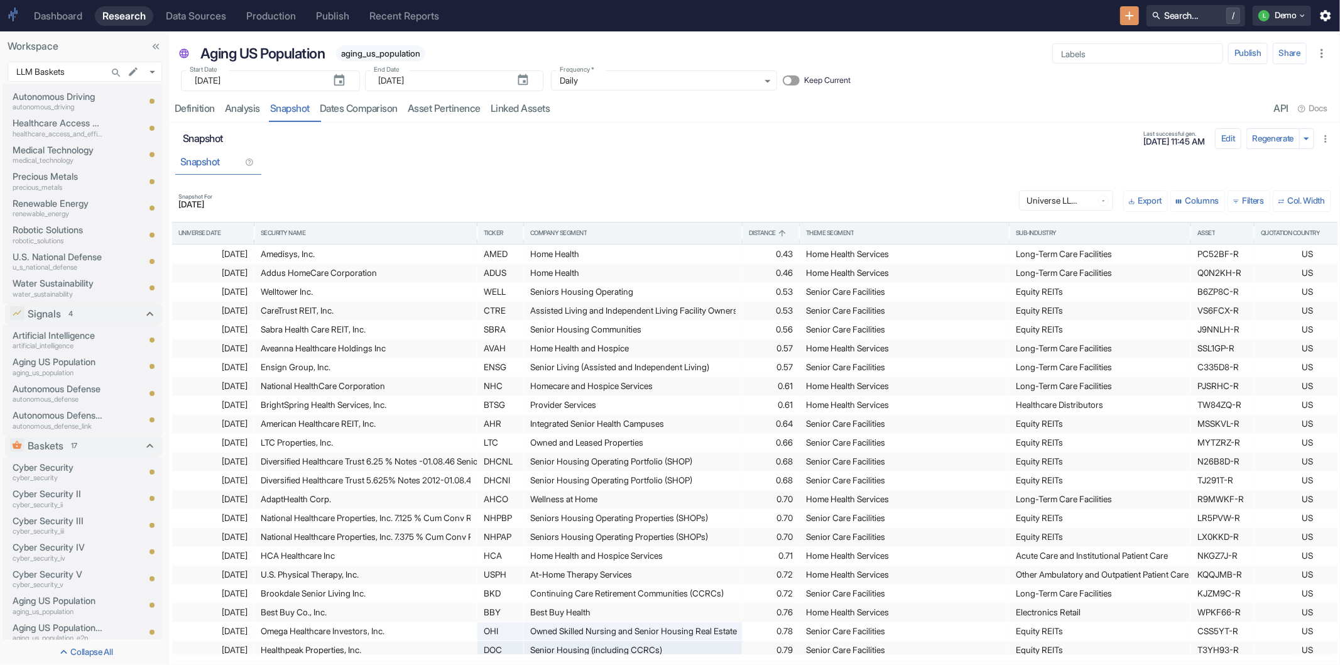
scroll to position [318, 0]
click at [48, 344] on p "aging_us_population" at bounding box center [58, 347] width 90 height 11
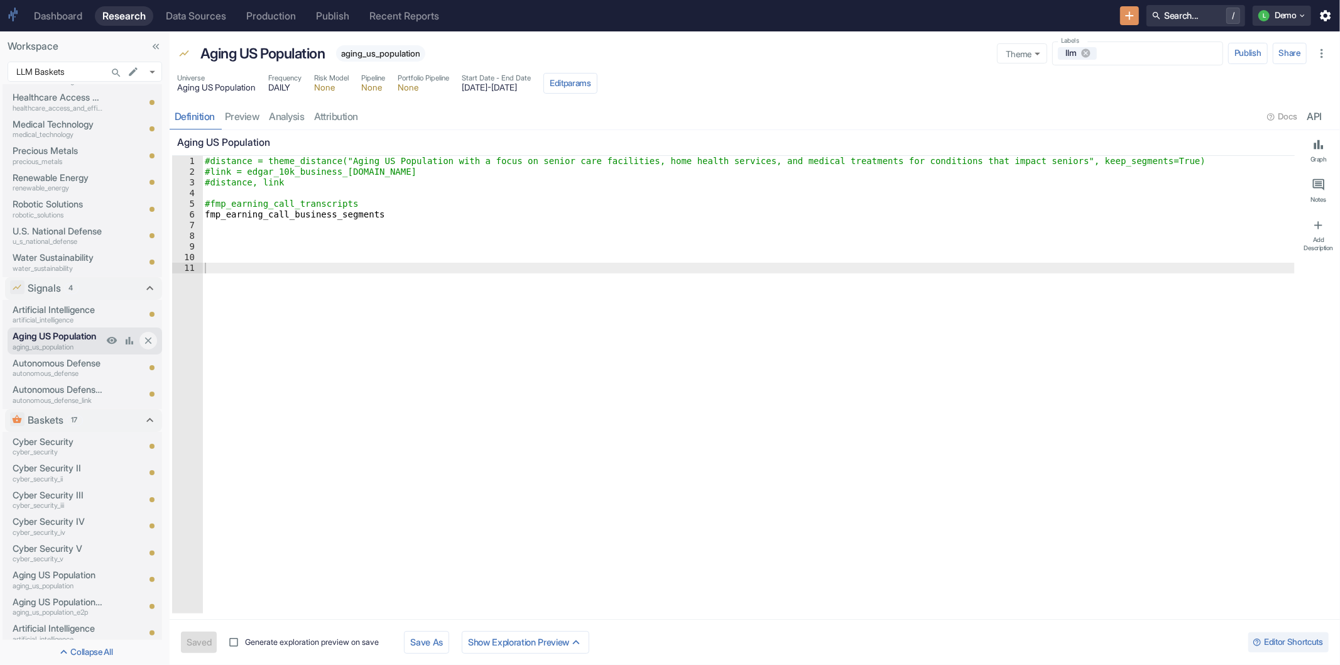
type textarea "x"
click at [253, 117] on link "preview" at bounding box center [242, 117] width 45 height 26
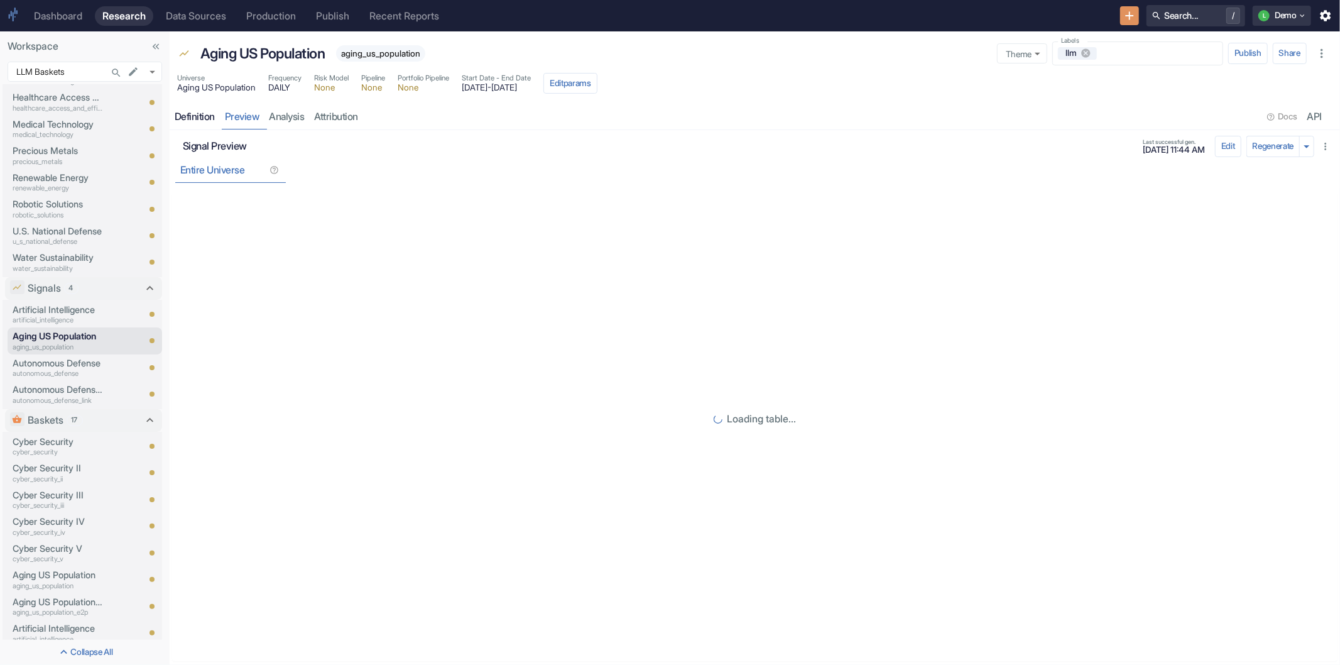
click at [188, 116] on div "Definition" at bounding box center [195, 117] width 40 height 13
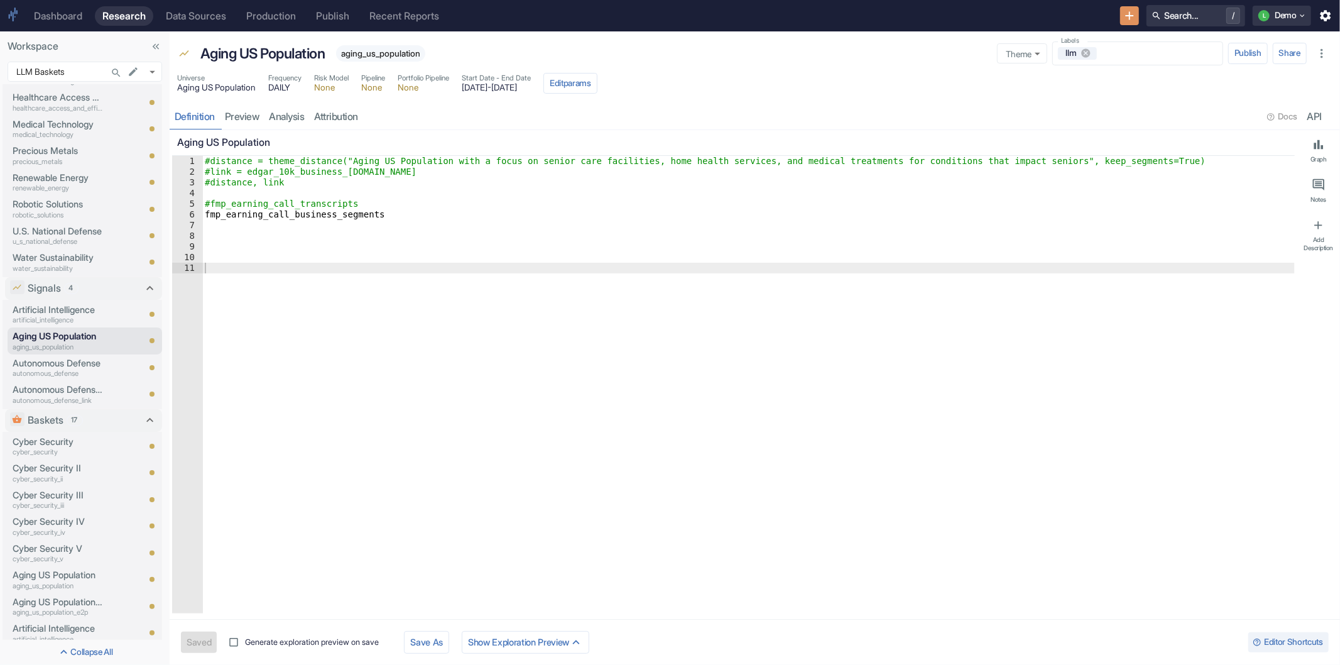
type textarea "x"
click at [205, 214] on div "#distance = theme_distance("Aging US Population with a focus on senior care fac…" at bounding box center [748, 395] width 1093 height 479
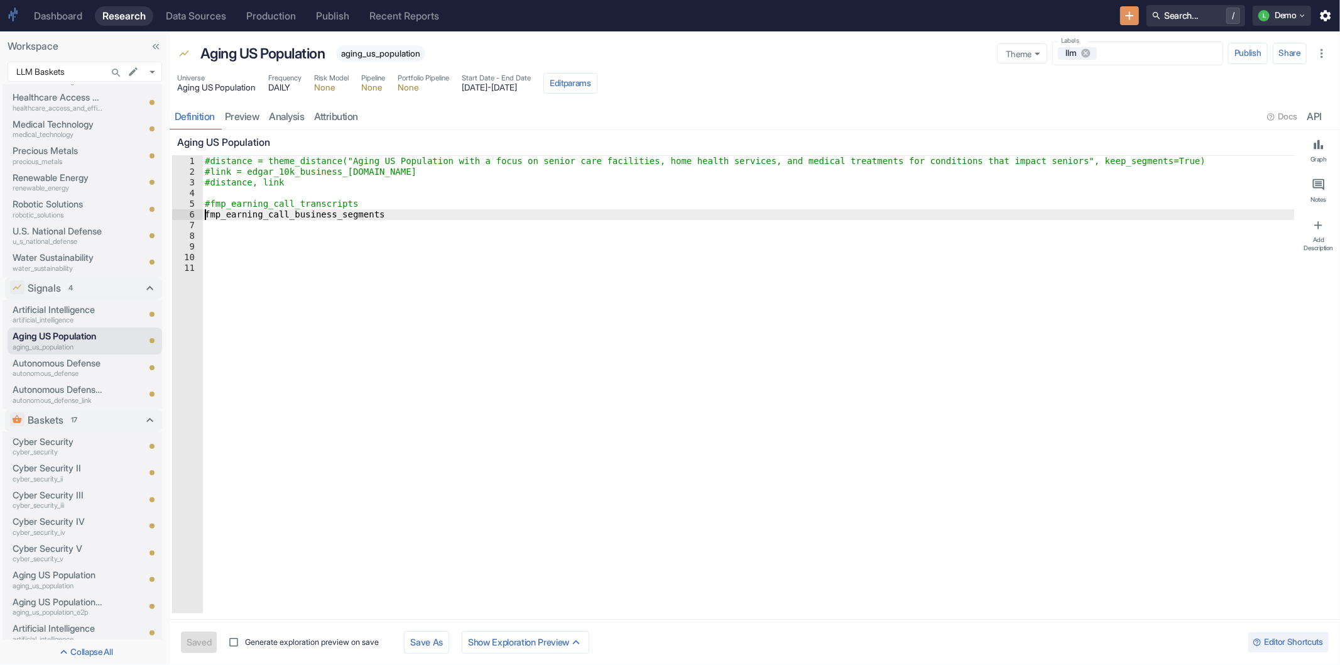
type textarea "#fmp_earning_call_business_segments"
type textarea "x"
type textarea "#fmp_earning_call_transcripts"
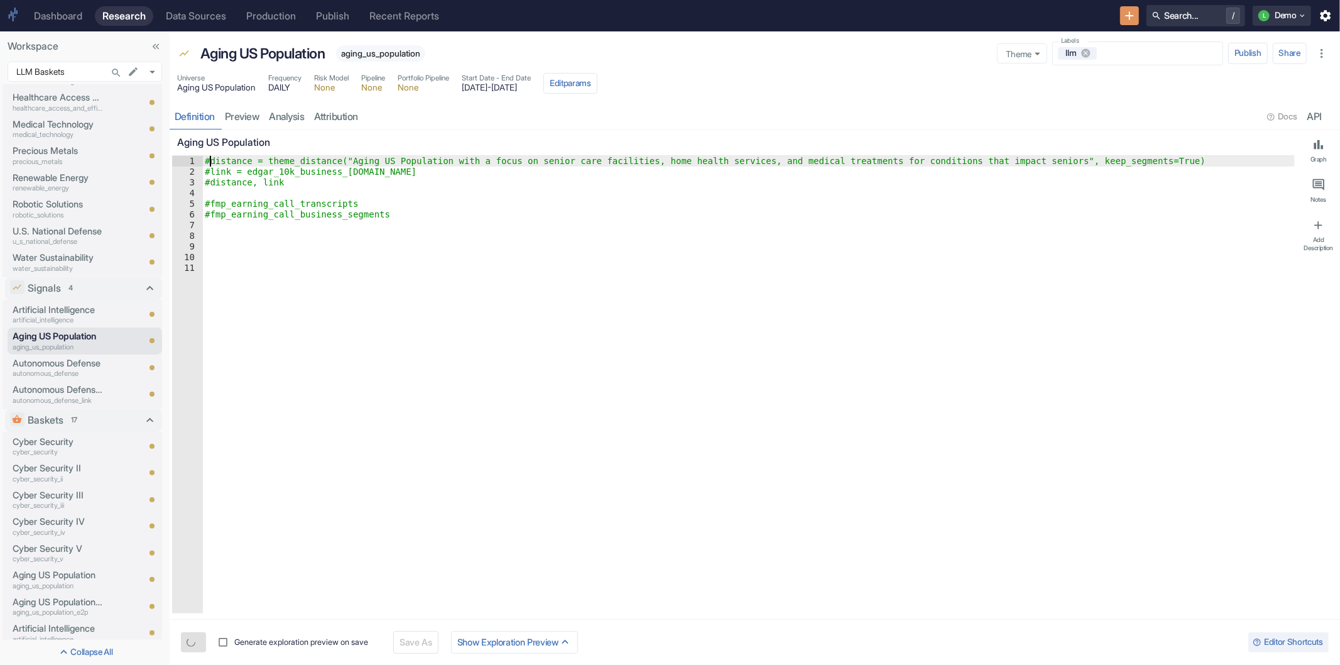
type textarea "distance = theme_distance("Aging US Population with a focus on senior care faci…"
type textarea "x"
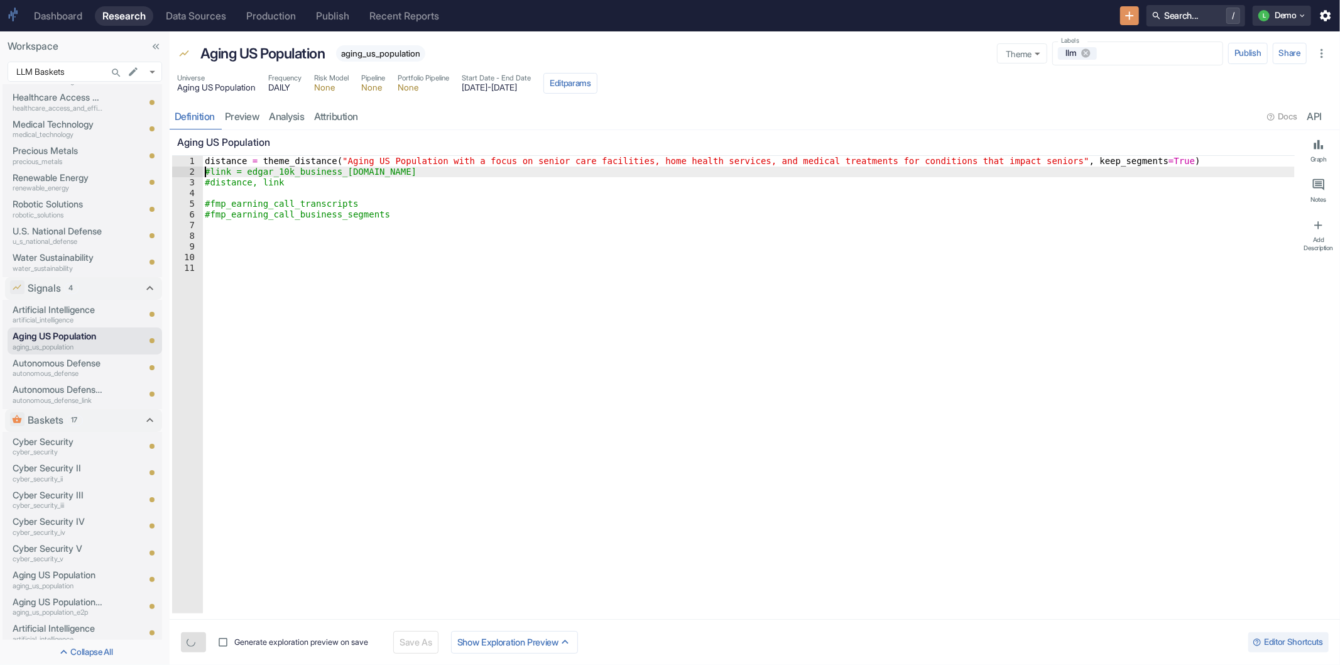
type textarea "link = edgar_10k_business_[DOMAIN_NAME]"
type textarea "x"
type textarea "link = edgar_10k_business_[DOMAIN_NAME]"
type textarea "x"
type textarea "distance, link"
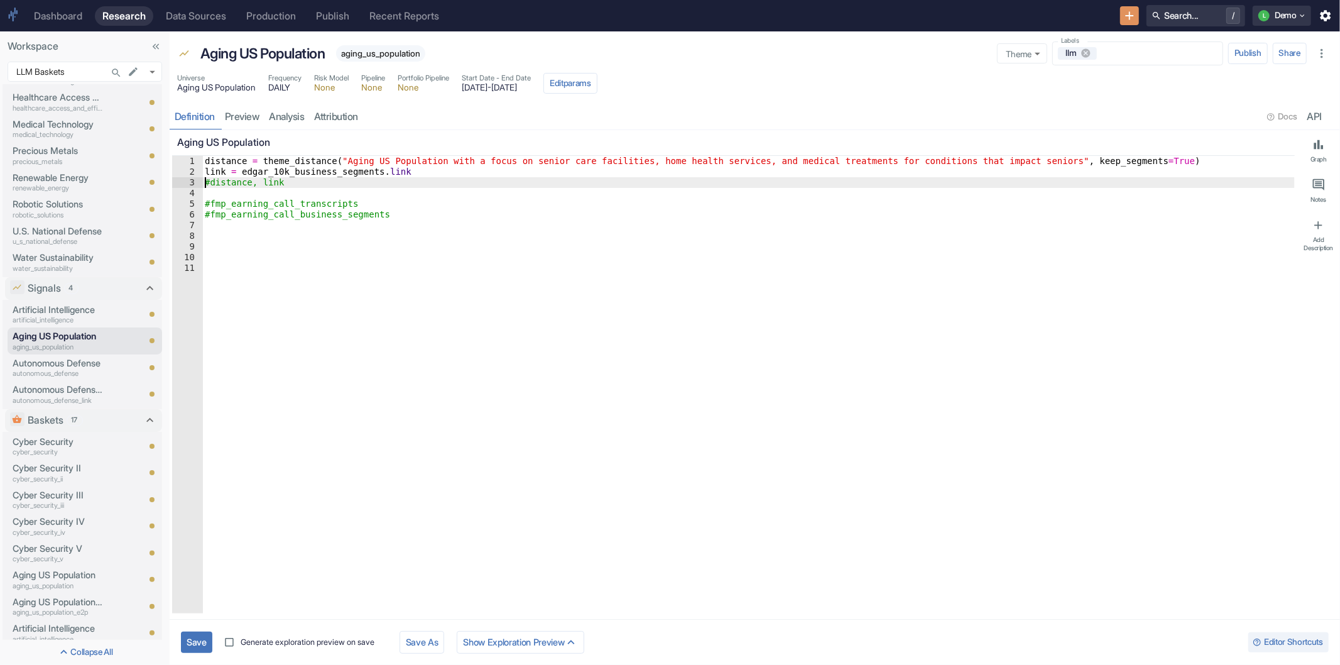
type textarea "x"
click at [415, 315] on div "distance = theme_distance ( "Aging US Population with a focus on senior care fa…" at bounding box center [748, 395] width 1093 height 479
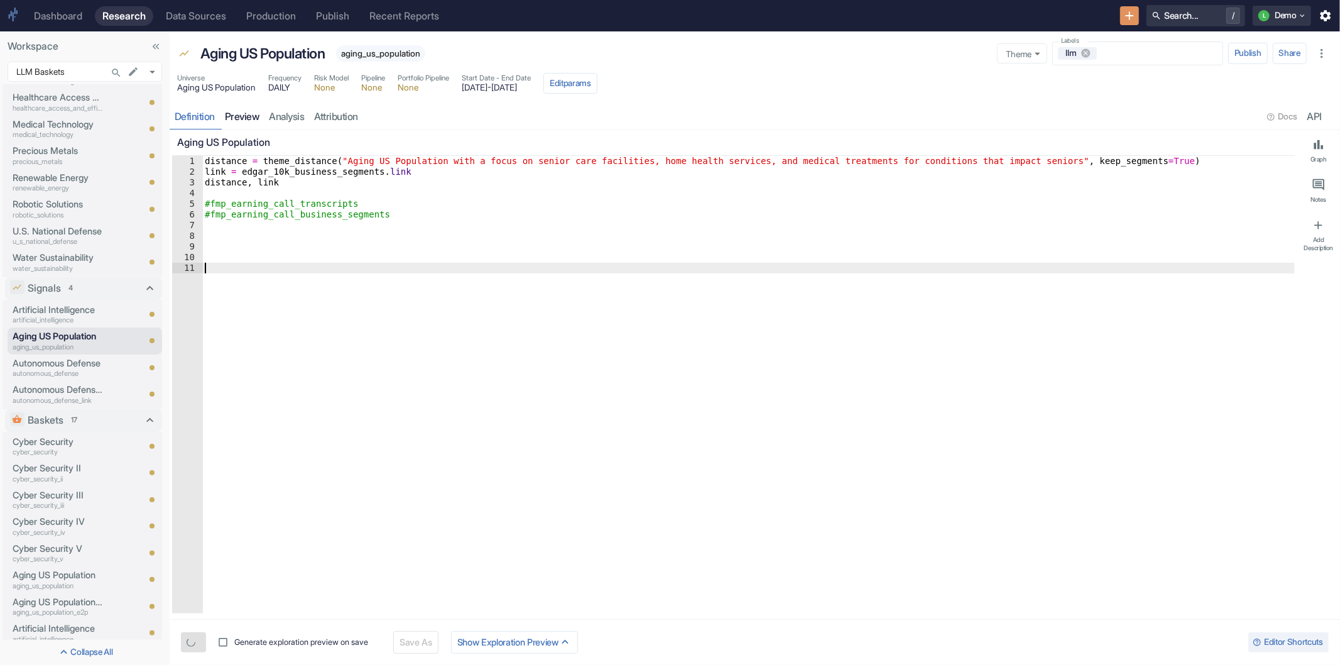
type textarea "x"
click at [243, 114] on link "preview" at bounding box center [242, 117] width 45 height 26
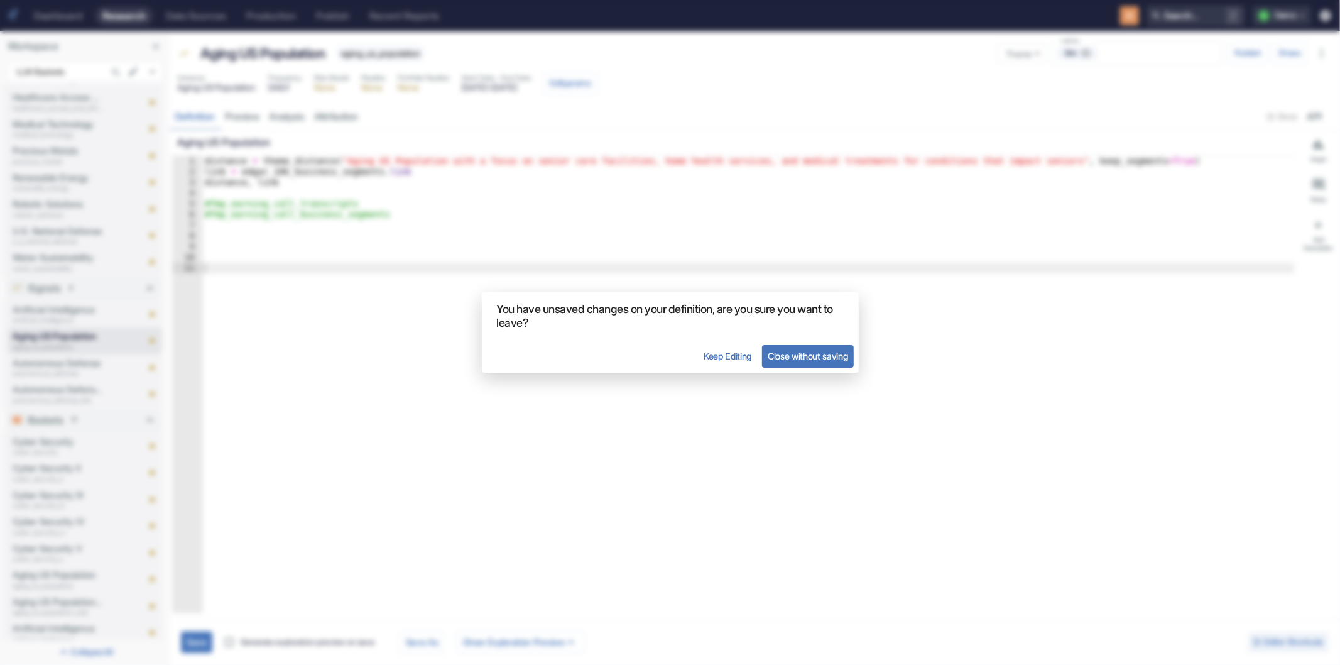
click at [707, 351] on button "Keep Editing" at bounding box center [727, 356] width 59 height 23
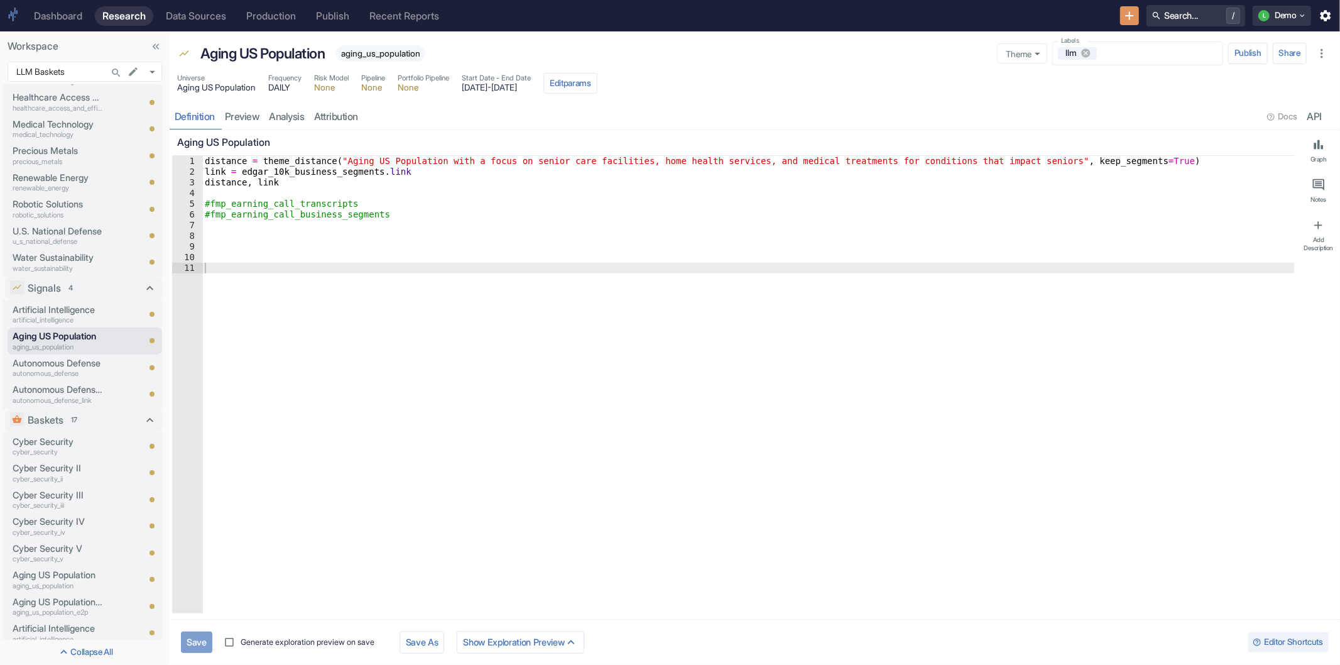
click at [187, 647] on button "Save" at bounding box center [196, 641] width 31 height 21
type textarea "x"
click at [240, 116] on link "preview" at bounding box center [242, 117] width 45 height 26
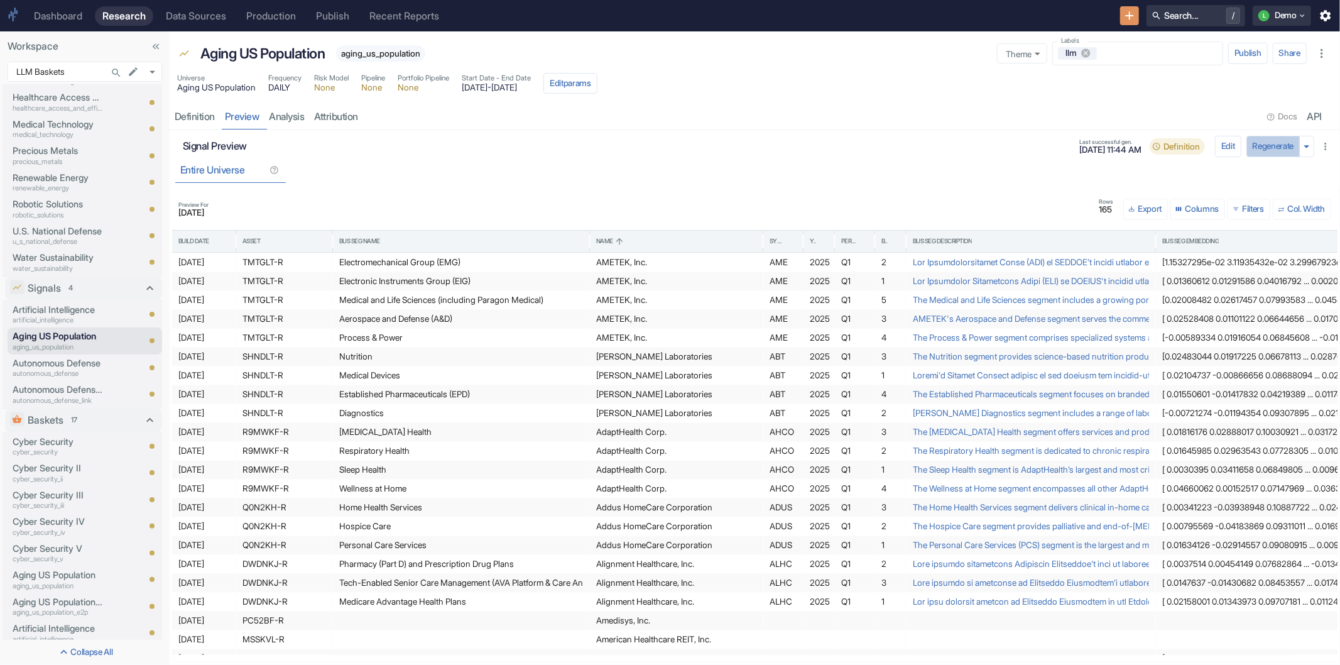
click at [1259, 146] on button "Regenerate" at bounding box center [1273, 146] width 54 height 21
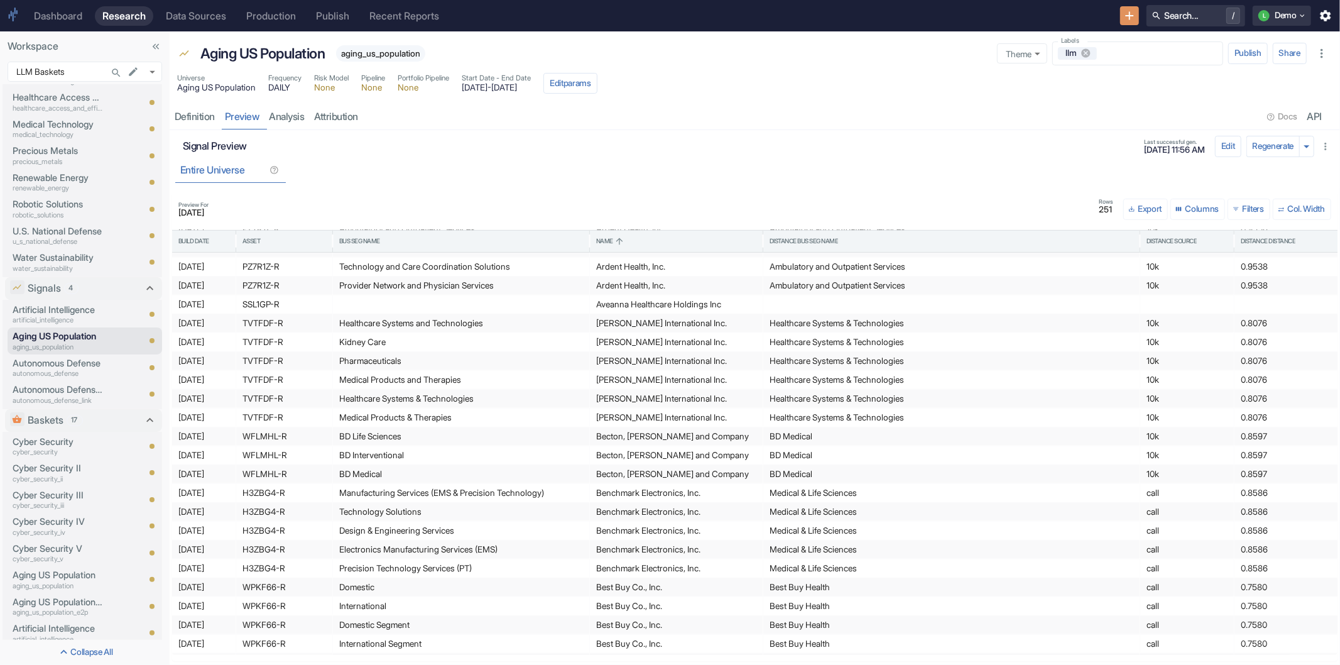
scroll to position [466, 0]
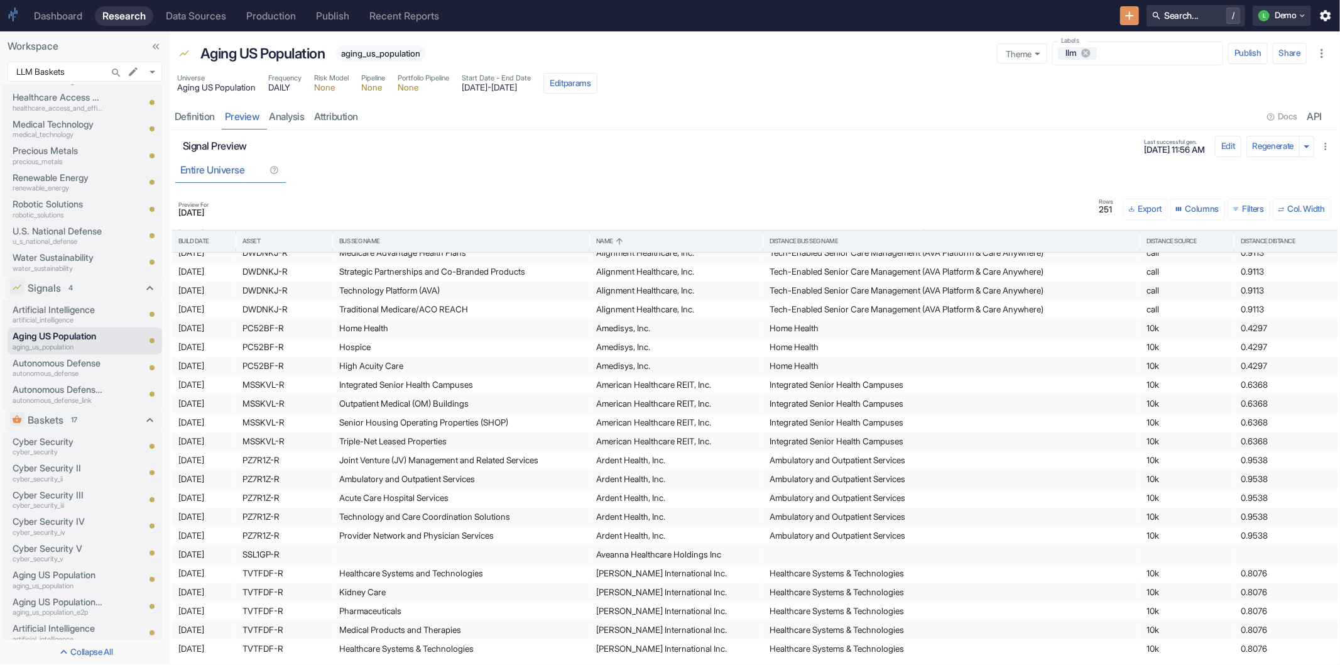
click at [498, 165] on div "Entire Universe" at bounding box center [754, 170] width 1159 height 26
click at [499, 165] on div "Entire Universe" at bounding box center [754, 170] width 1159 height 26
